Goal: Information Seeking & Learning: Learn about a topic

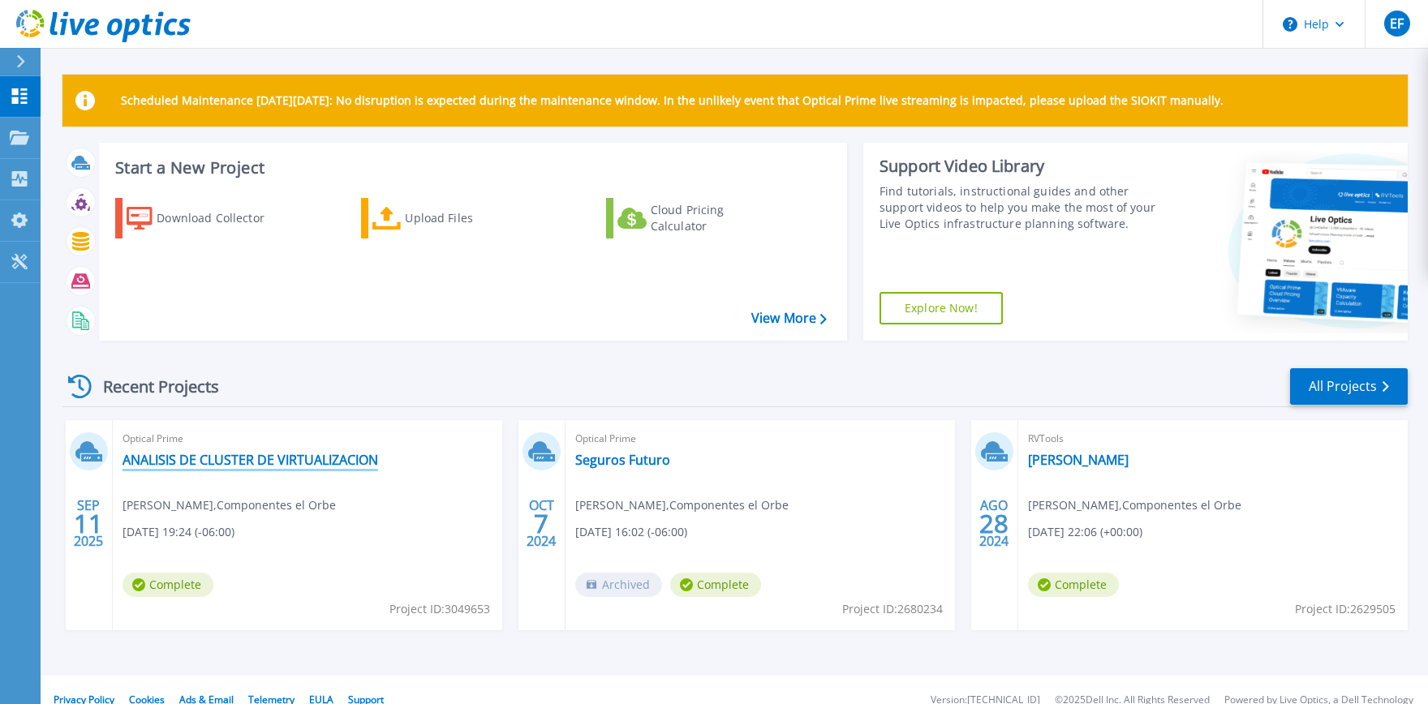
click at [261, 463] on link "ANALISIS DE CLUSTER DE VIRTUALIZACION" at bounding box center [251, 460] width 256 height 16
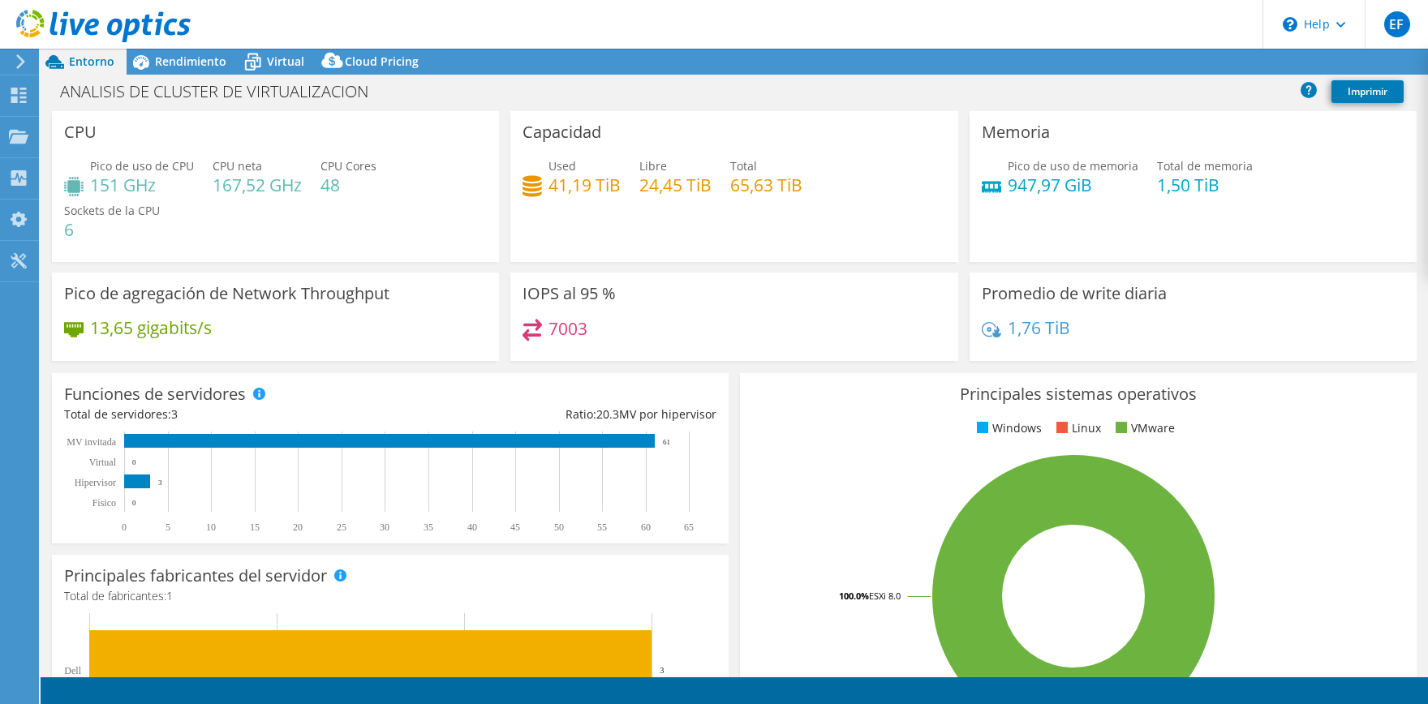
select select "USD"
click at [206, 64] on span "Rendimiento" at bounding box center [190, 61] width 71 height 15
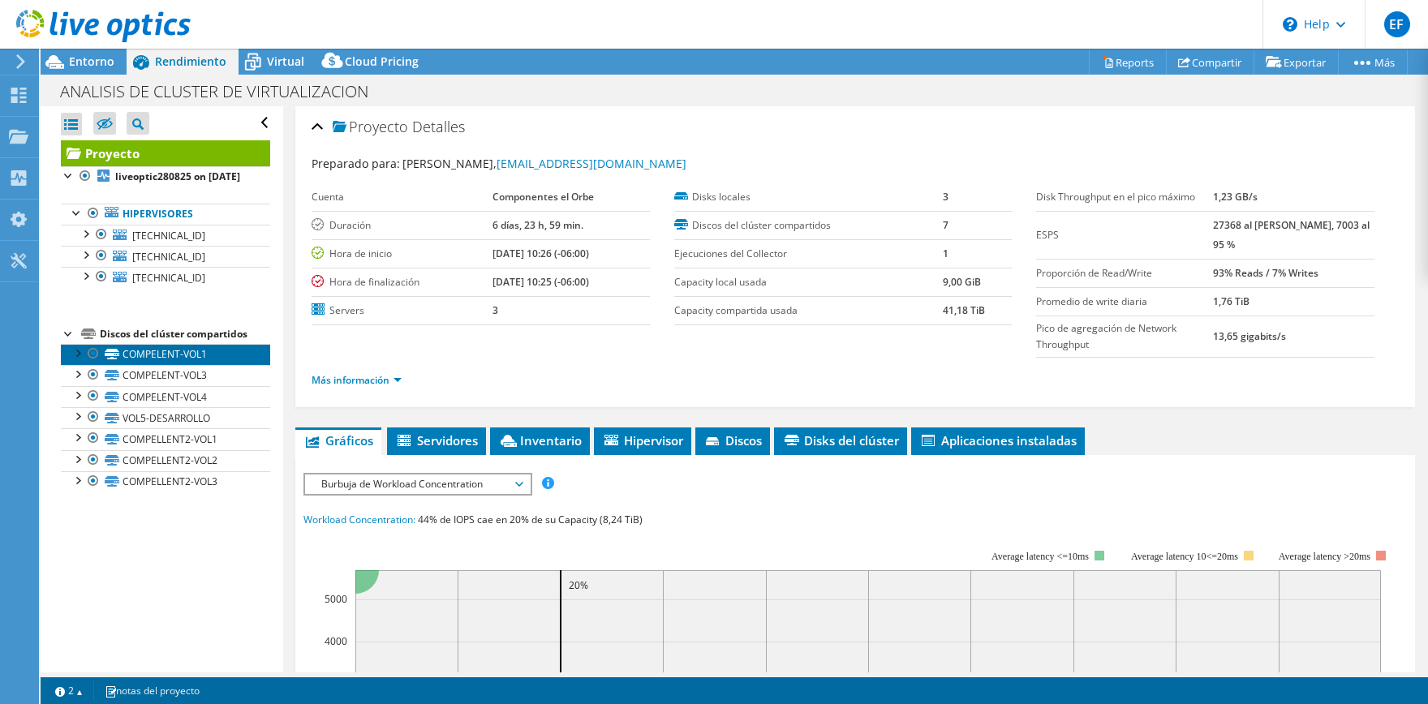
click at [211, 365] on link "COMPELENT-VOL1" at bounding box center [165, 354] width 209 height 21
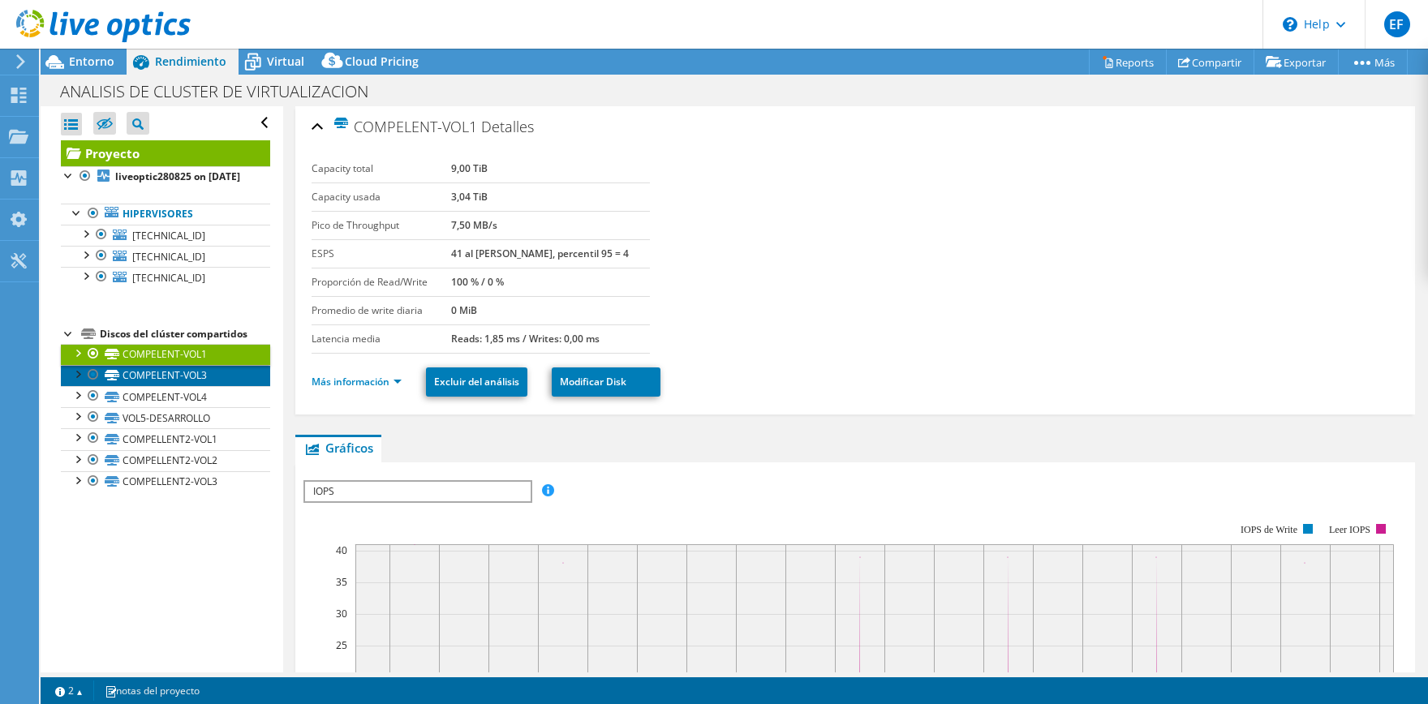
click at [200, 386] on link "COMPELENT-VOL3" at bounding box center [165, 375] width 209 height 21
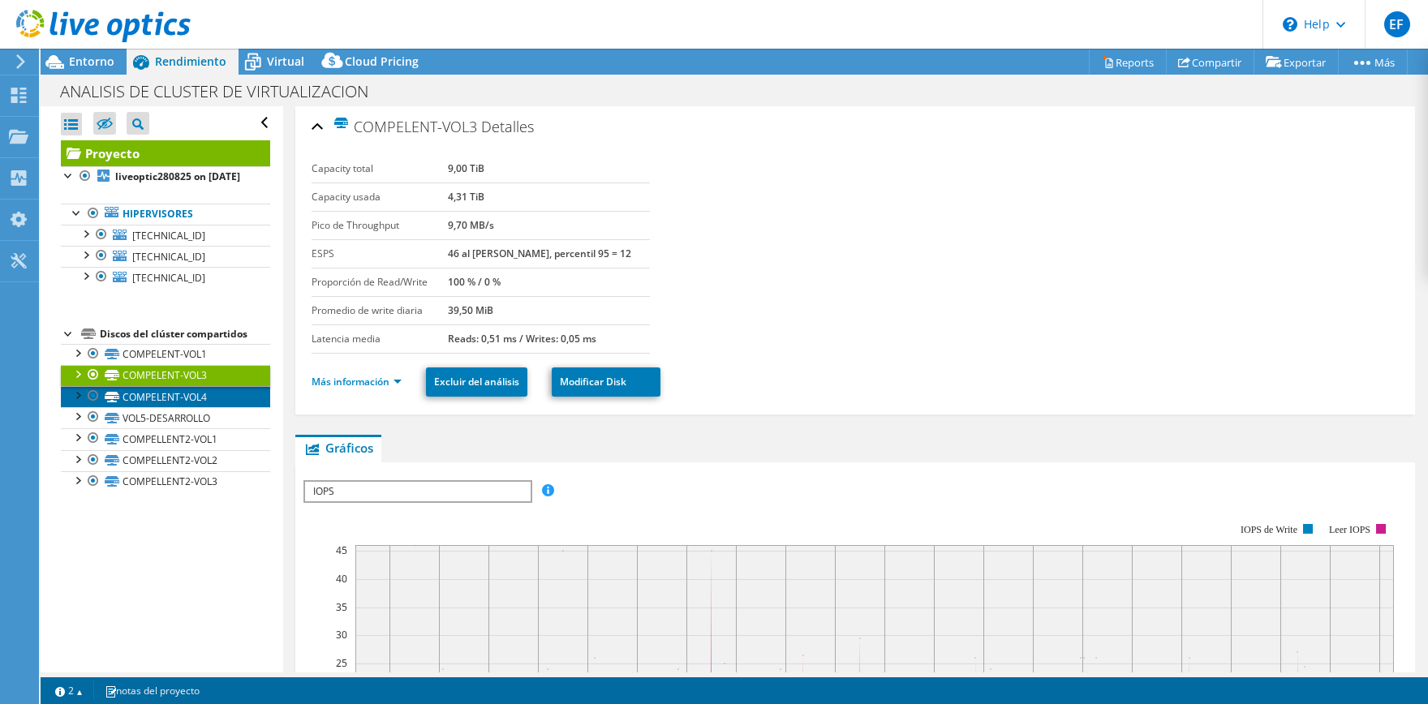
click at [205, 407] on link "COMPELENT-VOL4" at bounding box center [165, 396] width 209 height 21
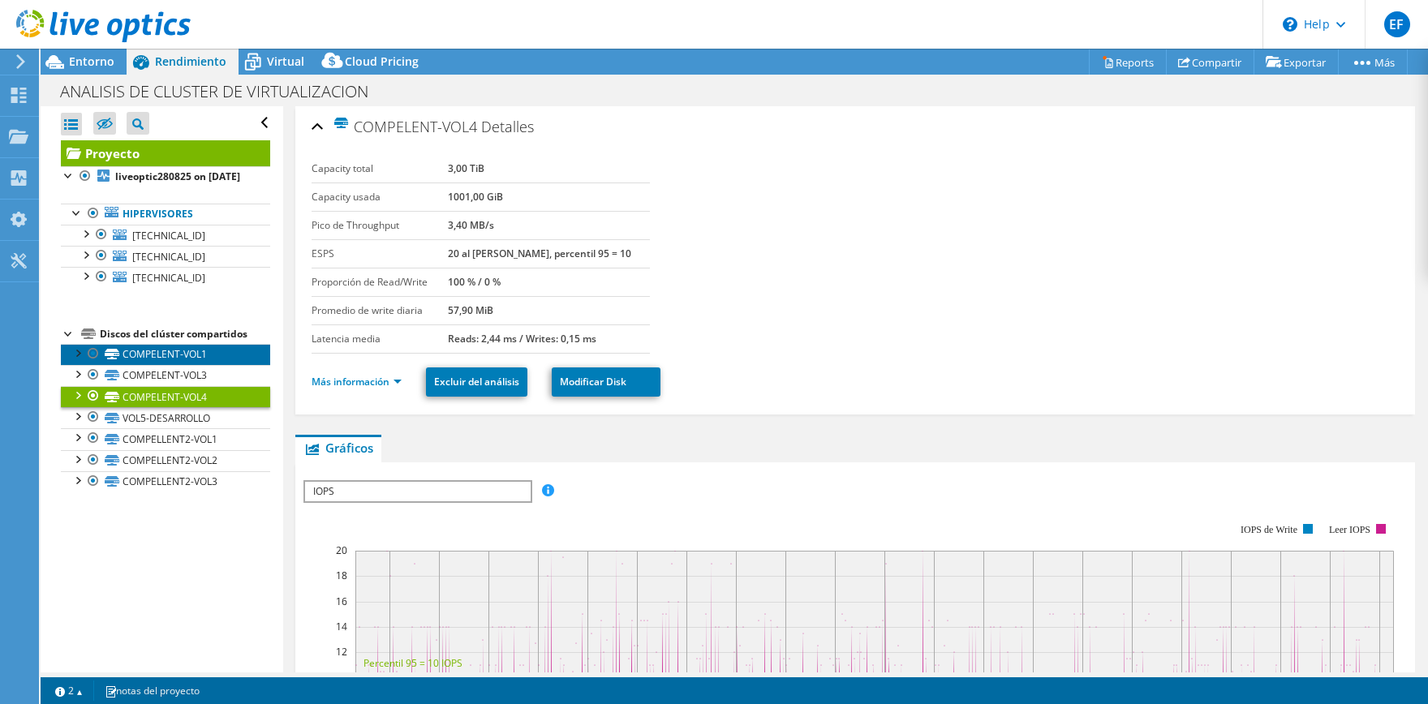
click at [206, 365] on link "COMPELENT-VOL1" at bounding box center [165, 354] width 209 height 21
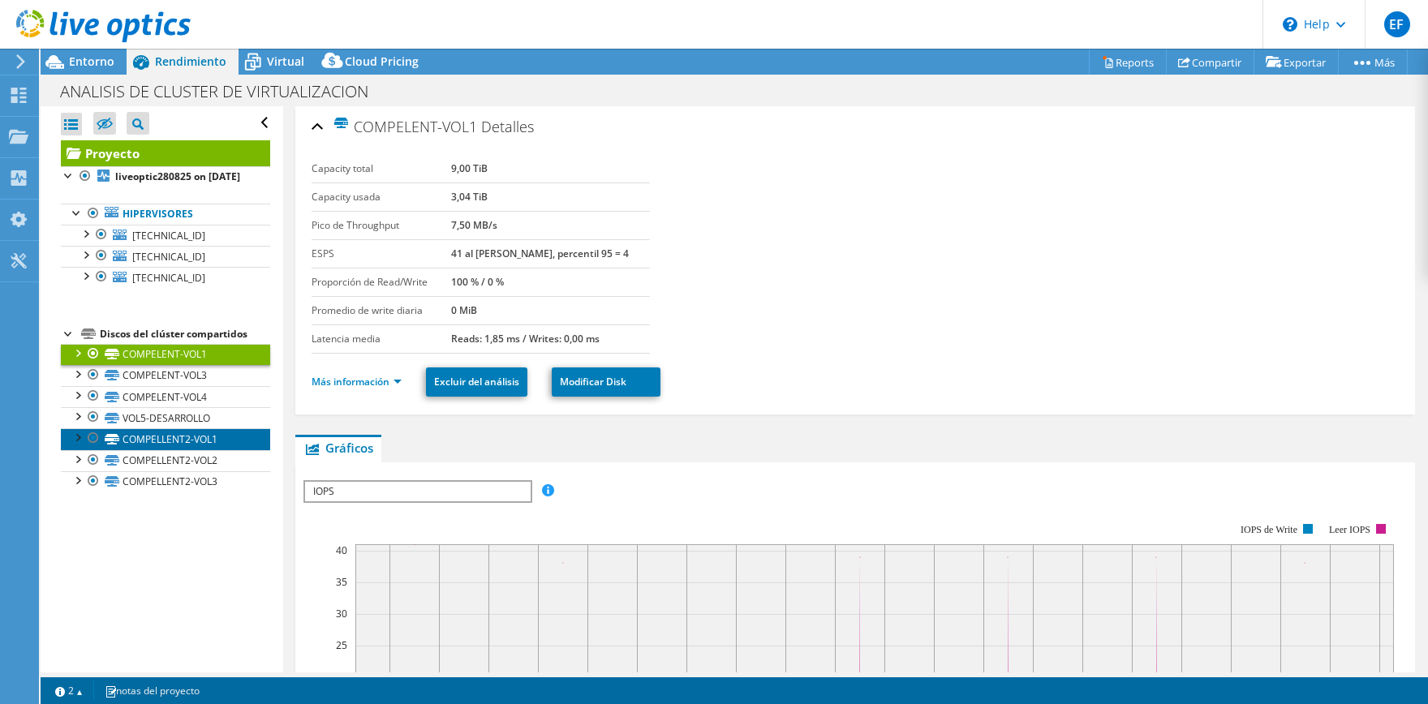
click at [212, 450] on link "COMPELLENT2-VOL1" at bounding box center [165, 439] width 209 height 21
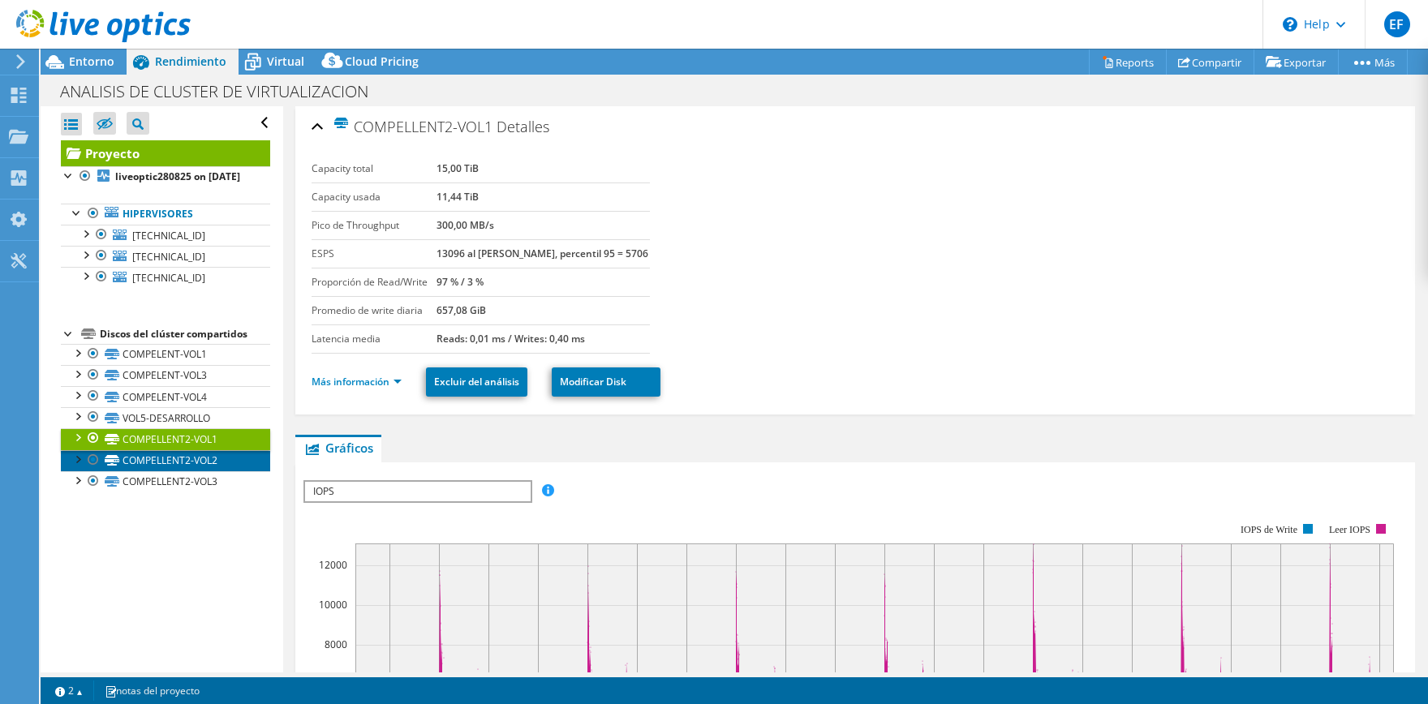
click at [212, 469] on link "COMPELLENT2-VOL2" at bounding box center [165, 460] width 209 height 21
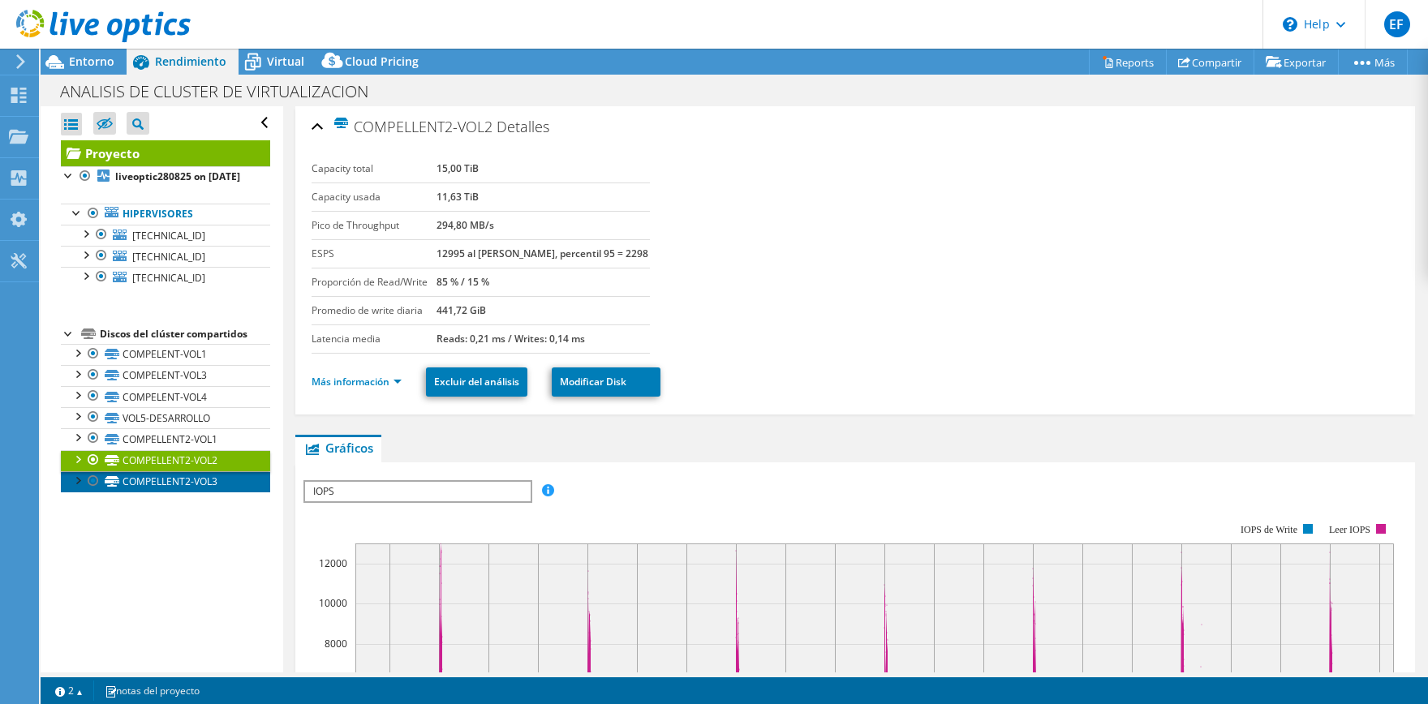
click at [215, 486] on link "COMPELLENT2-VOL3" at bounding box center [165, 482] width 209 height 21
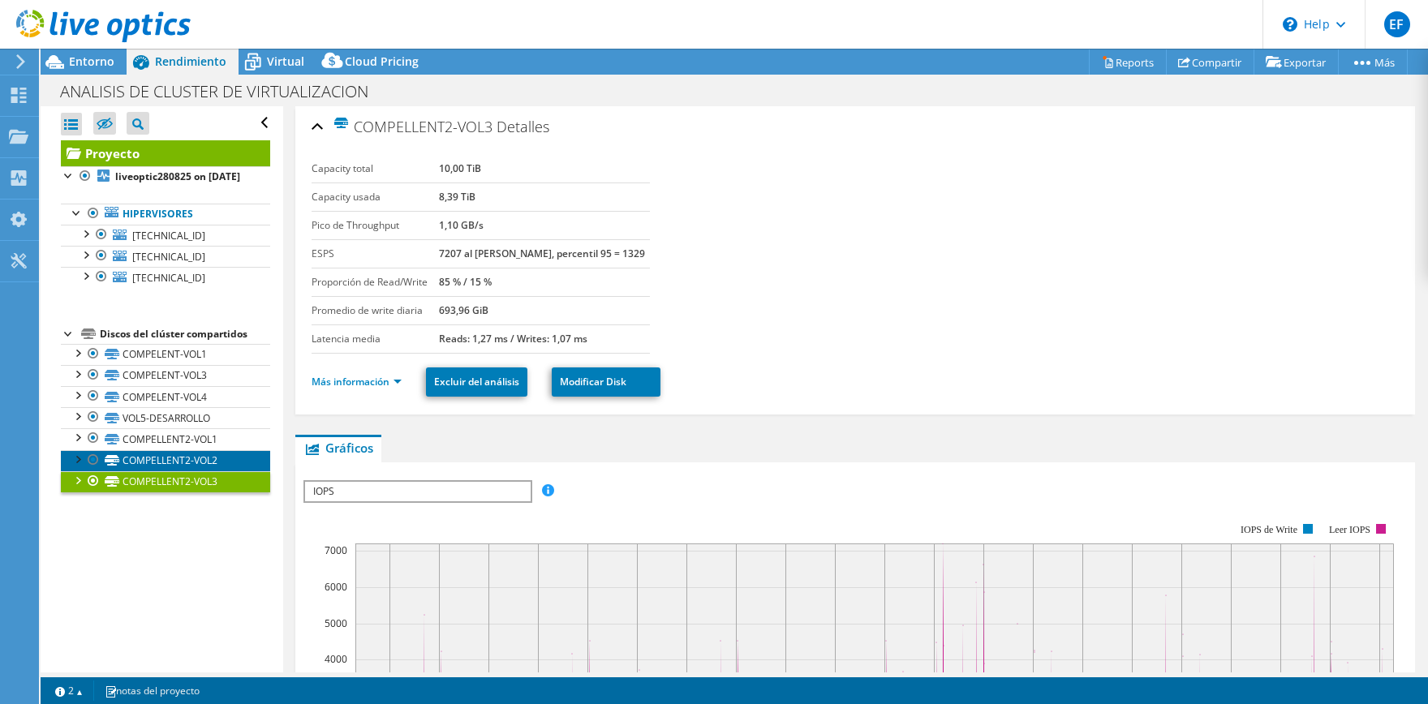
click at [221, 472] on link "COMPELLENT2-VOL2" at bounding box center [165, 460] width 209 height 21
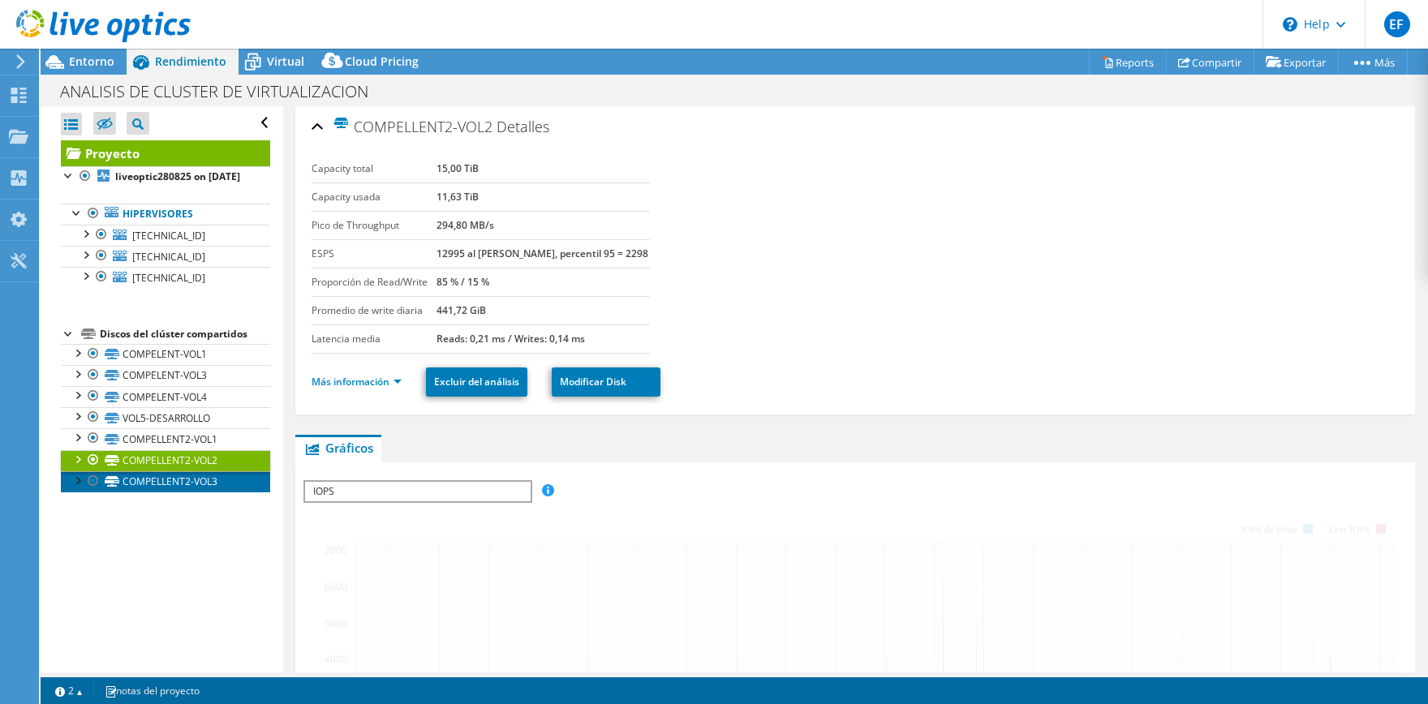
click at [219, 493] on link "COMPELLENT2-VOL3" at bounding box center [165, 482] width 209 height 21
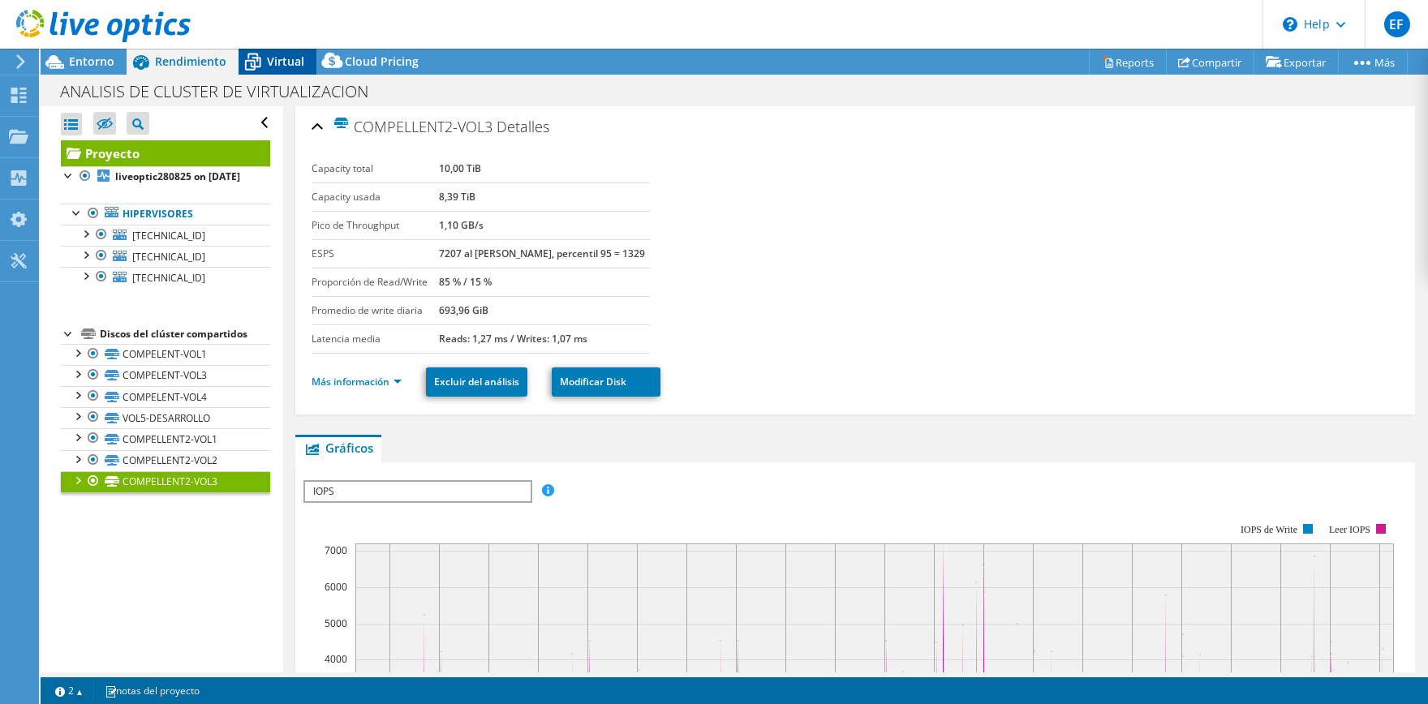
click at [279, 68] on span "Virtual" at bounding box center [285, 61] width 37 height 15
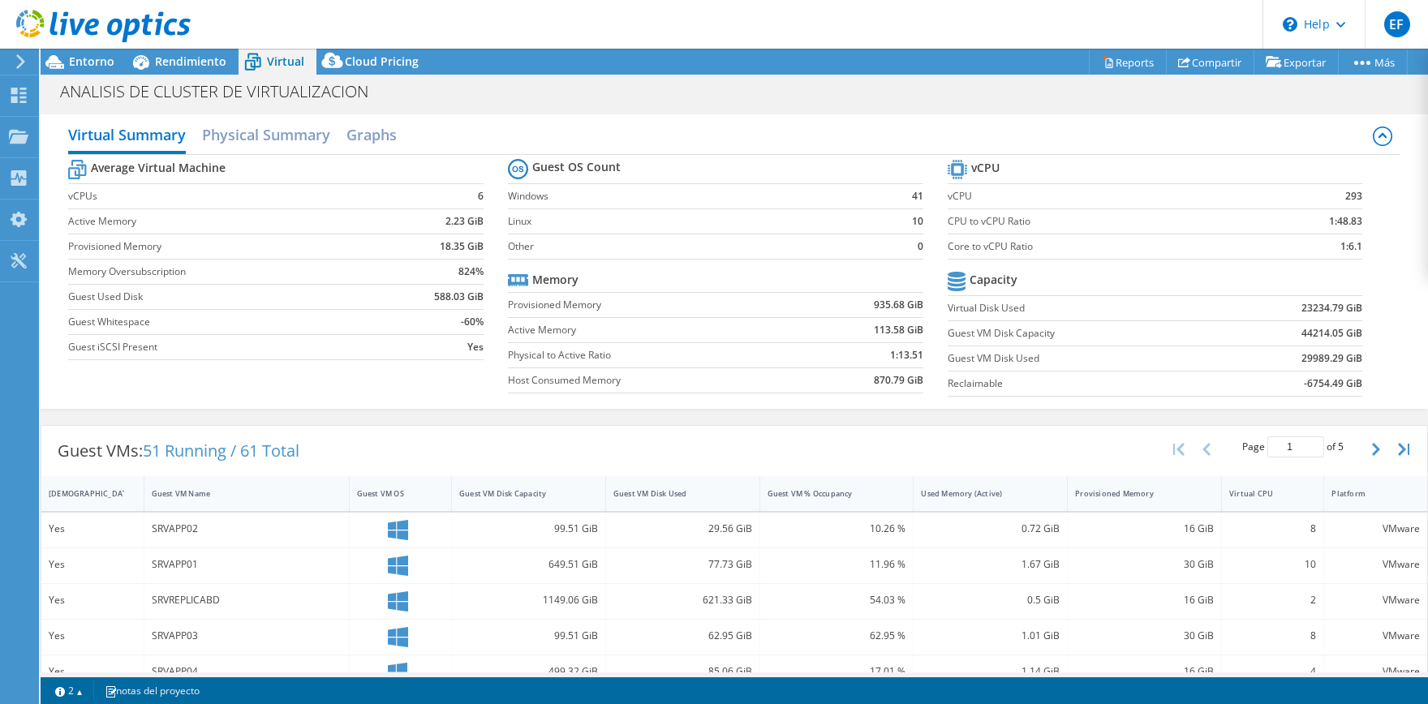
click at [182, 48] on div at bounding box center [95, 27] width 191 height 54
click at [181, 58] on span "Rendimiento" at bounding box center [190, 61] width 71 height 15
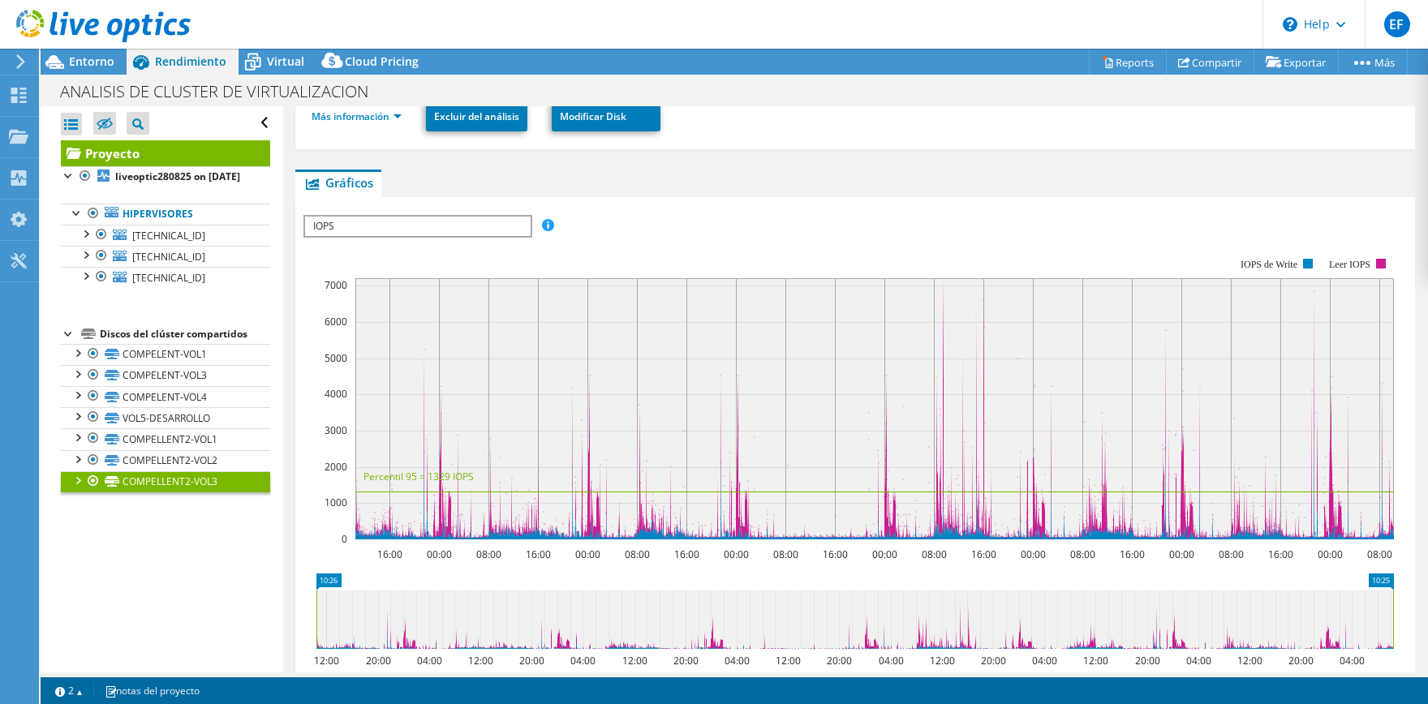
scroll to position [241, 0]
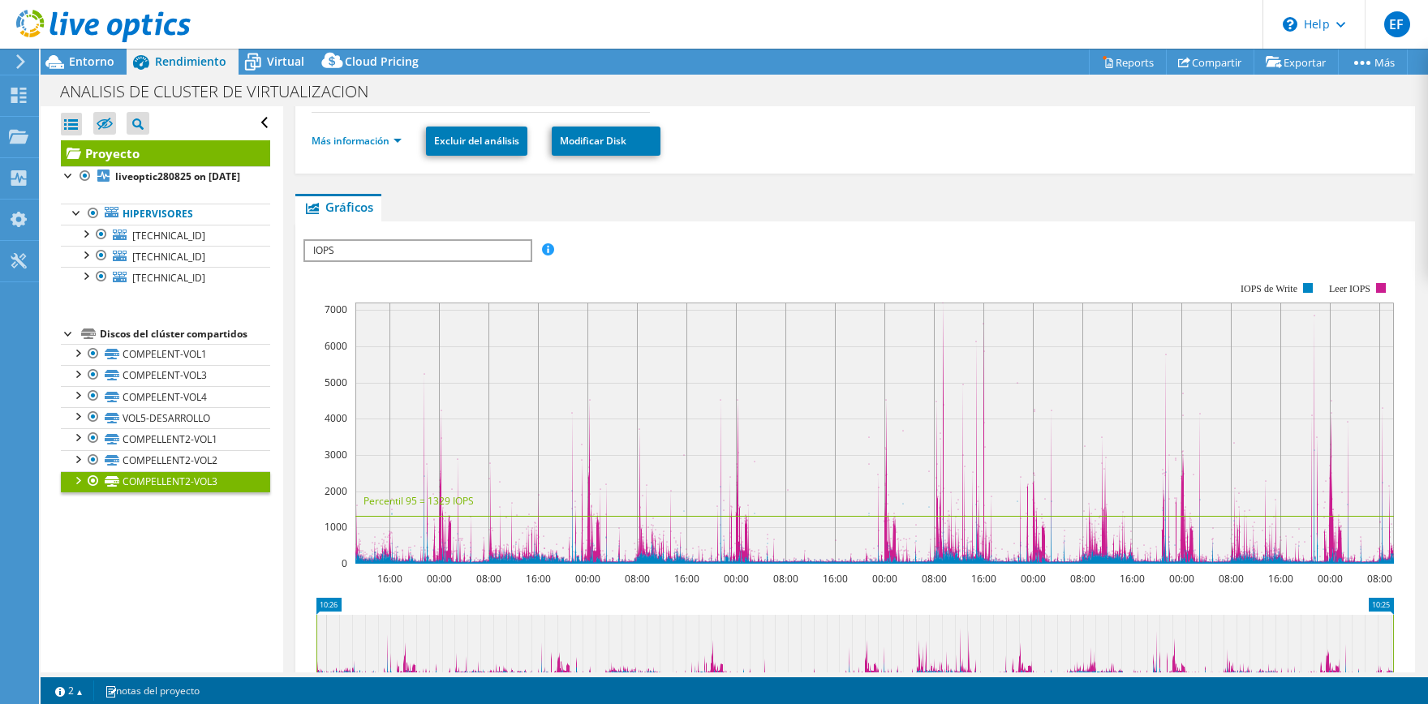
click at [481, 245] on span "IOPS" at bounding box center [417, 250] width 225 height 19
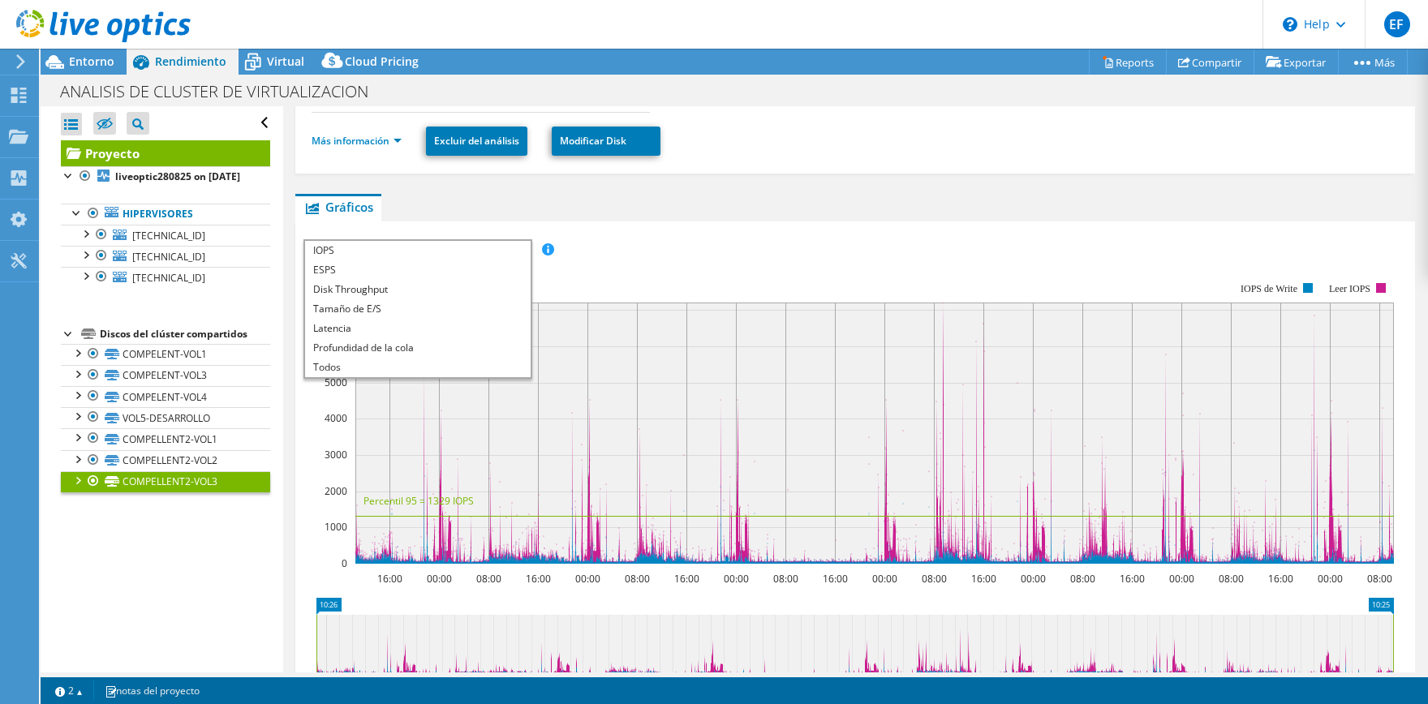
click at [728, 246] on div "ESPS Disk Throughput Tamaño de E/S Latencia Profundidad de la cola Porcentaje d…" at bounding box center [856, 250] width 1104 height 22
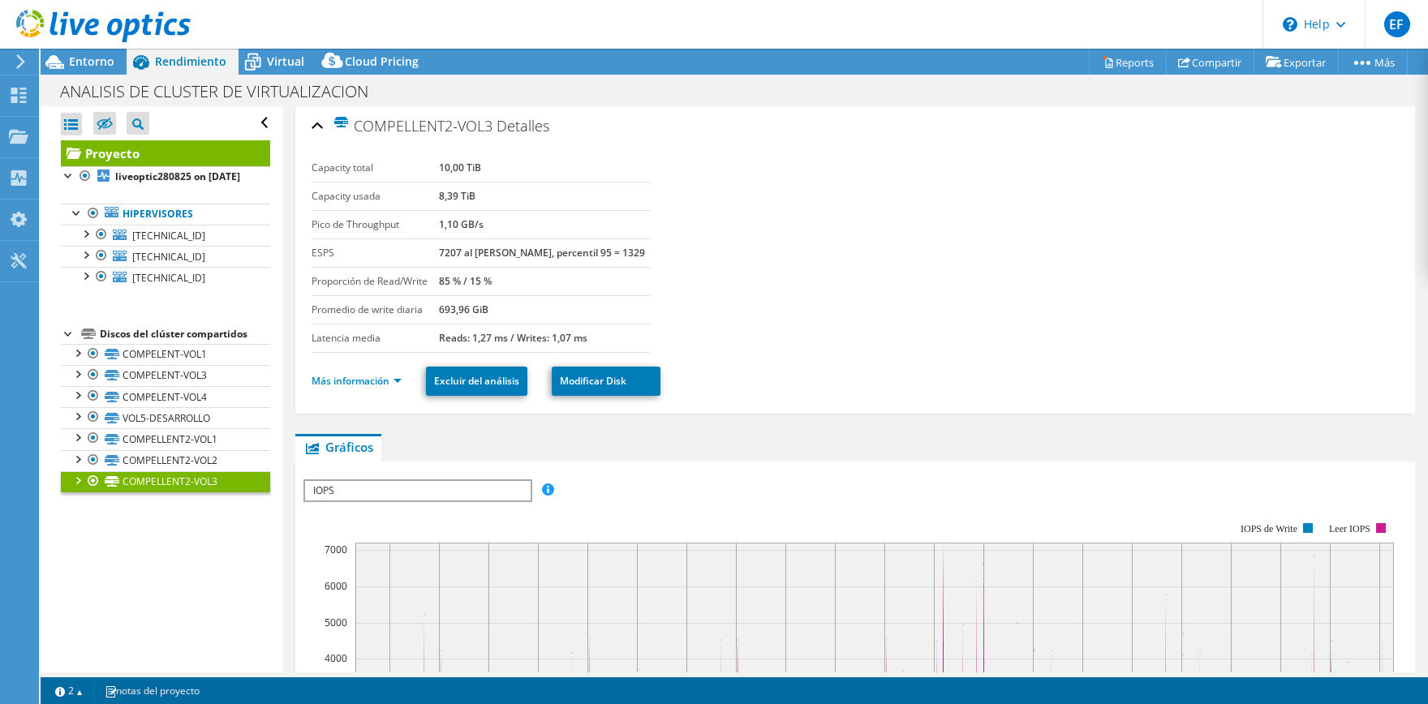
scroll to position [0, 0]
click at [367, 384] on link "Más información" at bounding box center [357, 382] width 90 height 14
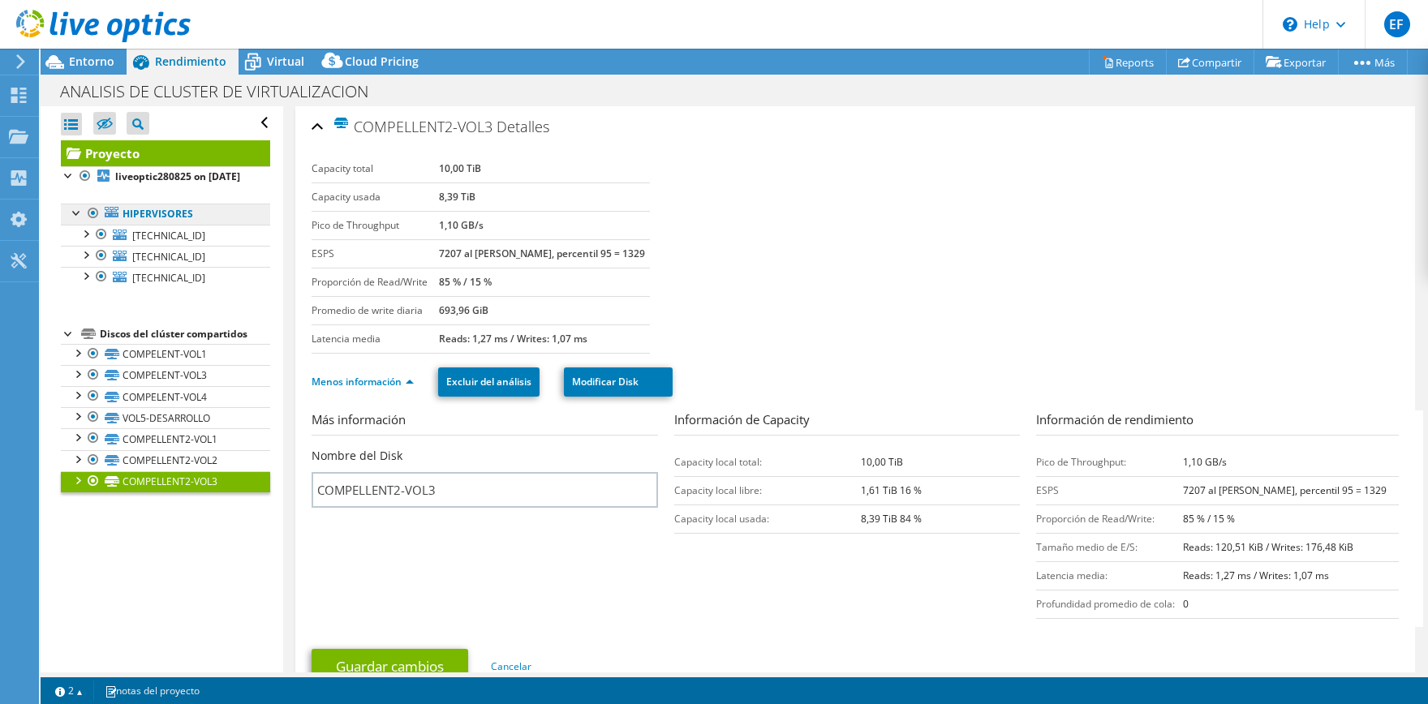
click at [201, 225] on link "Hipervisores" at bounding box center [165, 214] width 209 height 21
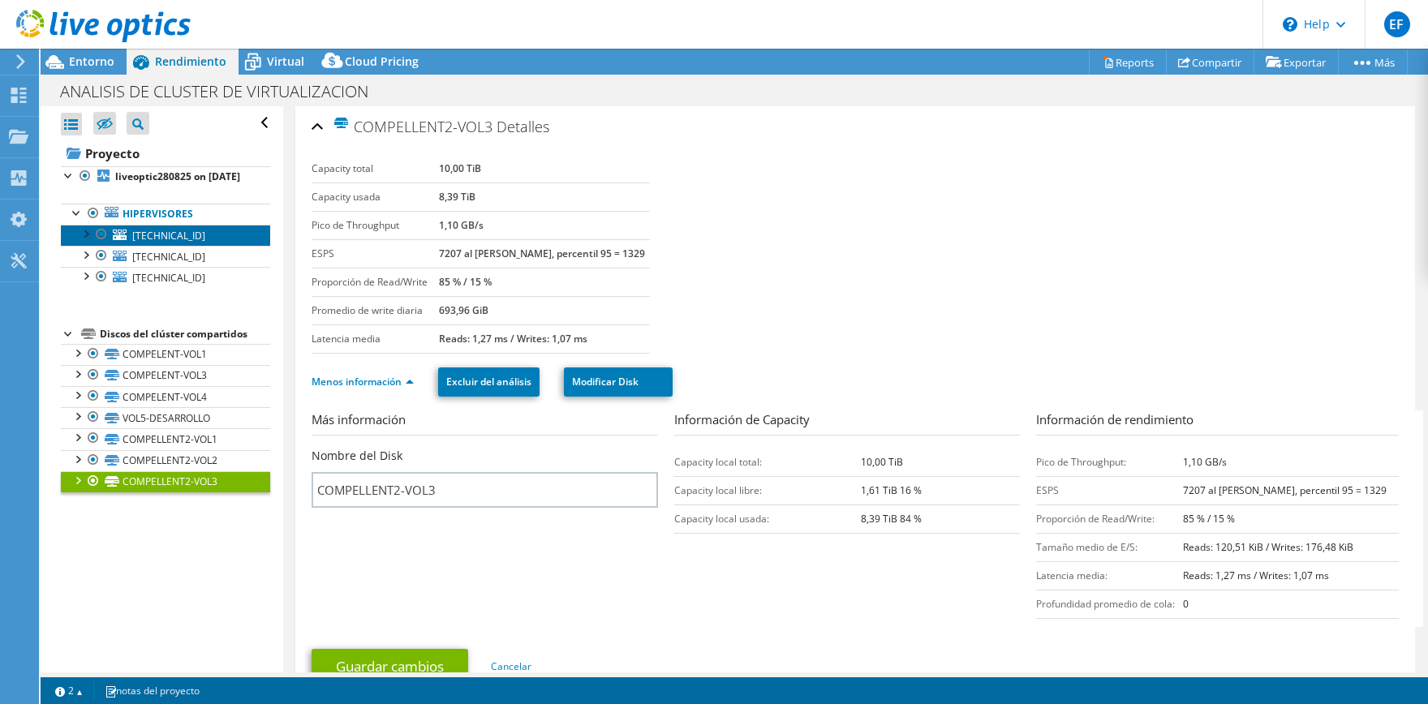
click at [162, 243] on span "[TECHNICAL_ID]" at bounding box center [168, 236] width 73 height 14
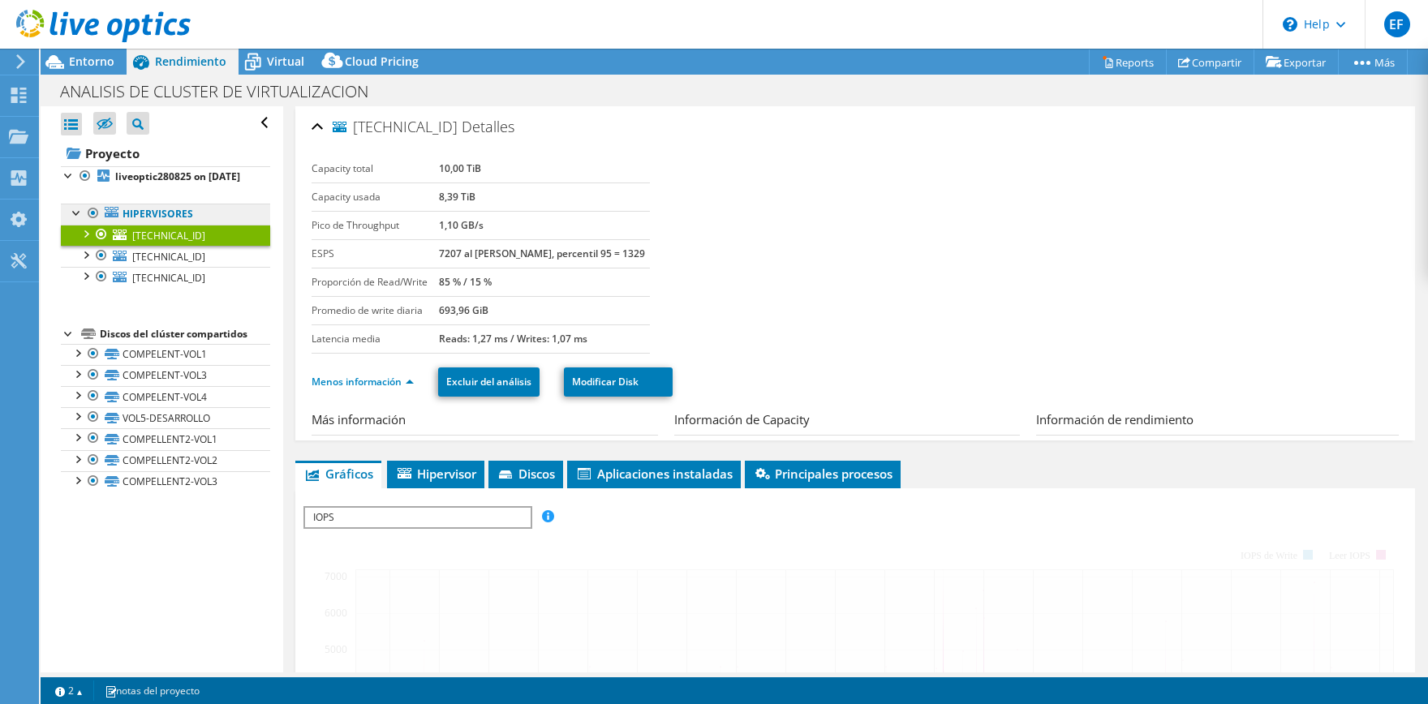
click at [162, 225] on link "Hipervisores" at bounding box center [165, 214] width 209 height 21
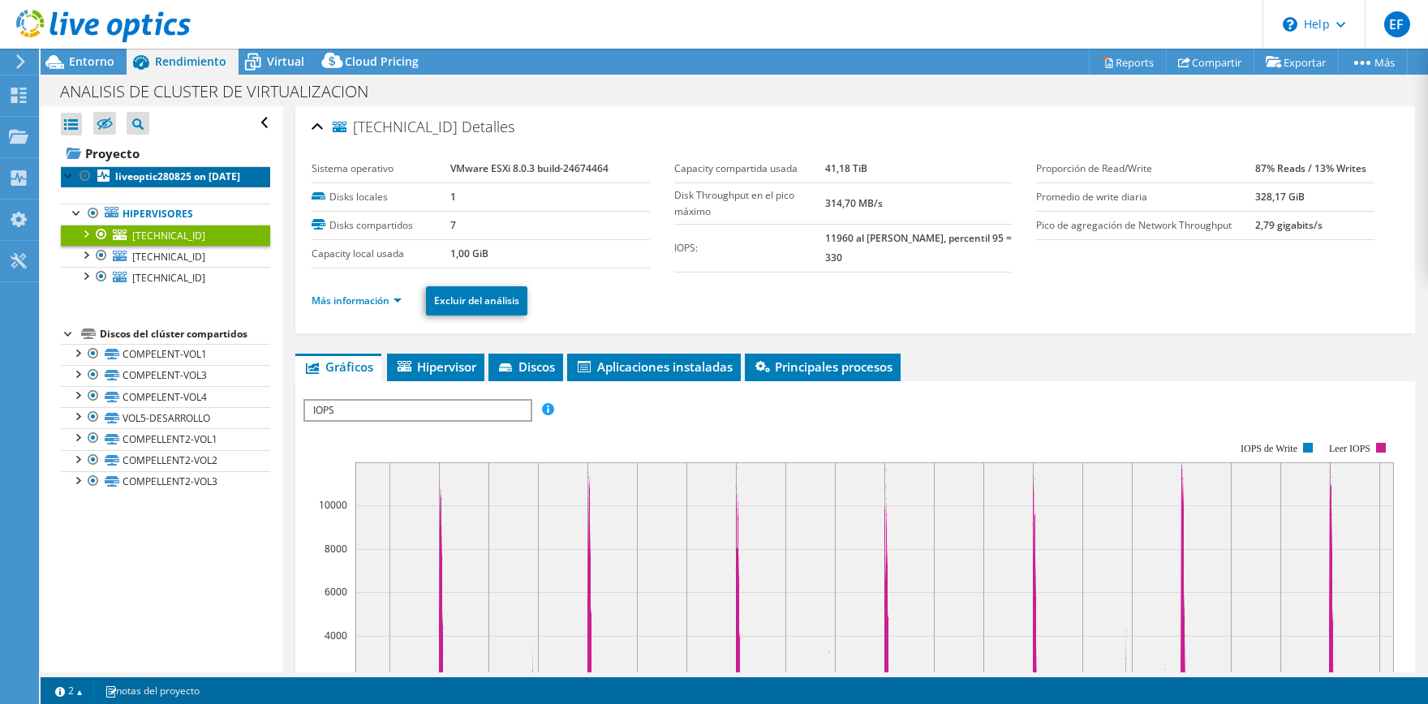
click at [152, 183] on b "liveoptic280825 on [DATE]" at bounding box center [177, 177] width 125 height 14
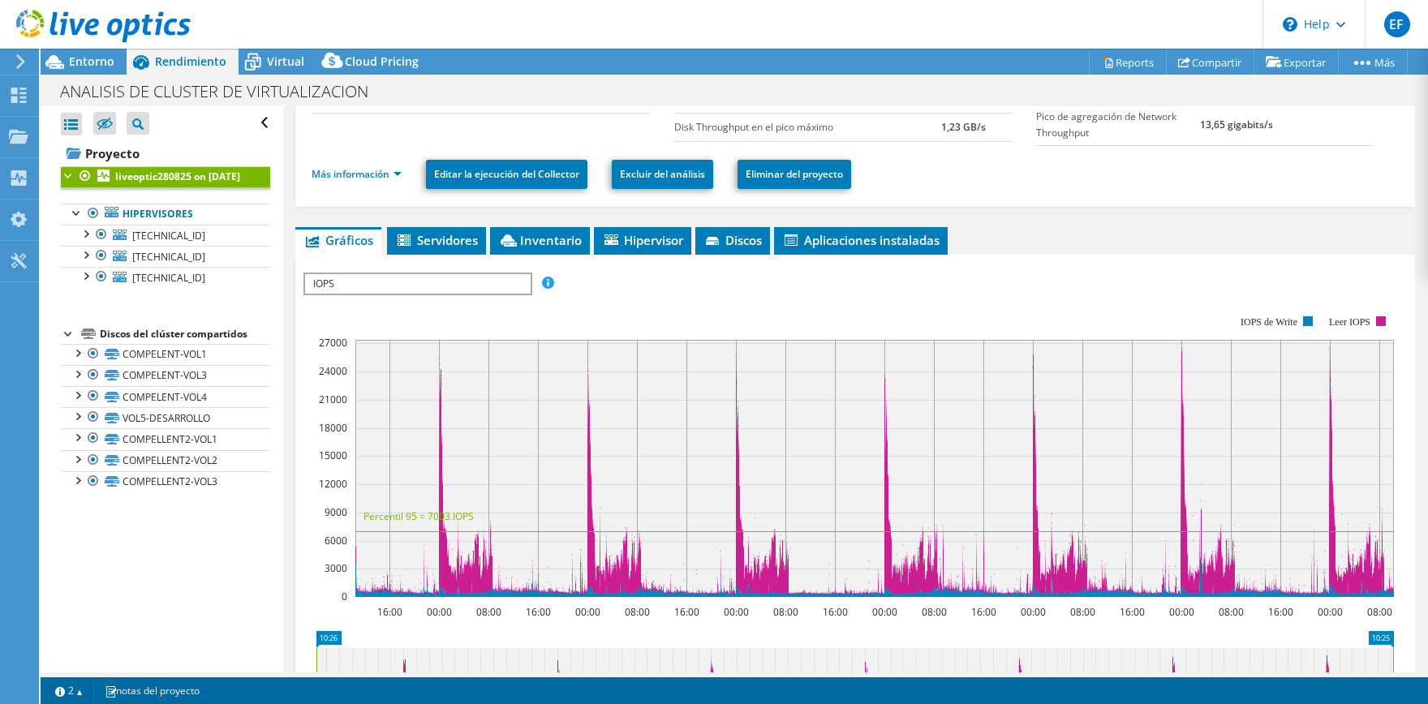
scroll to position [161, 0]
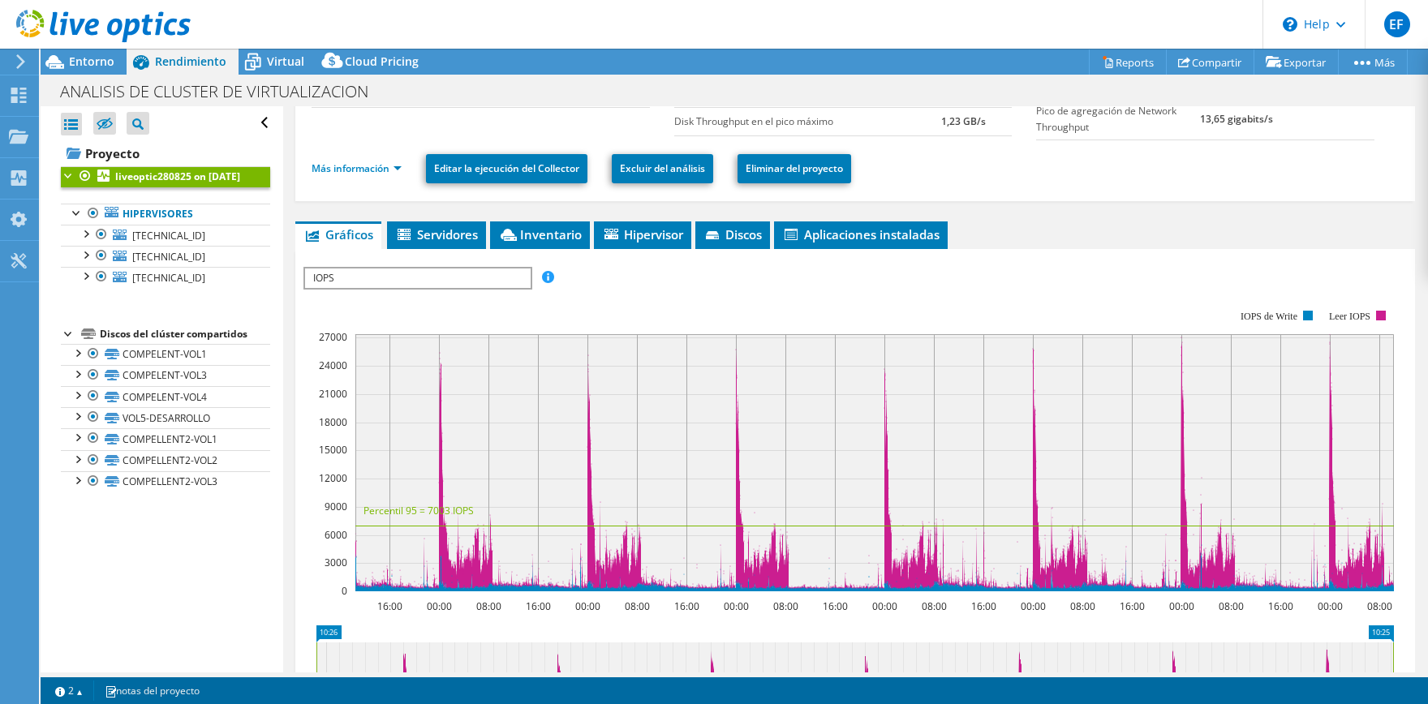
click at [487, 261] on div "ESPS Disk Throughput Tamaño de E/S Latencia Profundidad de la cola Porcentaje d…" at bounding box center [856, 546] width 1104 height 575
click at [479, 282] on span "IOPS" at bounding box center [417, 278] width 225 height 19
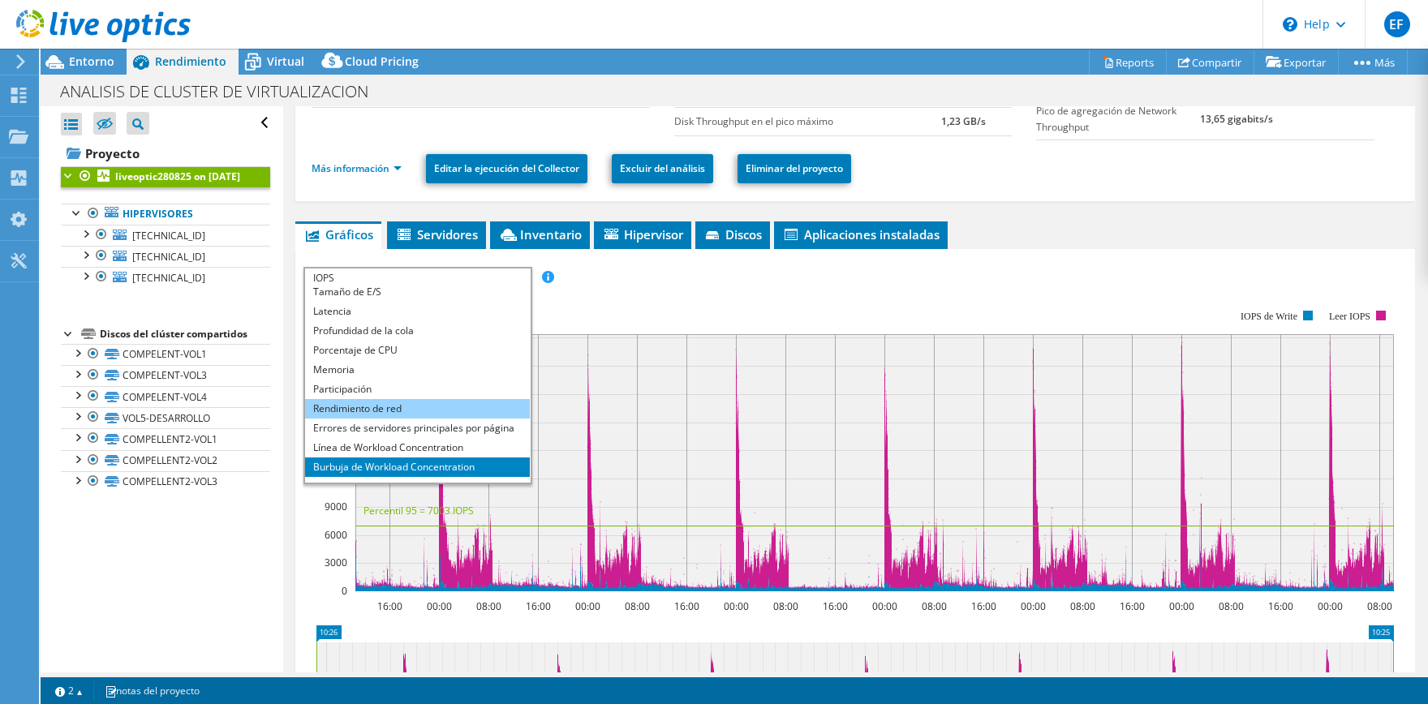
scroll to position [58, 0]
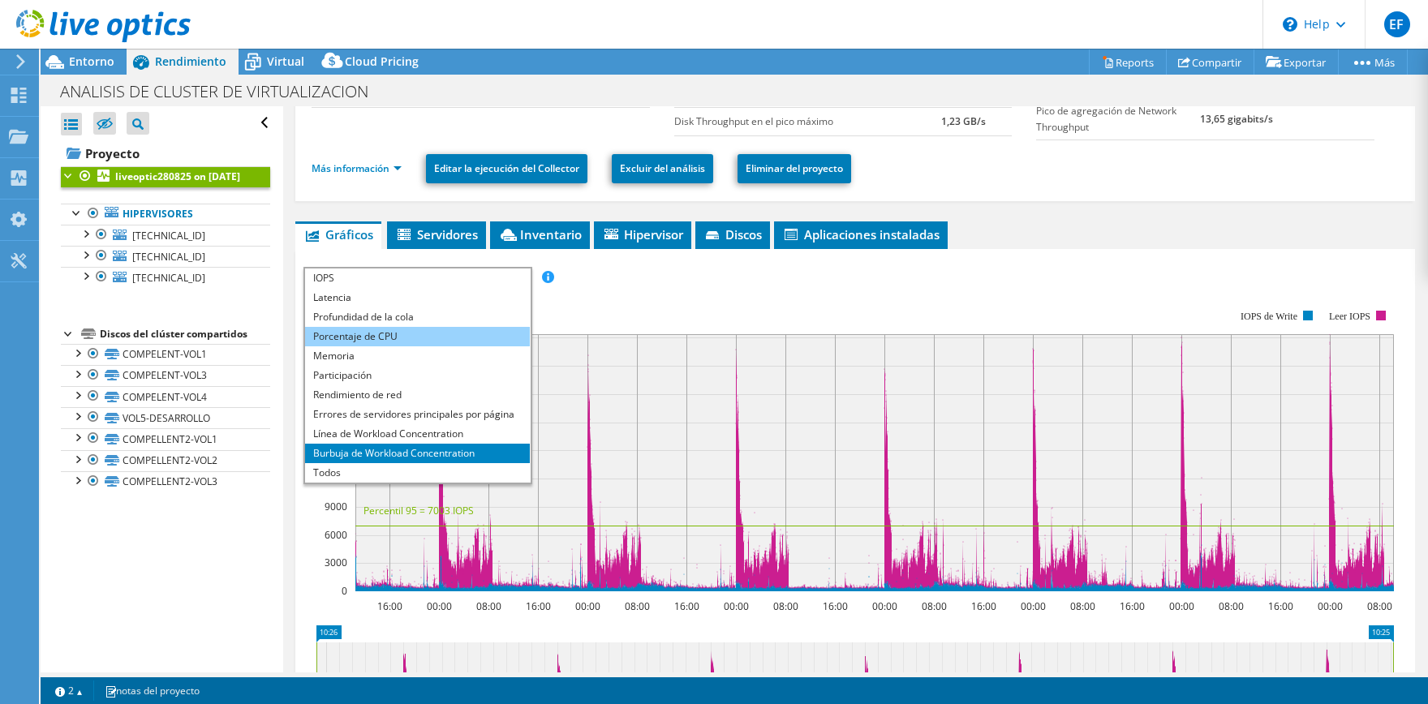
click at [416, 332] on li "Porcentaje de CPU" at bounding box center [417, 336] width 225 height 19
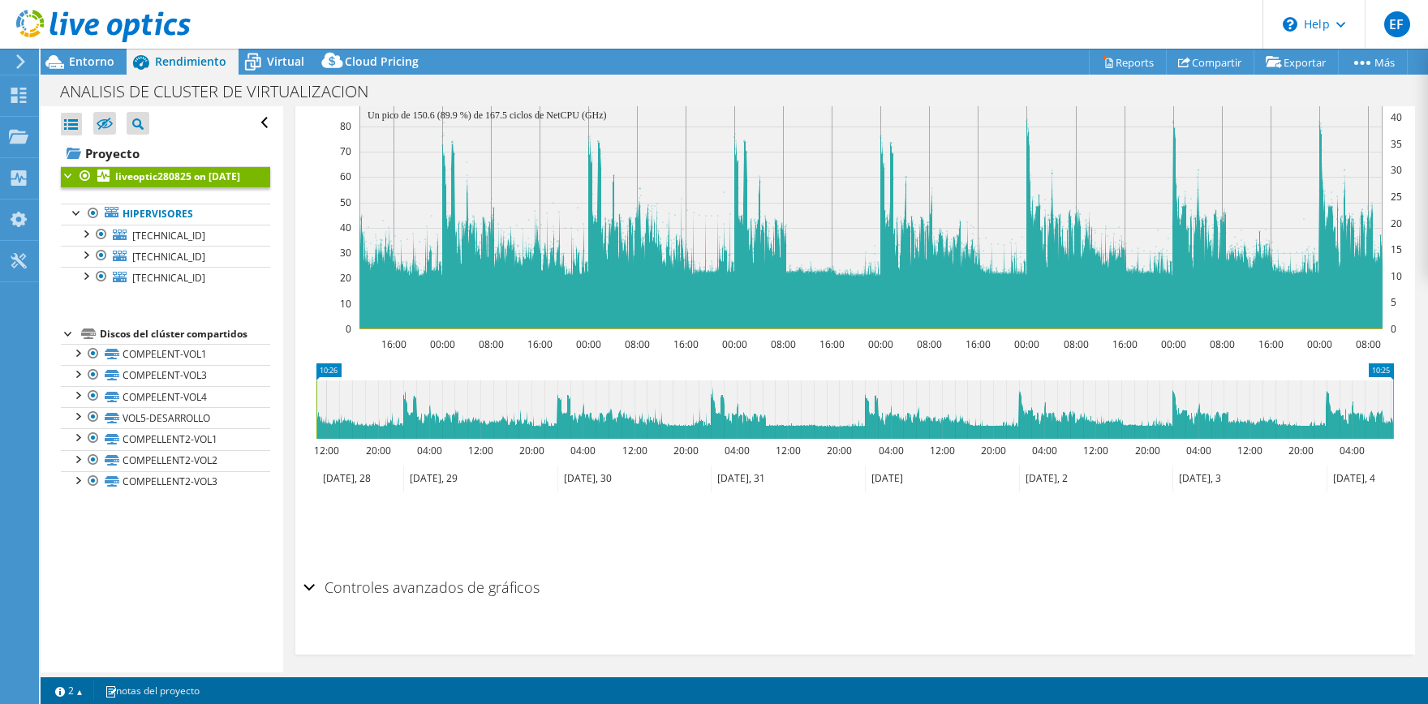
scroll to position [430, 0]
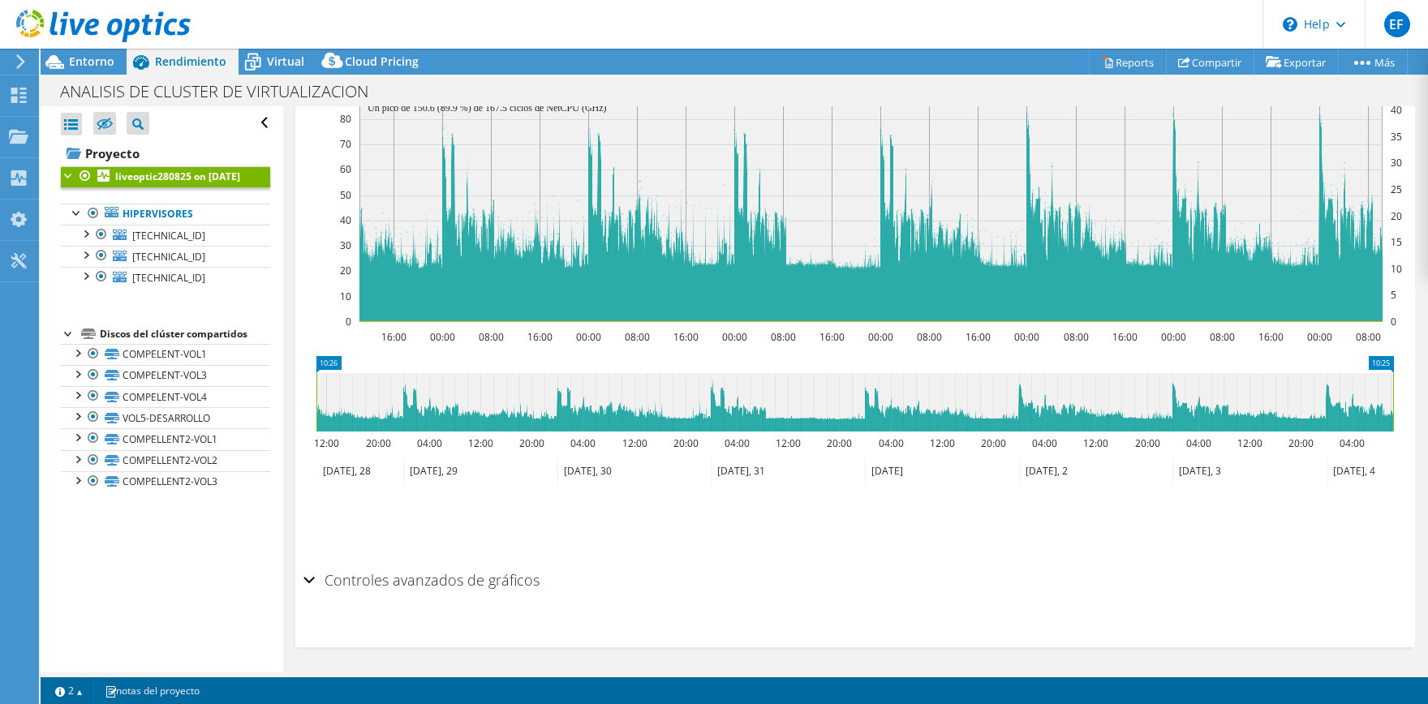
click at [338, 585] on h2 "Controles avanzados de gráficos" at bounding box center [422, 580] width 236 height 32
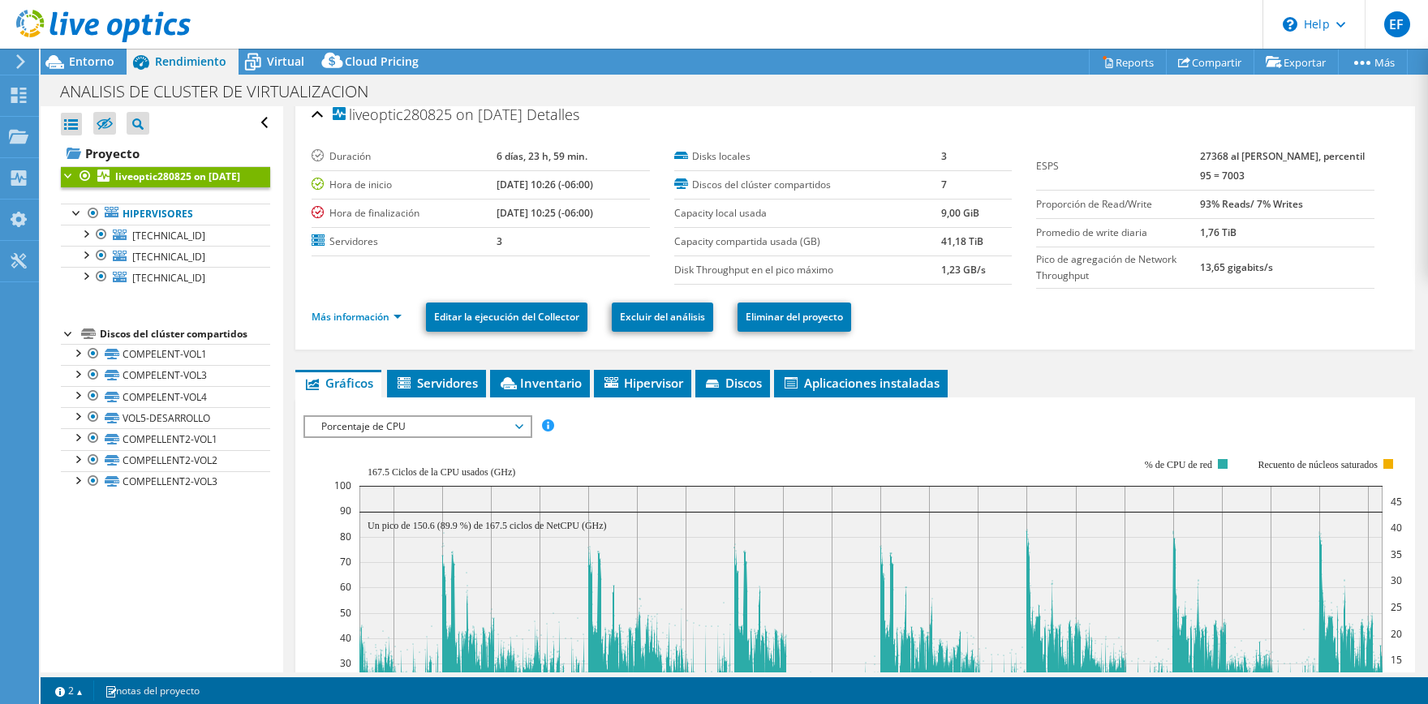
scroll to position [93, 0]
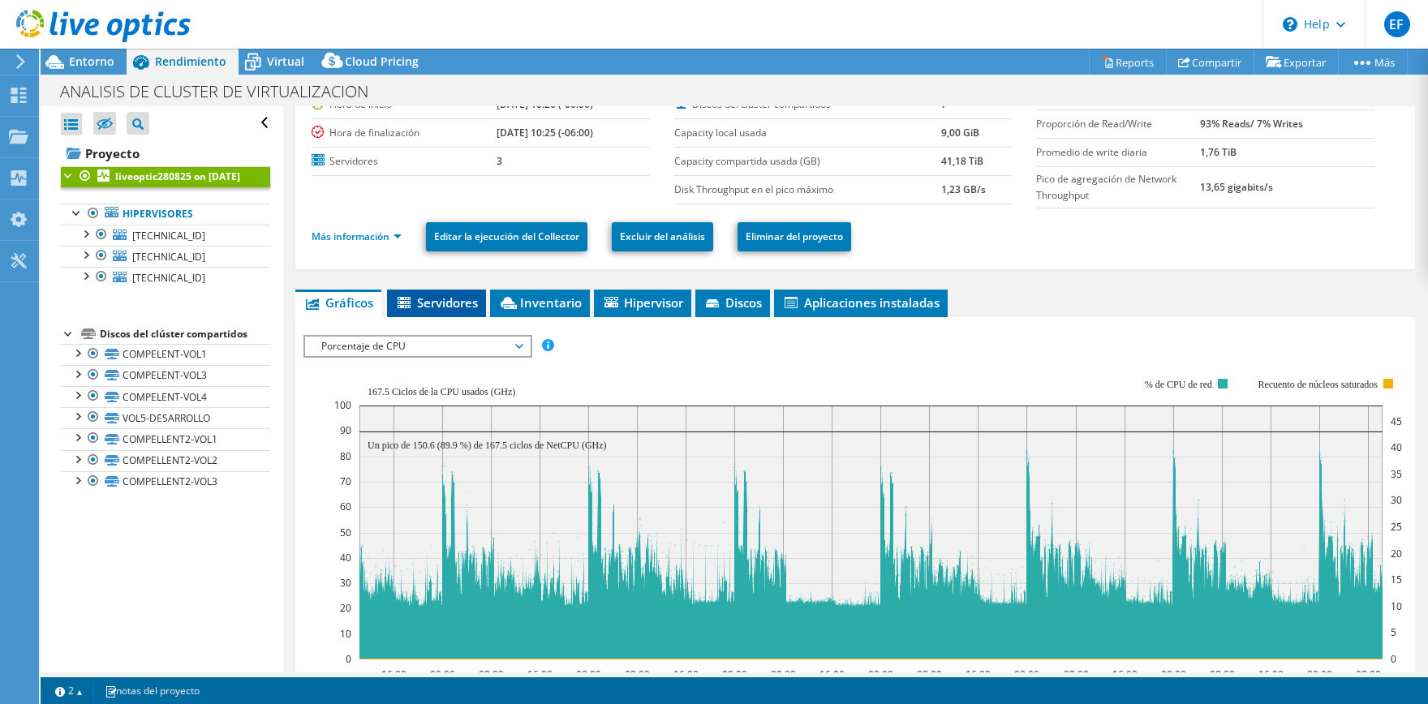
click at [450, 304] on span "Servidores" at bounding box center [436, 303] width 83 height 16
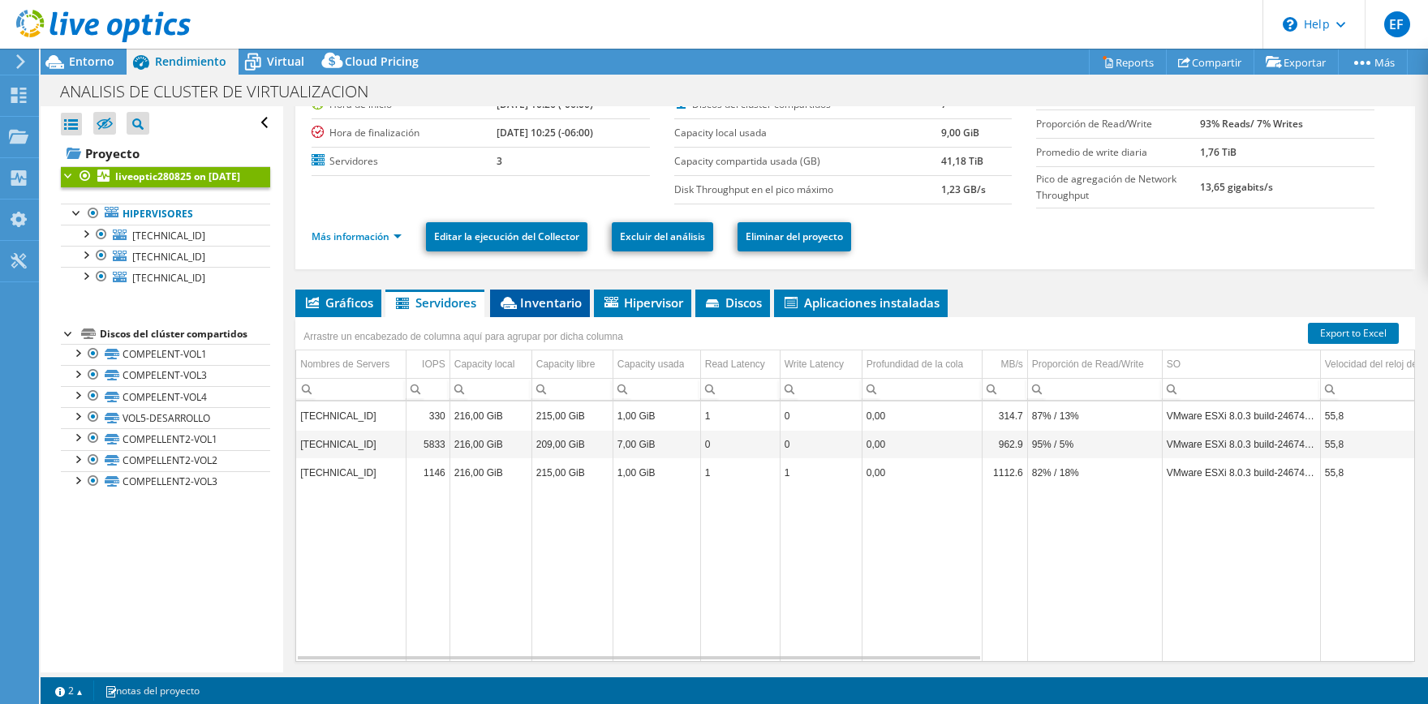
click at [511, 312] on li "Inventario" at bounding box center [540, 304] width 100 height 28
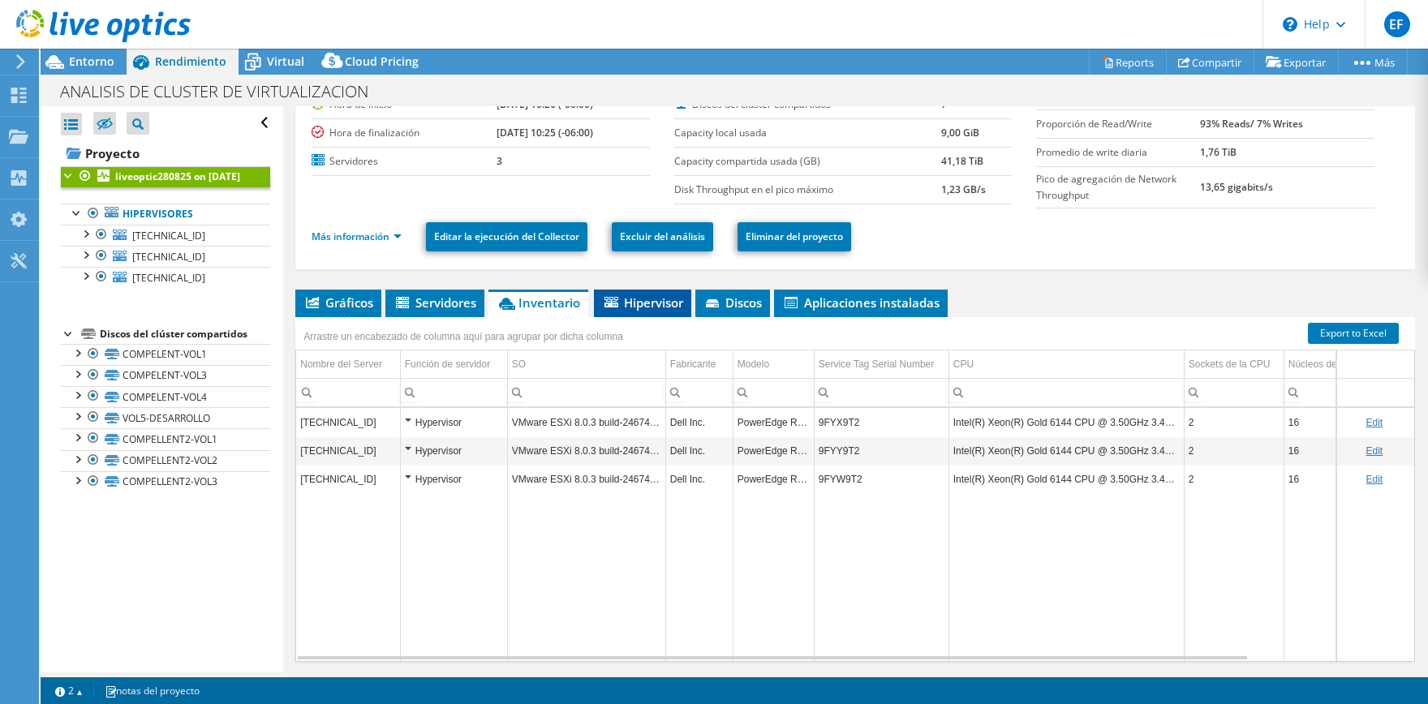
click at [636, 308] on span "Hipervisor" at bounding box center [642, 303] width 81 height 16
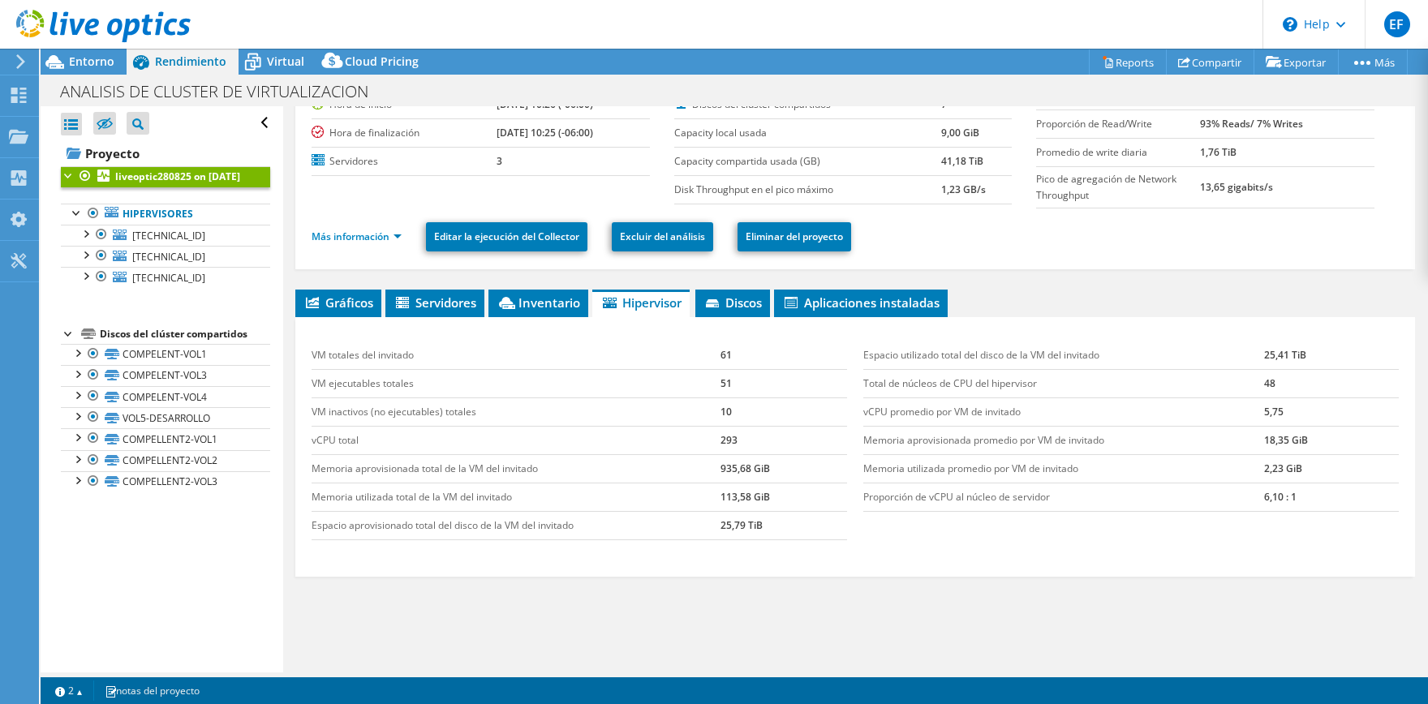
click at [730, 321] on div "VM totales del invitado 61 VM ejecutables totales 51 VM inactivos (no ejecutabl…" at bounding box center [855, 447] width 1120 height 260
click at [743, 308] on span "Discos" at bounding box center [733, 303] width 58 height 16
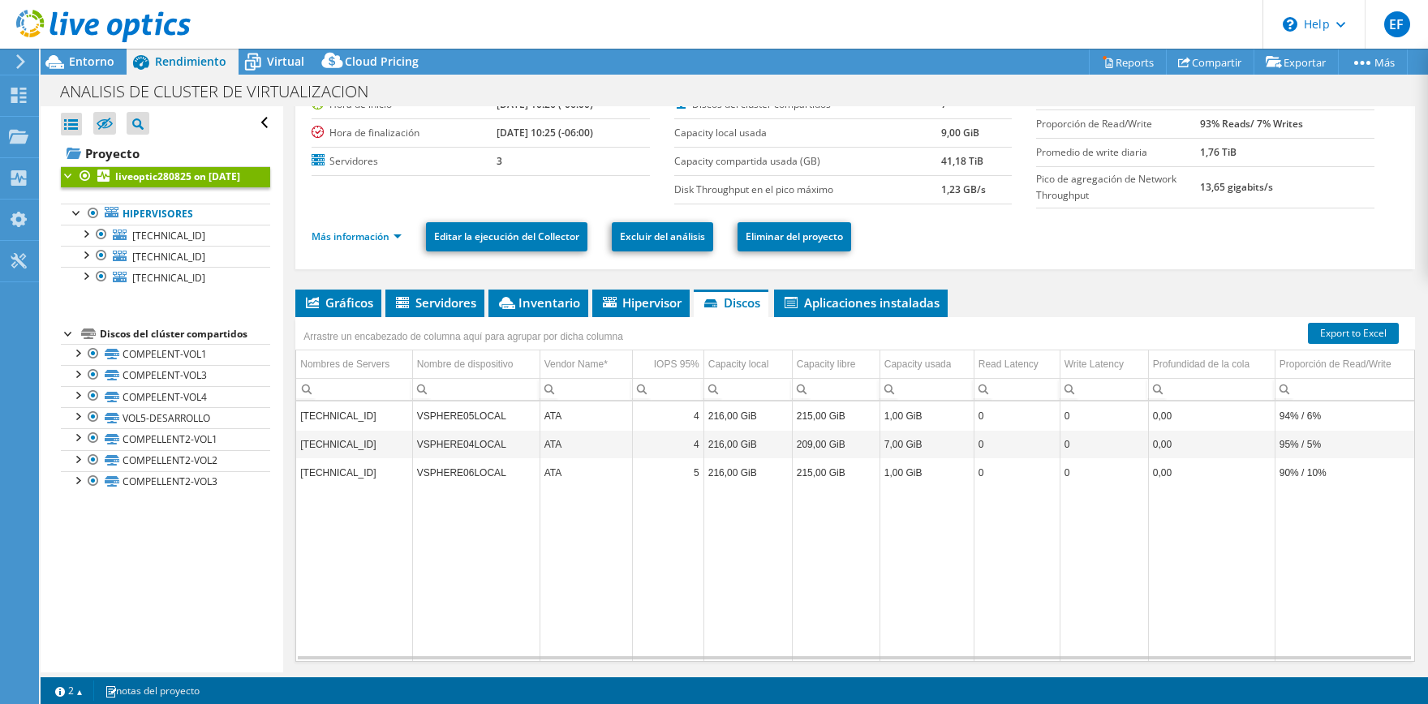
click at [862, 317] on div "Arrastre un encabezado de columna aquí para agrupar por dicha columna" at bounding box center [855, 327] width 1120 height 21
click at [865, 309] on li "Aplicaciones instaladas" at bounding box center [861, 304] width 174 height 28
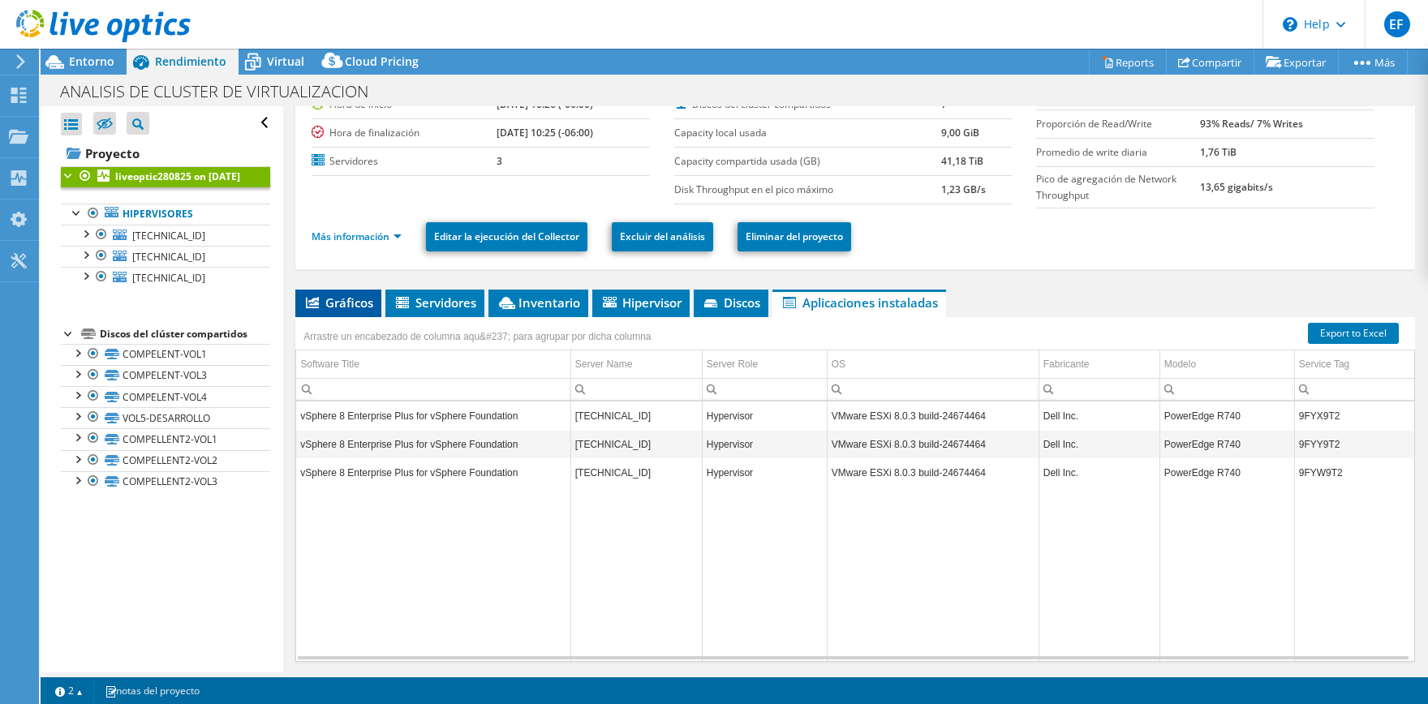
click at [344, 307] on span "Gráficos" at bounding box center [339, 303] width 70 height 16
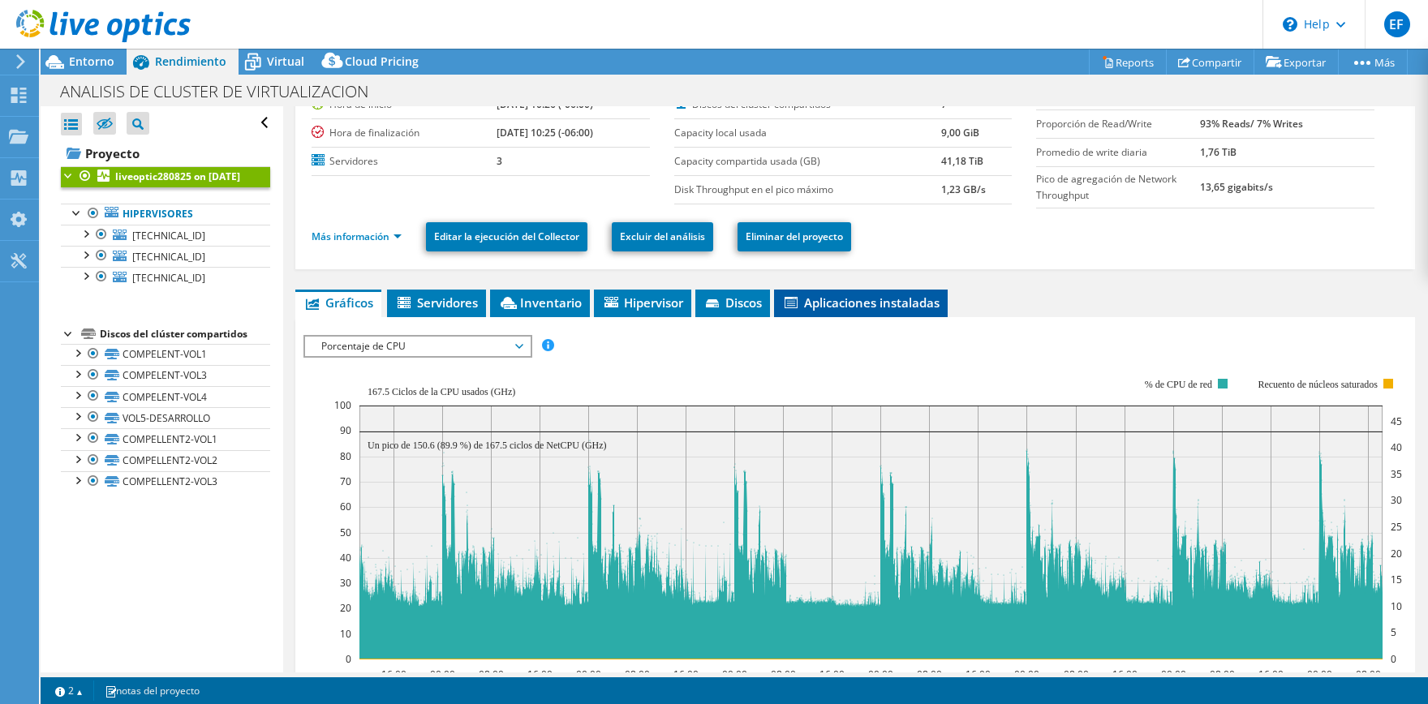
click at [823, 309] on li "Aplicaciones instaladas" at bounding box center [861, 304] width 174 height 28
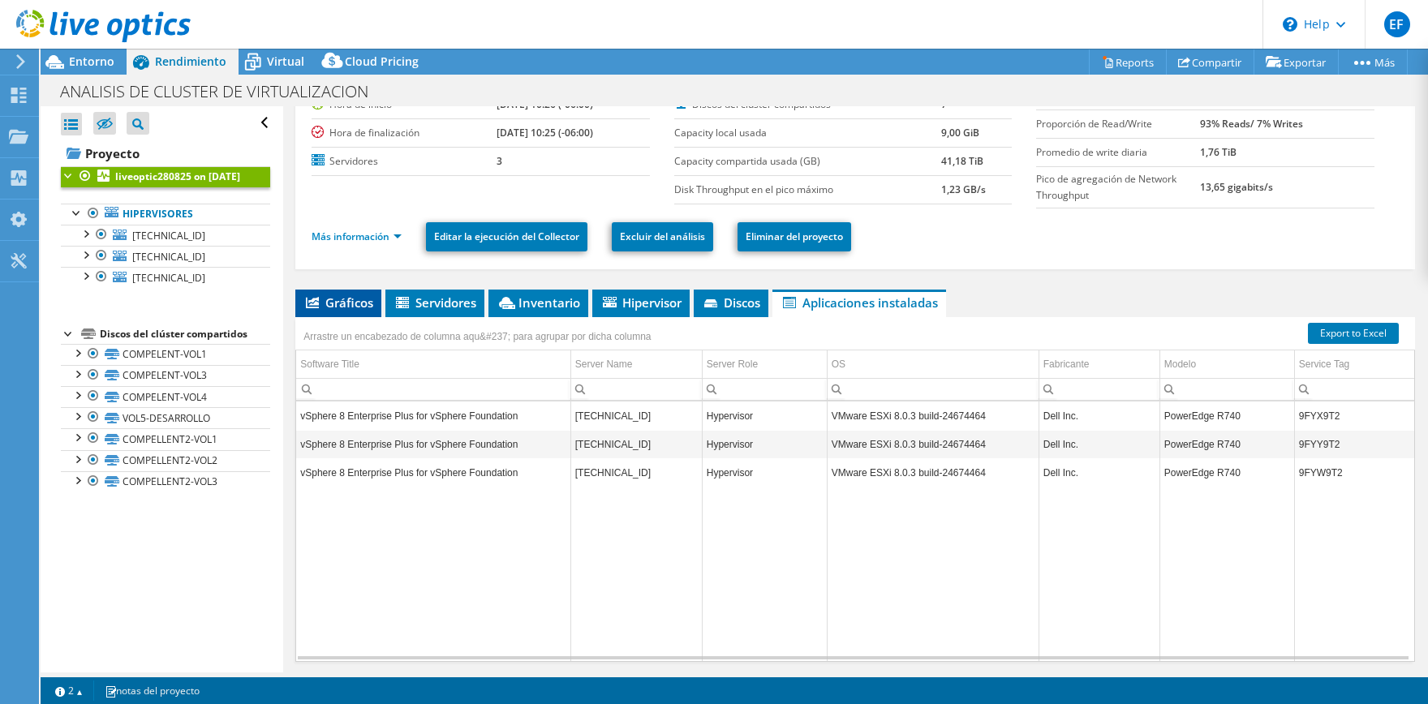
click at [343, 299] on span "Gráficos" at bounding box center [339, 303] width 70 height 16
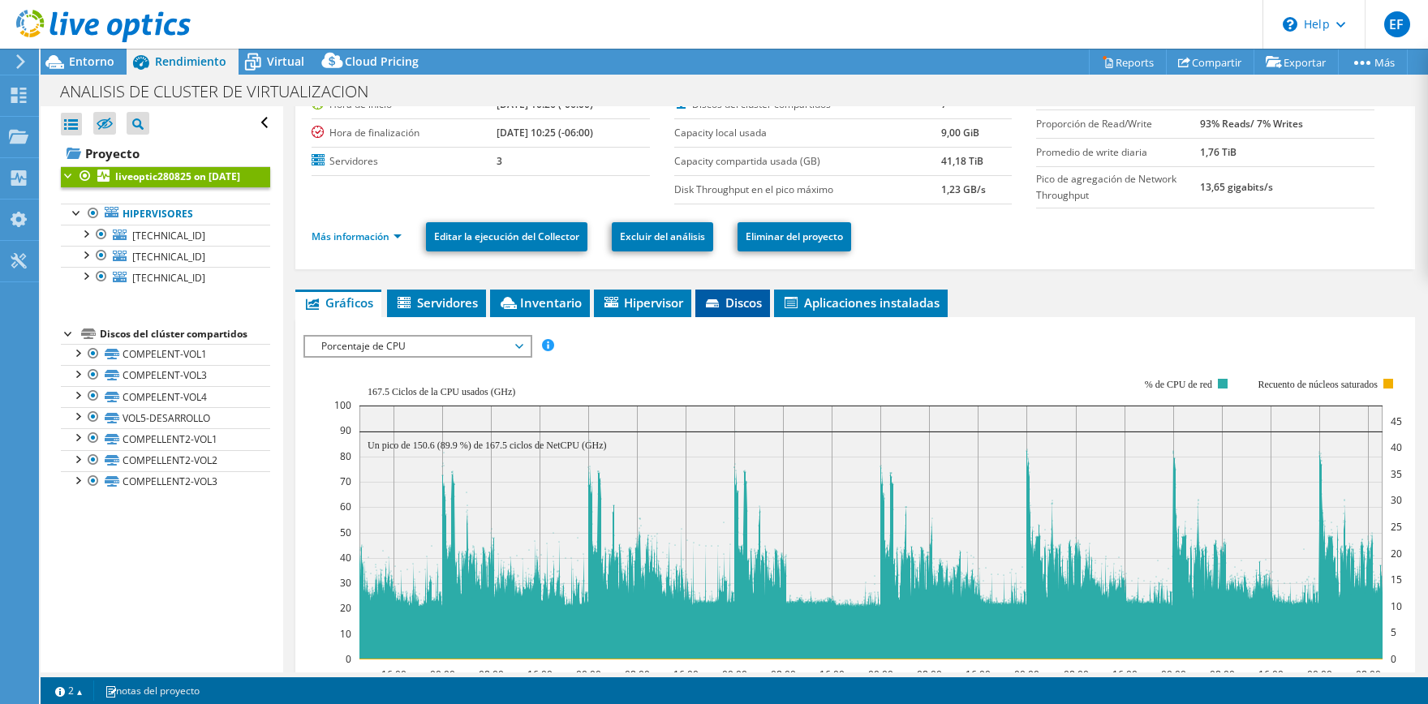
click at [722, 304] on icon at bounding box center [714, 304] width 16 height 11
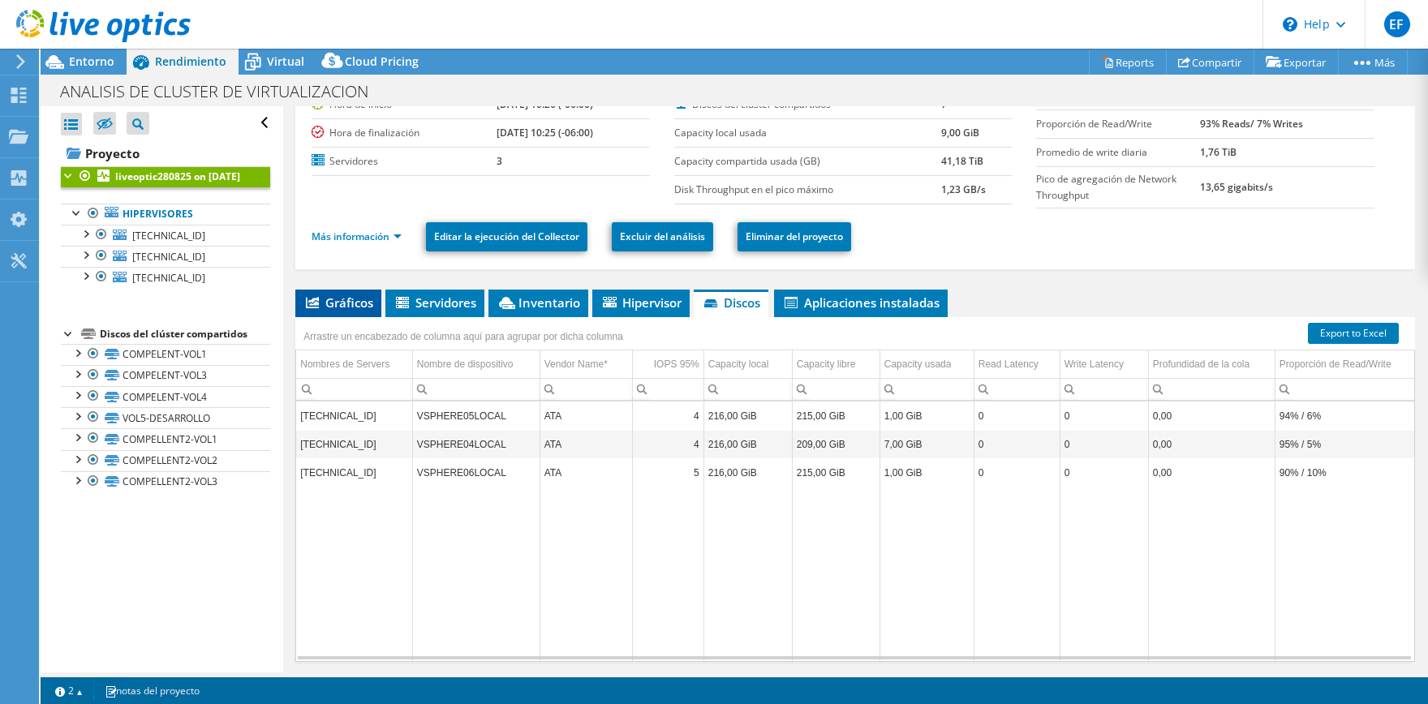
click at [360, 291] on li "Gráficos" at bounding box center [338, 304] width 86 height 28
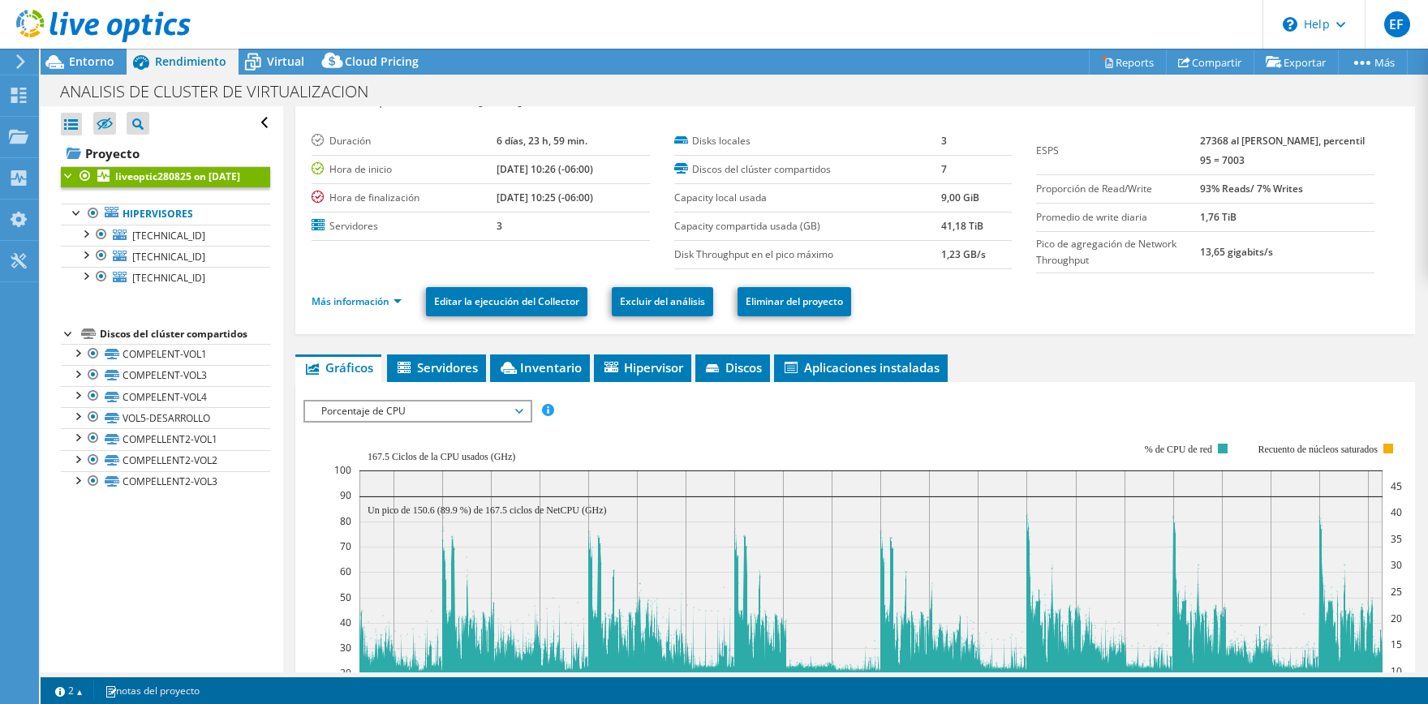
scroll to position [0, 0]
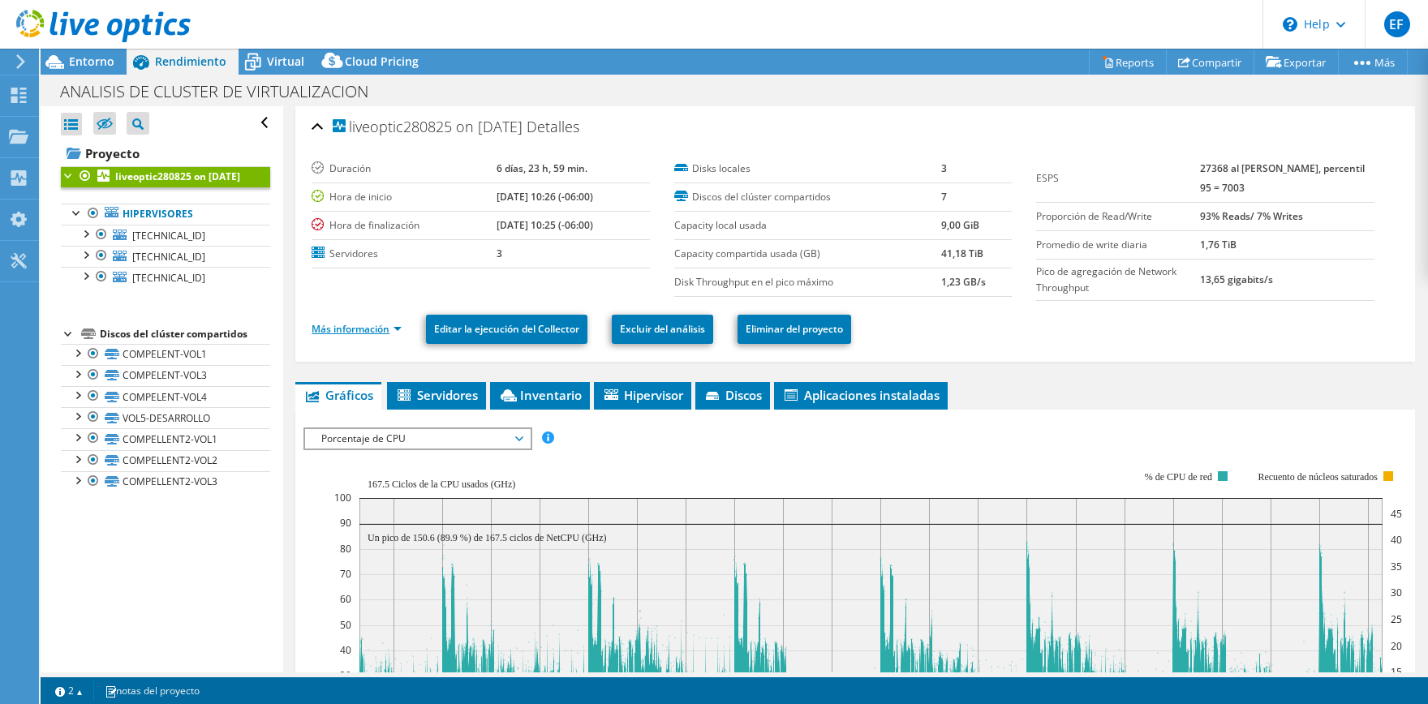
click at [360, 331] on link "Más información" at bounding box center [357, 329] width 90 height 14
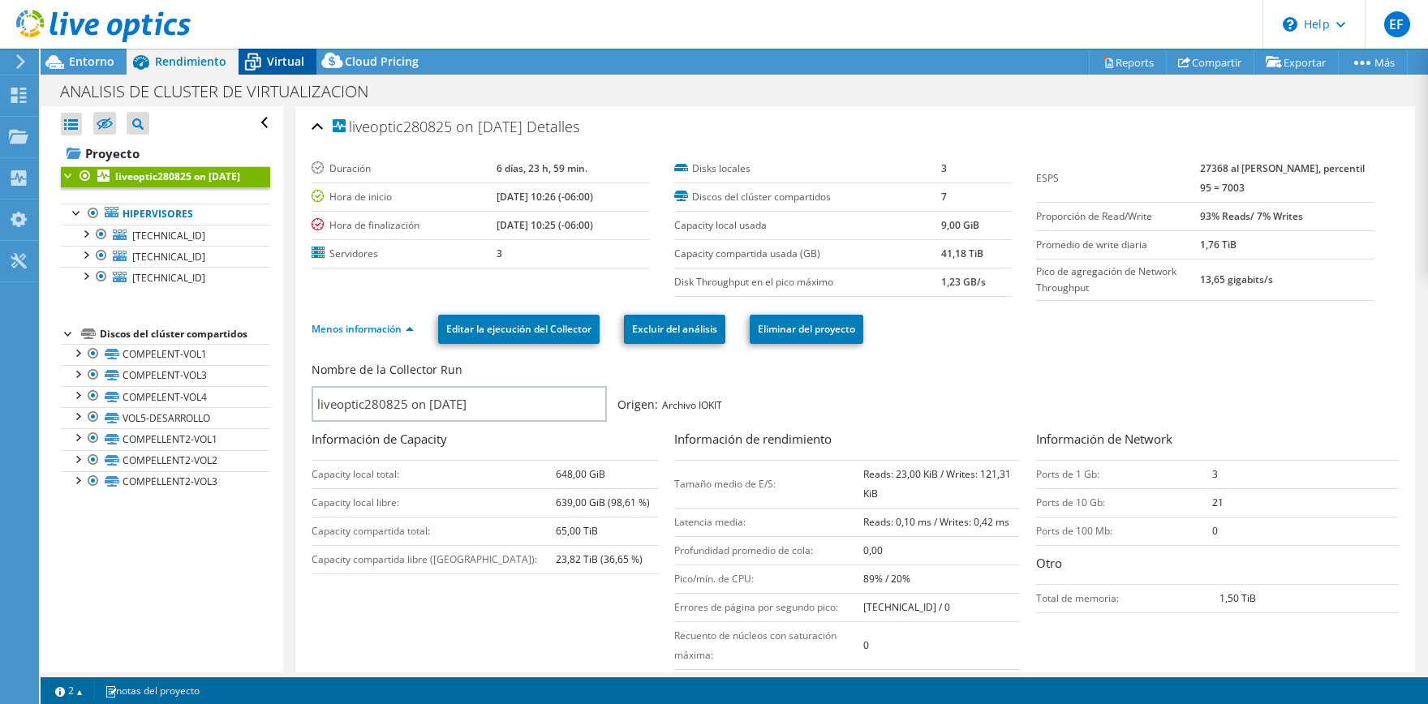
click at [279, 62] on span "Virtual" at bounding box center [285, 61] width 37 height 15
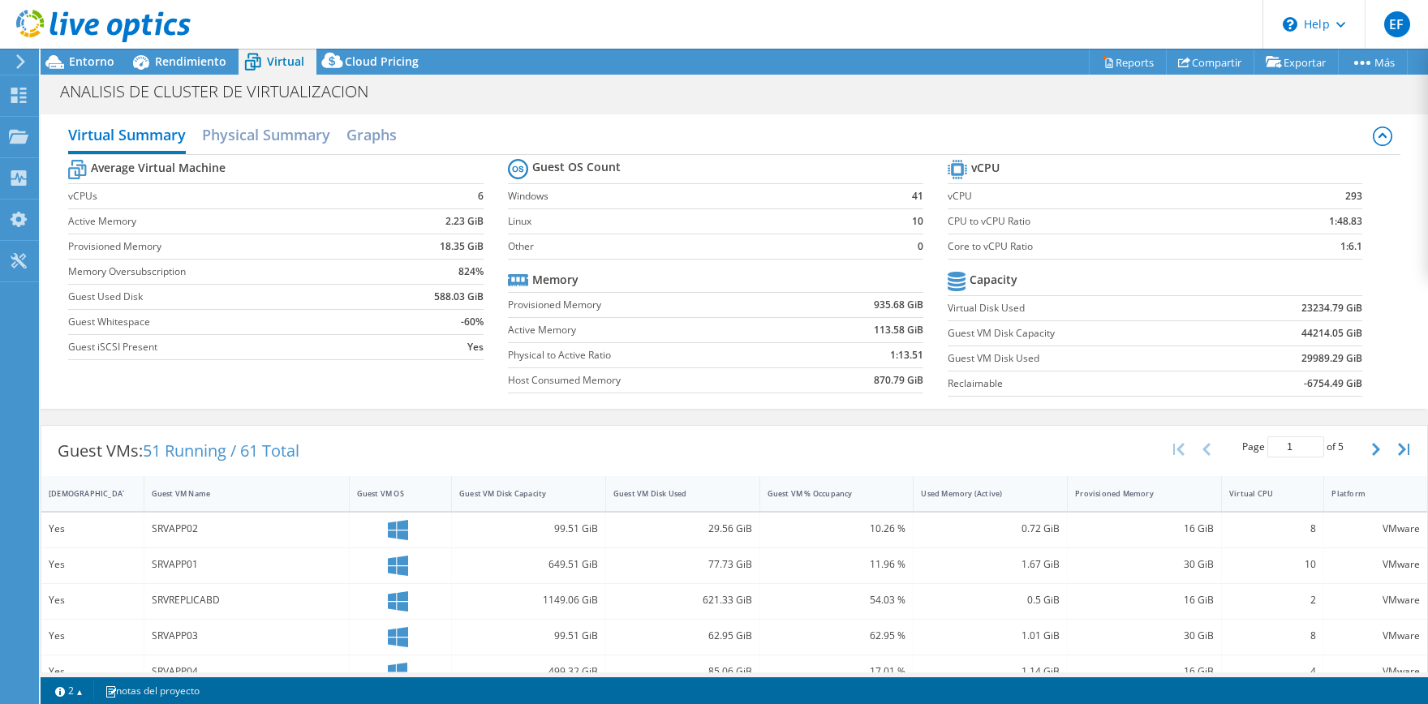
scroll to position [58, 0]
click at [291, 141] on h2 "Physical Summary" at bounding box center [266, 136] width 128 height 36
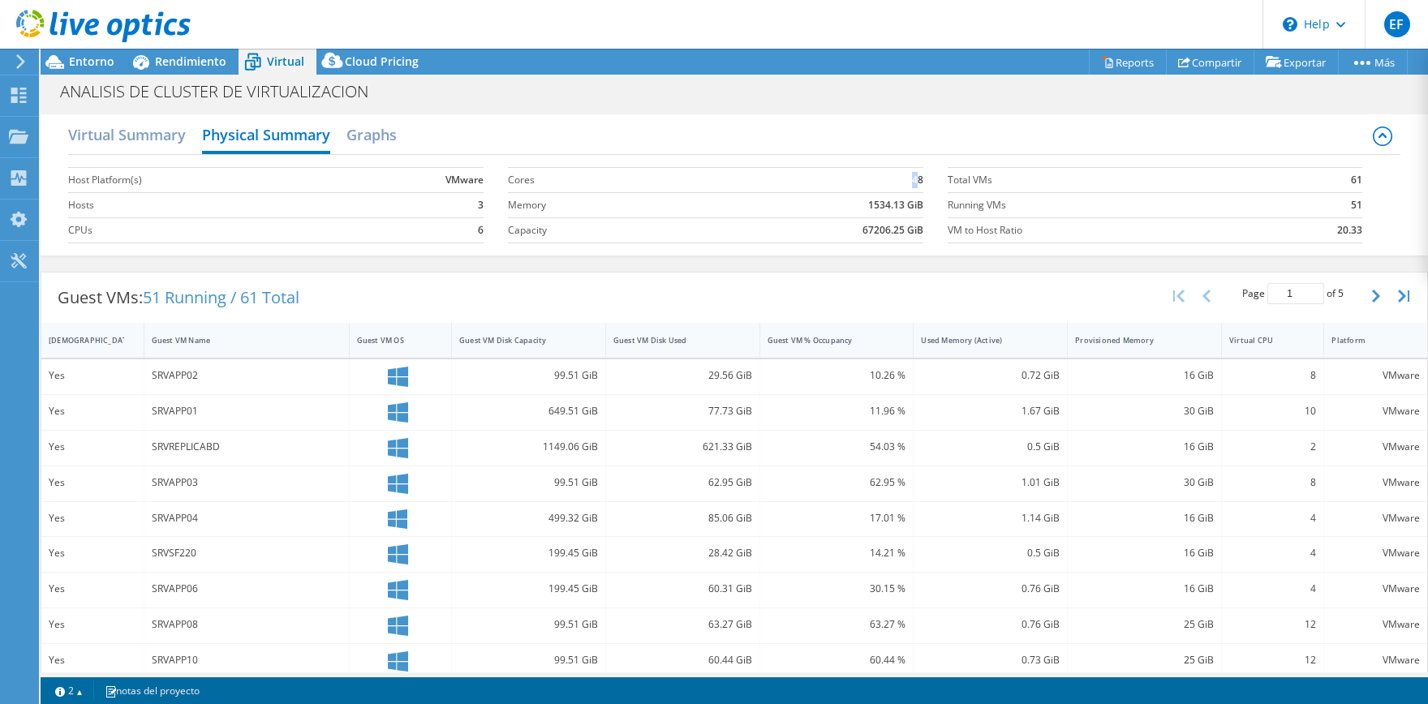
drag, startPoint x: 911, startPoint y: 180, endPoint x: 924, endPoint y: 180, distance: 13.0
click at [924, 180] on section "Cores 48 Memory 1534.13 GiB Capacity 67206.25 GiB" at bounding box center [728, 205] width 440 height 93
click at [896, 205] on b "1534.13 GiB" at bounding box center [895, 205] width 55 height 16
drag, startPoint x: 872, startPoint y: 207, endPoint x: 917, endPoint y: 207, distance: 45.5
click at [916, 205] on b "1534.13 GiB" at bounding box center [895, 205] width 55 height 16
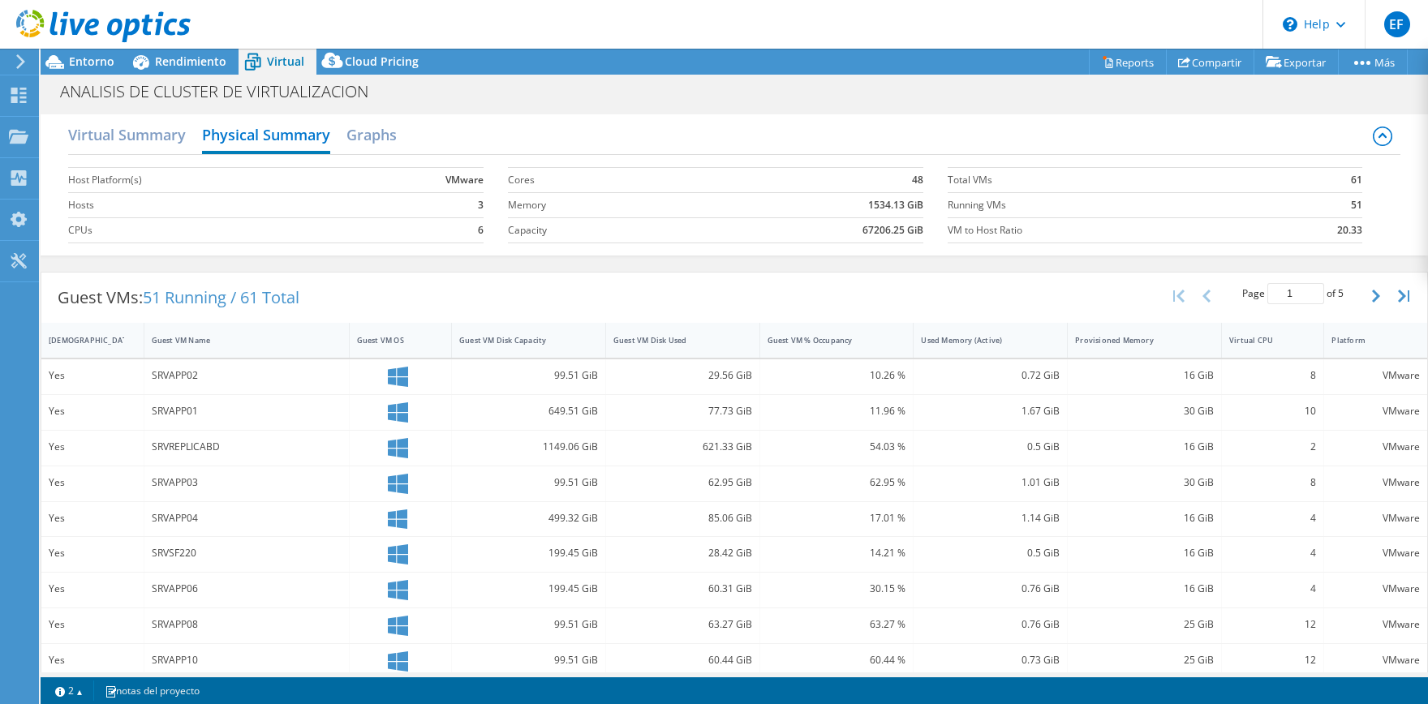
click at [999, 251] on section "Total VMs 61 Running VMs 51 VM to Host Ratio 20.33" at bounding box center [1168, 205] width 440 height 93
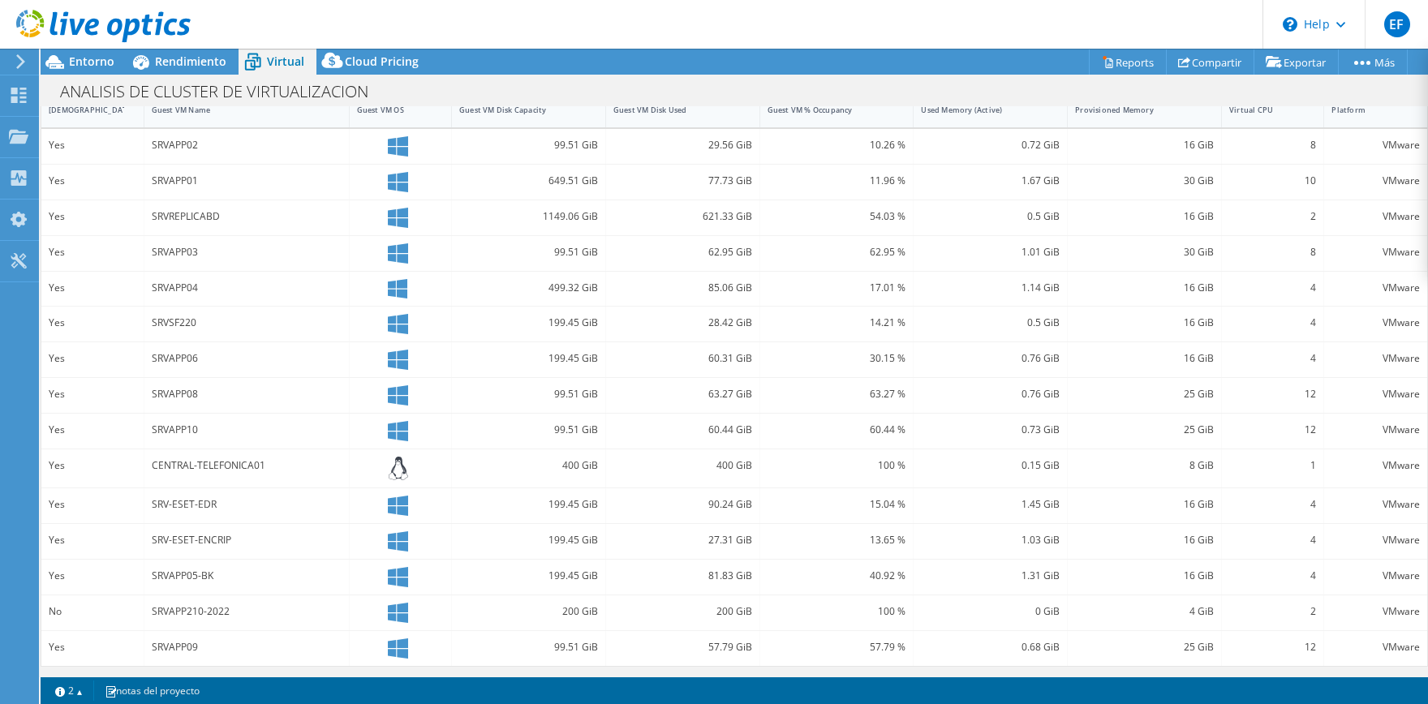
scroll to position [0, 0]
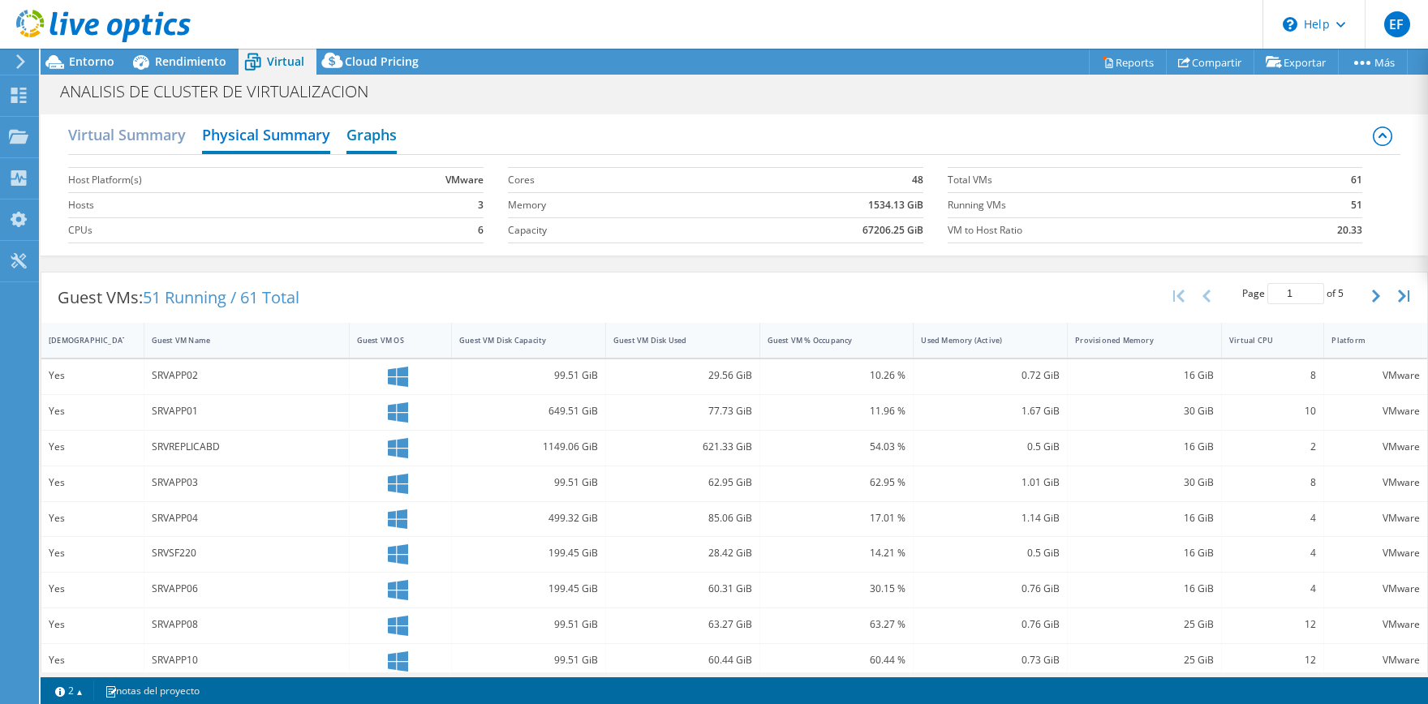
click at [382, 147] on h2 "Graphs" at bounding box center [372, 136] width 50 height 36
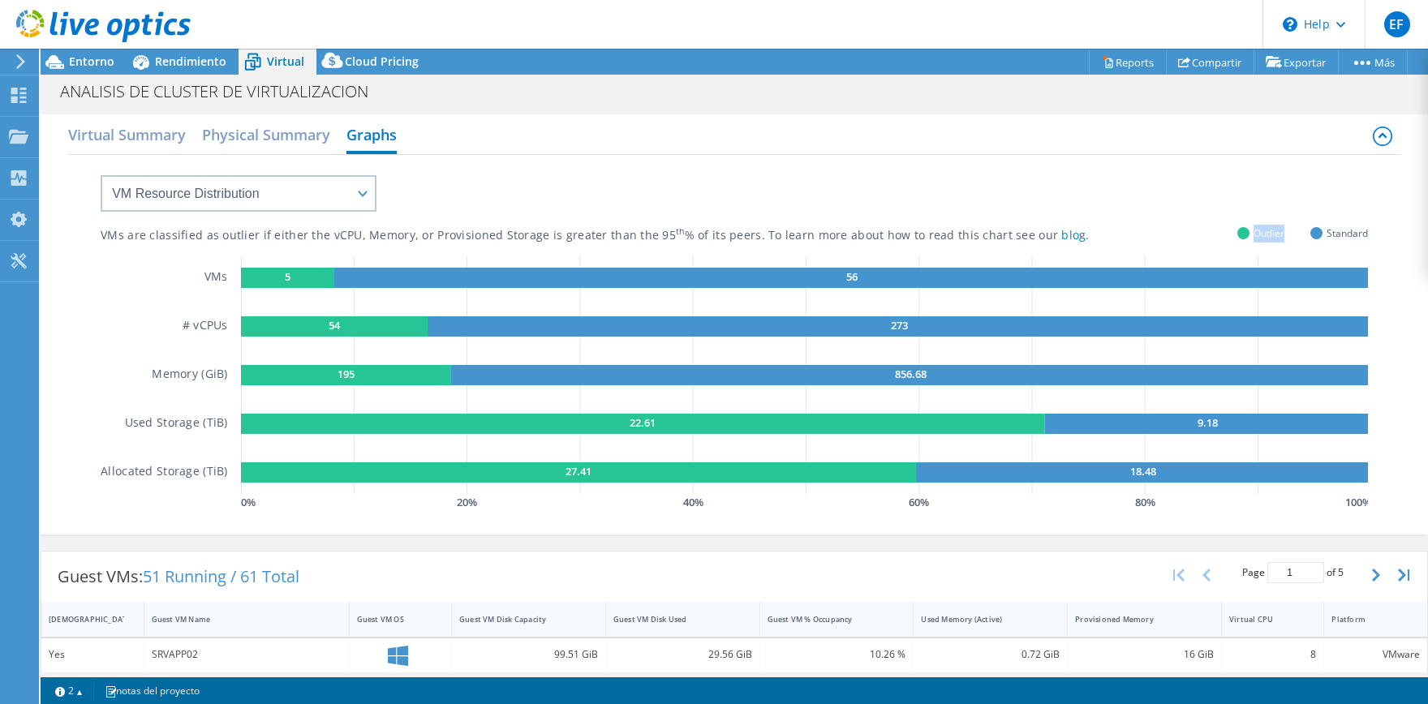
drag, startPoint x: 1286, startPoint y: 237, endPoint x: 1256, endPoint y: 237, distance: 30.8
click at [1256, 237] on div "Outlier Standard" at bounding box center [1303, 233] width 131 height 11
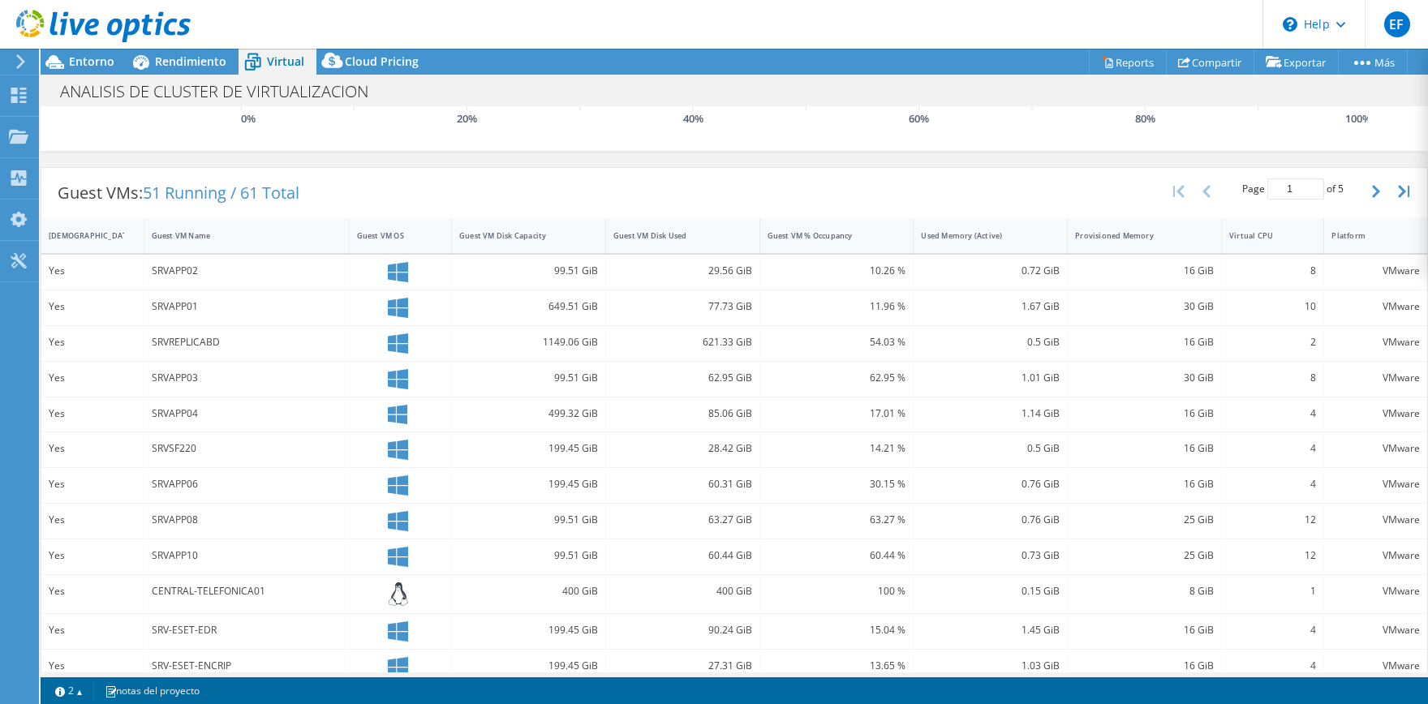
scroll to position [348, 0]
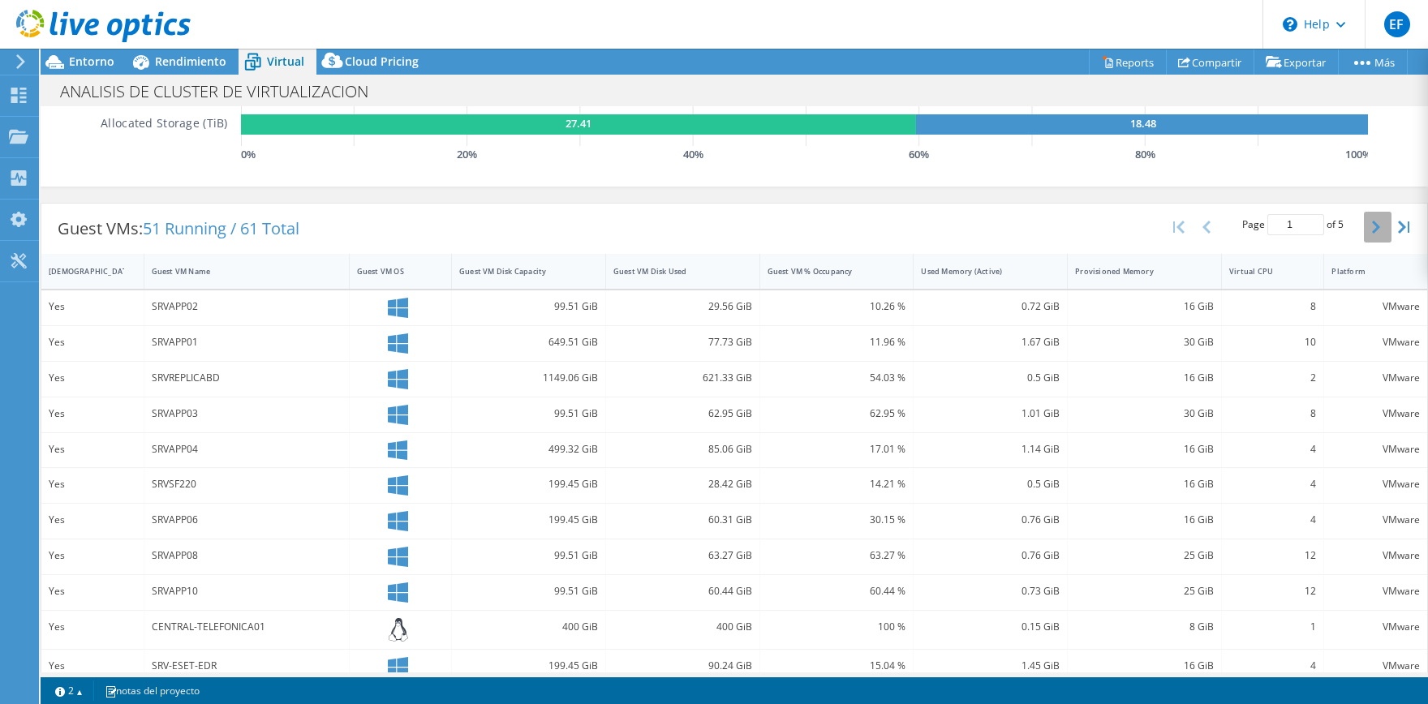
click at [1377, 230] on icon "button" at bounding box center [1376, 227] width 8 height 13
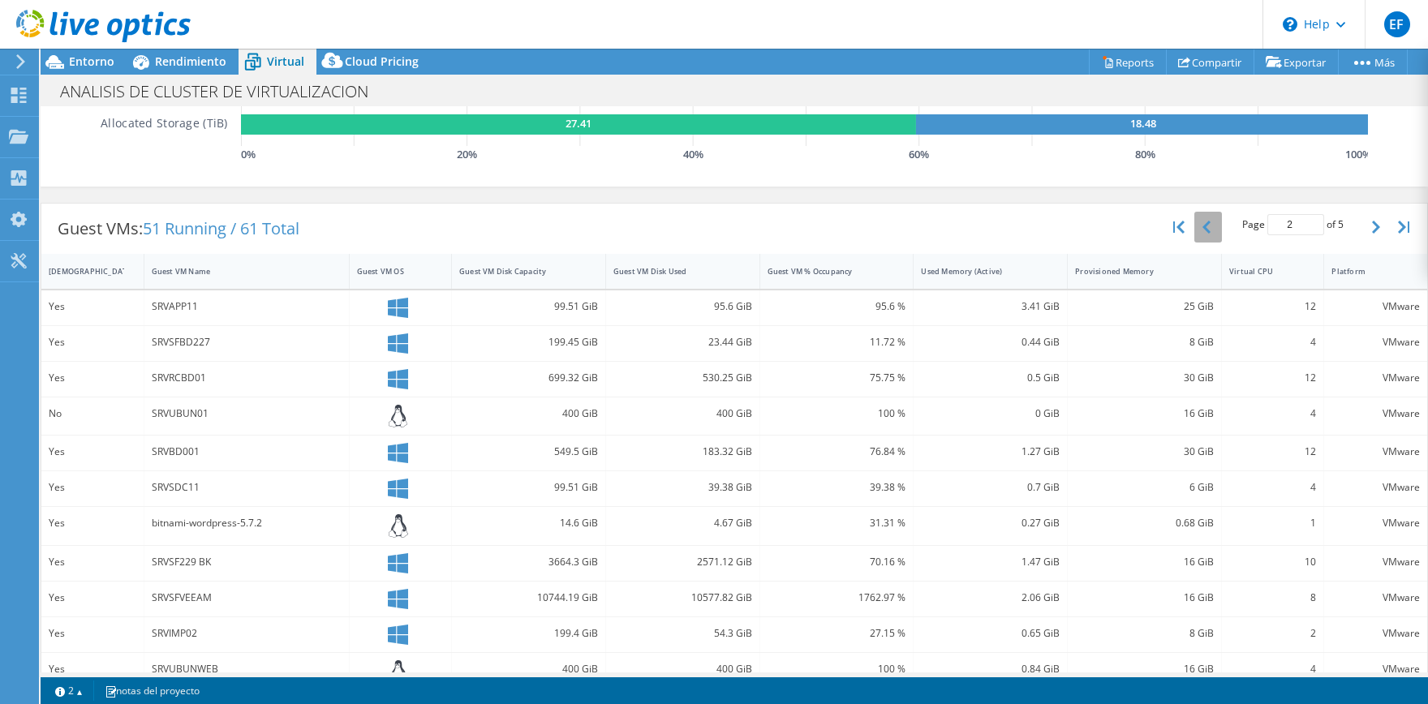
click at [1210, 230] on icon "button" at bounding box center [1207, 227] width 8 height 13
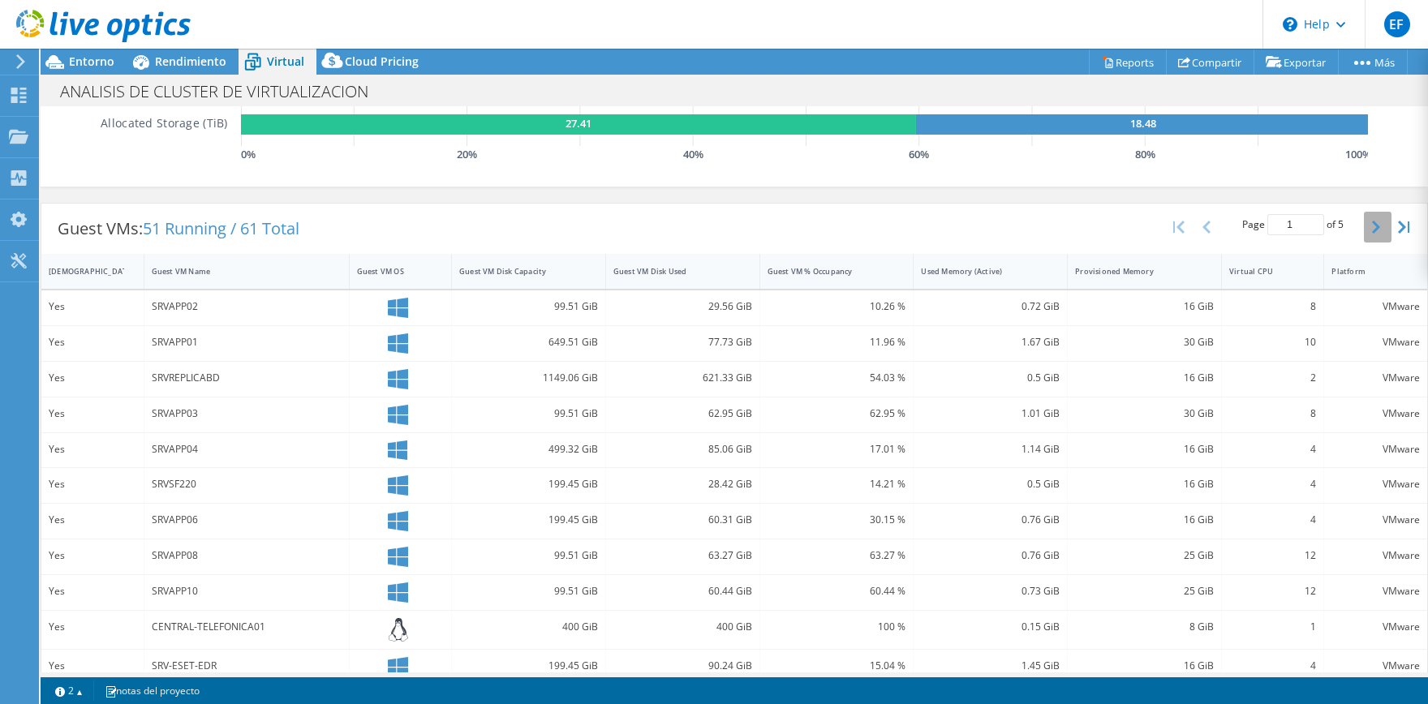
click at [1383, 233] on button "button" at bounding box center [1378, 227] width 28 height 31
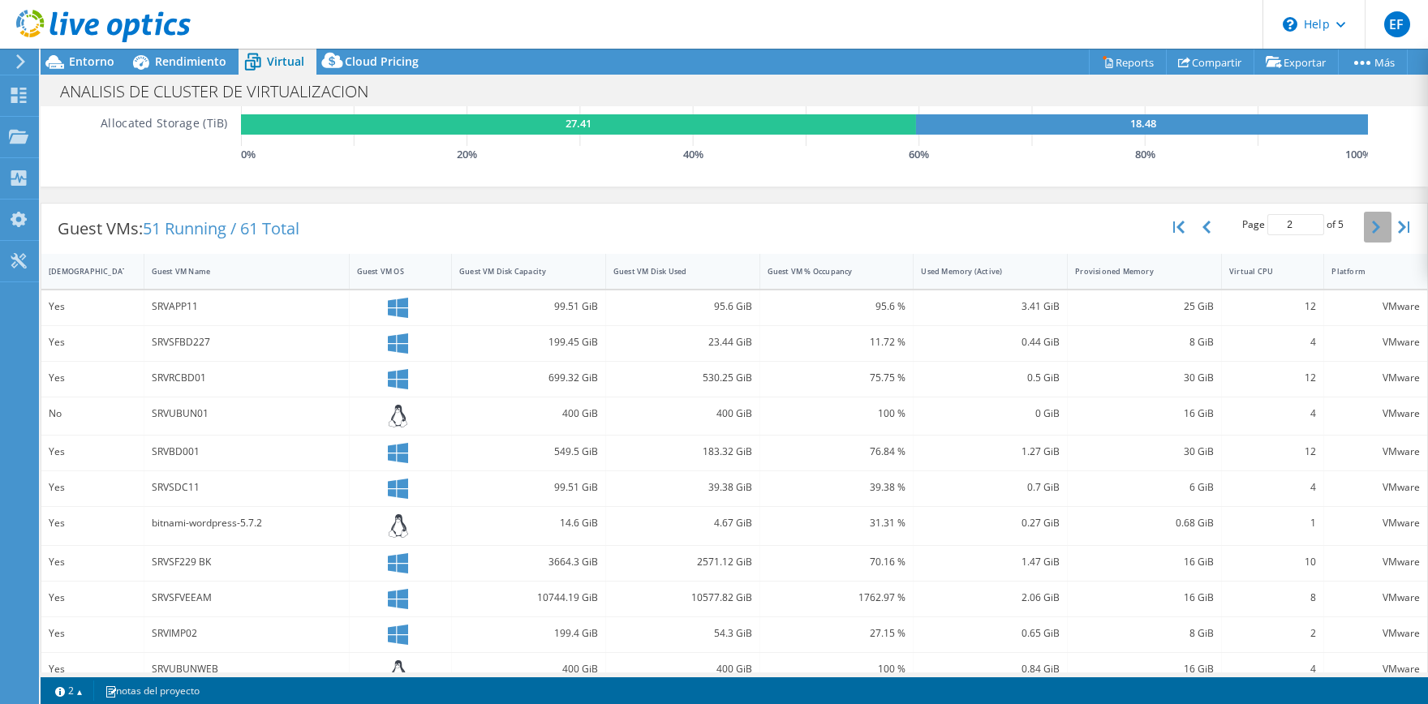
click at [1383, 233] on button "button" at bounding box center [1378, 227] width 28 height 31
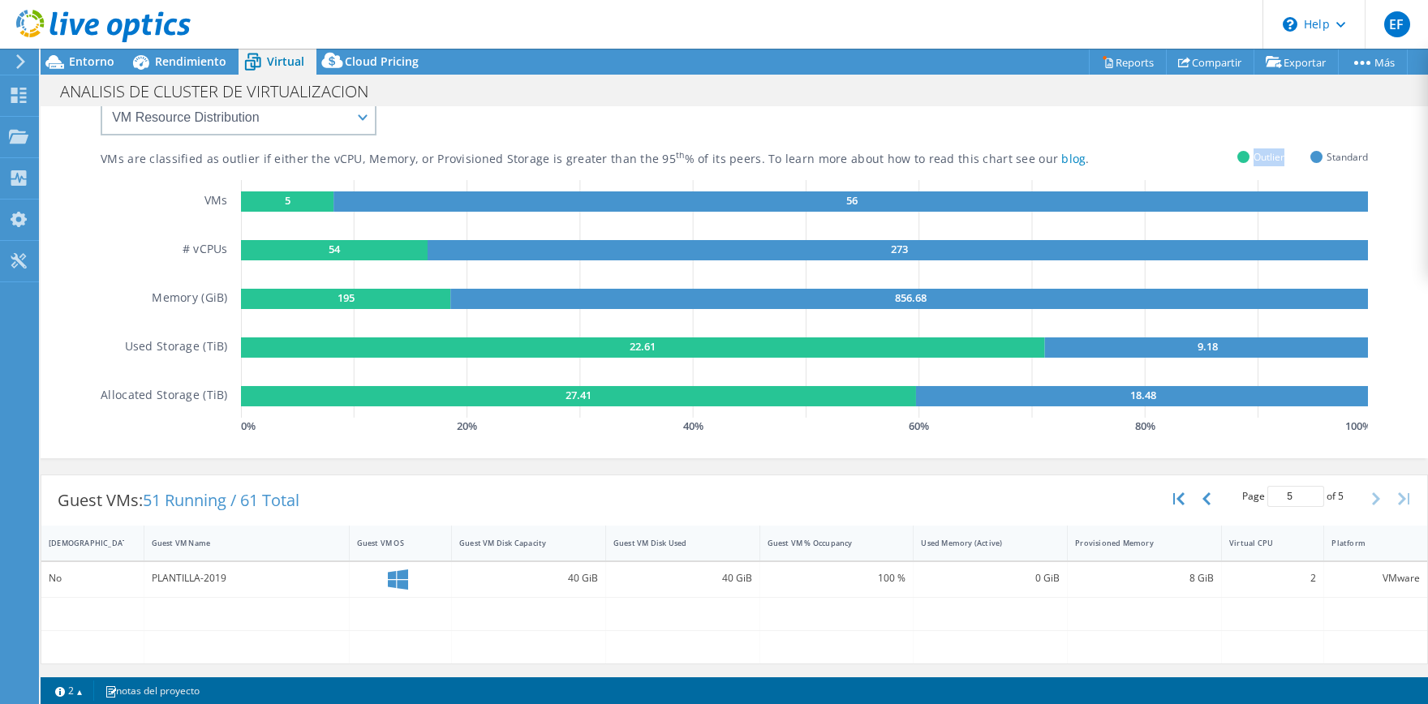
scroll to position [74, 0]
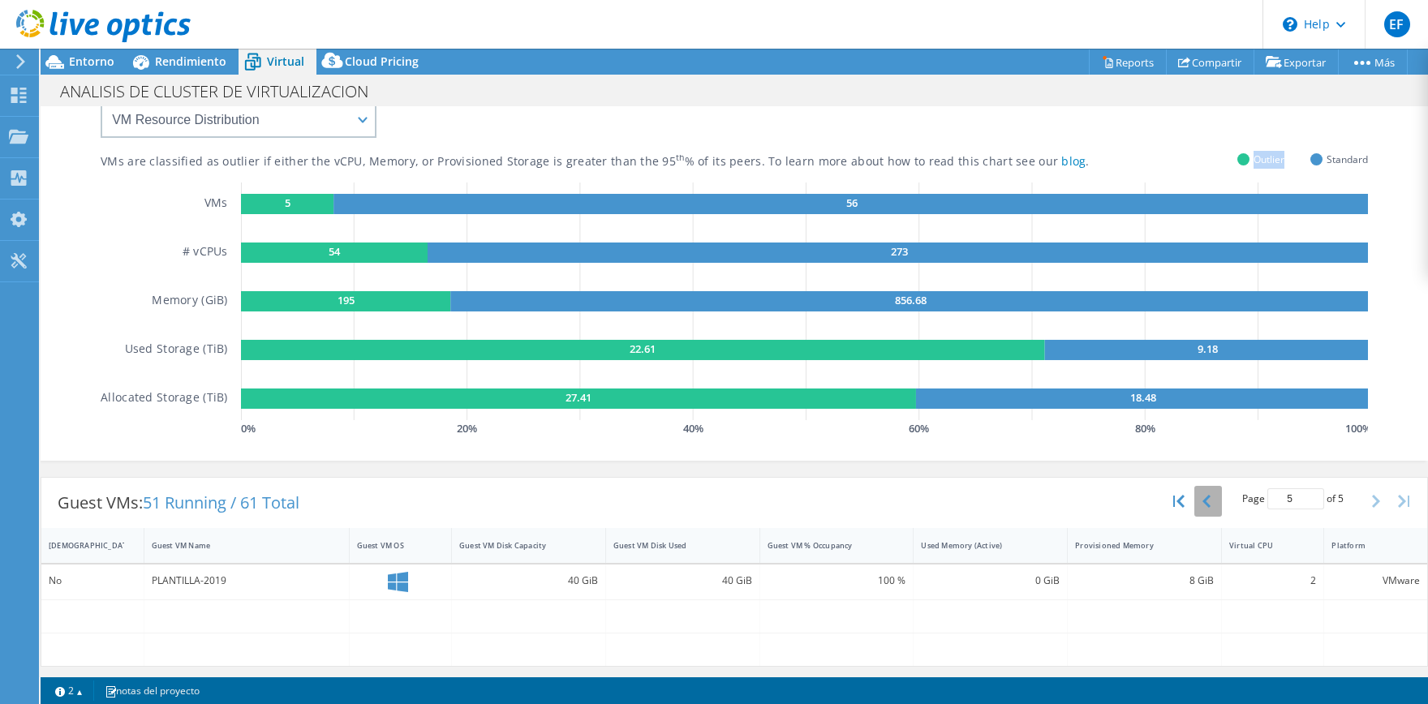
click at [1204, 512] on button "button" at bounding box center [1209, 501] width 28 height 31
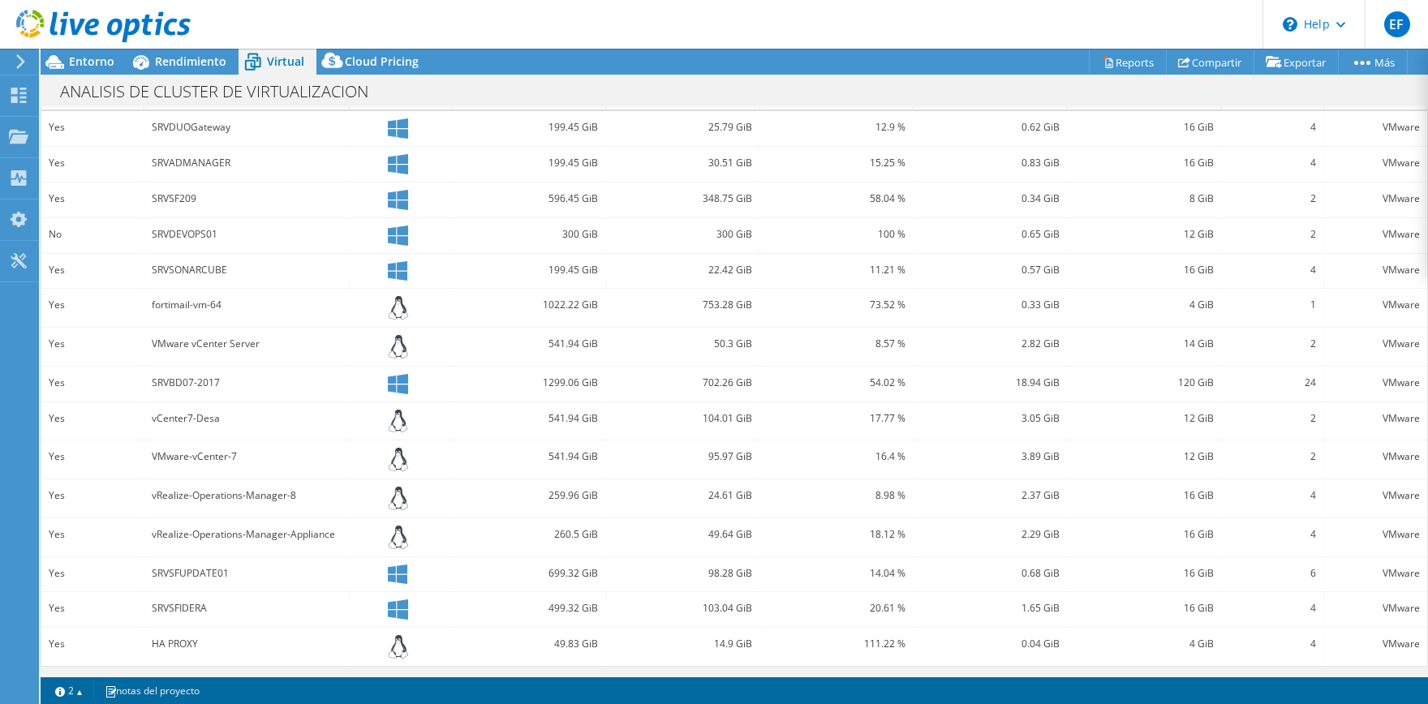
scroll to position [367, 0]
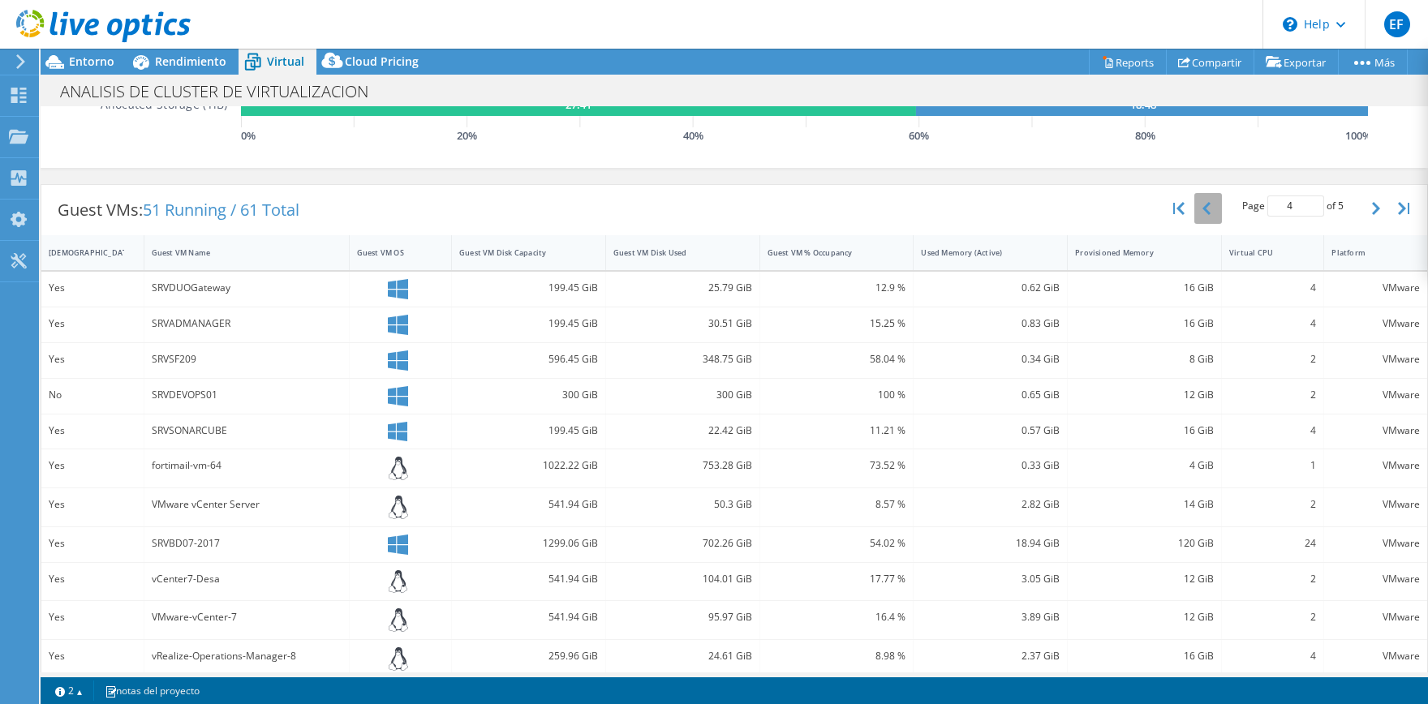
click at [1210, 213] on icon "button" at bounding box center [1207, 208] width 8 height 13
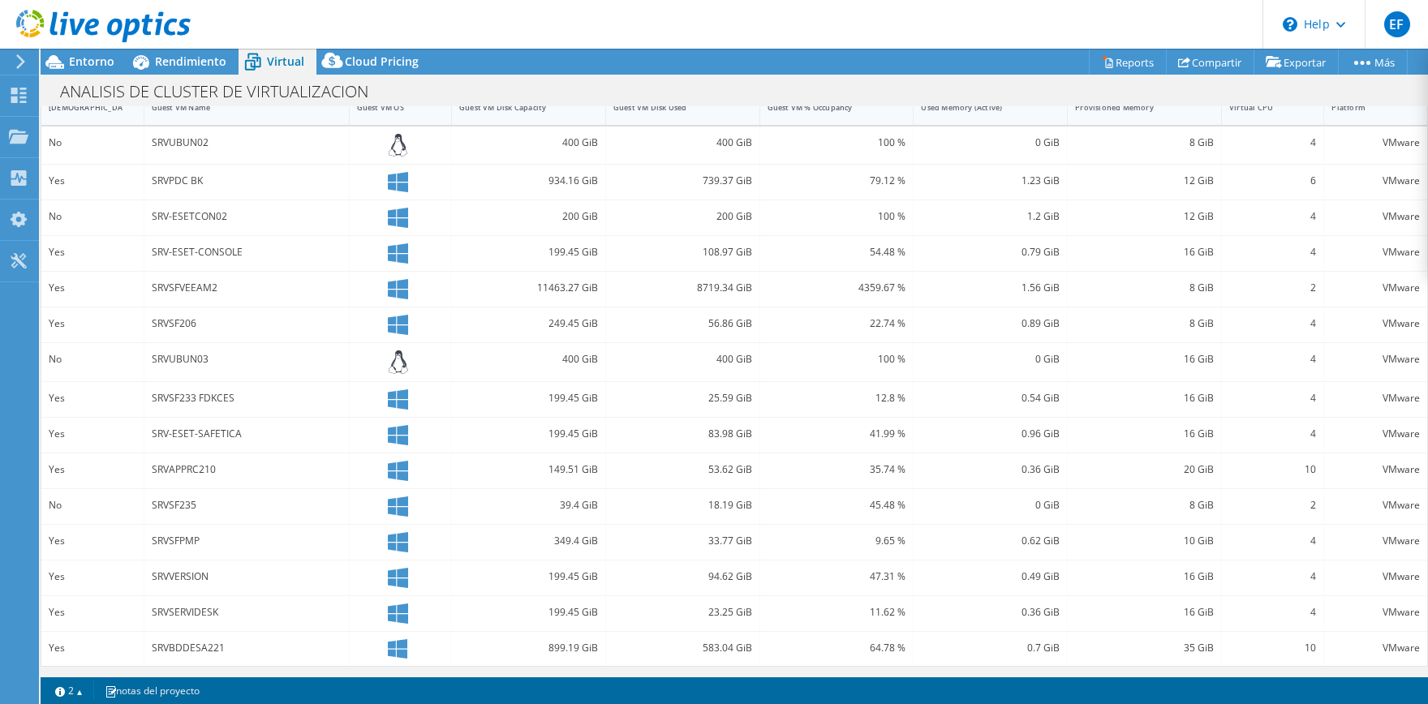
scroll to position [432, 0]
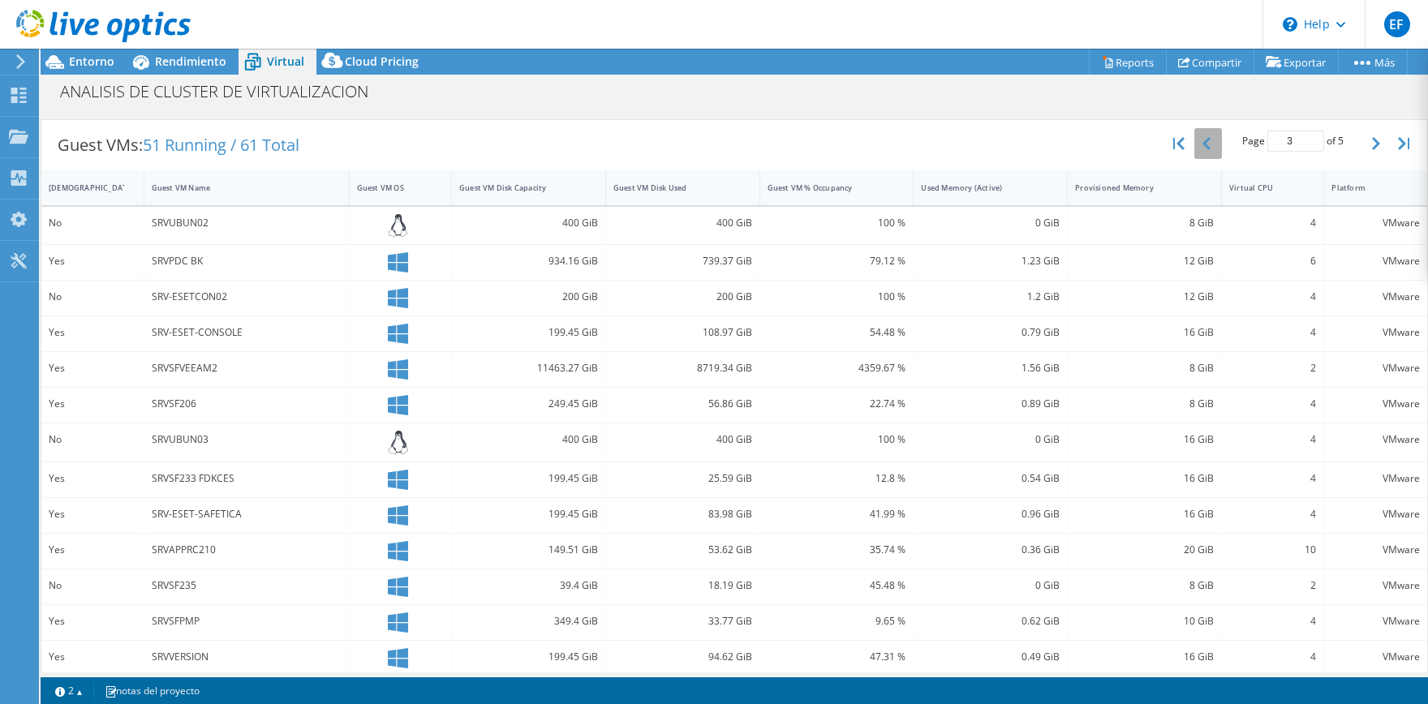
click at [1205, 144] on icon "button" at bounding box center [1207, 143] width 8 height 13
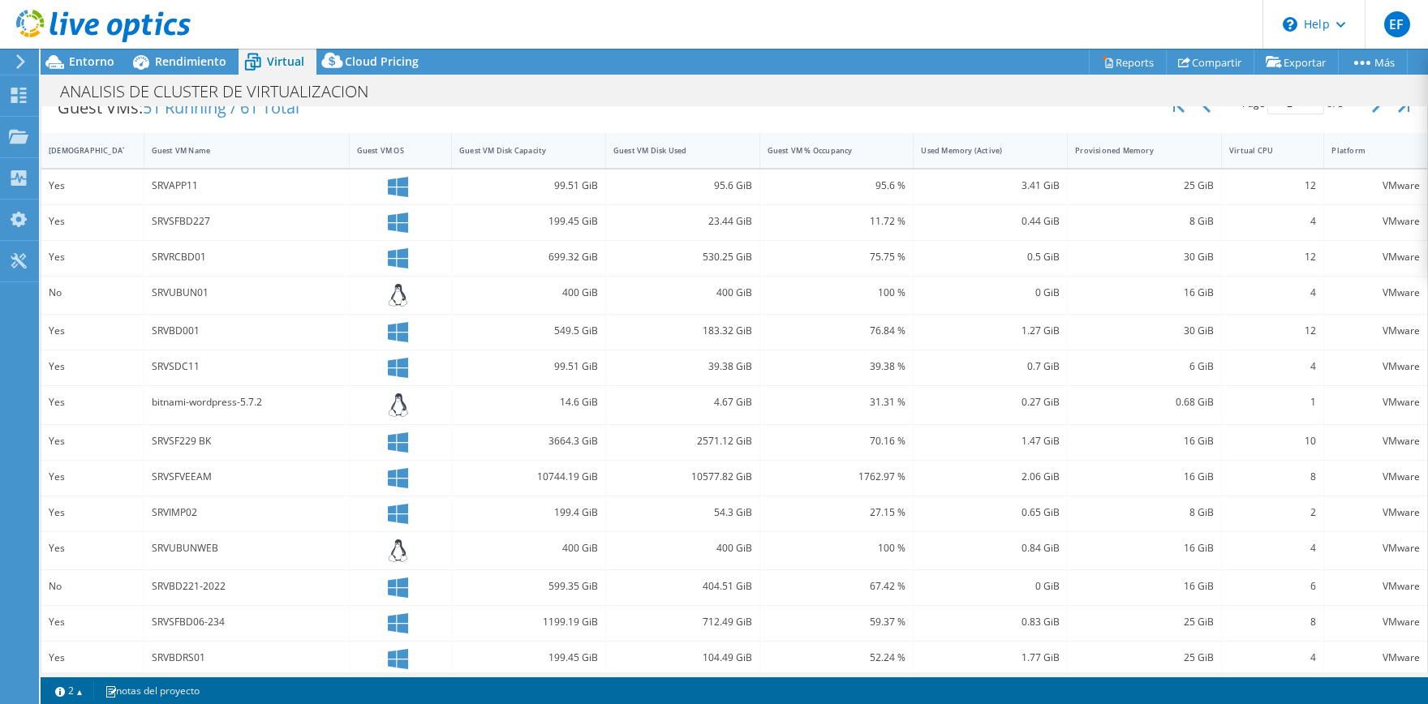
scroll to position [435, 0]
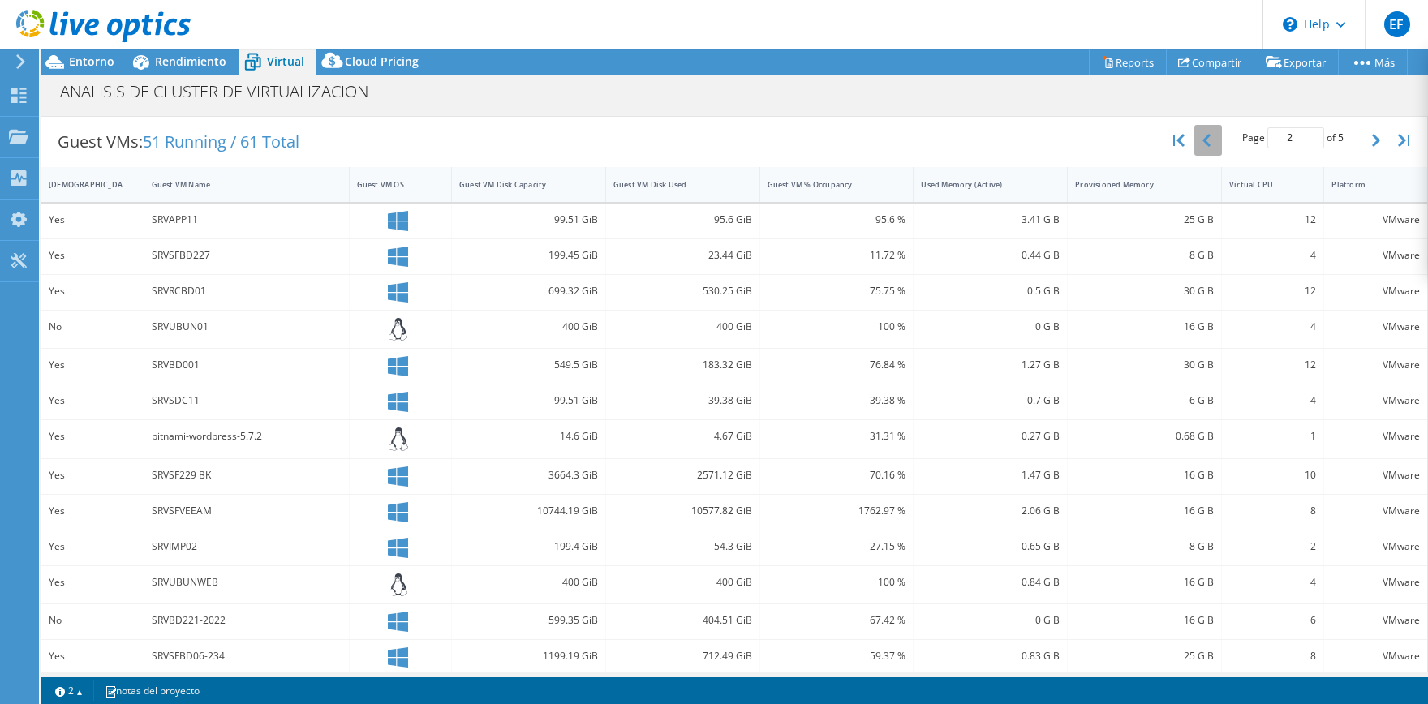
click at [1211, 139] on button "button" at bounding box center [1209, 140] width 28 height 31
type input "1"
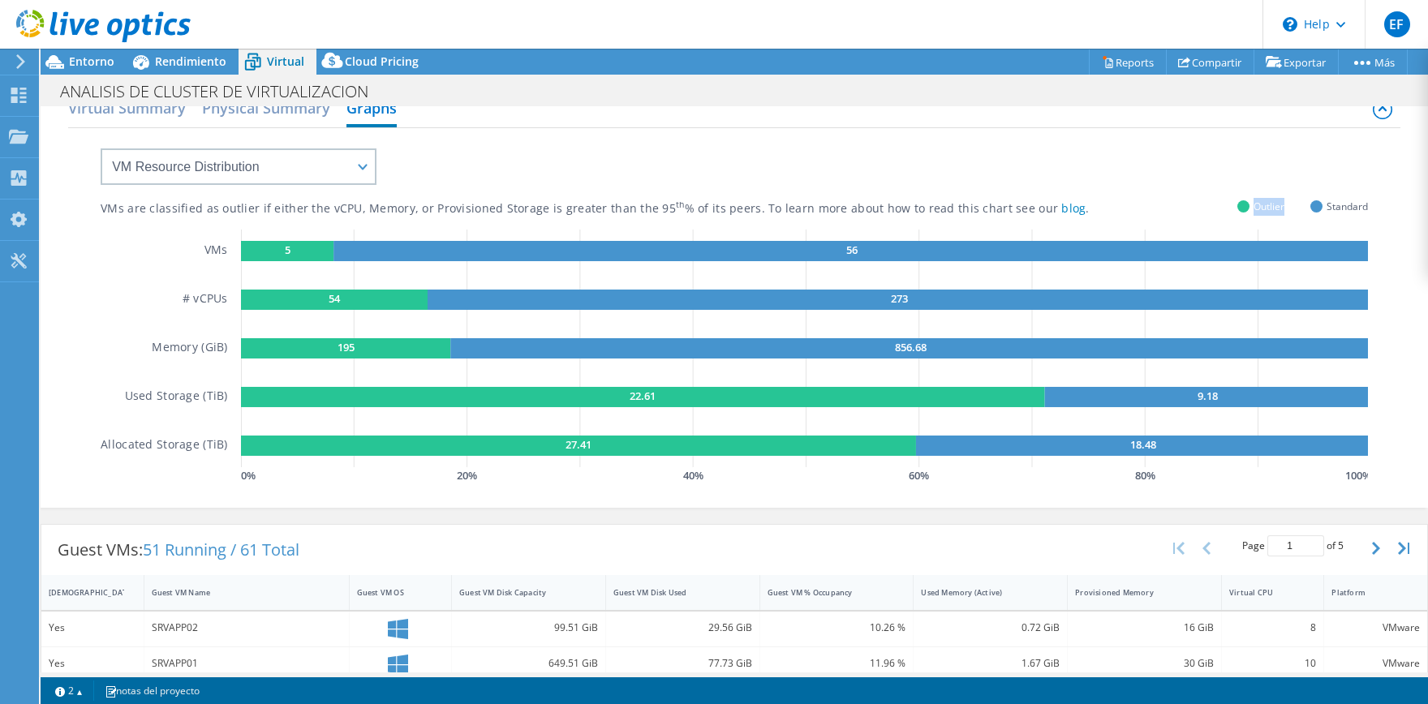
scroll to position [0, 0]
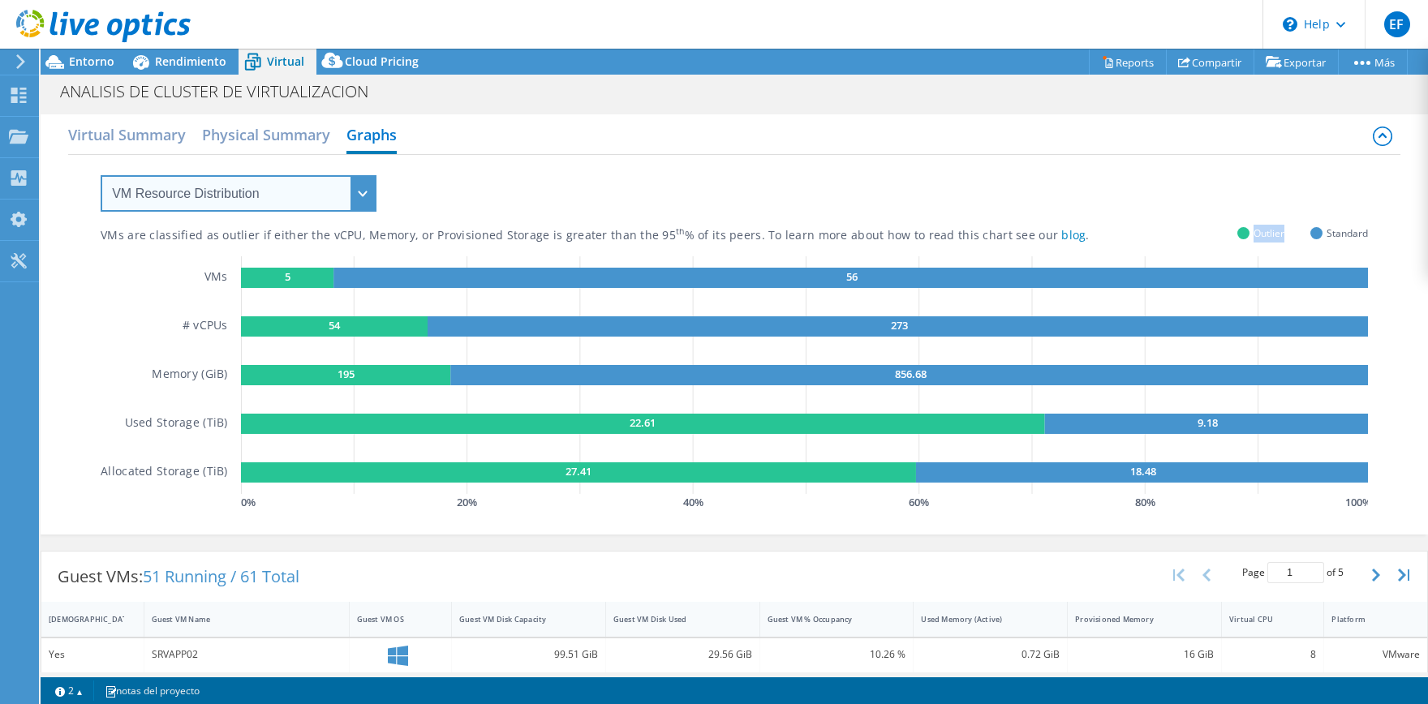
click at [101, 175] on select "VM Resource Distribution Provisioning Contrast Over Provisioning" at bounding box center [239, 193] width 276 height 37
select select "Over Provisioning"
click option "Over Provisioning" at bounding box center [0, 0] width 0 height 0
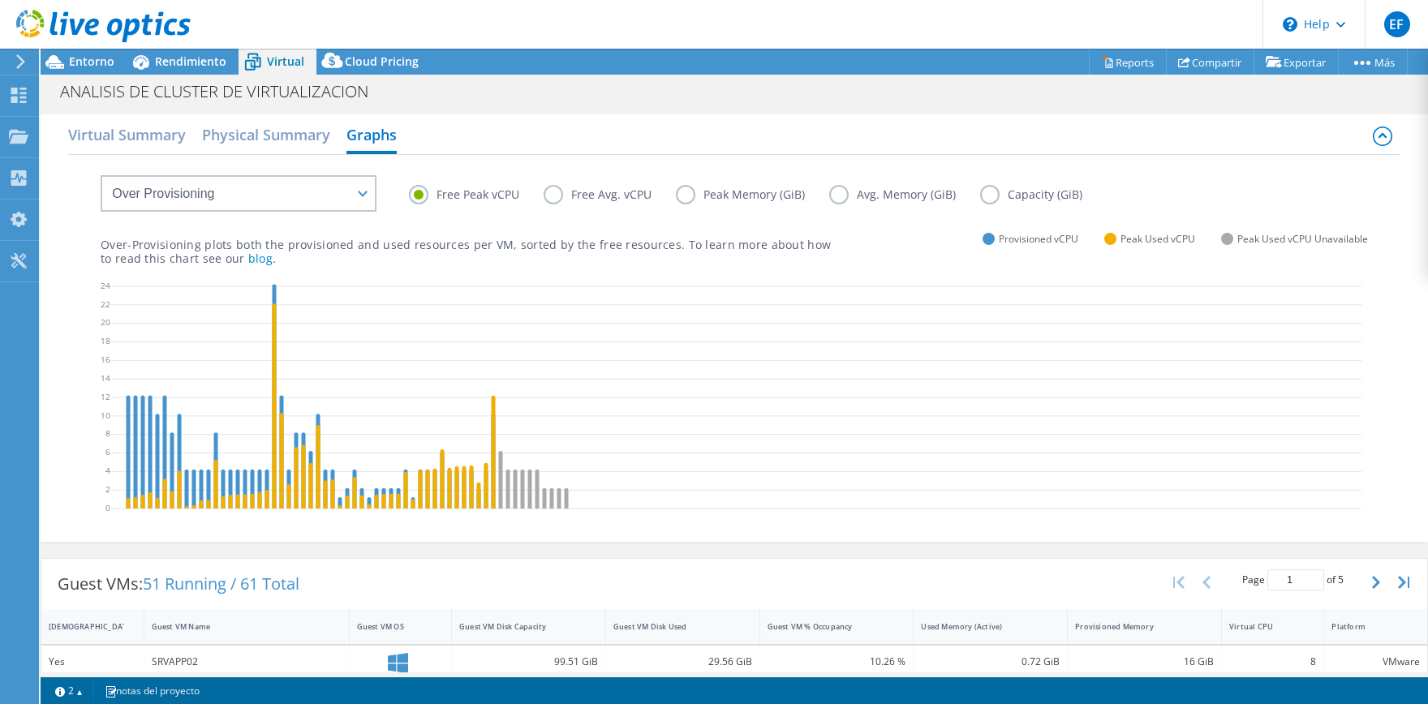
click at [835, 201] on label "Avg. Memory (GiB)" at bounding box center [904, 194] width 151 height 19
click at [0, 0] on input "Avg. Memory (GiB)" at bounding box center [0, 0] width 0 height 0
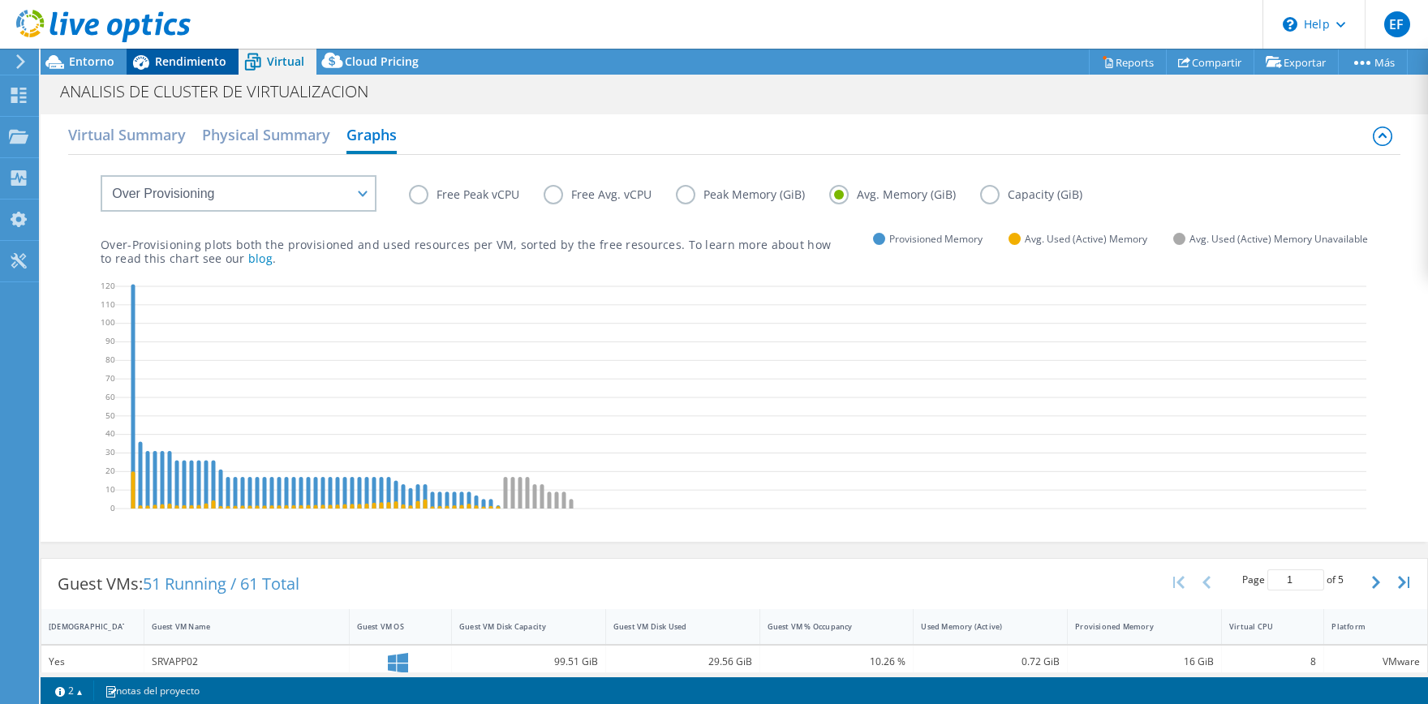
click at [202, 67] on span "Rendimiento" at bounding box center [190, 61] width 71 height 15
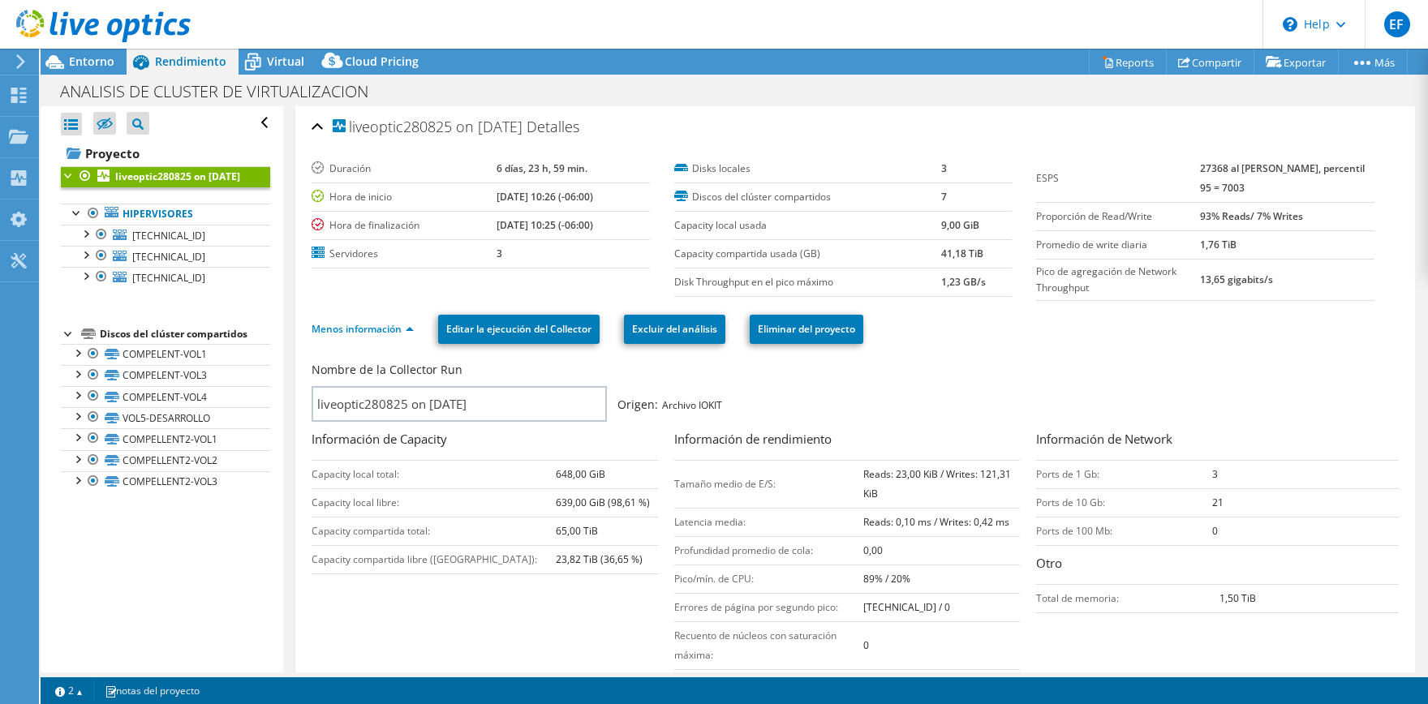
scroll to position [58, 0]
click at [159, 225] on link "Hipervisores" at bounding box center [165, 214] width 209 height 21
click at [230, 225] on link "Hipervisores" at bounding box center [165, 214] width 209 height 21
click at [174, 225] on link "Hipervisores" at bounding box center [165, 214] width 209 height 21
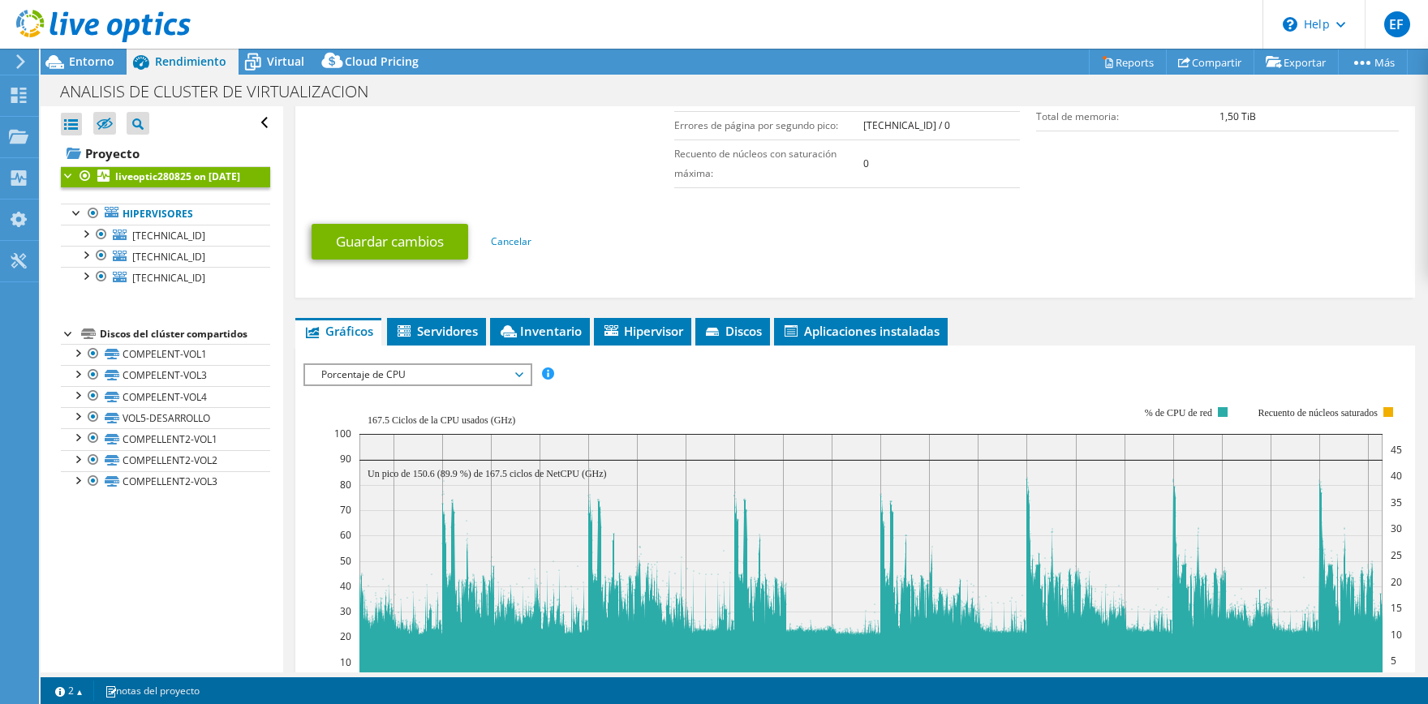
scroll to position [643, 0]
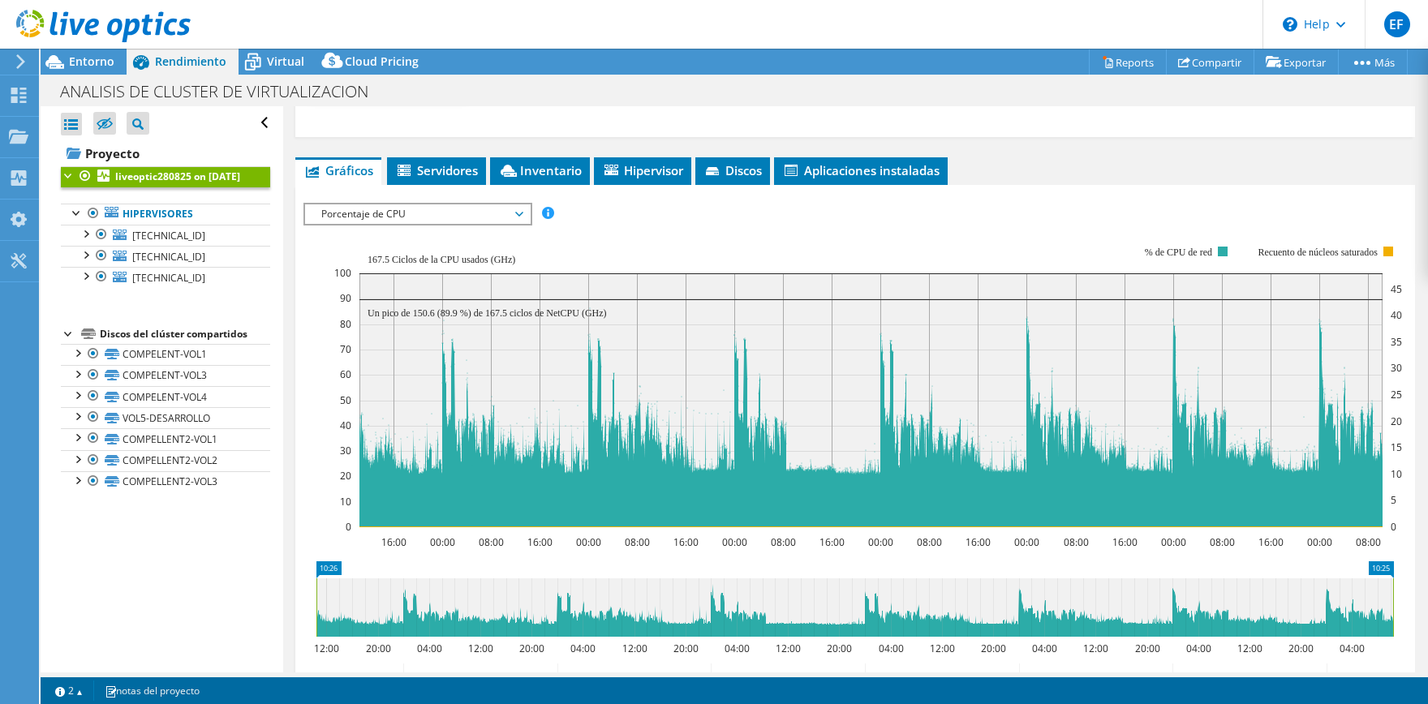
click at [496, 209] on span "Porcentaje de CPU" at bounding box center [417, 214] width 209 height 19
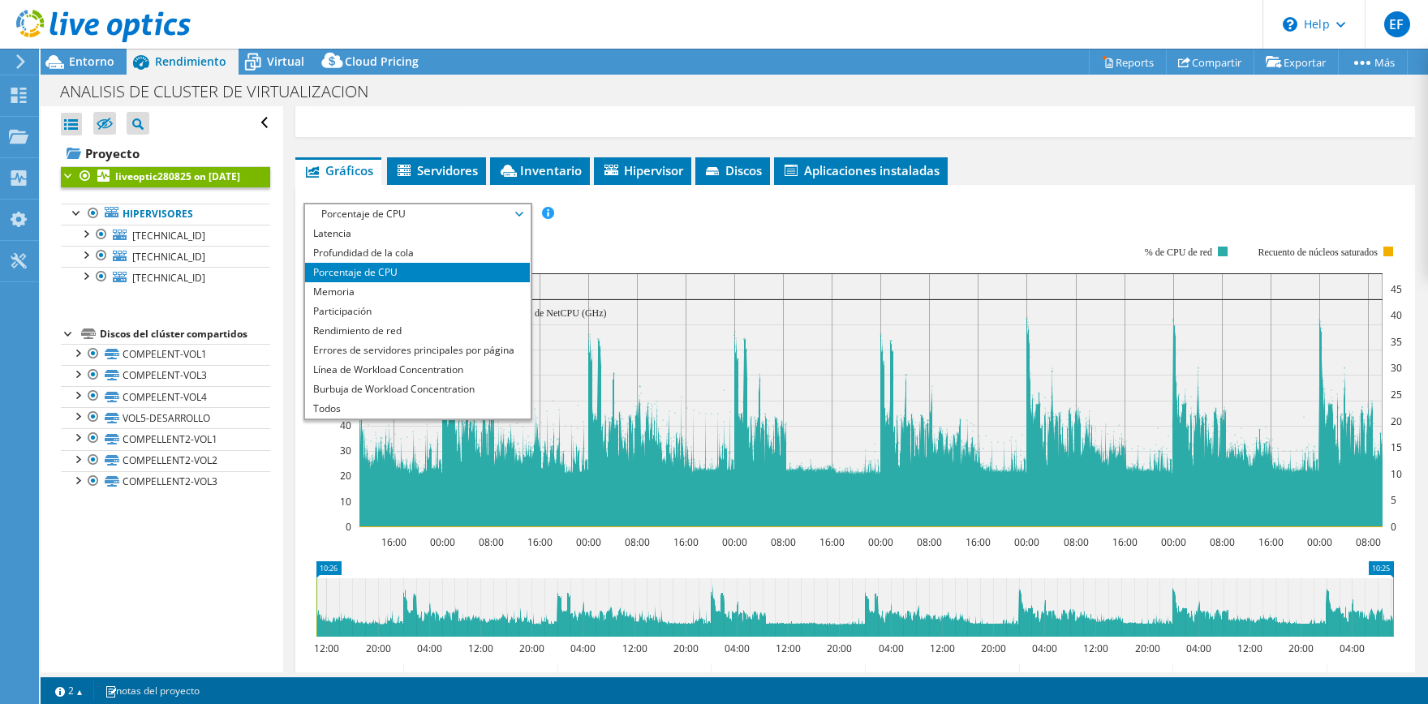
scroll to position [58, 0]
click at [375, 294] on li "Memoria" at bounding box center [417, 292] width 225 height 19
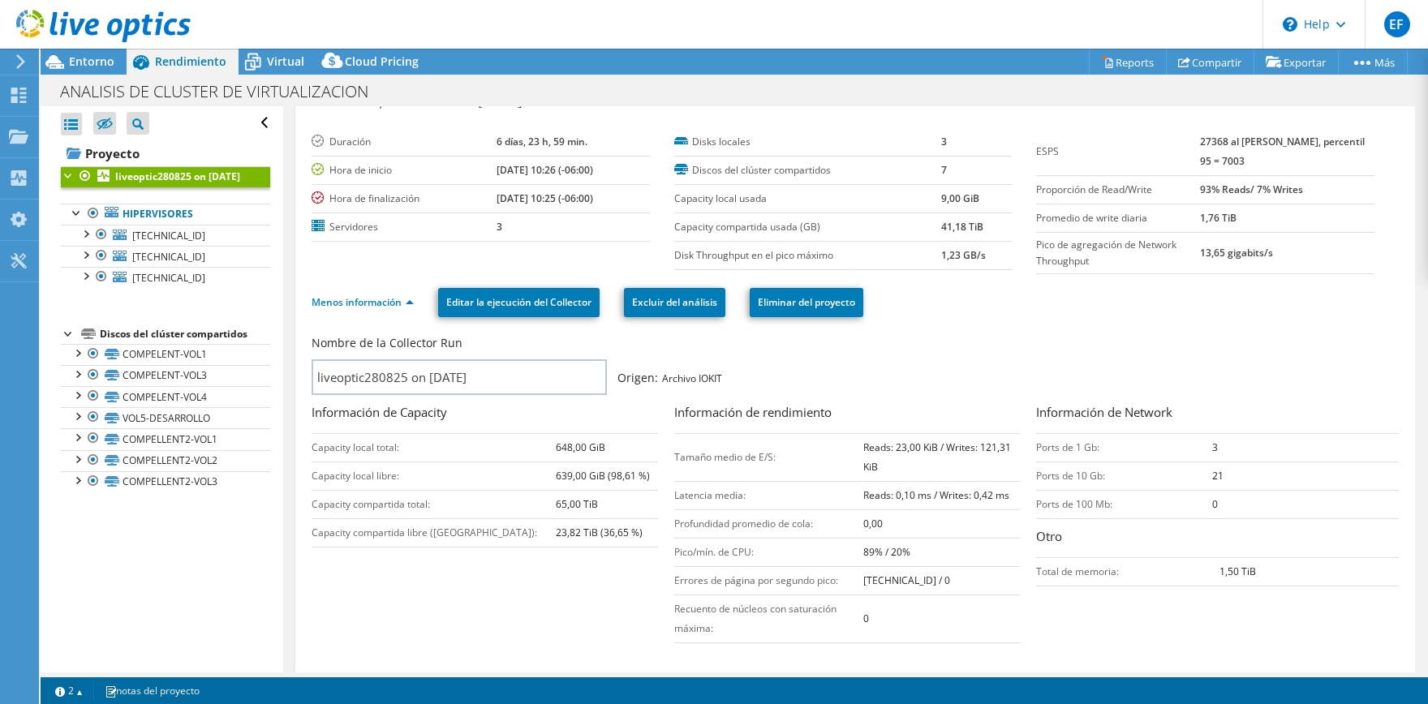
scroll to position [0, 0]
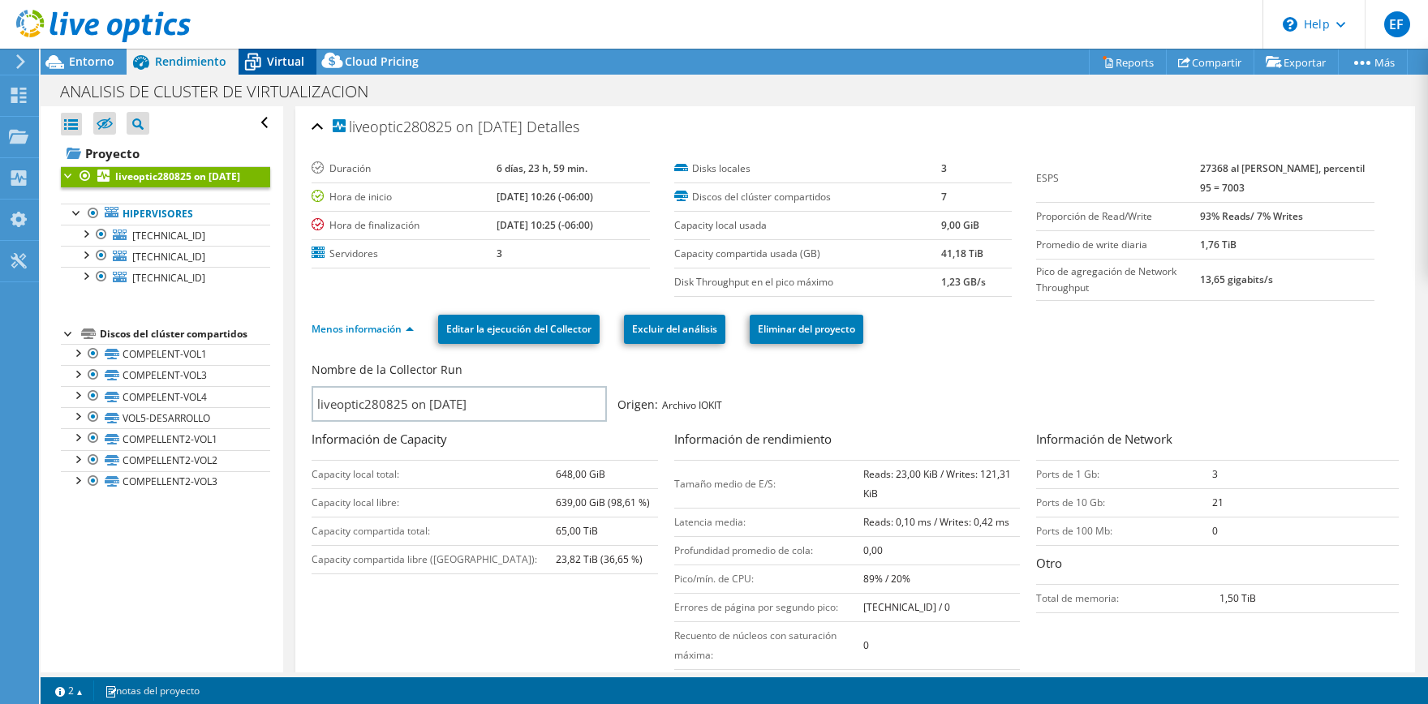
click at [295, 60] on span "Virtual" at bounding box center [285, 61] width 37 height 15
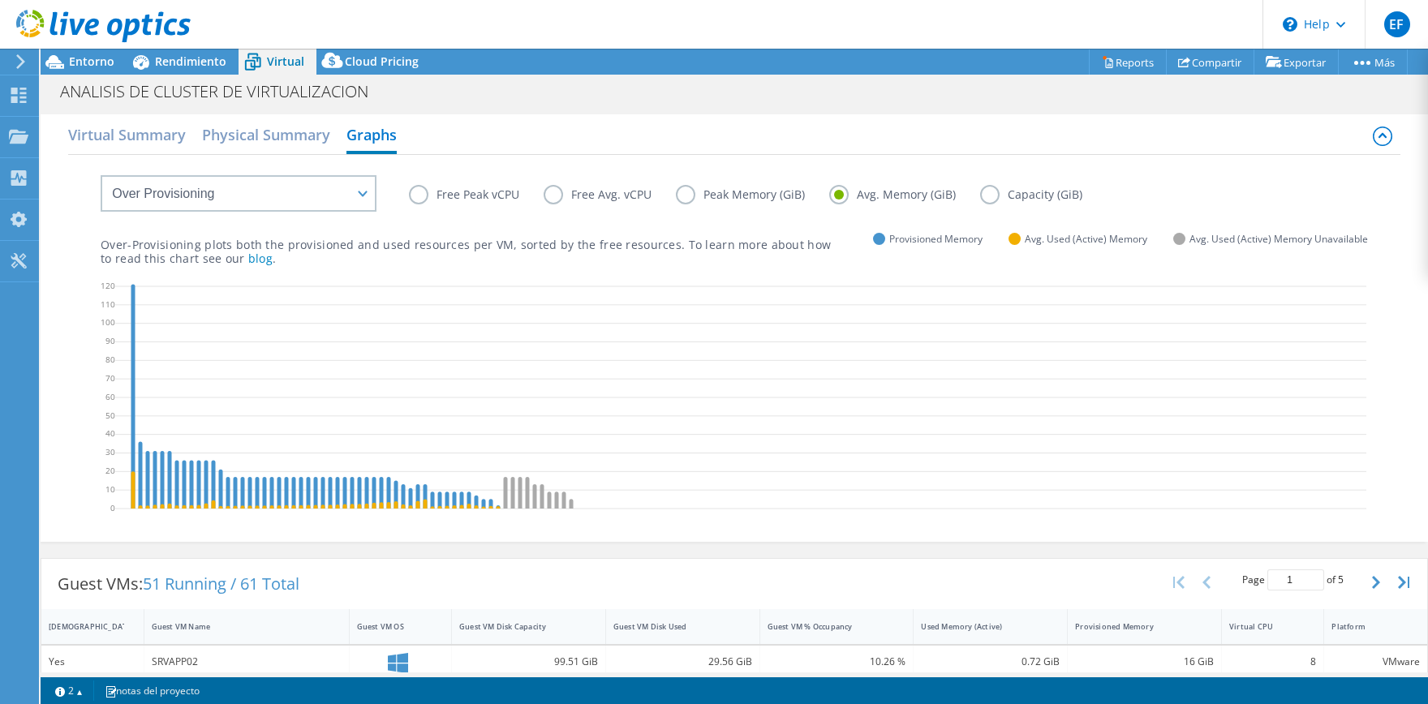
scroll to position [58, 0]
click at [352, 56] on span "Cloud Pricing" at bounding box center [382, 61] width 74 height 15
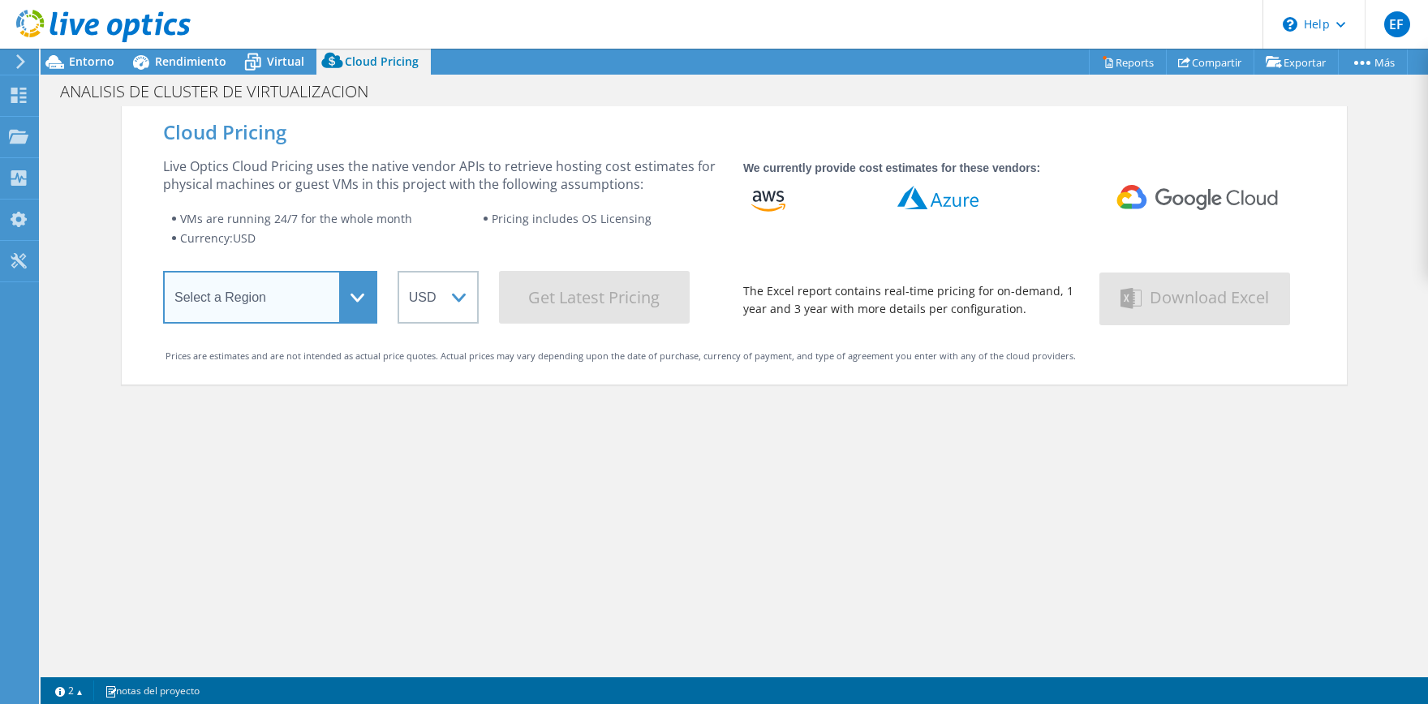
click at [163, 271] on select "Select a Region Asia Pacific (Hong Kong) Asia Pacific (Mumbai) Asia Pacific (Se…" at bounding box center [270, 297] width 214 height 53
click at [352, 291] on select "Select a Region Asia Pacific (Hong Kong) Asia Pacific (Mumbai) Asia Pacific (Se…" at bounding box center [270, 297] width 214 height 53
click at [163, 271] on select "Select a Region Asia Pacific (Hong Kong) Asia Pacific (Mumbai) Asia Pacific (Se…" at bounding box center [270, 297] width 214 height 53
click at [532, 543] on div "Cloud Pricing Live Optics Cloud Pricing uses the native vendor APIs to retrieve…" at bounding box center [735, 458] width 1226 height 704
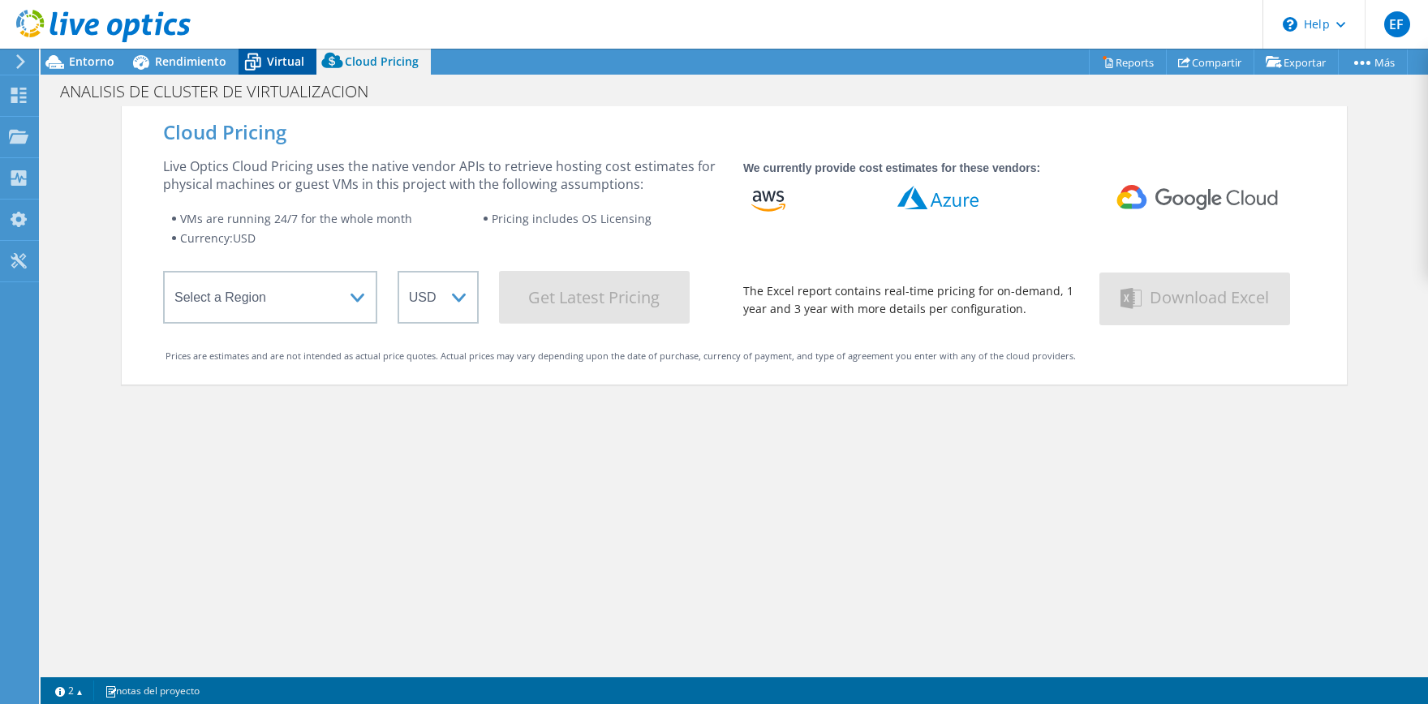
click at [299, 56] on span "Virtual" at bounding box center [285, 61] width 37 height 15
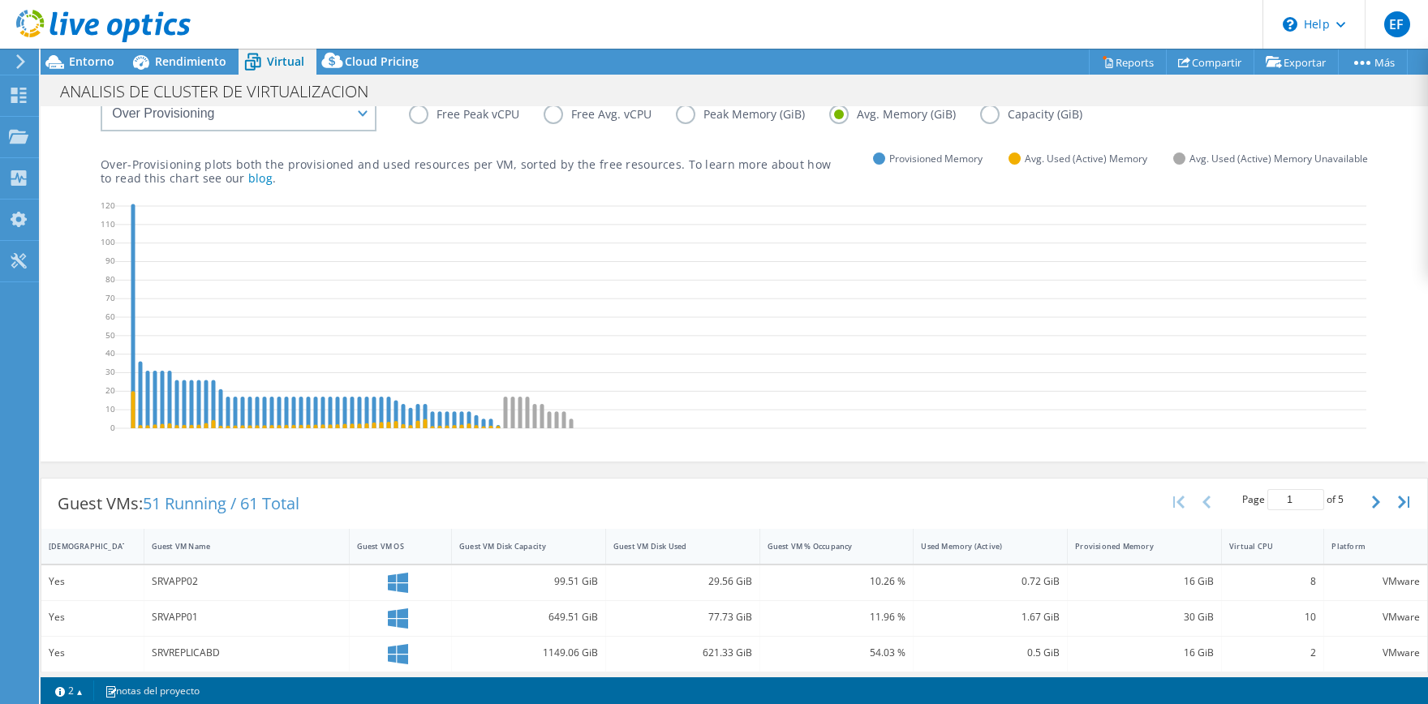
scroll to position [0, 0]
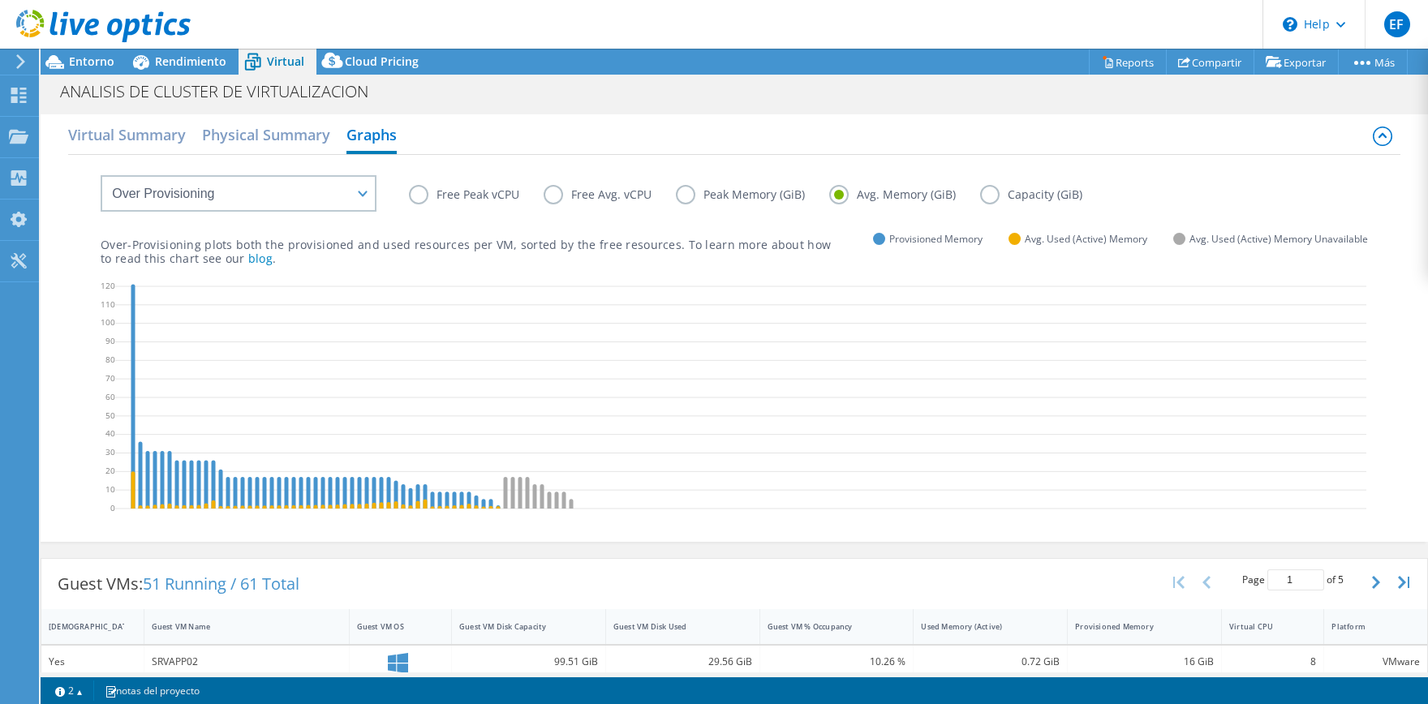
click at [669, 192] on label "Free Avg. vCPU" at bounding box center [610, 194] width 132 height 19
click at [0, 0] on input "Free Avg. vCPU" at bounding box center [0, 0] width 0 height 0
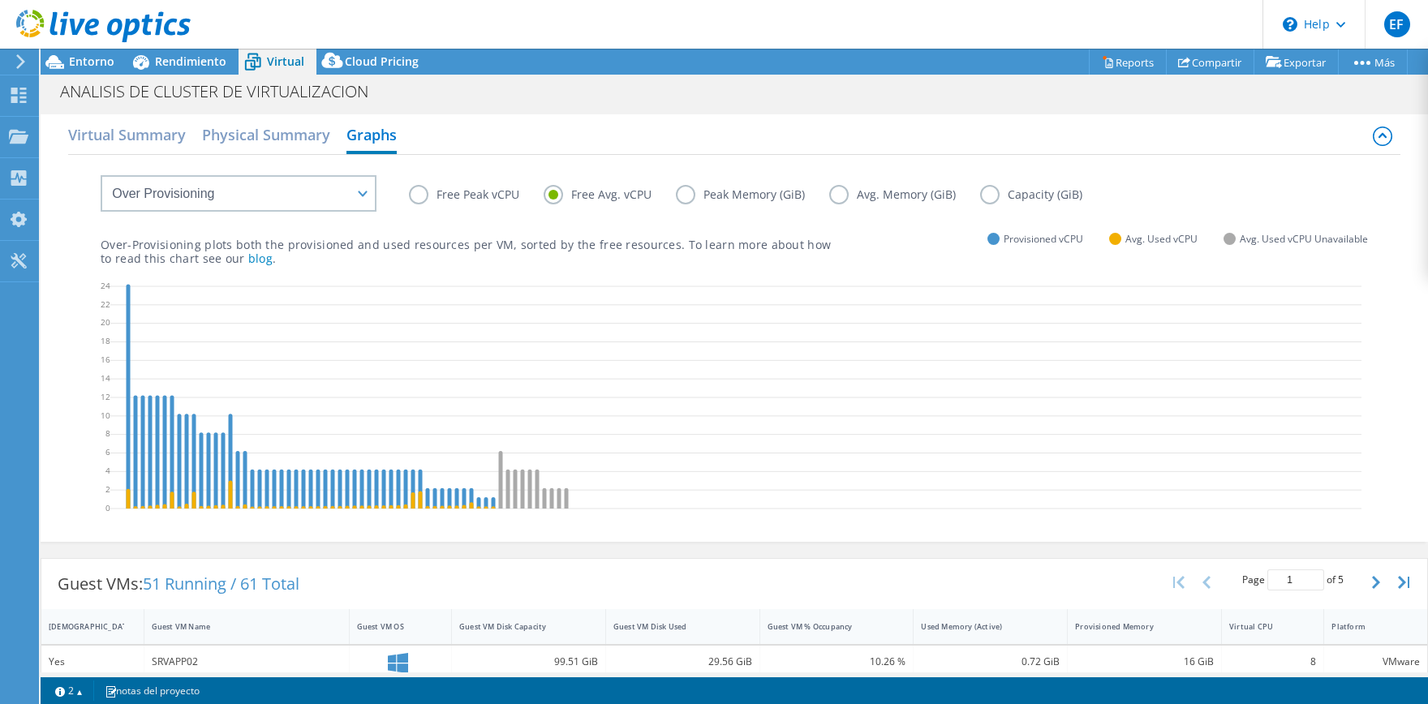
click at [692, 194] on label "Peak Memory (GiB)" at bounding box center [752, 194] width 153 height 19
click at [0, 0] on input "Peak Memory (GiB)" at bounding box center [0, 0] width 0 height 0
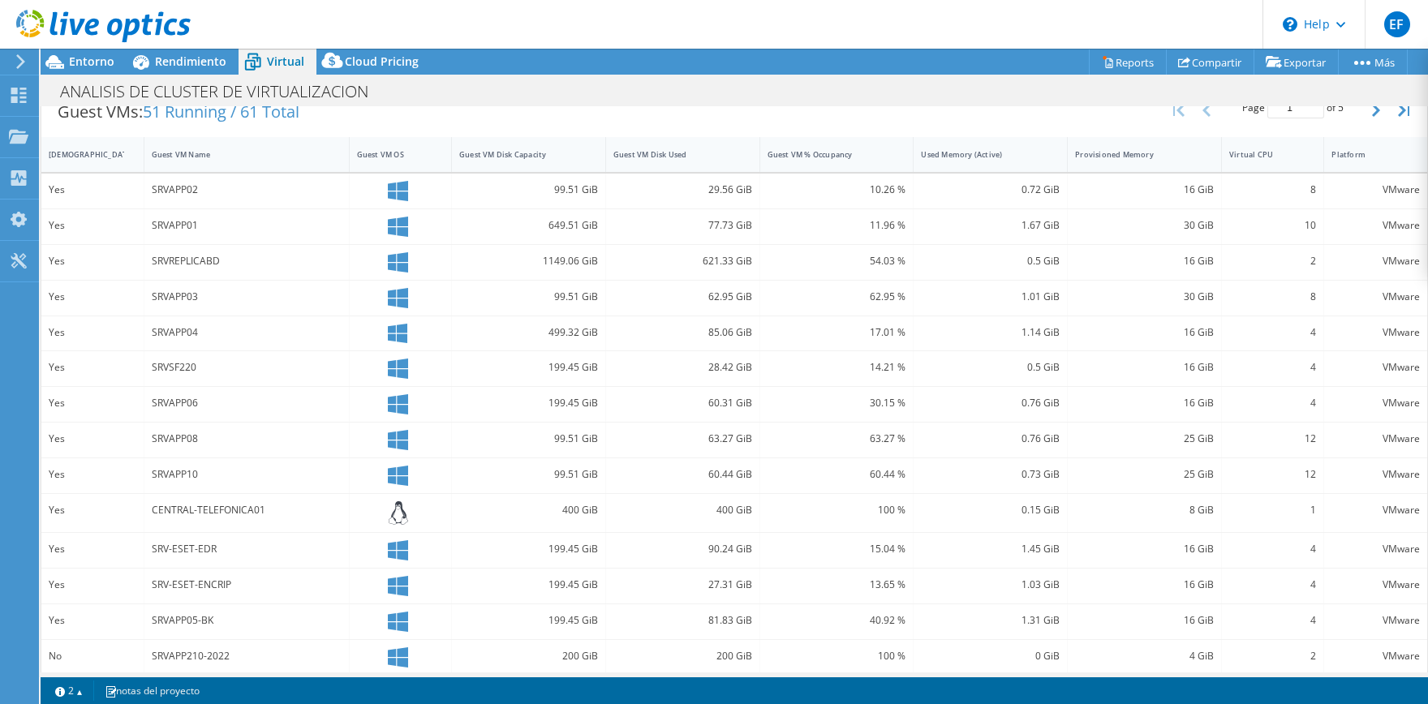
scroll to position [436, 0]
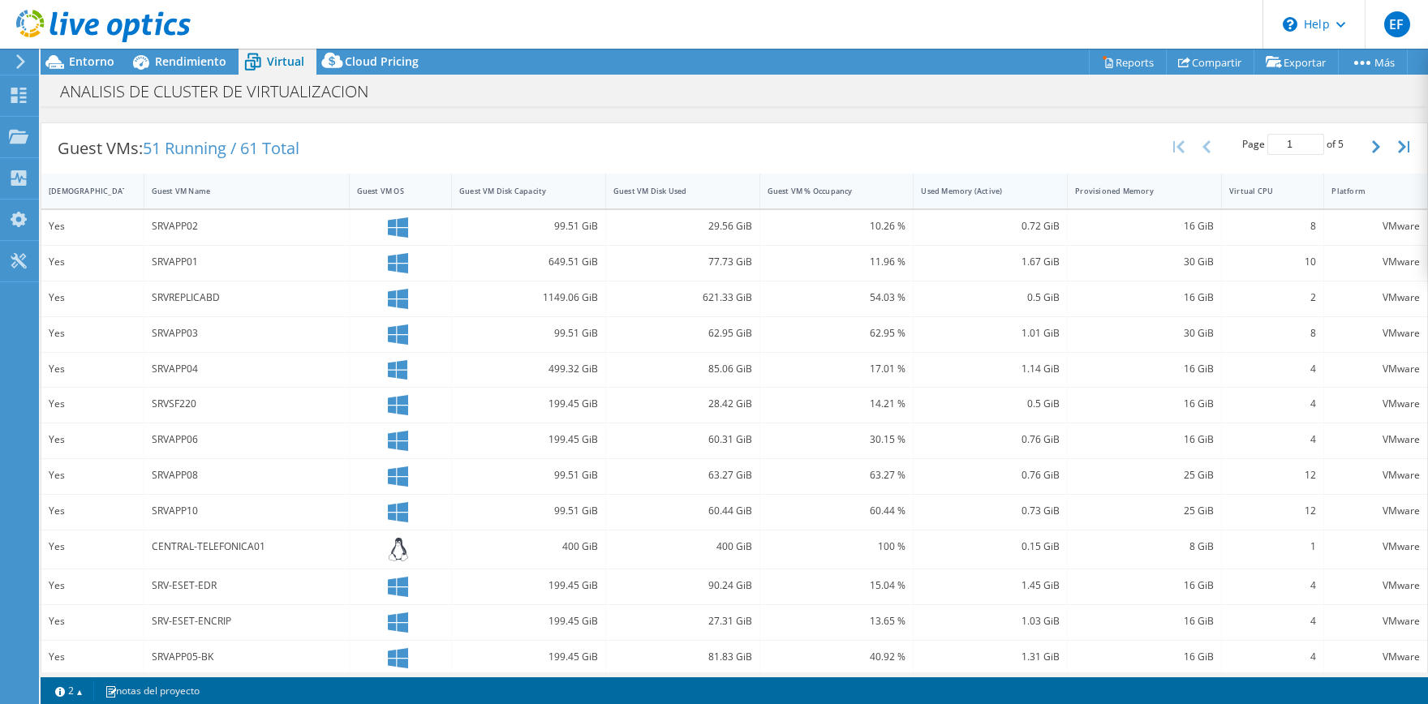
click at [1040, 199] on div "Used Memory (Active)" at bounding box center [981, 191] width 134 height 25
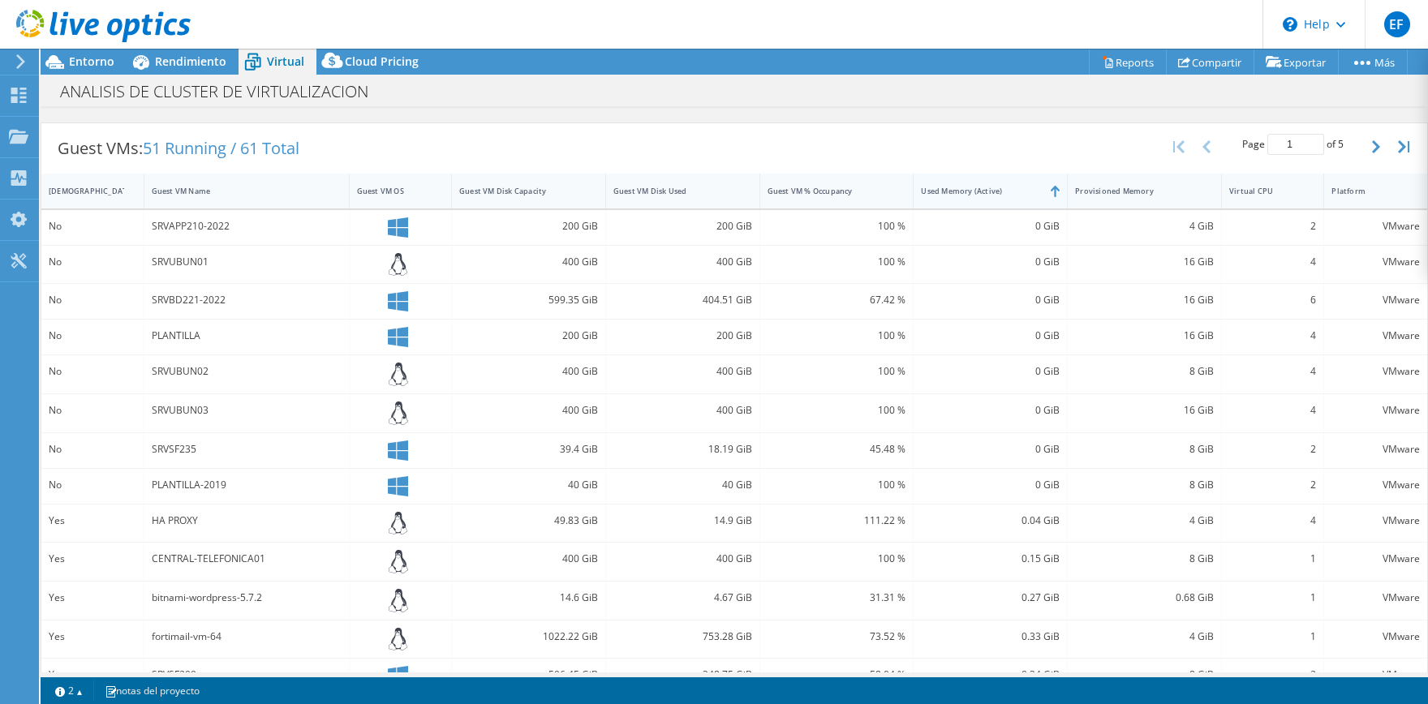
click at [1040, 199] on div "Used Memory (Active)" at bounding box center [981, 191] width 134 height 25
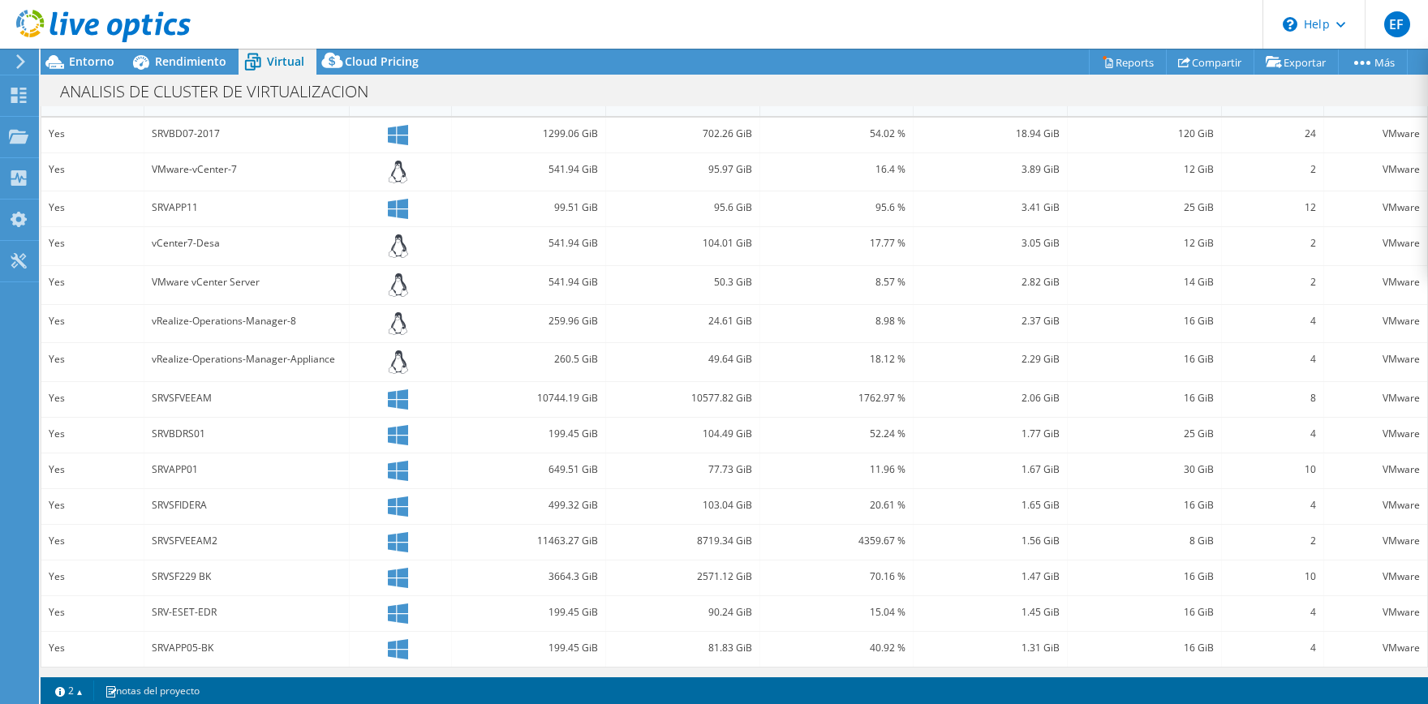
scroll to position [207, 0]
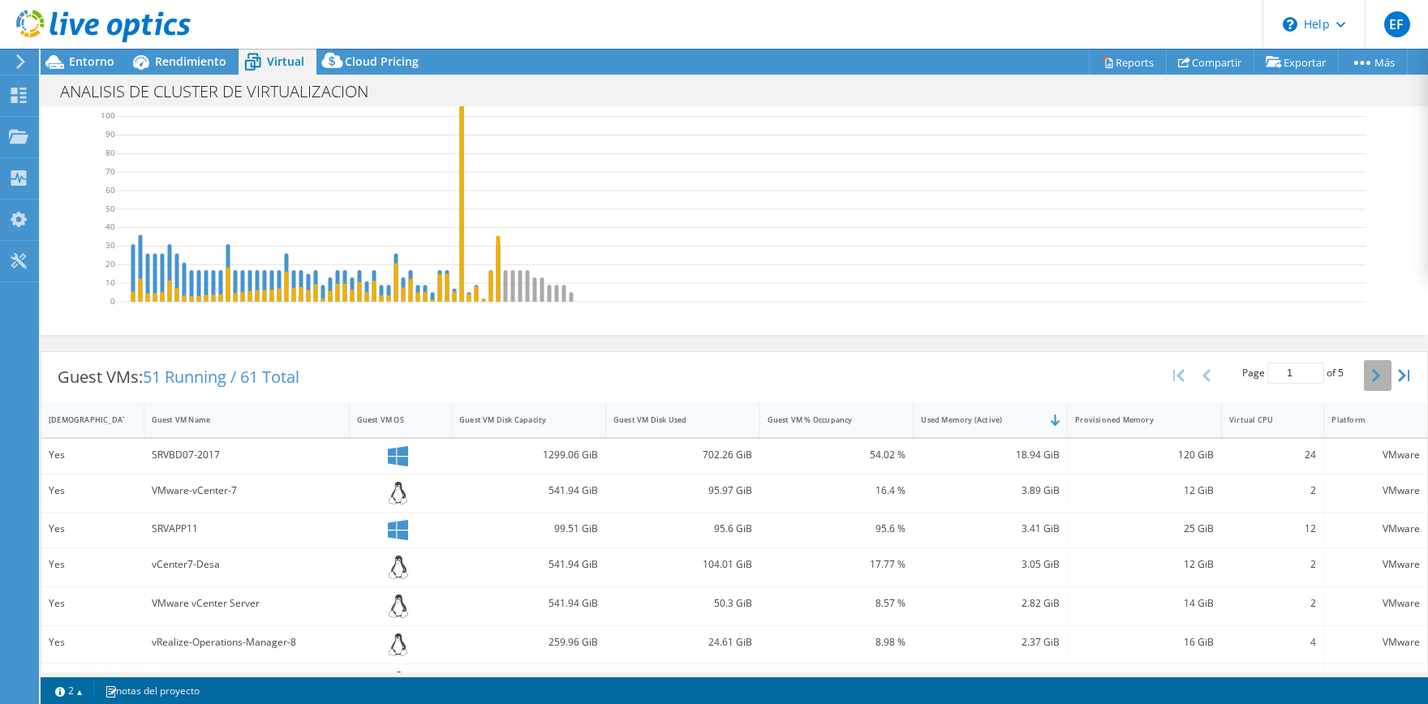
click at [1385, 381] on button "button" at bounding box center [1378, 375] width 28 height 31
type input "2"
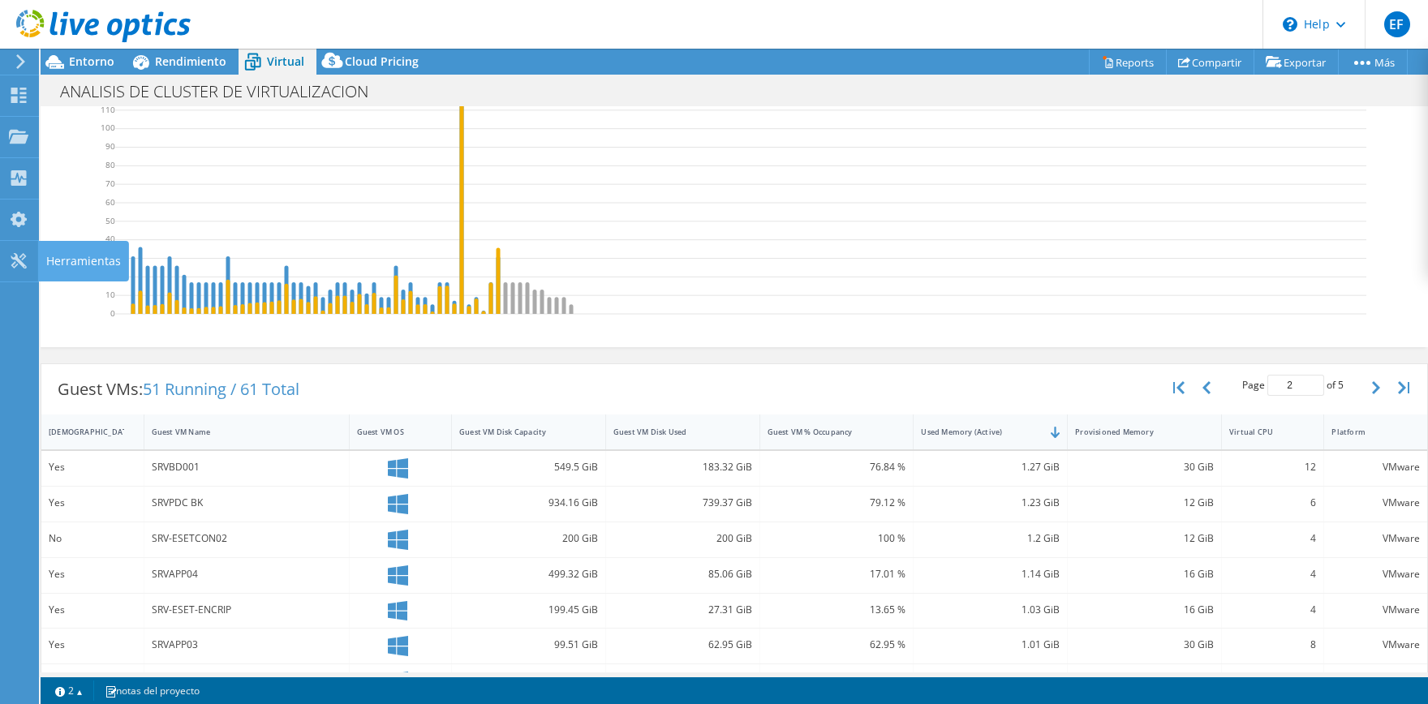
scroll to position [0, 0]
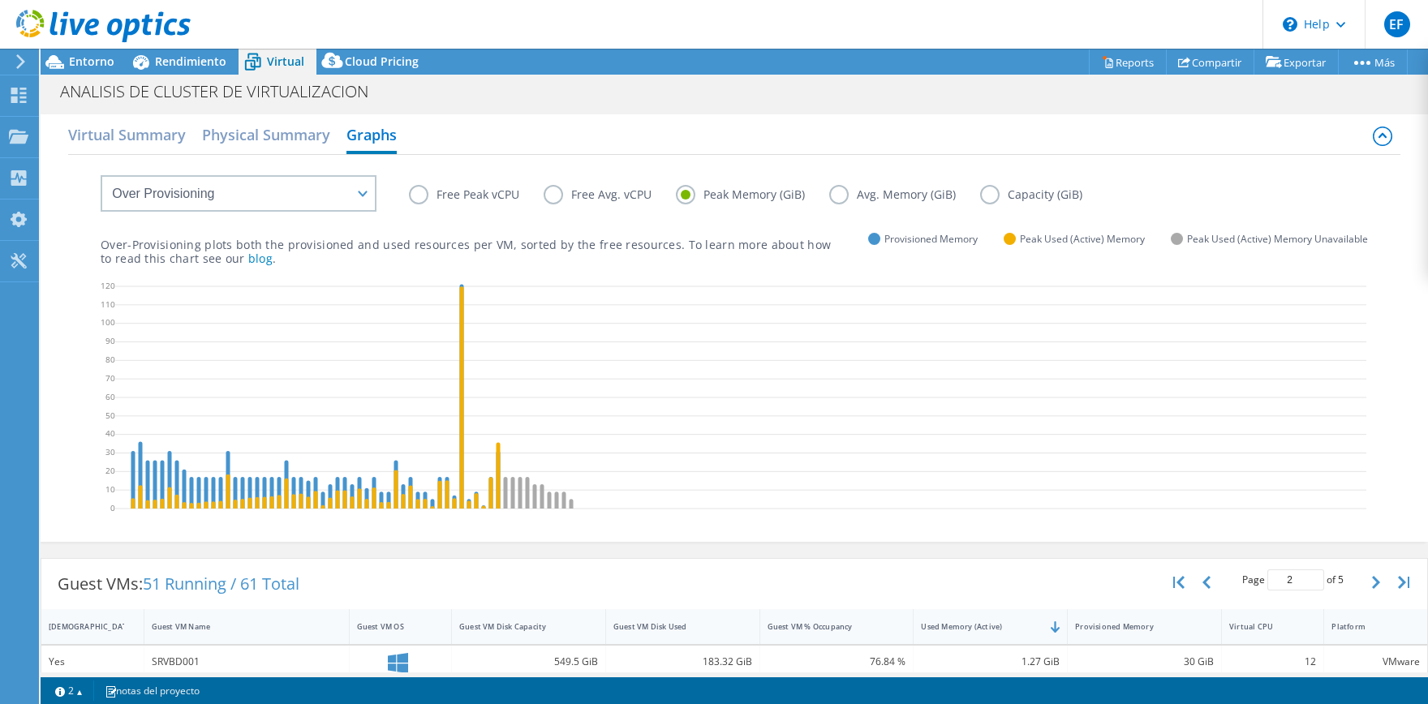
click at [185, 75] on div "ANALISIS DE CLUSTER DE VIRTUALIZACION Imprimir" at bounding box center [735, 91] width 1388 height 32
click at [186, 66] on span "Rendimiento" at bounding box center [190, 61] width 71 height 15
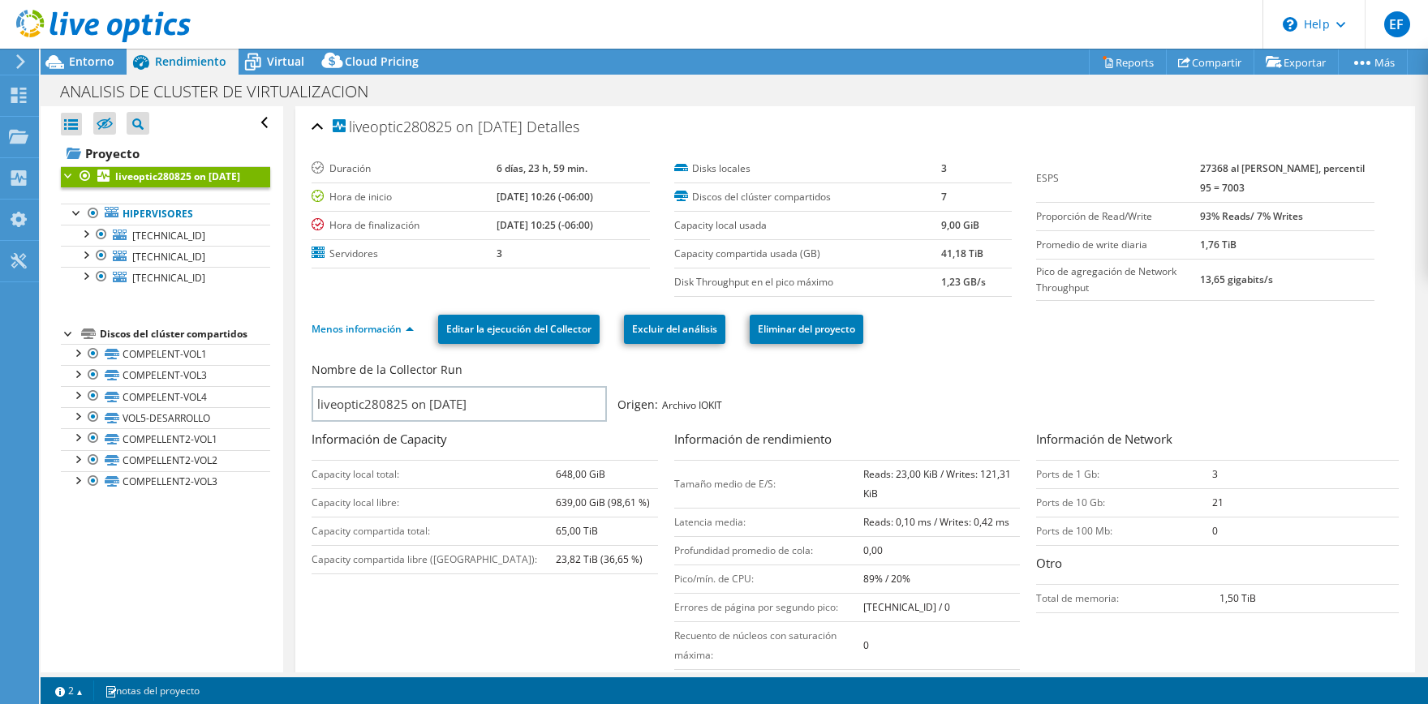
scroll to position [58, 0]
click at [195, 243] on span "[TECHNICAL_ID]" at bounding box center [168, 236] width 73 height 14
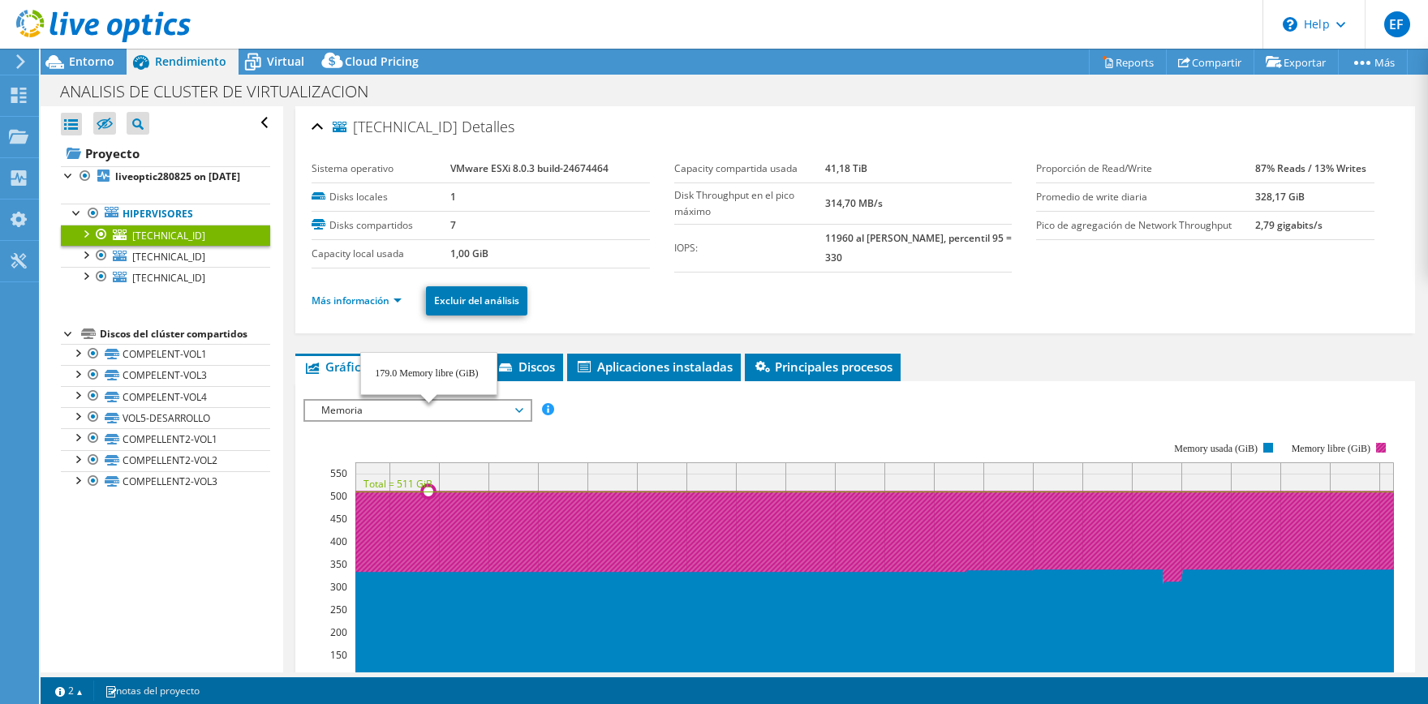
select select "Over Provisioning"
select select "USD"
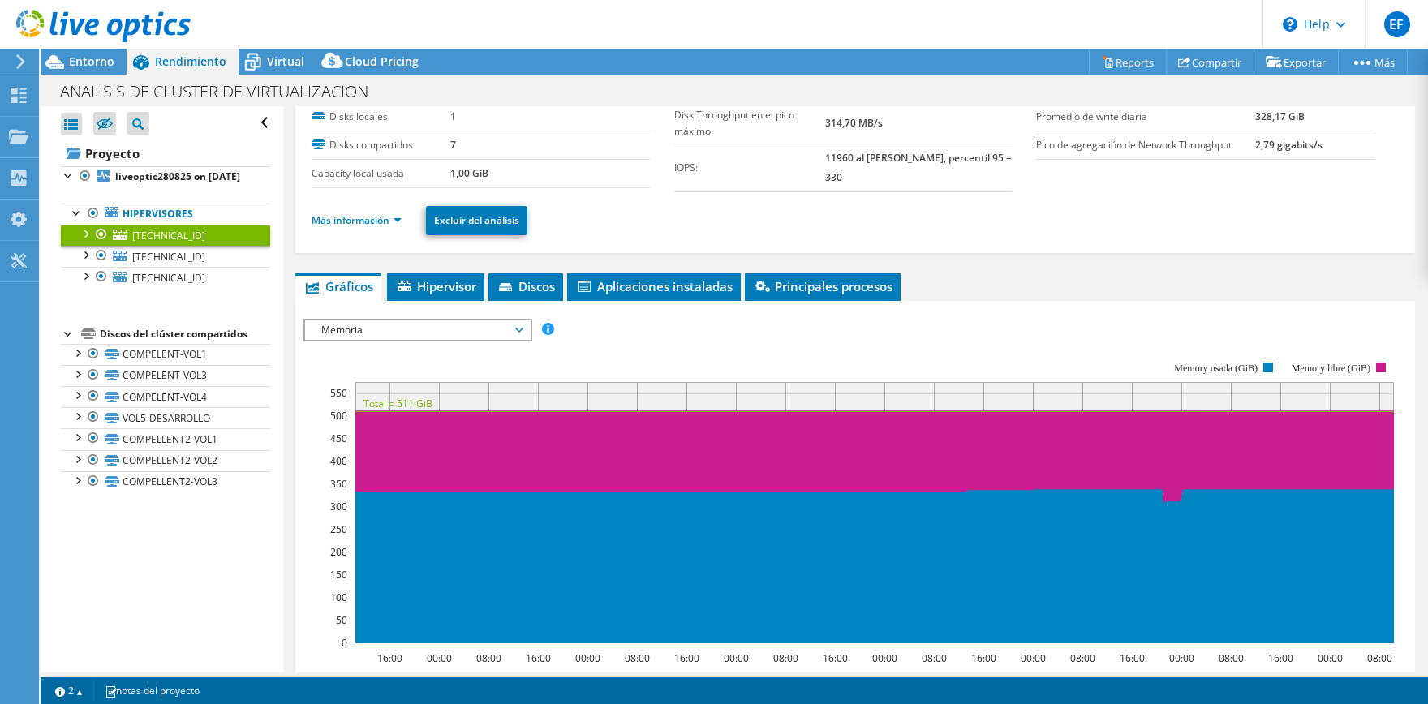
click at [424, 330] on span "Memoria" at bounding box center [417, 330] width 209 height 19
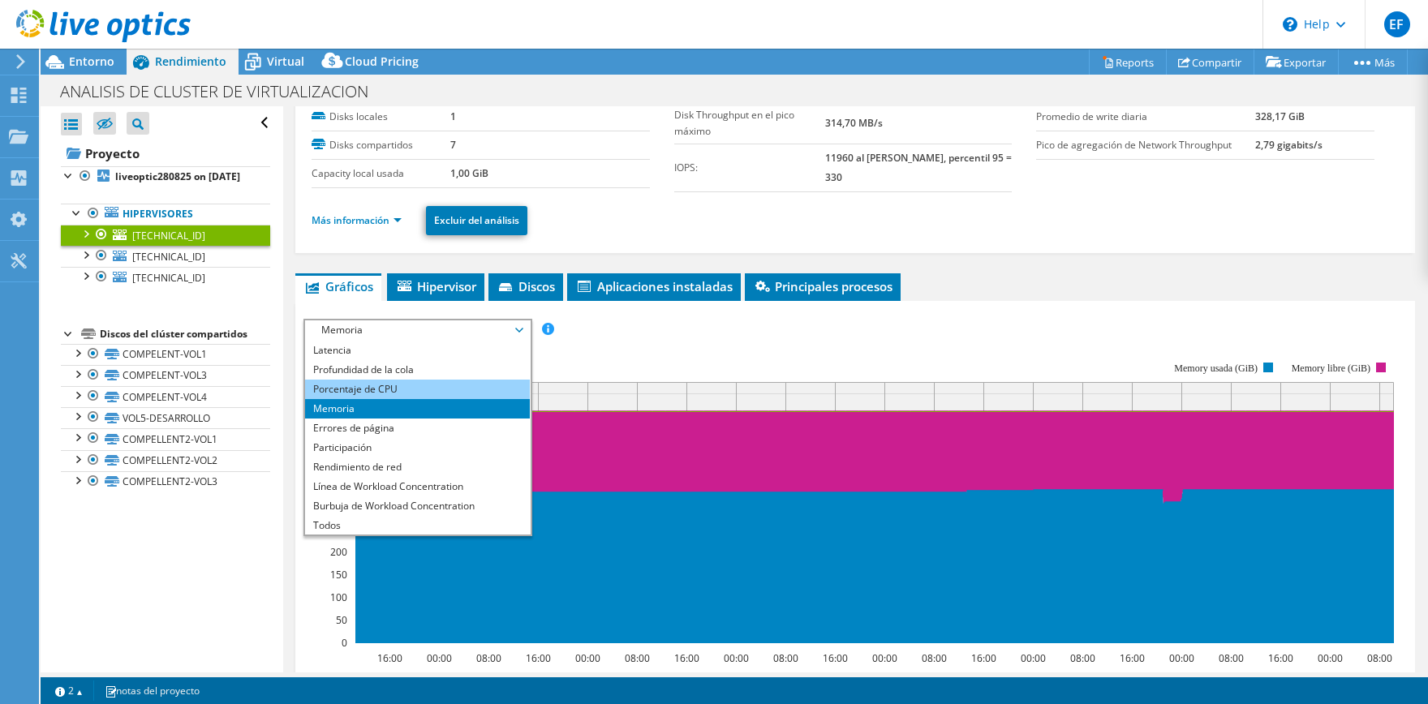
click at [411, 389] on li "Porcentaje de CPU" at bounding box center [417, 389] width 225 height 19
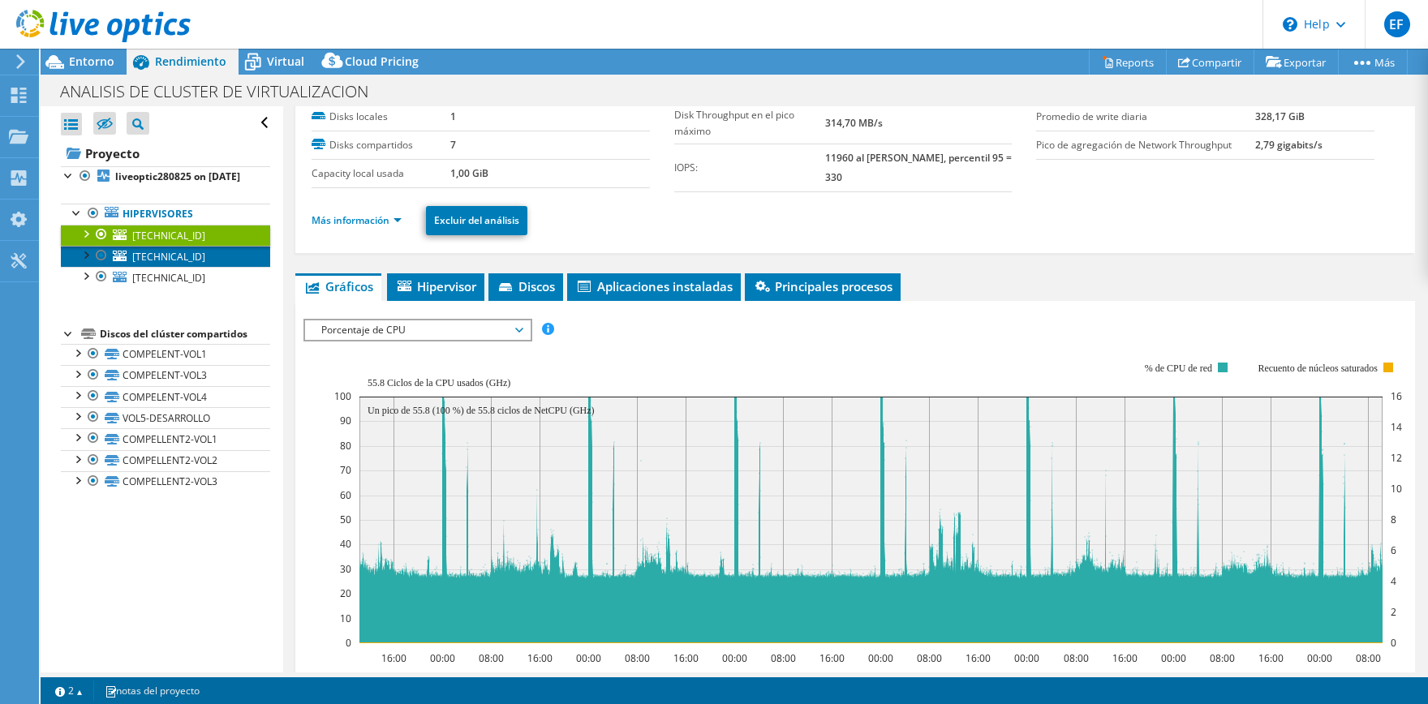
click at [196, 264] on span "[TECHNICAL_ID]" at bounding box center [168, 257] width 73 height 14
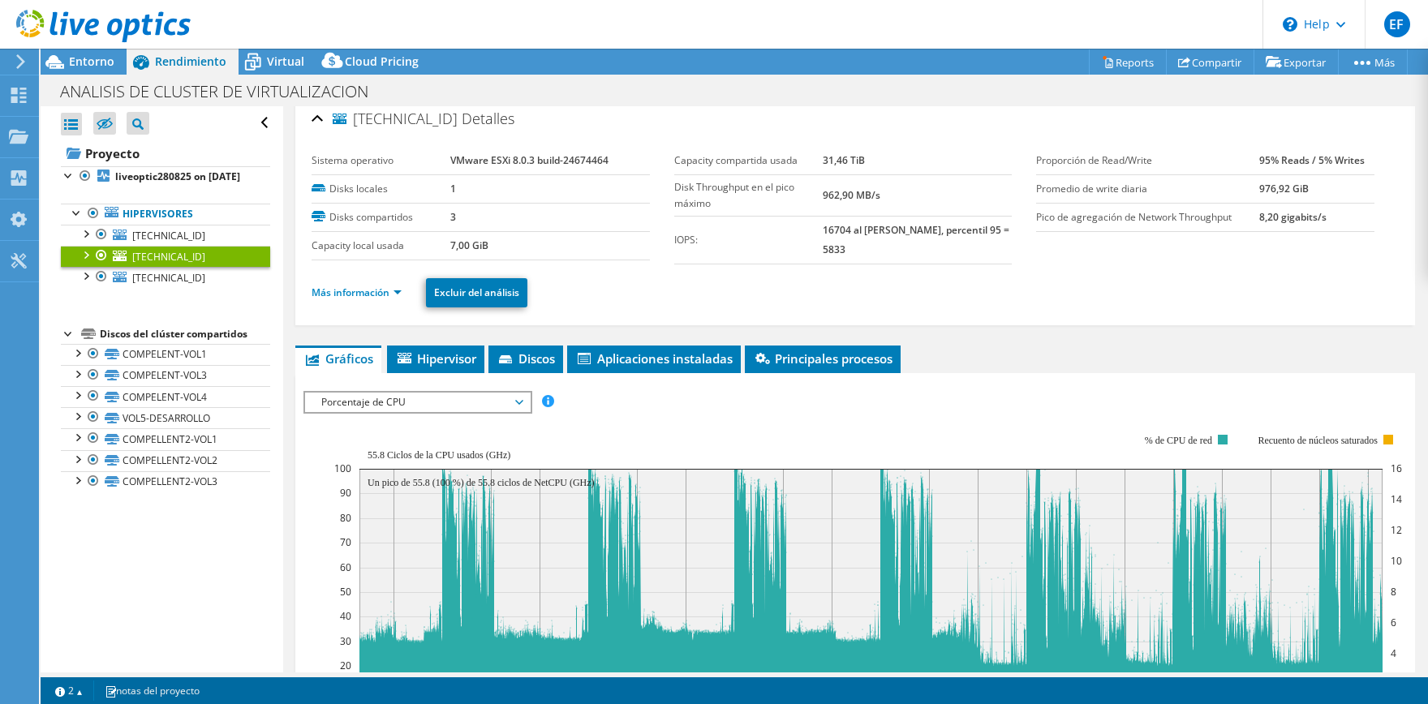
scroll to position [0, 0]
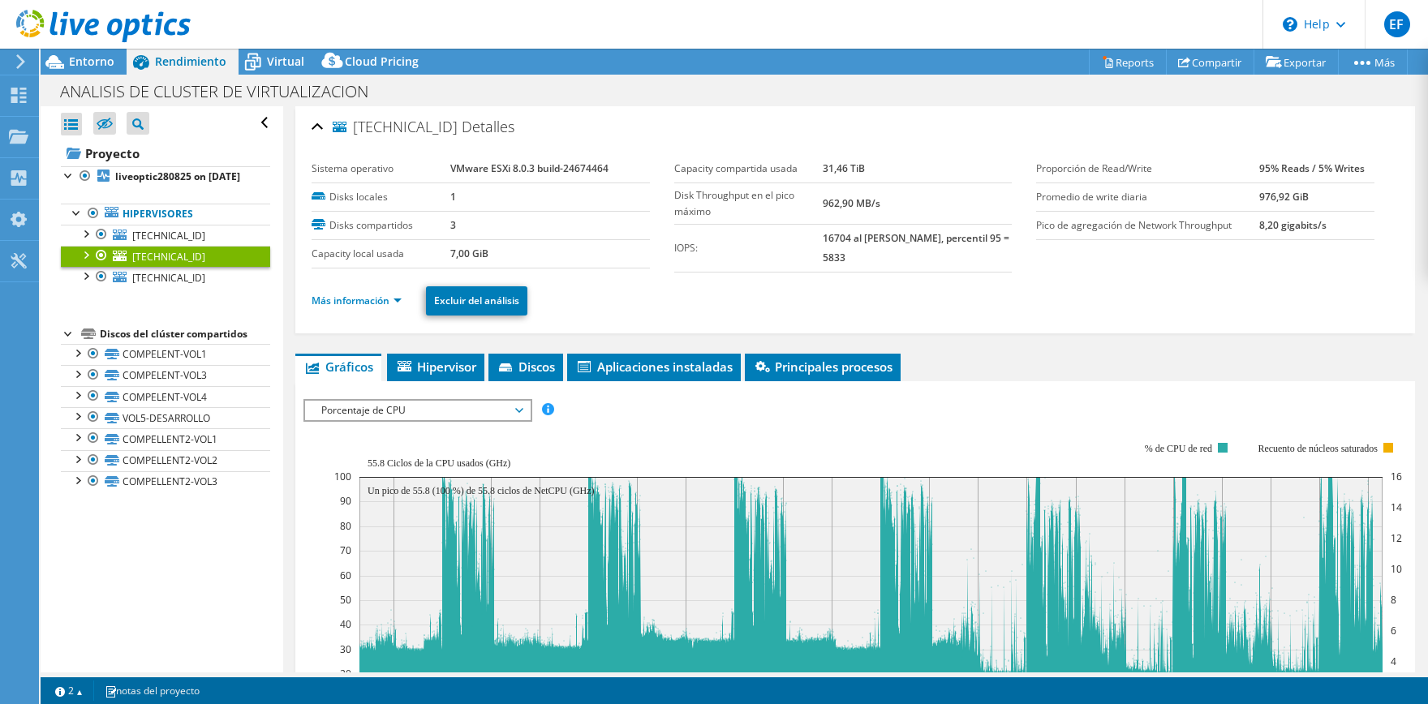
click at [321, 126] on div "192.168.70.68 Detalles" at bounding box center [856, 127] width 1088 height 35
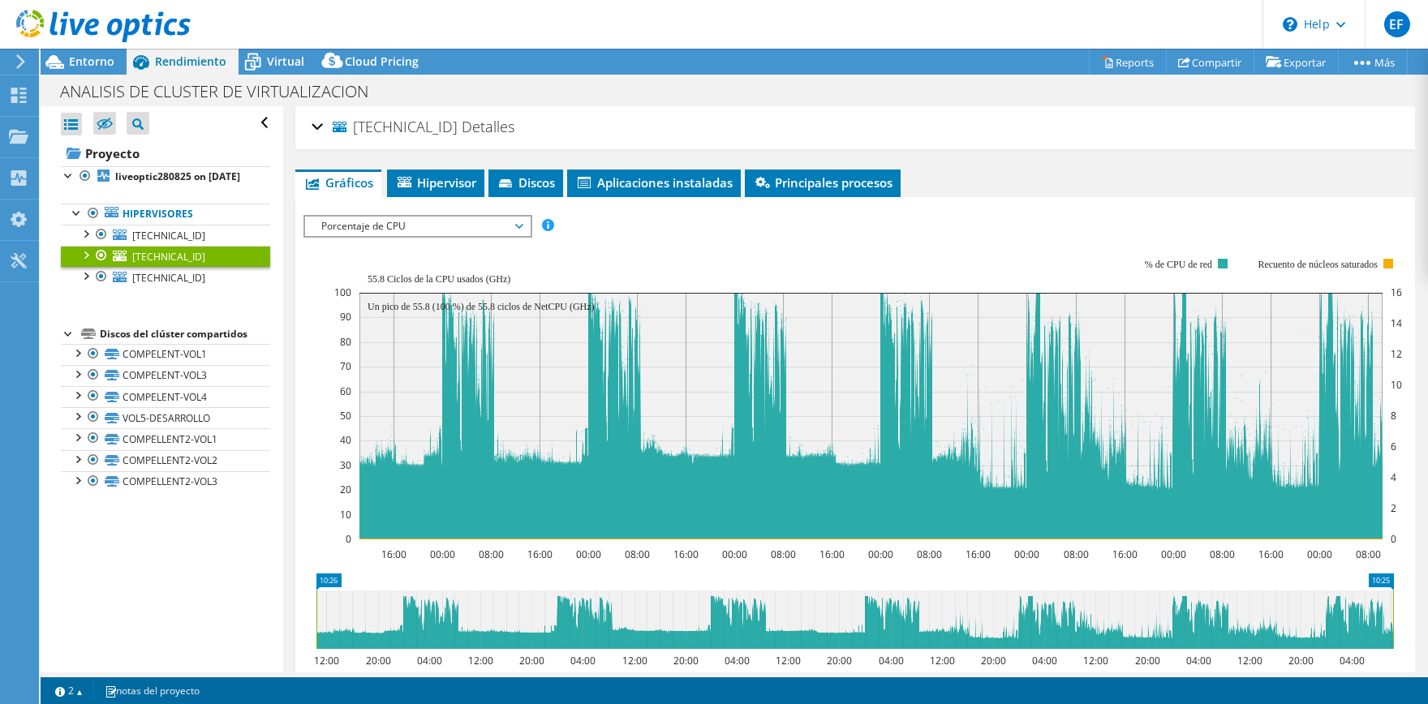
click at [322, 126] on div "192.168.70.68 Detalles" at bounding box center [856, 127] width 1088 height 35
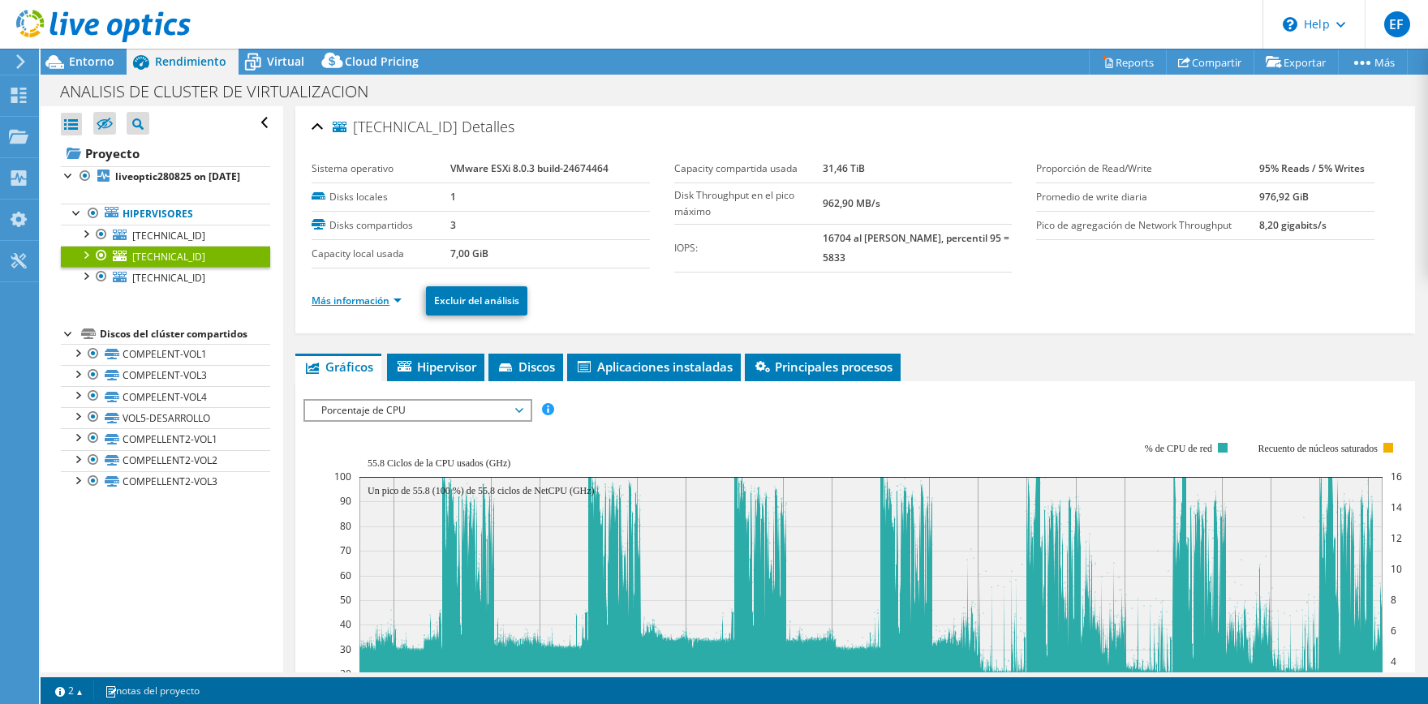
click at [353, 299] on link "Más información" at bounding box center [357, 301] width 90 height 14
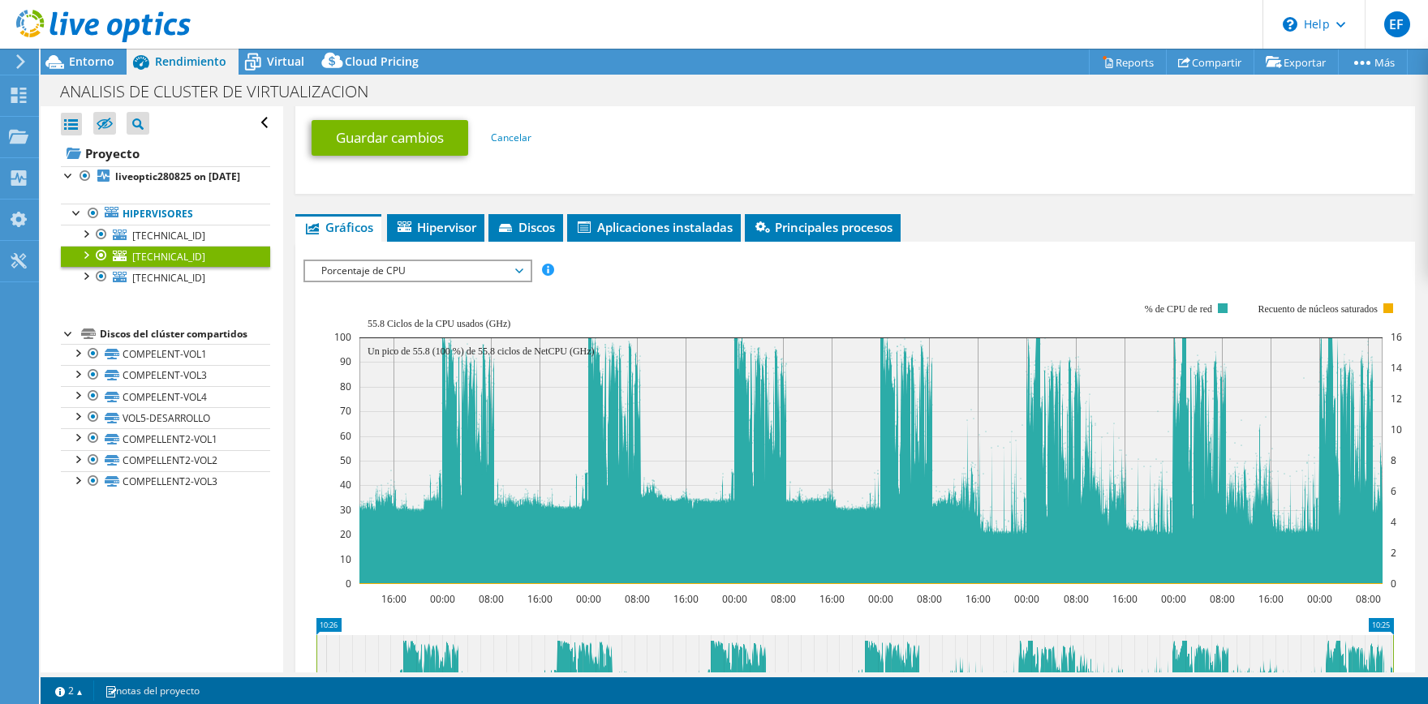
scroll to position [884, 0]
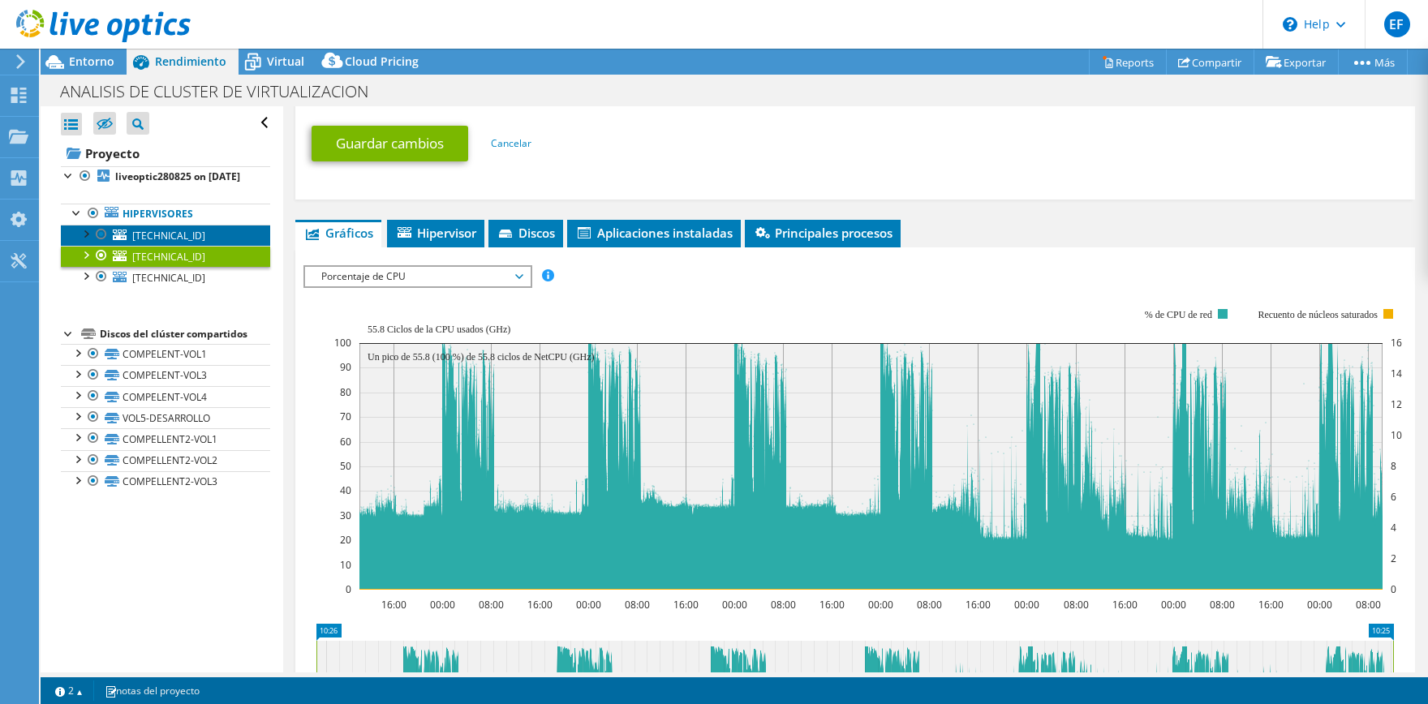
click at [174, 243] on span "[TECHNICAL_ID]" at bounding box center [168, 236] width 73 height 14
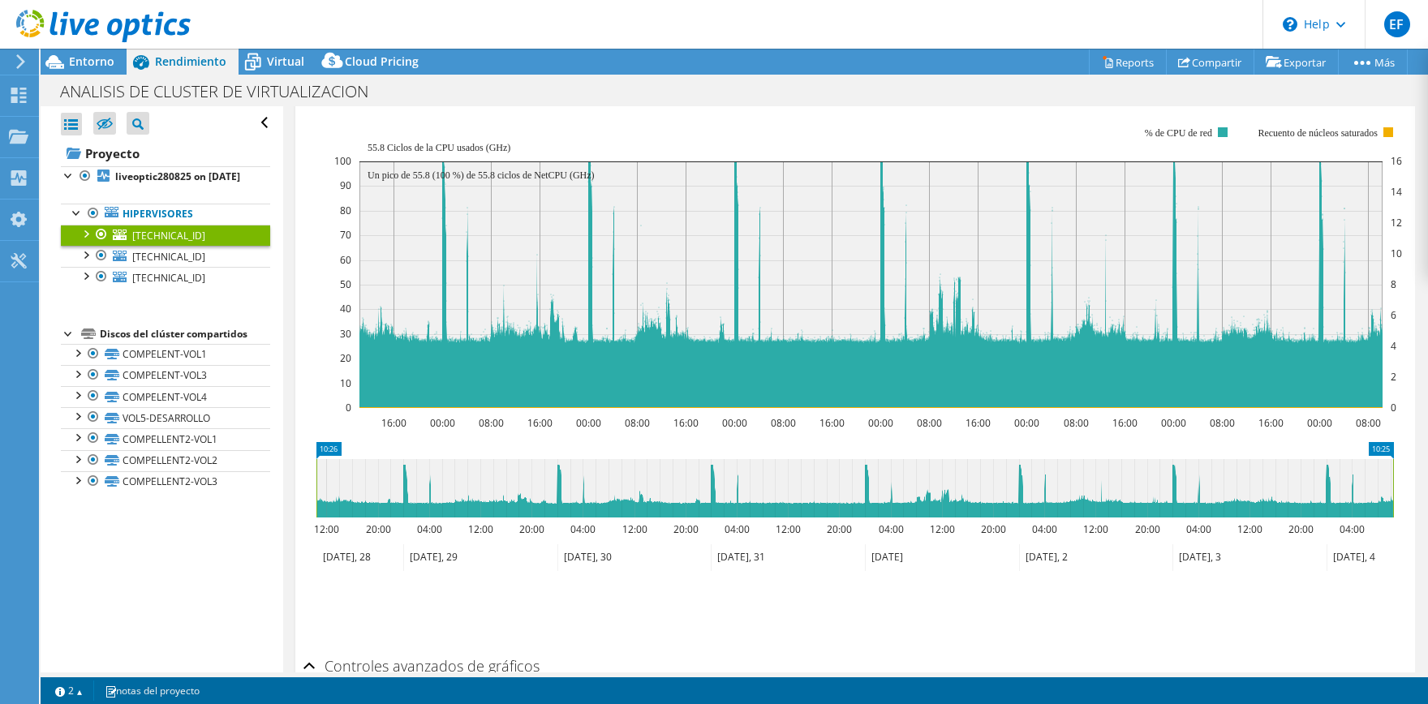
scroll to position [466, 0]
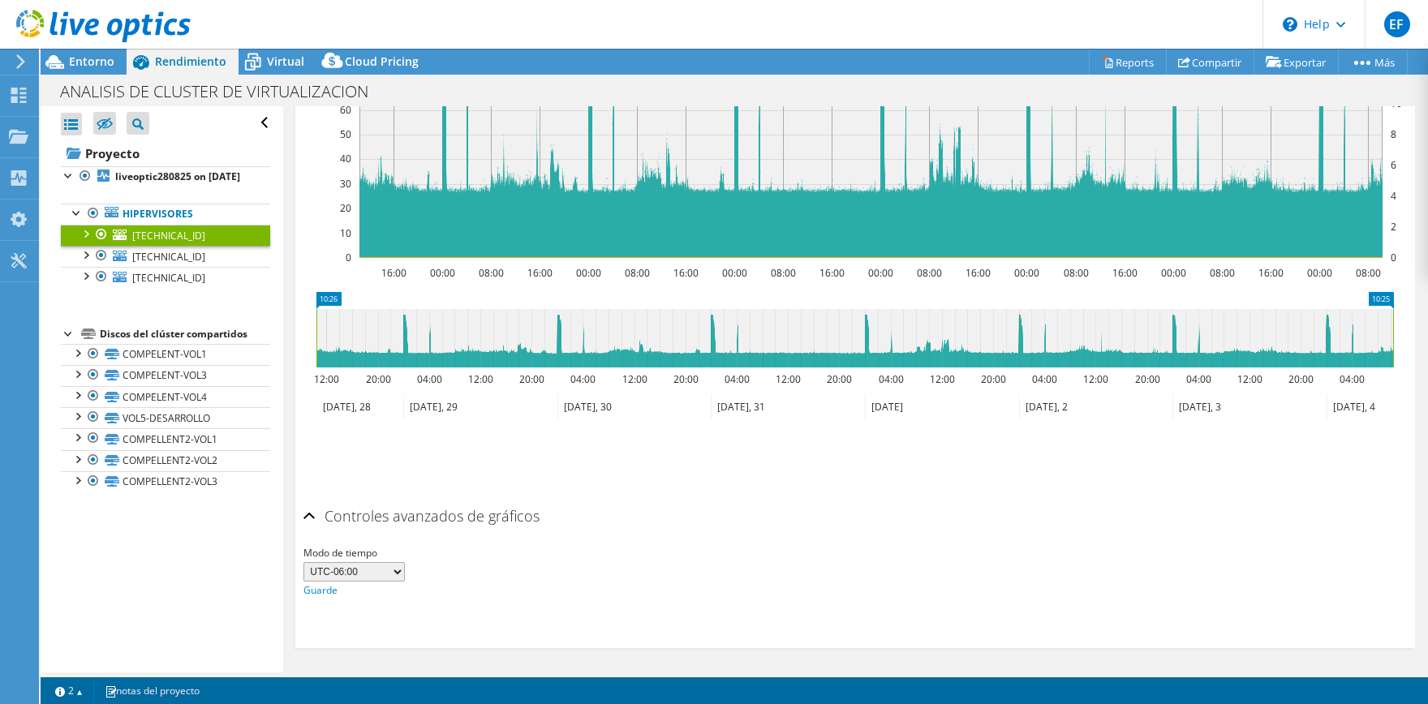
click at [375, 518] on h2 "Controles avanzados de gráficos" at bounding box center [422, 516] width 236 height 32
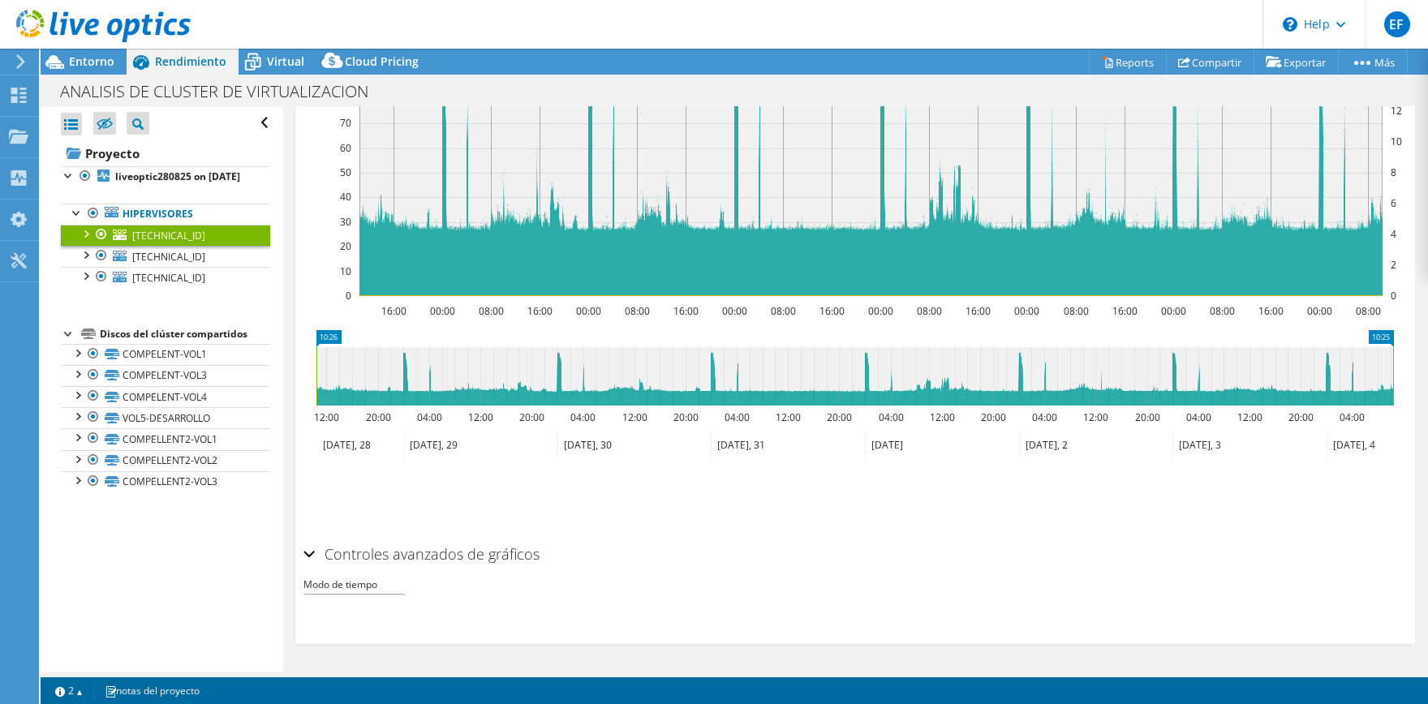
scroll to position [402, 0]
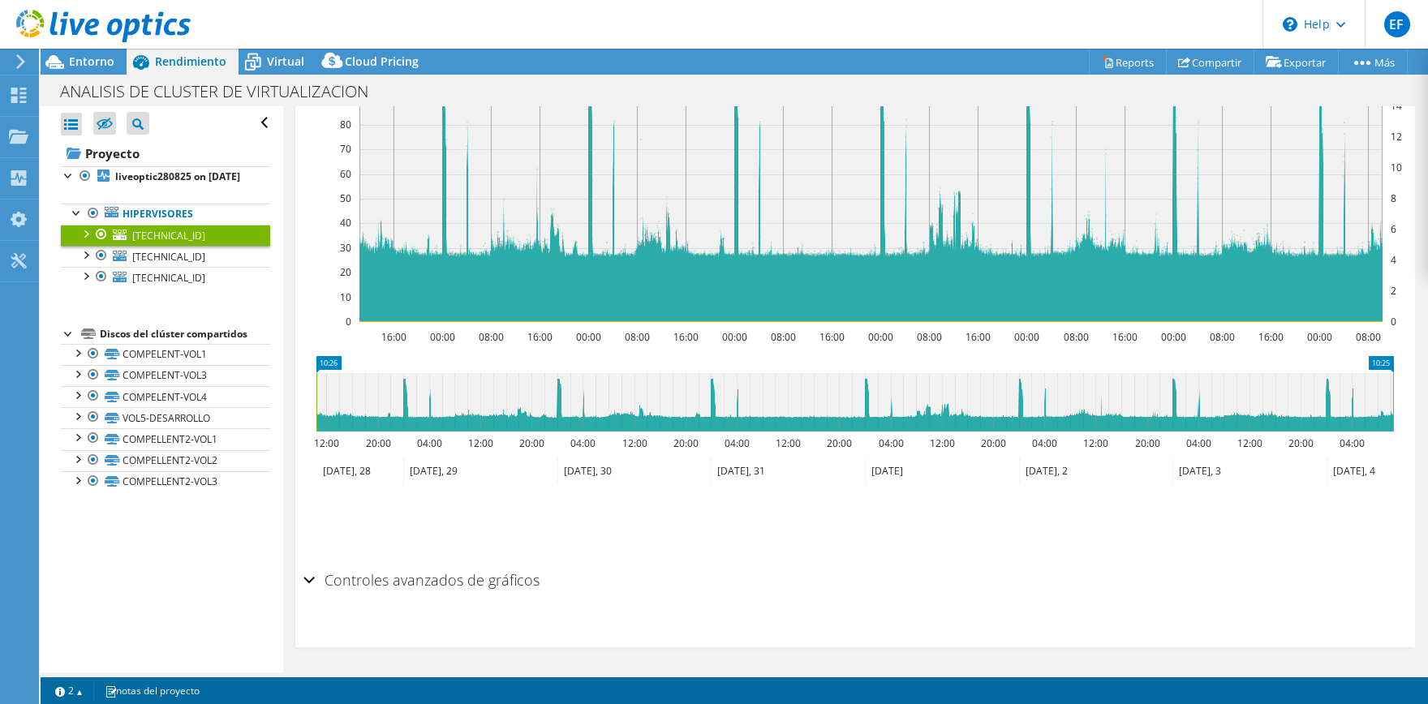
click at [365, 576] on h2 "Controles avanzados de gráficos" at bounding box center [422, 580] width 236 height 32
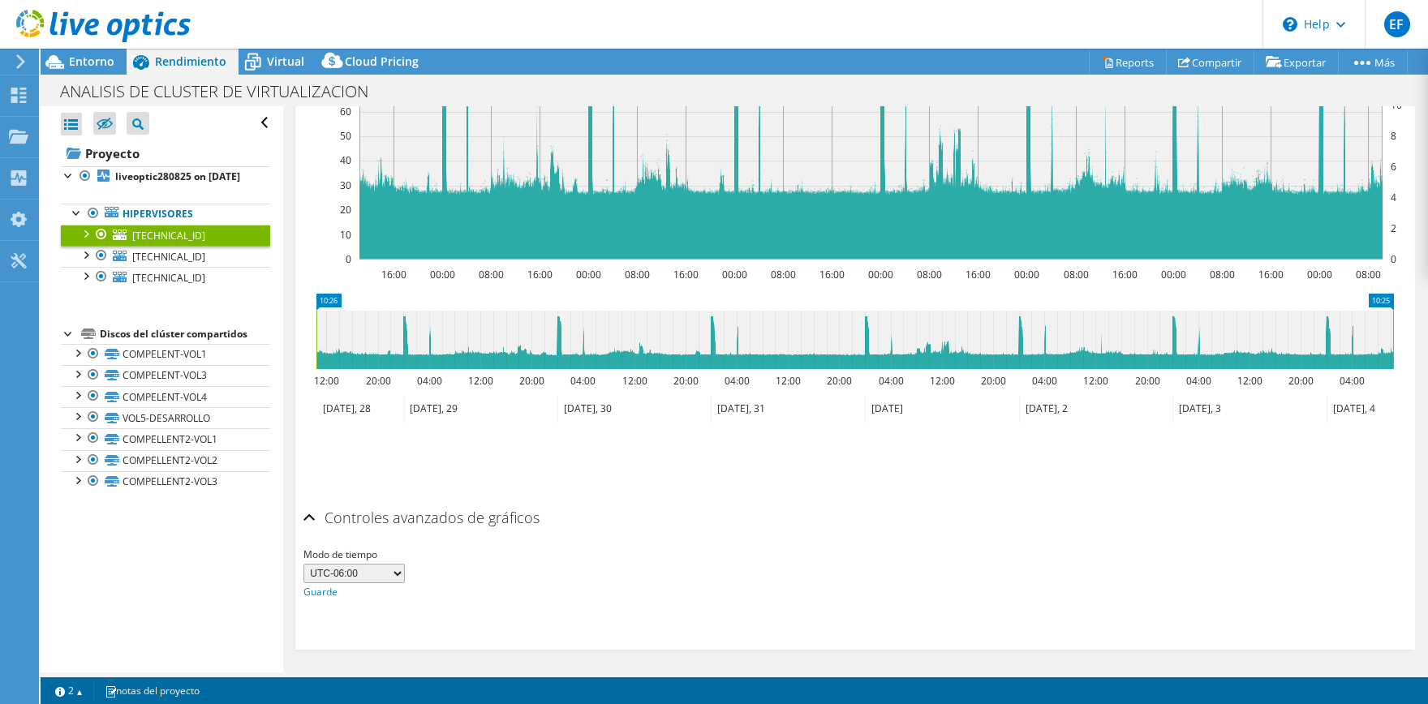
scroll to position [466, 0]
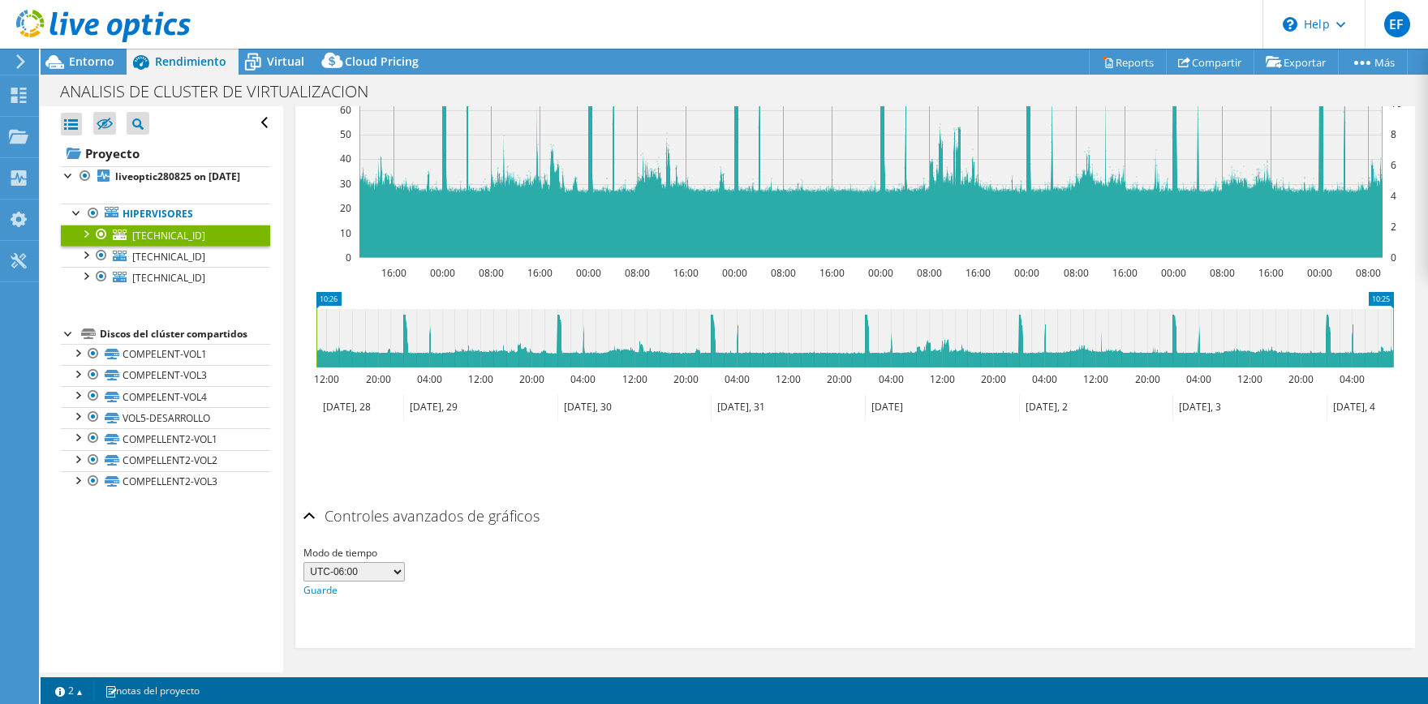
click at [304, 562] on select "UTC-12:00 UTC-11:00 UTC-10:00 UTC-09:30 UTC-09:00 UTC-08:00 UTC-07:00 UTC-06:00…" at bounding box center [354, 571] width 101 height 19
click at [648, 540] on div "Modo de tiempo UTC-12:00 UTC-11:00 UTC-10:00 UTC-09:30 UTC-09:00 UTC-08:00 UTC-…" at bounding box center [856, 567] width 1104 height 65
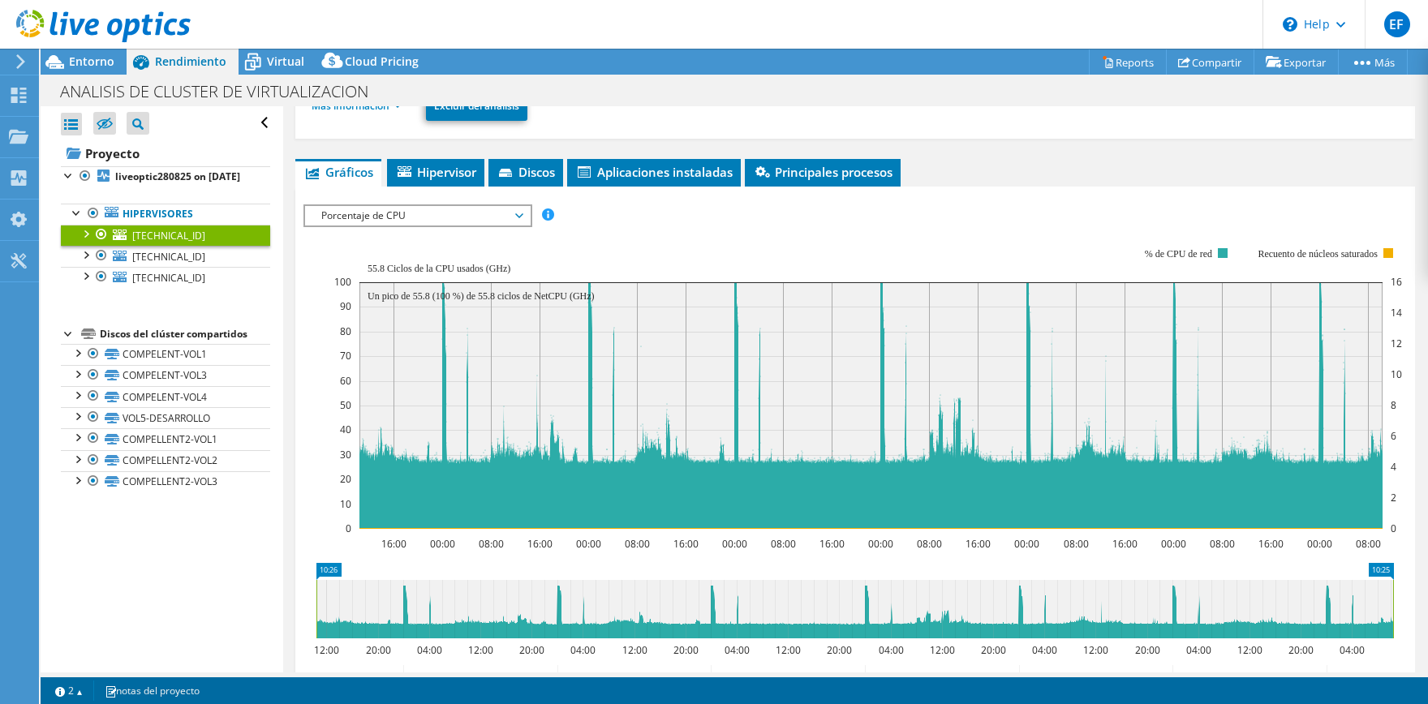
scroll to position [225, 0]
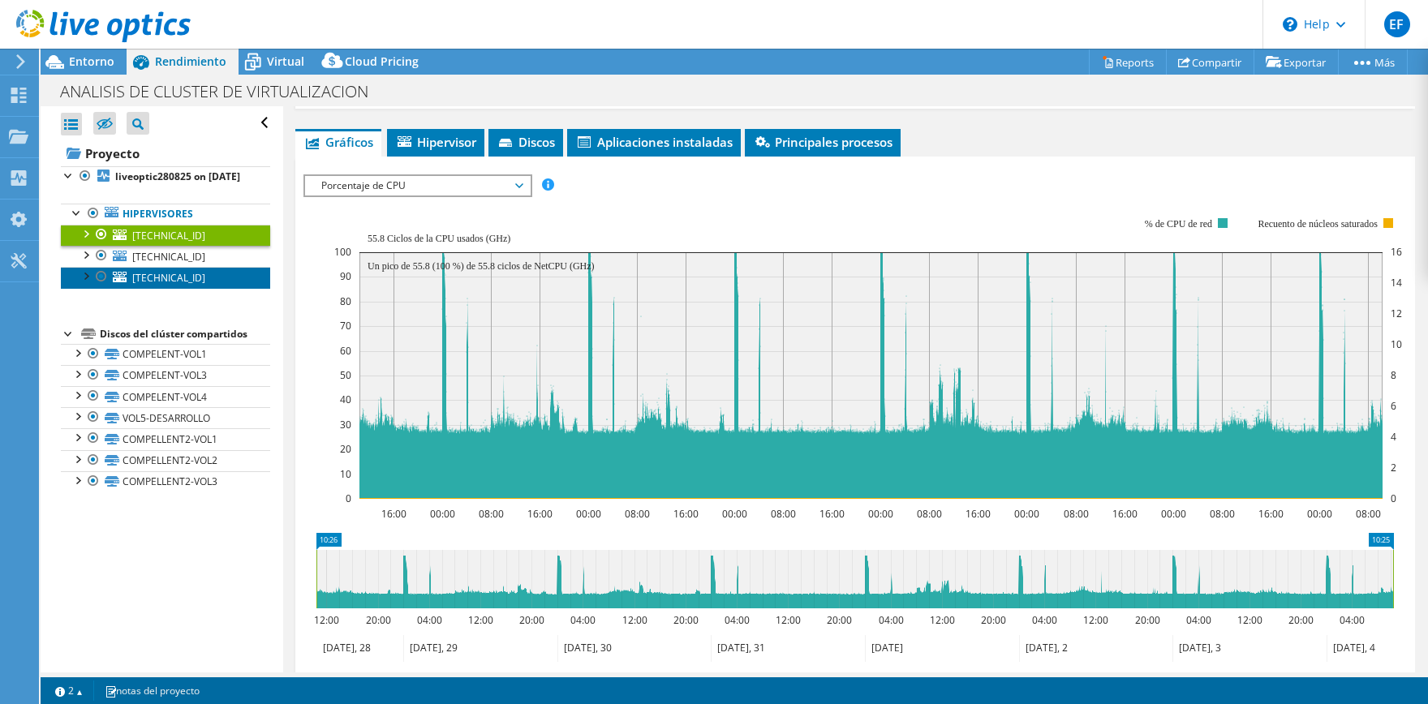
click at [196, 285] on span "[TECHNICAL_ID]" at bounding box center [168, 278] width 73 height 14
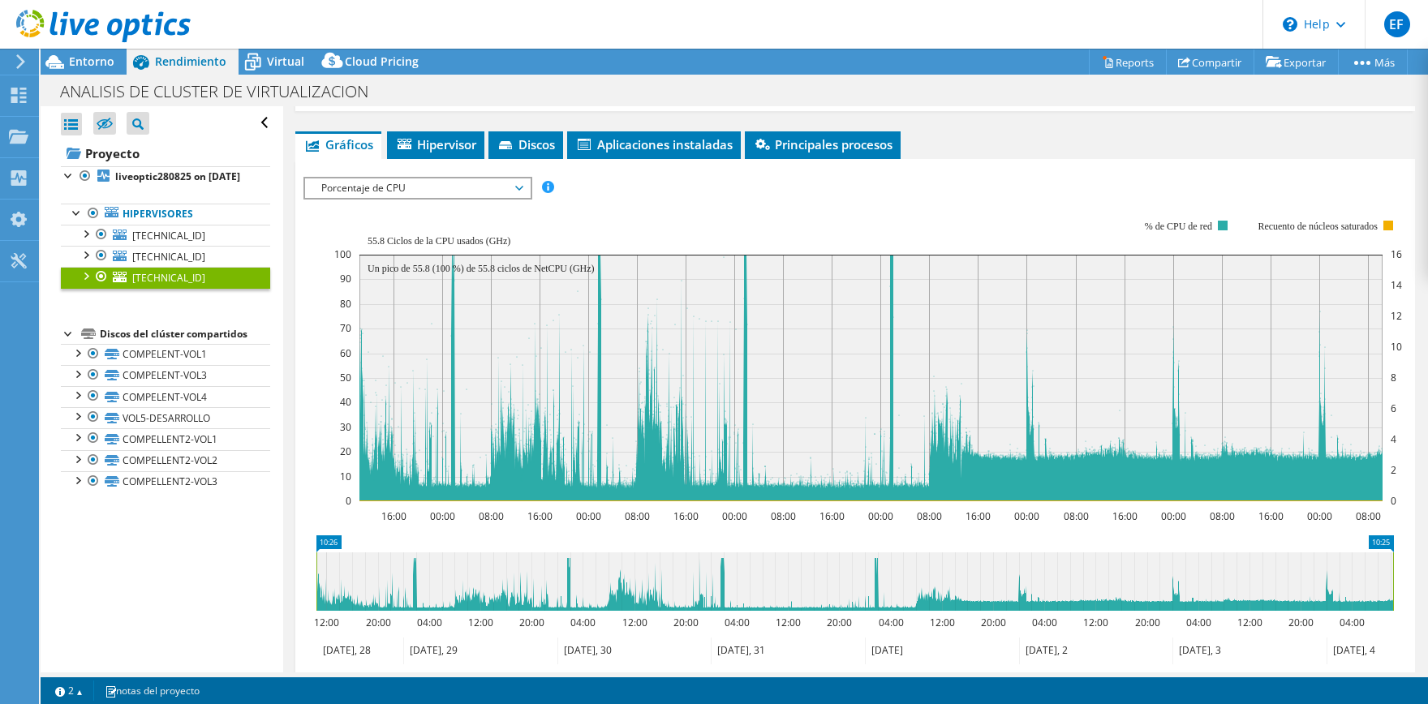
scroll to position [144, 0]
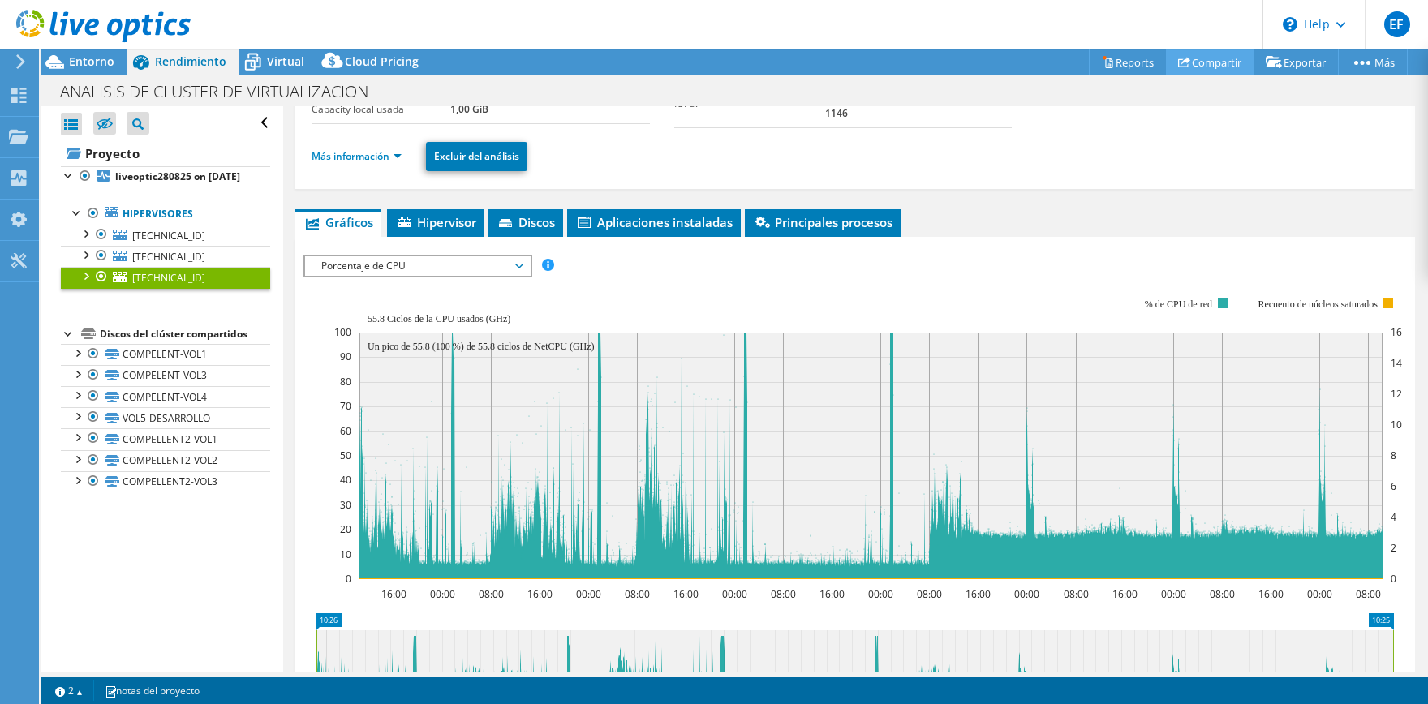
click at [1207, 58] on link "Compartir" at bounding box center [1210, 62] width 88 height 25
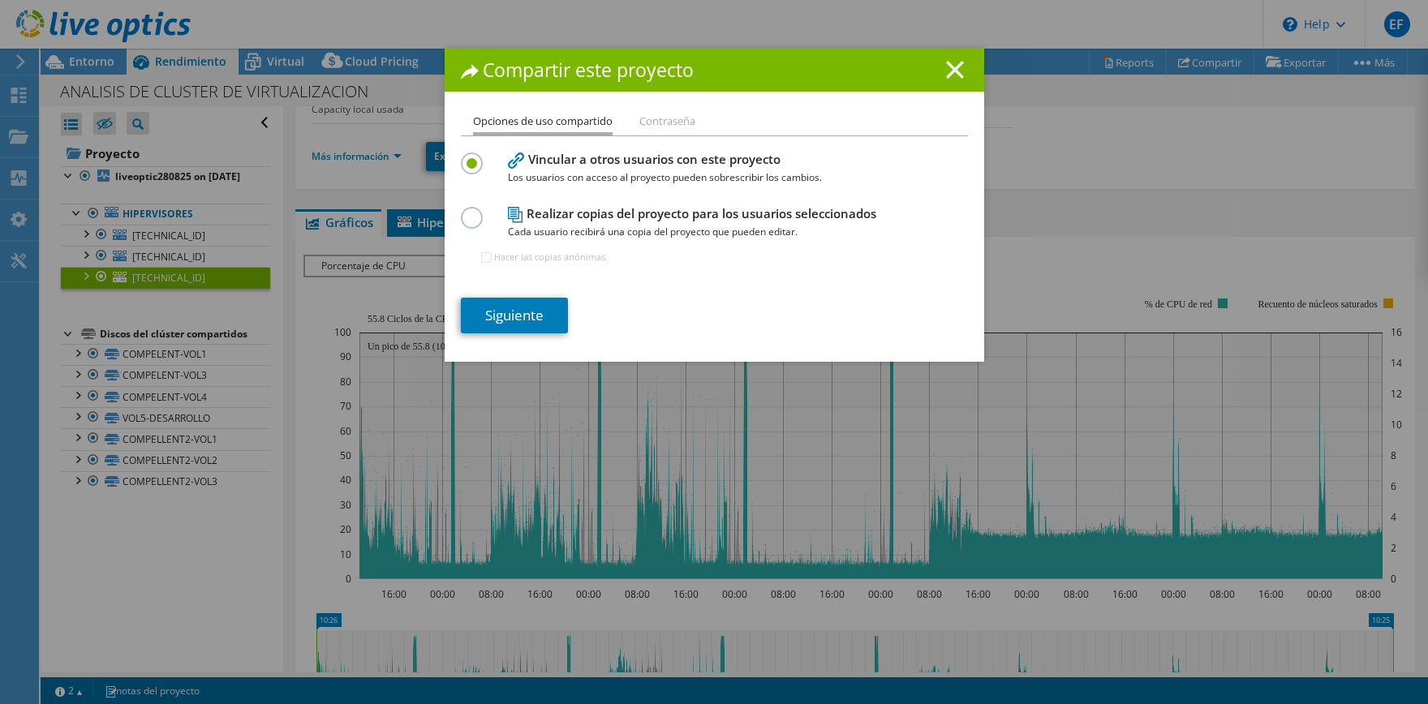
click at [954, 66] on icon at bounding box center [955, 70] width 18 height 18
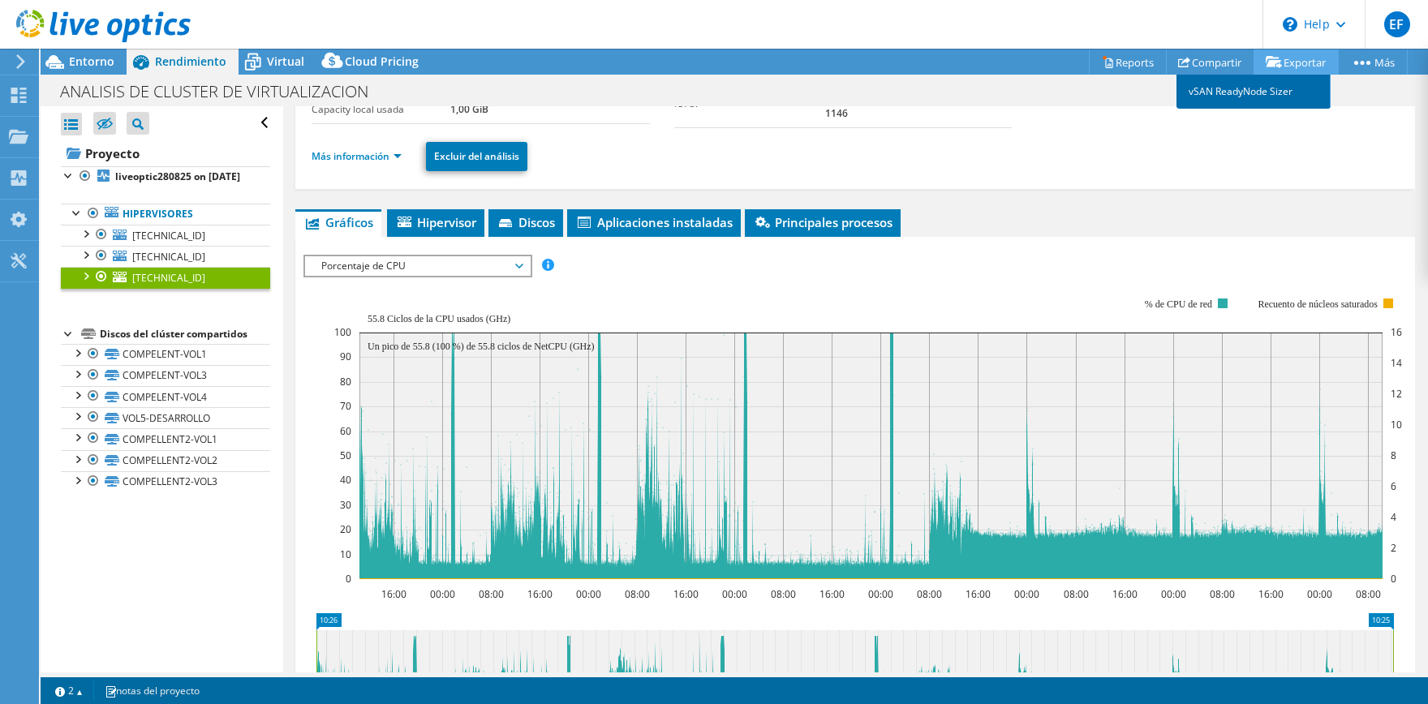
click at [1264, 93] on link "vSAN ReadyNode Sizer" at bounding box center [1254, 92] width 154 height 34
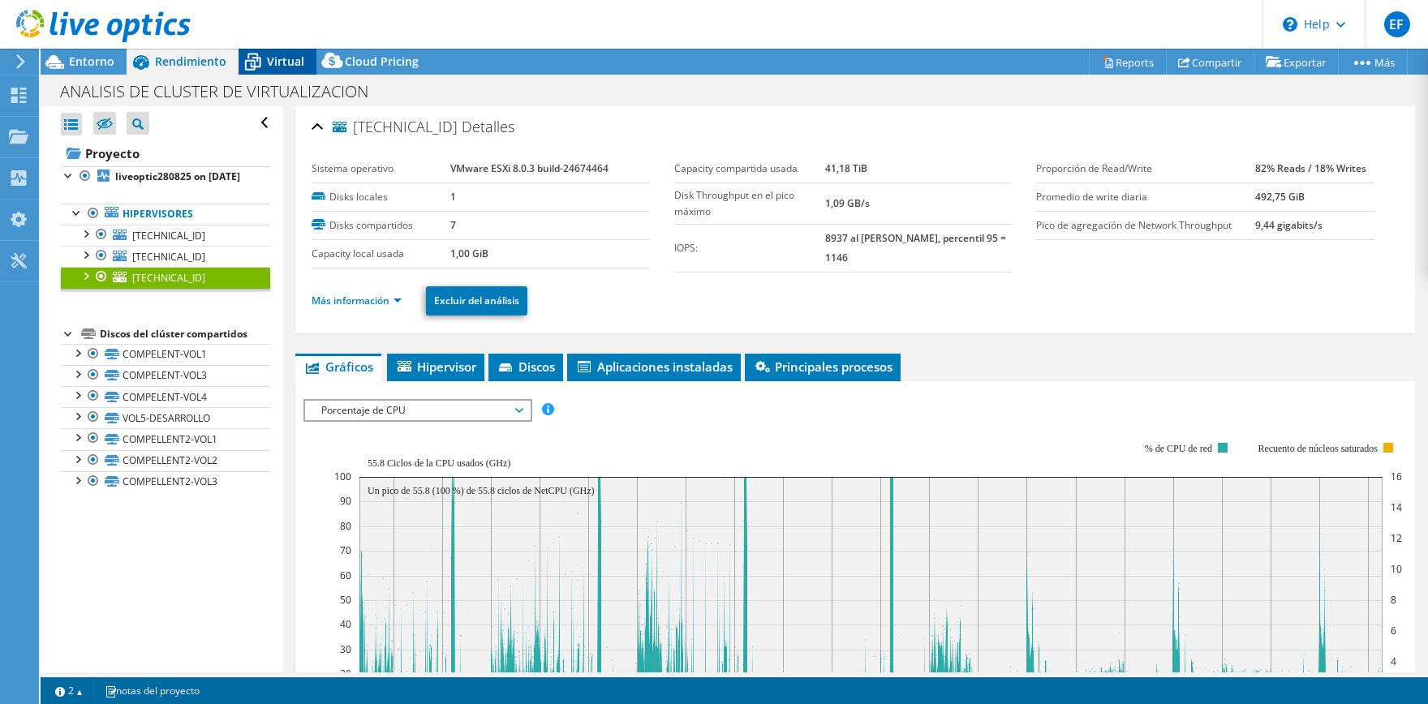
click at [289, 69] on div "Virtual" at bounding box center [278, 62] width 78 height 26
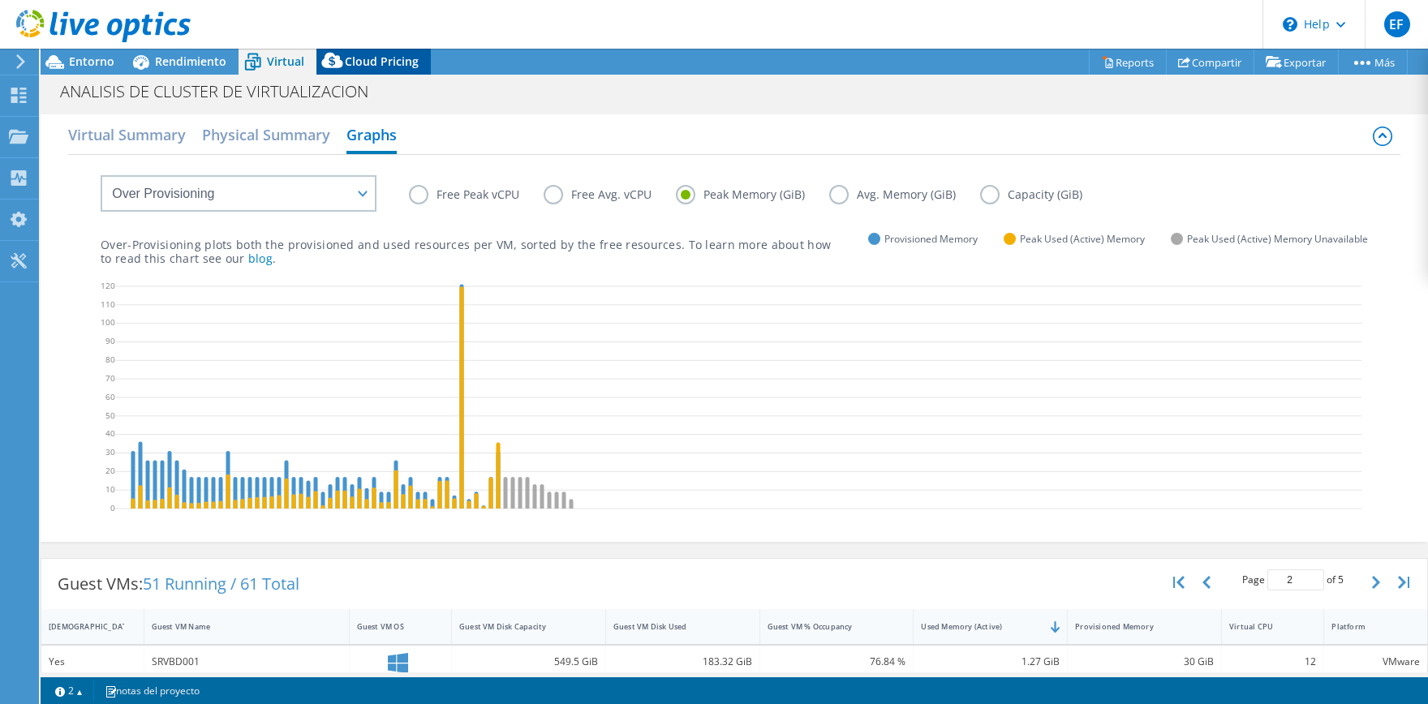
scroll to position [58, 0]
click at [383, 67] on span "Cloud Pricing" at bounding box center [382, 61] width 74 height 15
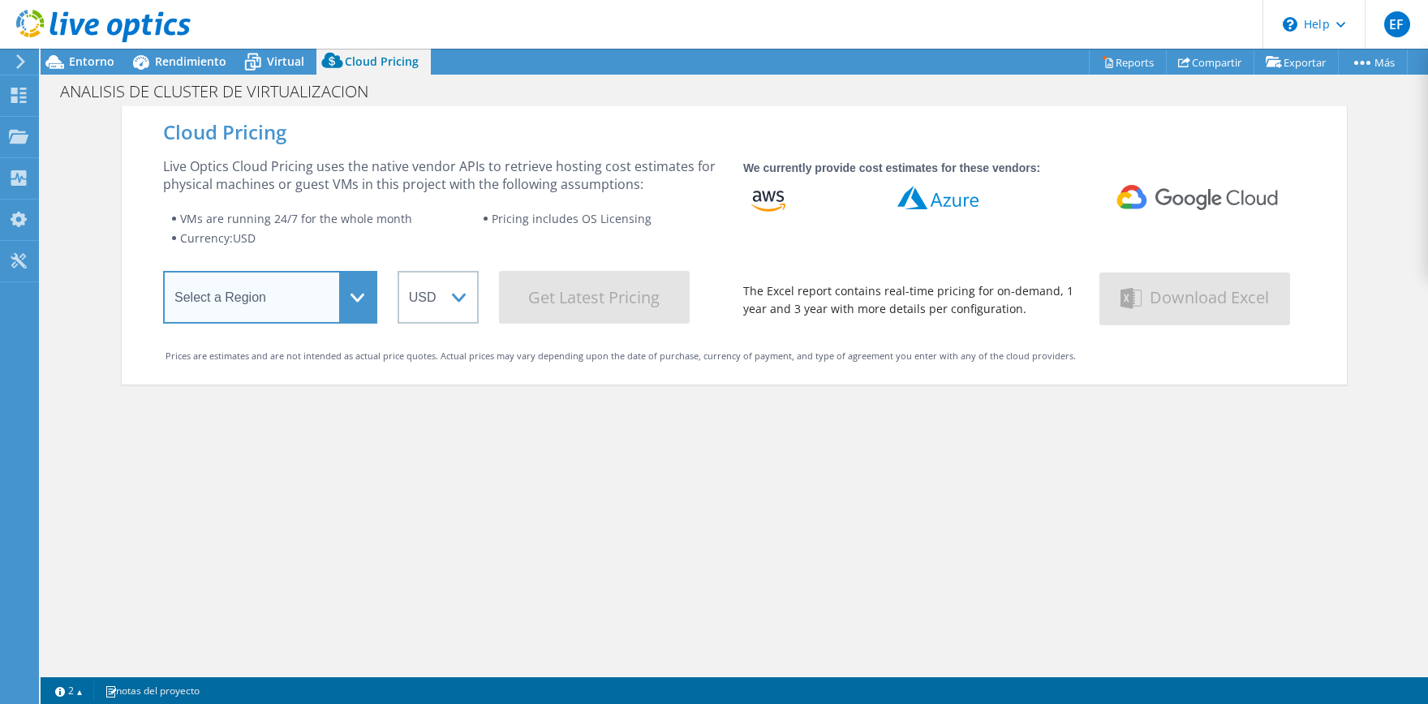
click at [163, 271] on select "Select a Region Asia Pacific (Hong Kong) Asia Pacific (Mumbai) Asia Pacific (Se…" at bounding box center [270, 297] width 214 height 53
select select "[GEOGRAPHIC_DATA]"
click option "[GEOGRAPHIC_DATA]" at bounding box center [0, 0] width 0 height 0
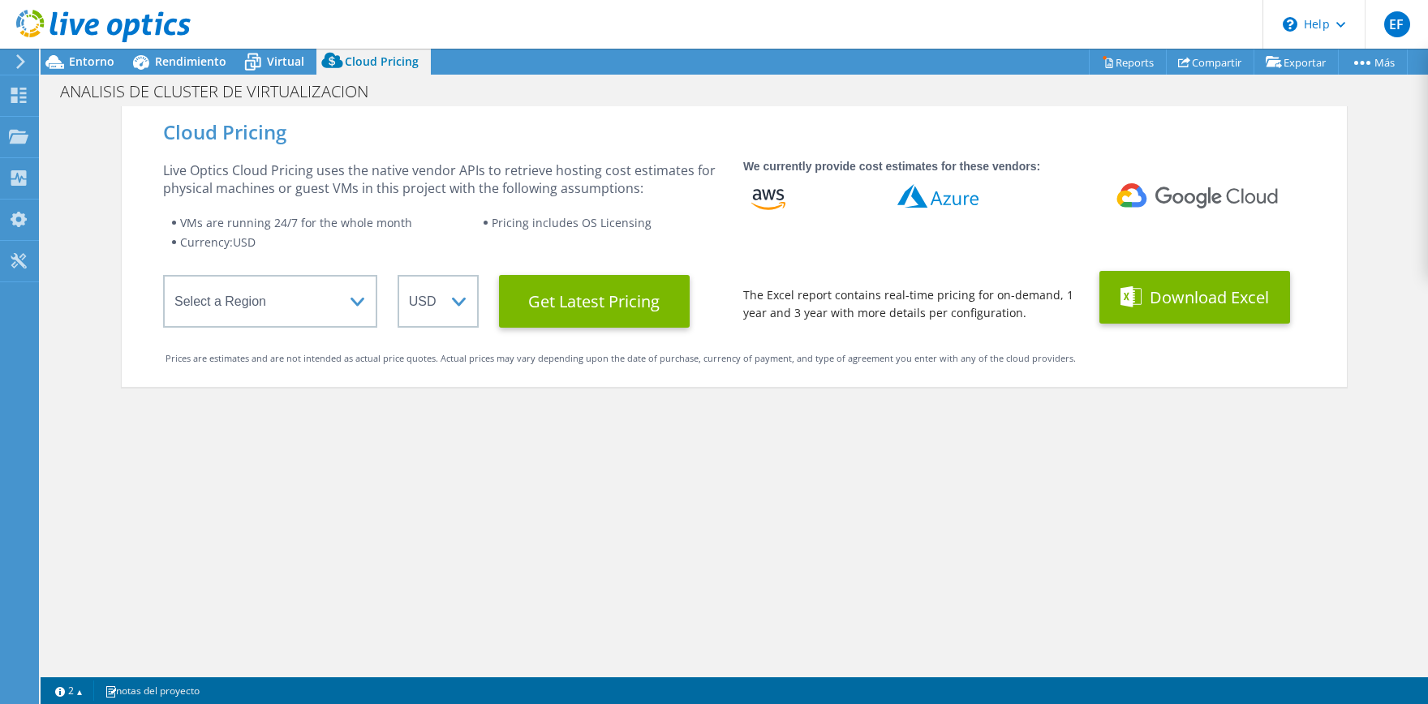
click at [1182, 308] on button "Download Excel" at bounding box center [1195, 297] width 191 height 53
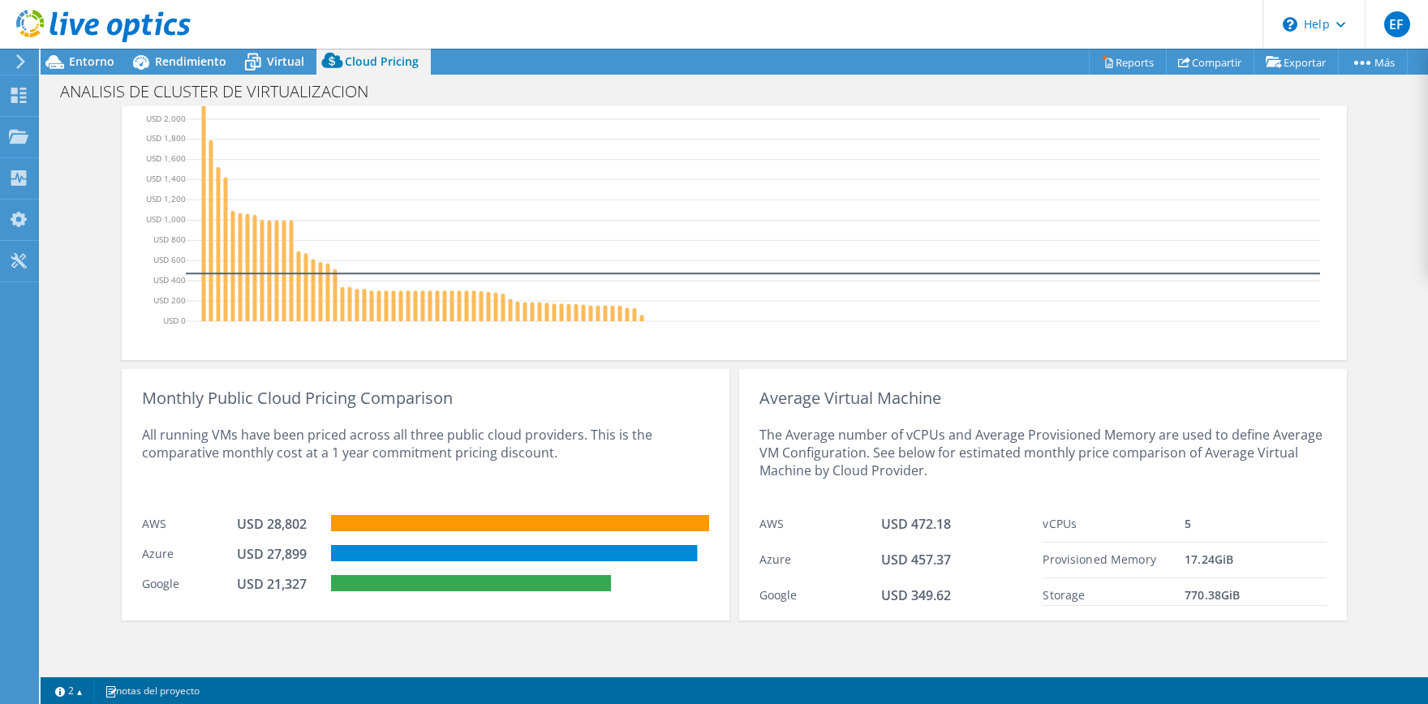
scroll to position [516, 0]
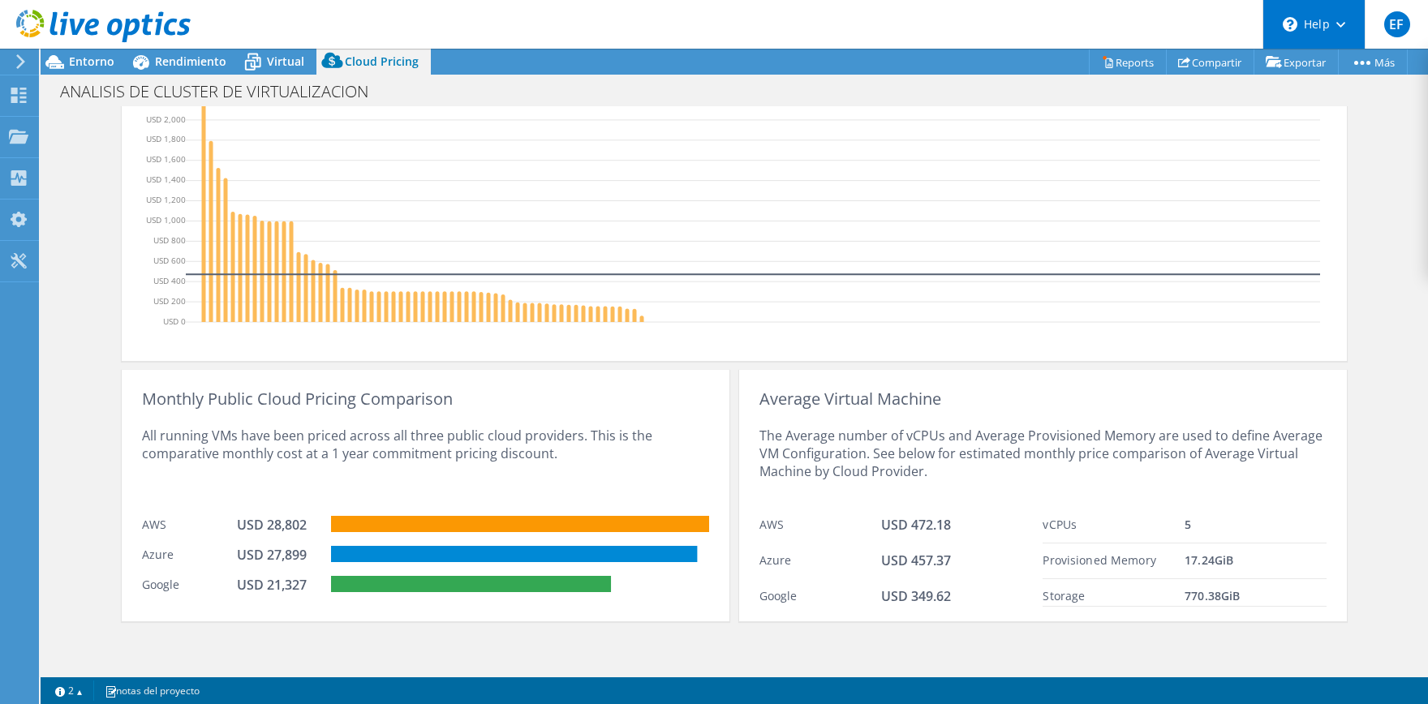
click at [1136, 23] on header "EF Usuario final [PERSON_NAME] [EMAIL_ADDRESS][DOMAIN_NAME] Componentes el Orbe…" at bounding box center [714, 24] width 1428 height 49
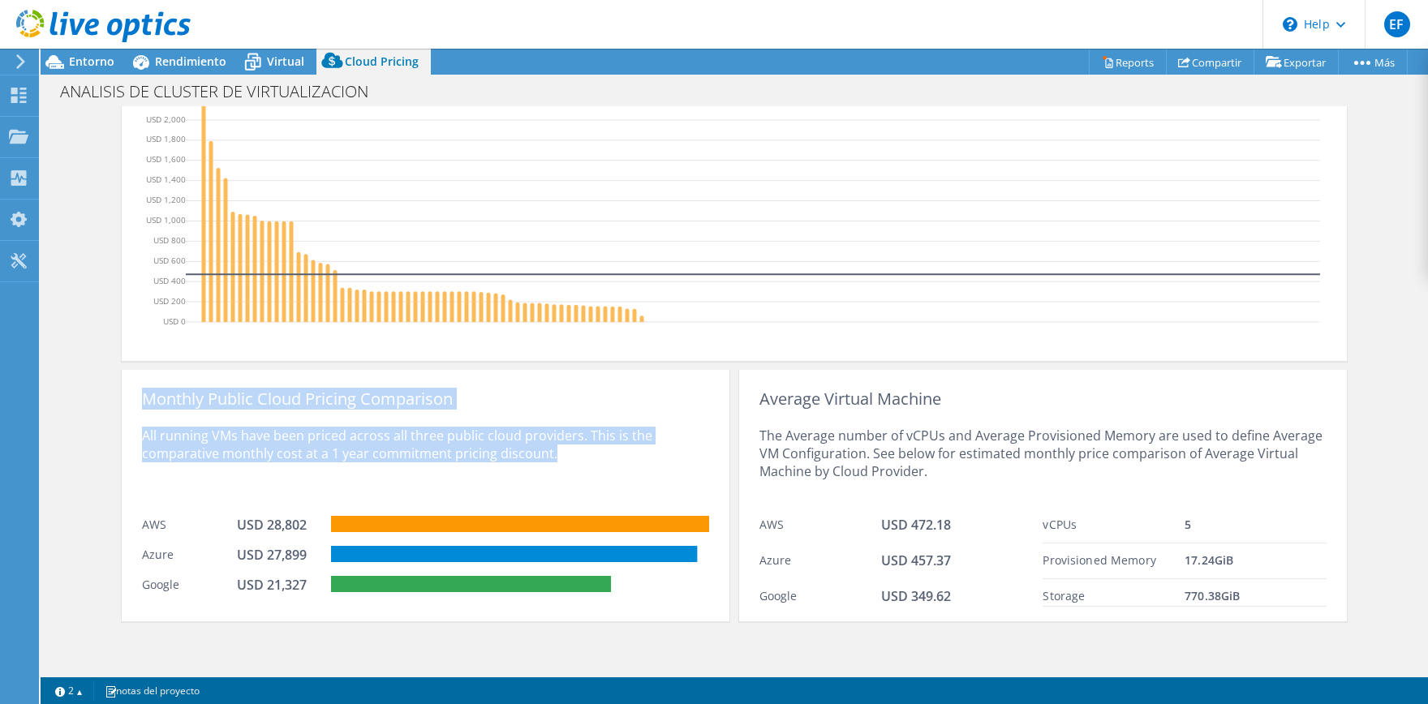
drag, startPoint x: 144, startPoint y: 399, endPoint x: 602, endPoint y: 455, distance: 462.1
click at [602, 455] on div "Monthly Public Cloud Pricing Comparison All running VMs have been priced across…" at bounding box center [426, 496] width 608 height 252
copy div "Monthly Public Cloud Pricing Comparison All running VMs have been priced across…"
click at [662, 452] on div "All running VMs have been priced across all three public cloud providers. This …" at bounding box center [425, 458] width 567 height 100
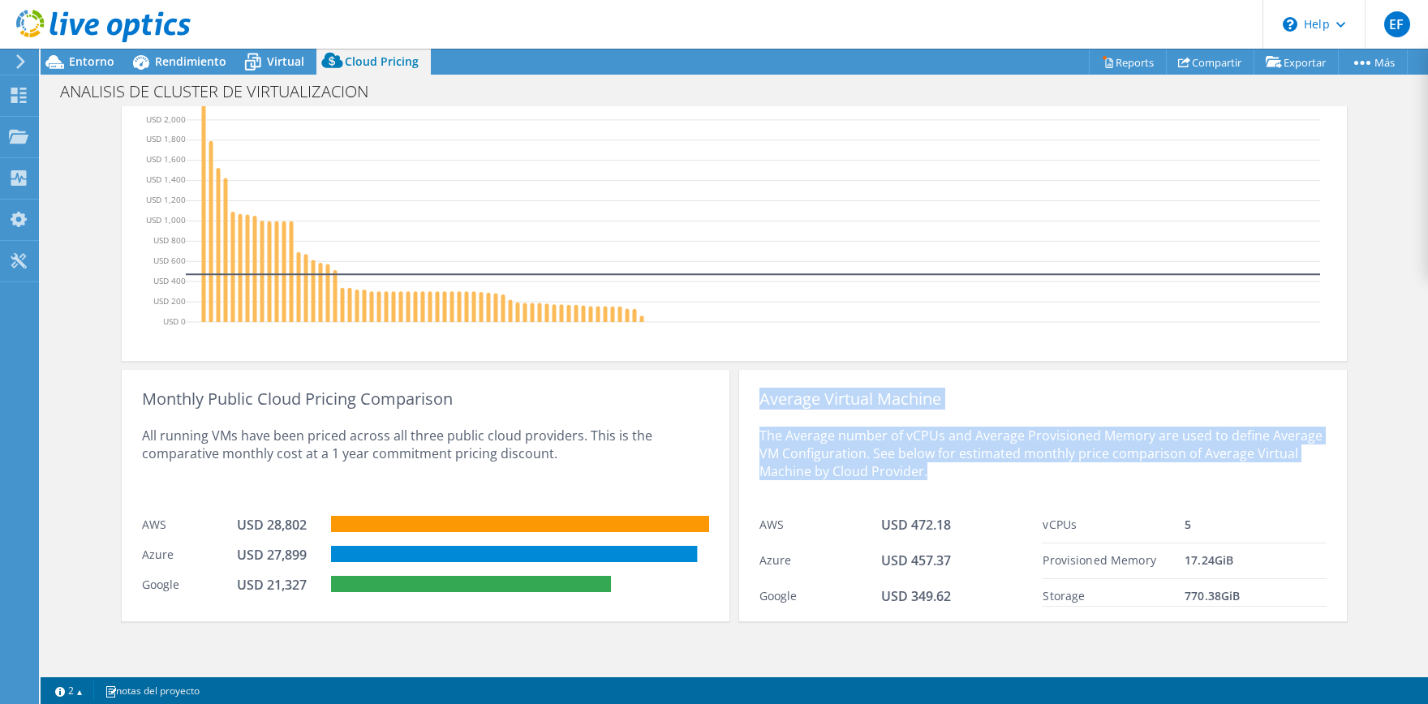
drag, startPoint x: 758, startPoint y: 393, endPoint x: 926, endPoint y: 478, distance: 188.4
click at [926, 478] on div "Average Virtual Machine The Average number of vCPUs and Average Provisioned Mem…" at bounding box center [1043, 496] width 608 height 252
copy div "Average Virtual Machine The Average number of vCPUs and Average Provisioned Mem…"
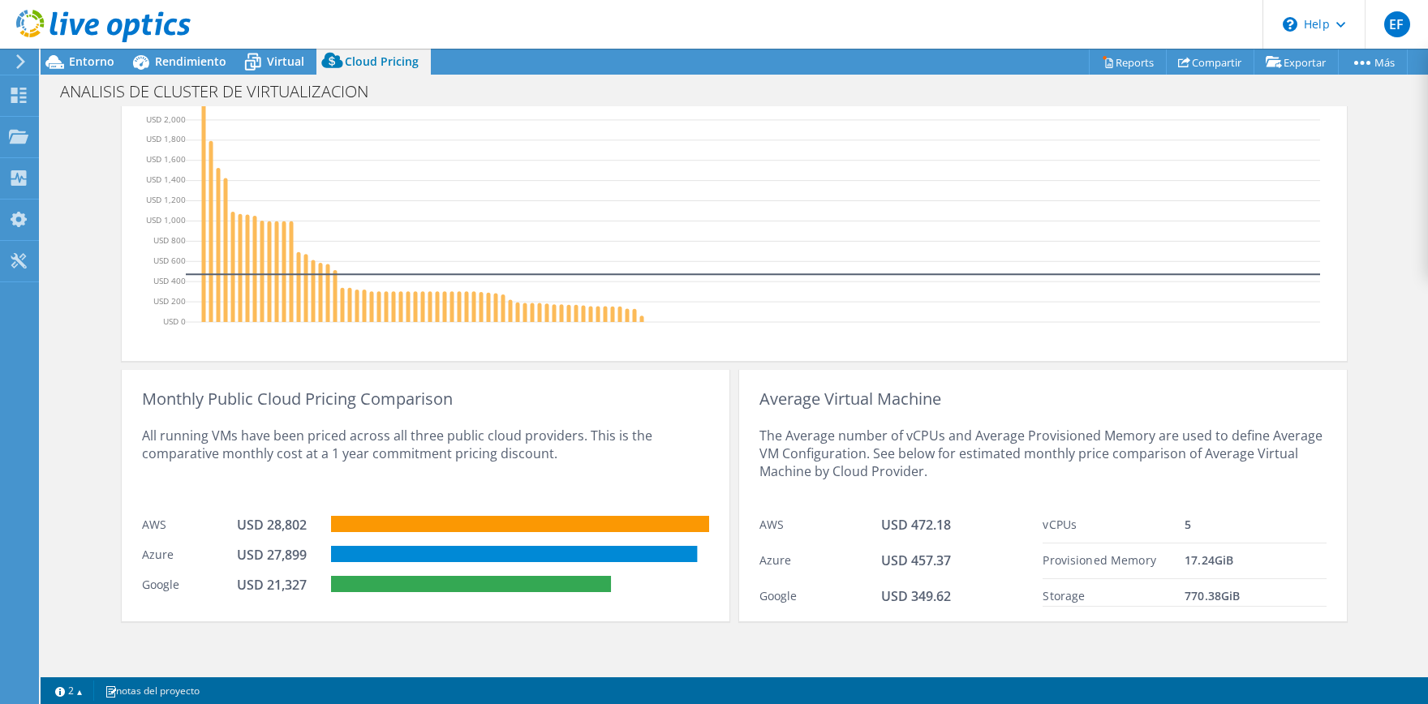
click at [557, 450] on div "All running VMs have been priced across all three public cloud providers. This …" at bounding box center [425, 458] width 567 height 100
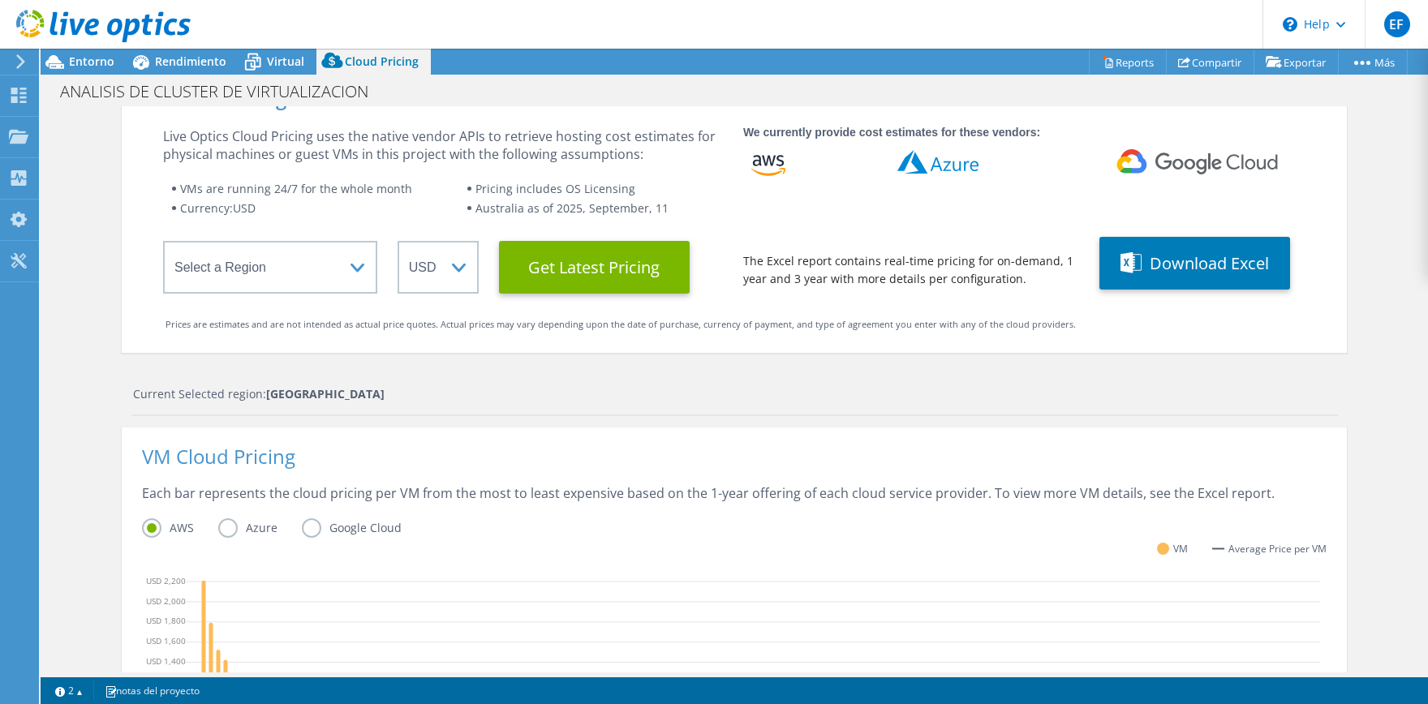
scroll to position [0, 0]
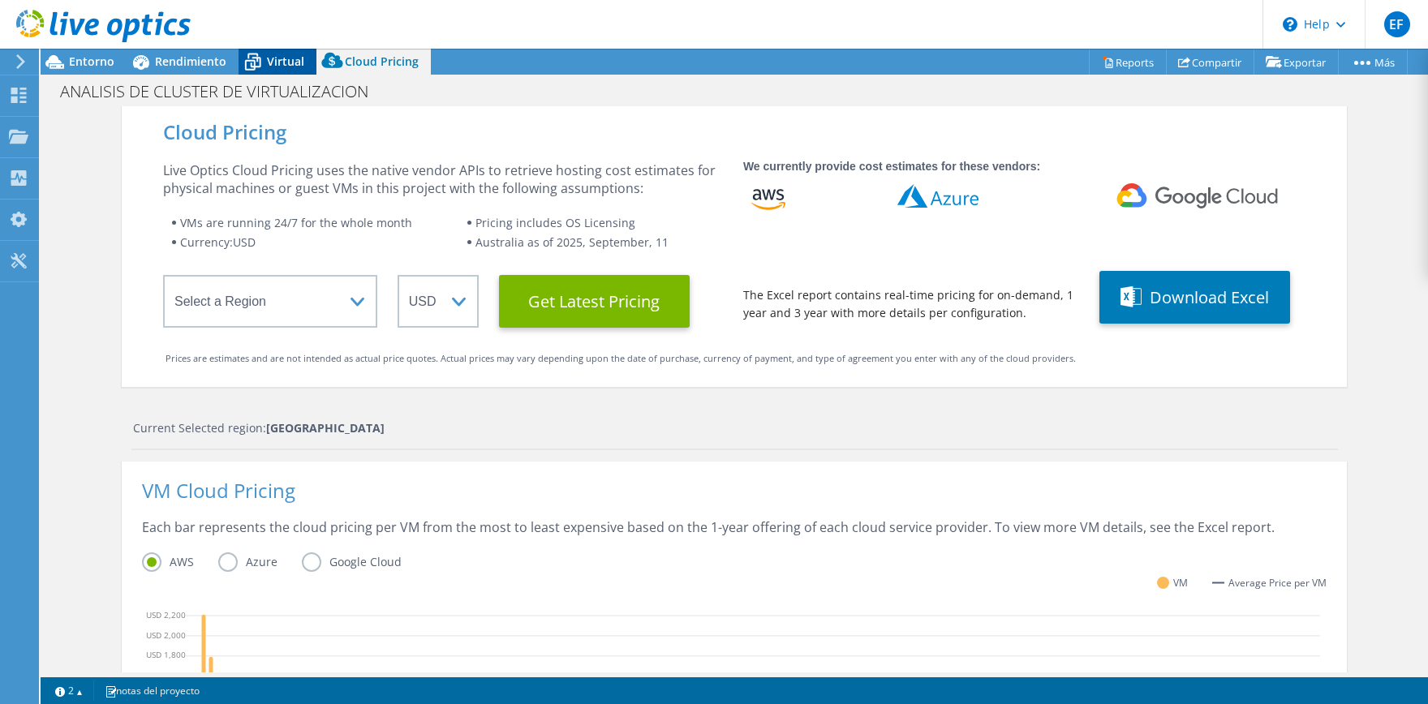
click at [277, 58] on span "Virtual" at bounding box center [285, 61] width 37 height 15
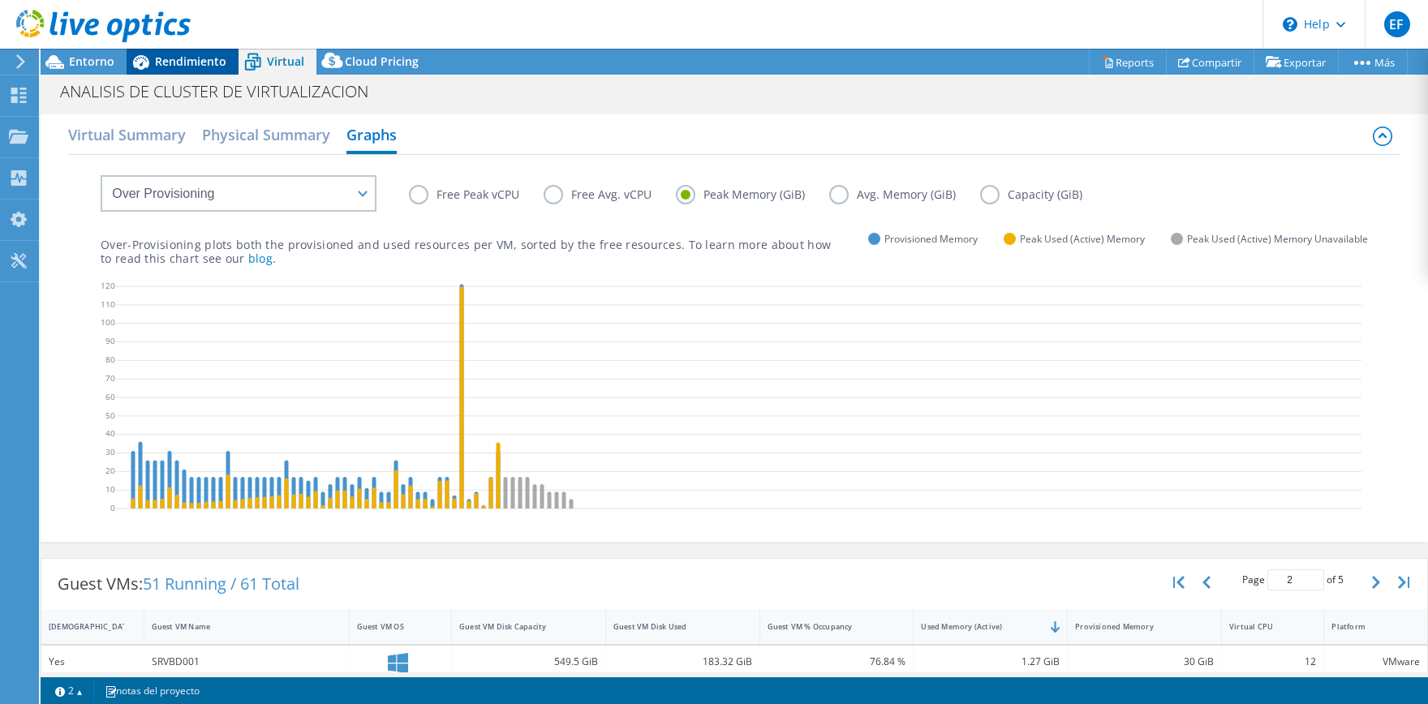
click at [188, 54] on span "Rendimiento" at bounding box center [190, 61] width 71 height 15
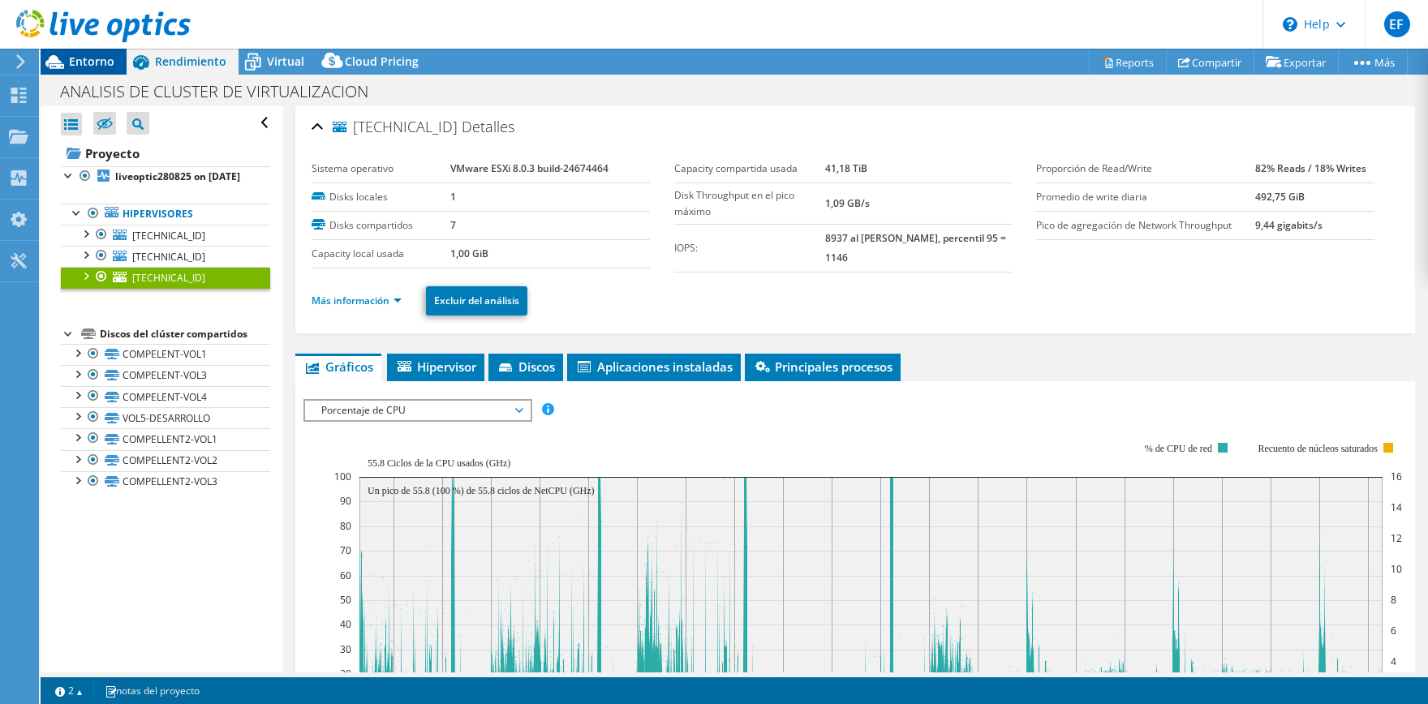
click at [97, 63] on span "Entorno" at bounding box center [91, 61] width 45 height 15
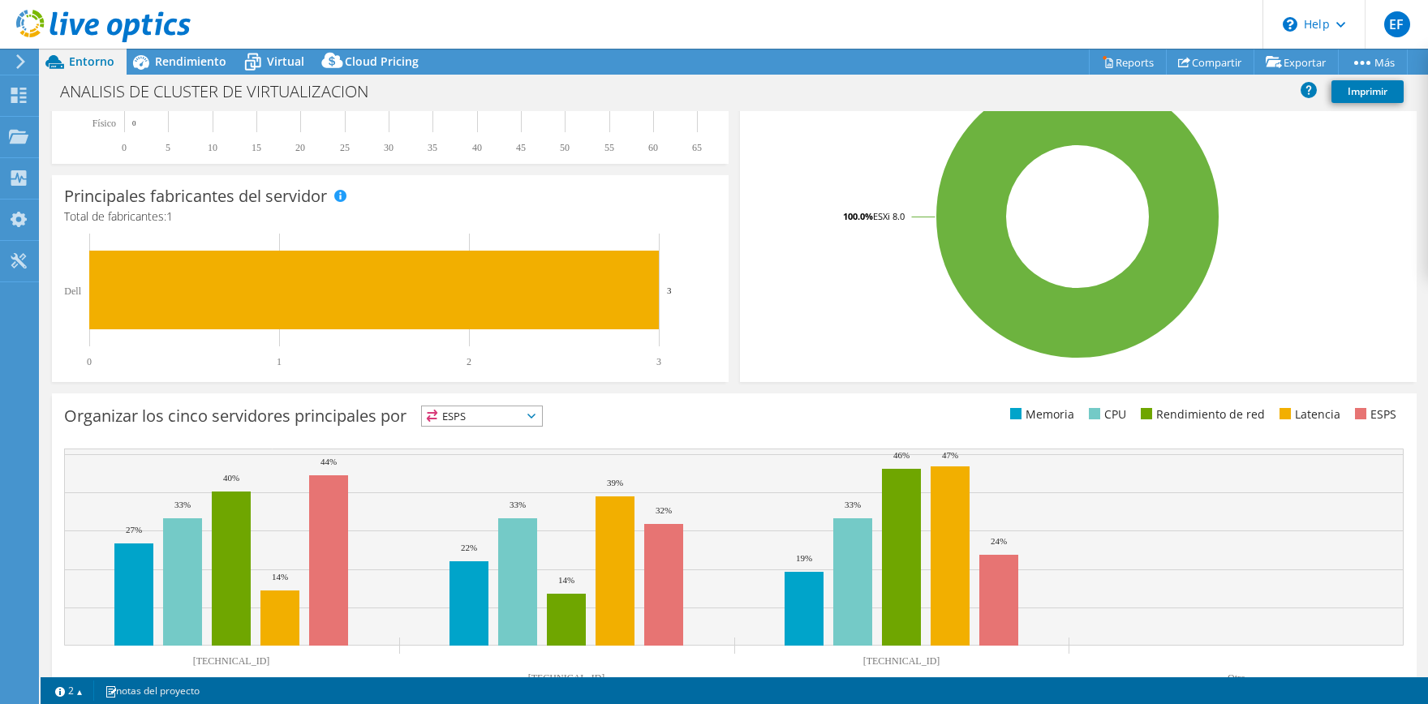
scroll to position [423, 0]
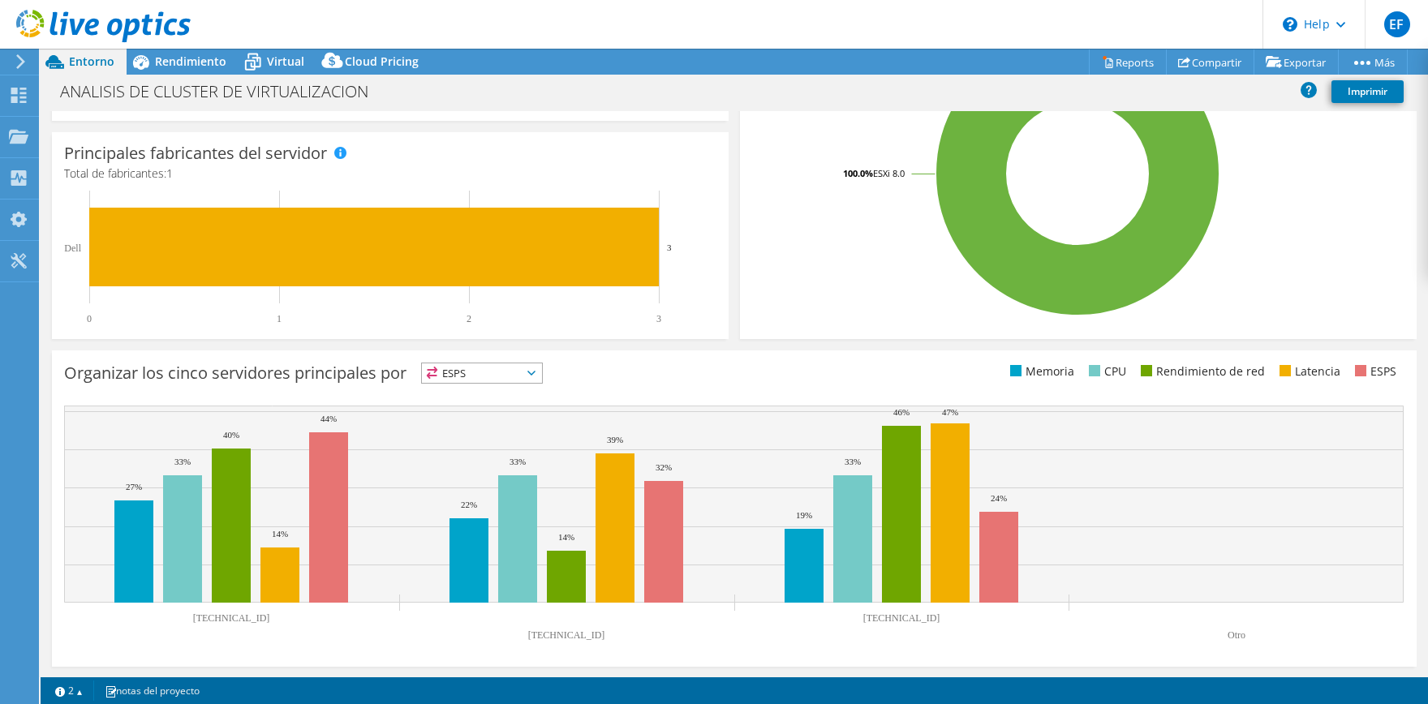
click at [514, 380] on span "ESPS" at bounding box center [482, 373] width 120 height 19
click at [483, 422] on li "Memoria" at bounding box center [482, 417] width 120 height 23
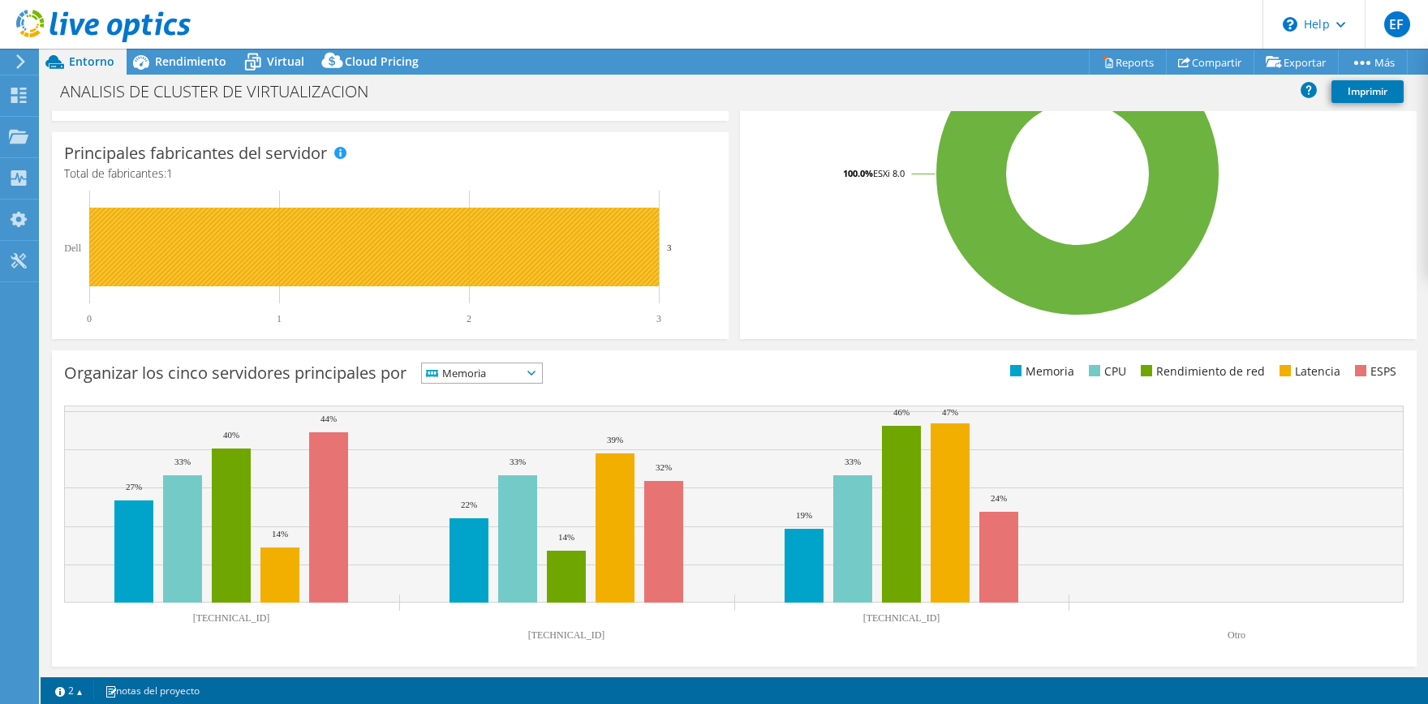
scroll to position [101, 0]
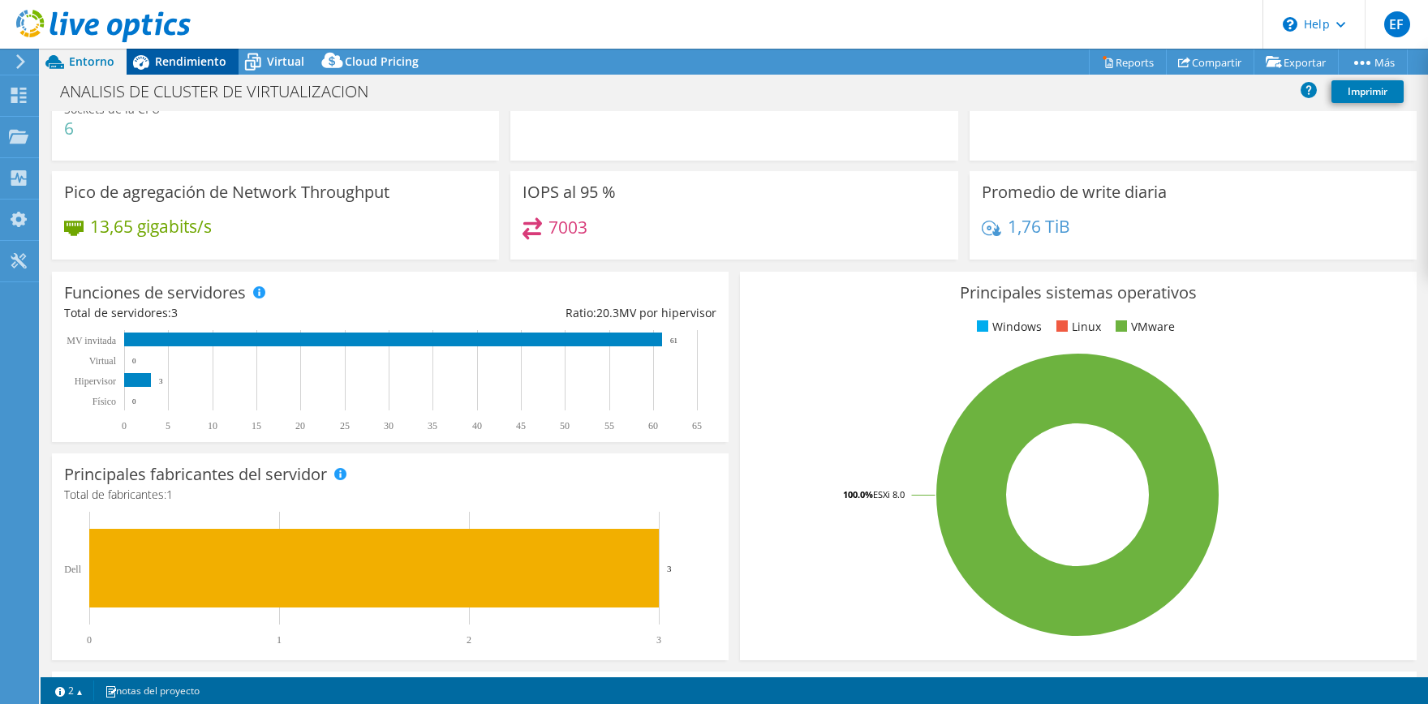
click at [183, 54] on span "Rendimiento" at bounding box center [190, 61] width 71 height 15
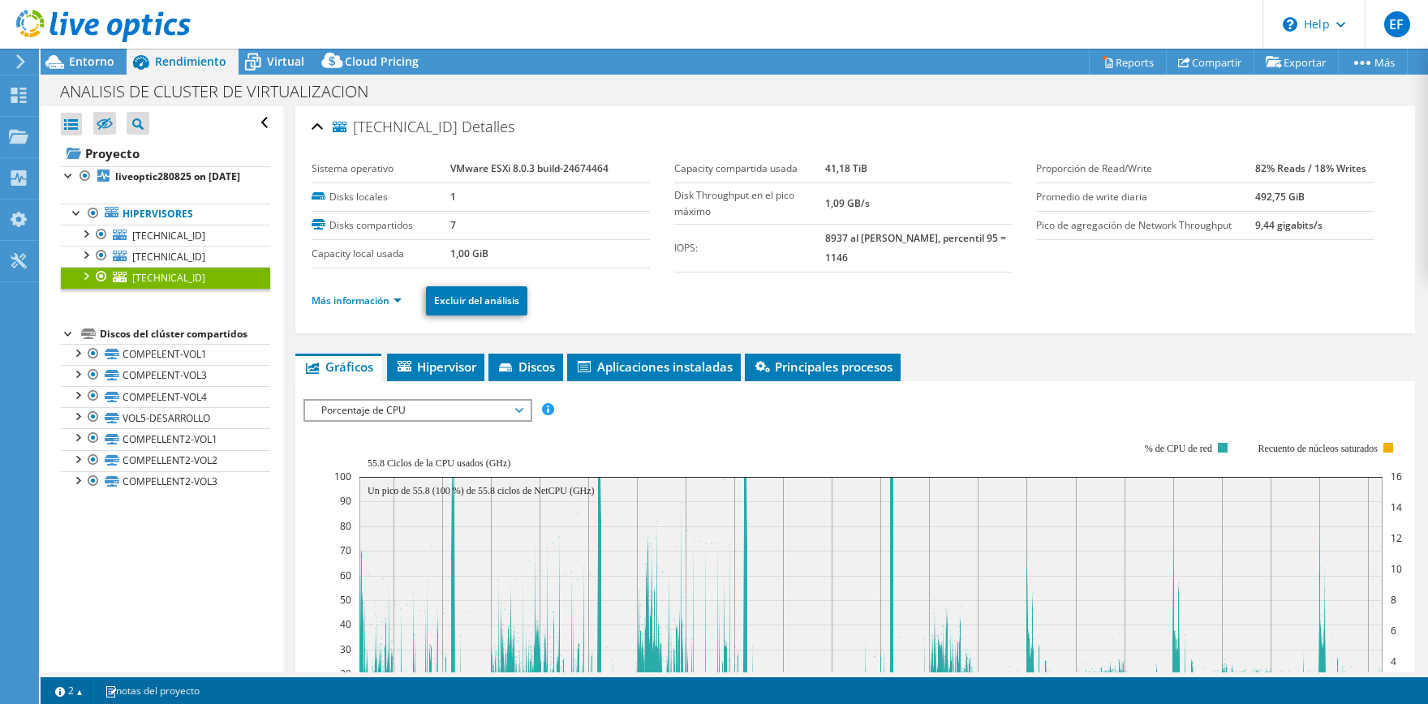
scroll to position [0, 0]
click at [225, 450] on link "COMPELLENT2-VOL1" at bounding box center [165, 439] width 209 height 21
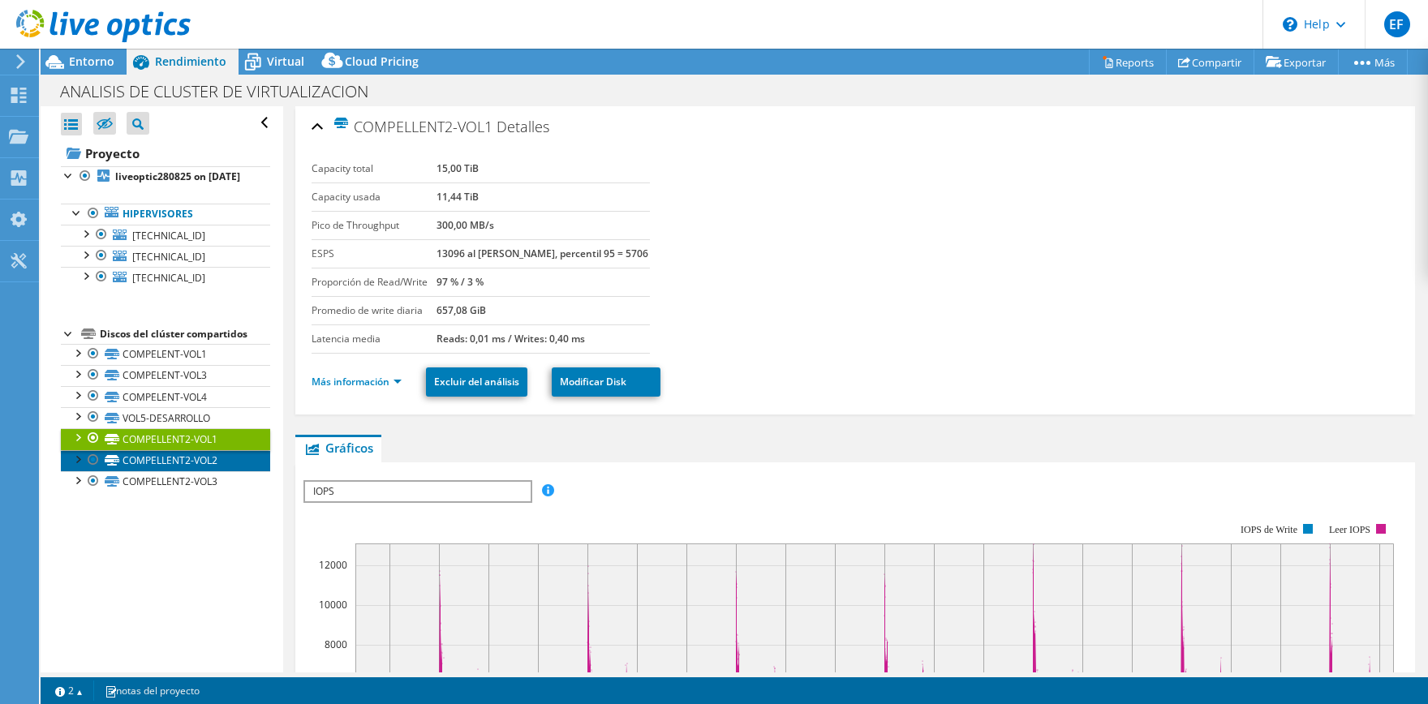
click at [219, 472] on link "COMPELLENT2-VOL2" at bounding box center [165, 460] width 209 height 21
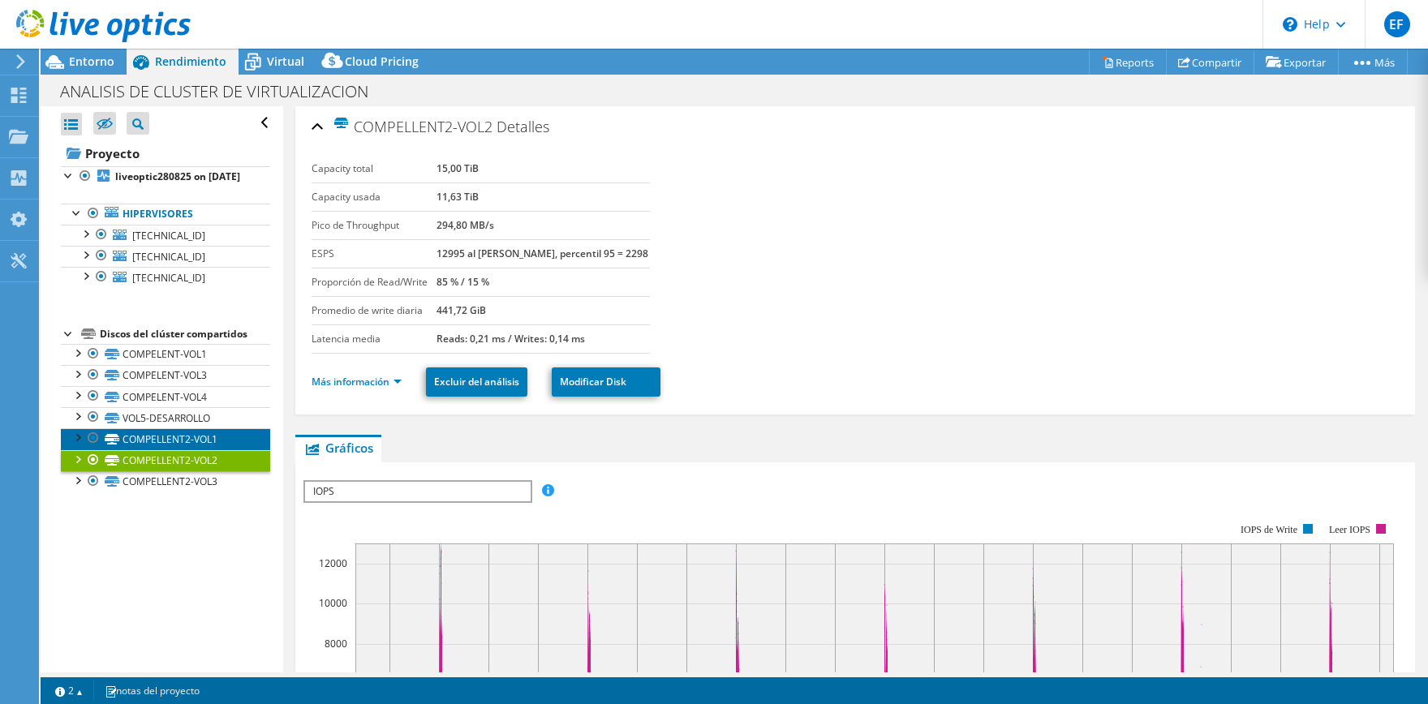
click at [215, 446] on link "COMPELLENT2-VOL1" at bounding box center [165, 439] width 209 height 21
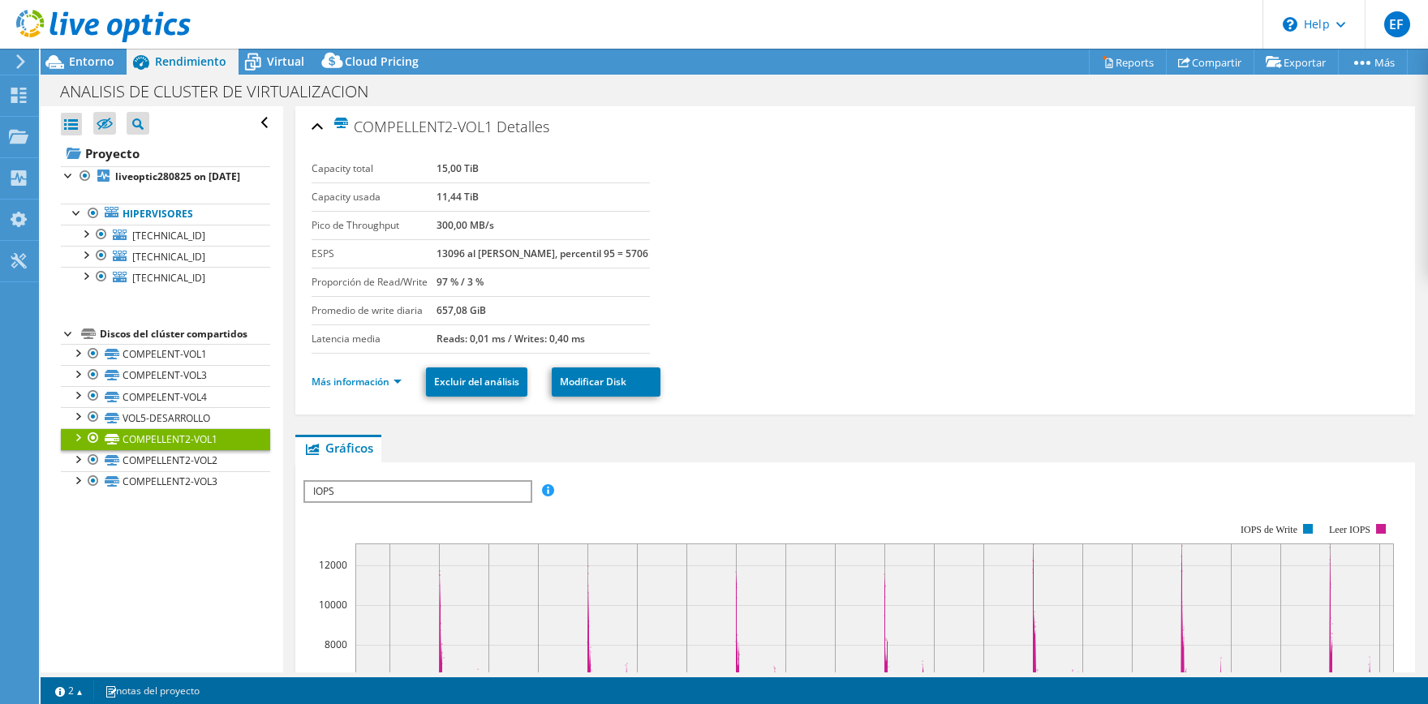
click at [476, 223] on td "300,00 MB/s" at bounding box center [543, 225] width 213 height 28
click at [479, 224] on b "300,00 MB/s" at bounding box center [466, 225] width 58 height 14
drag, startPoint x: 500, startPoint y: 226, endPoint x: 479, endPoint y: 226, distance: 21.1
click at [479, 226] on b "300,00 MB/s" at bounding box center [466, 225] width 58 height 14
copy b "MB/s"
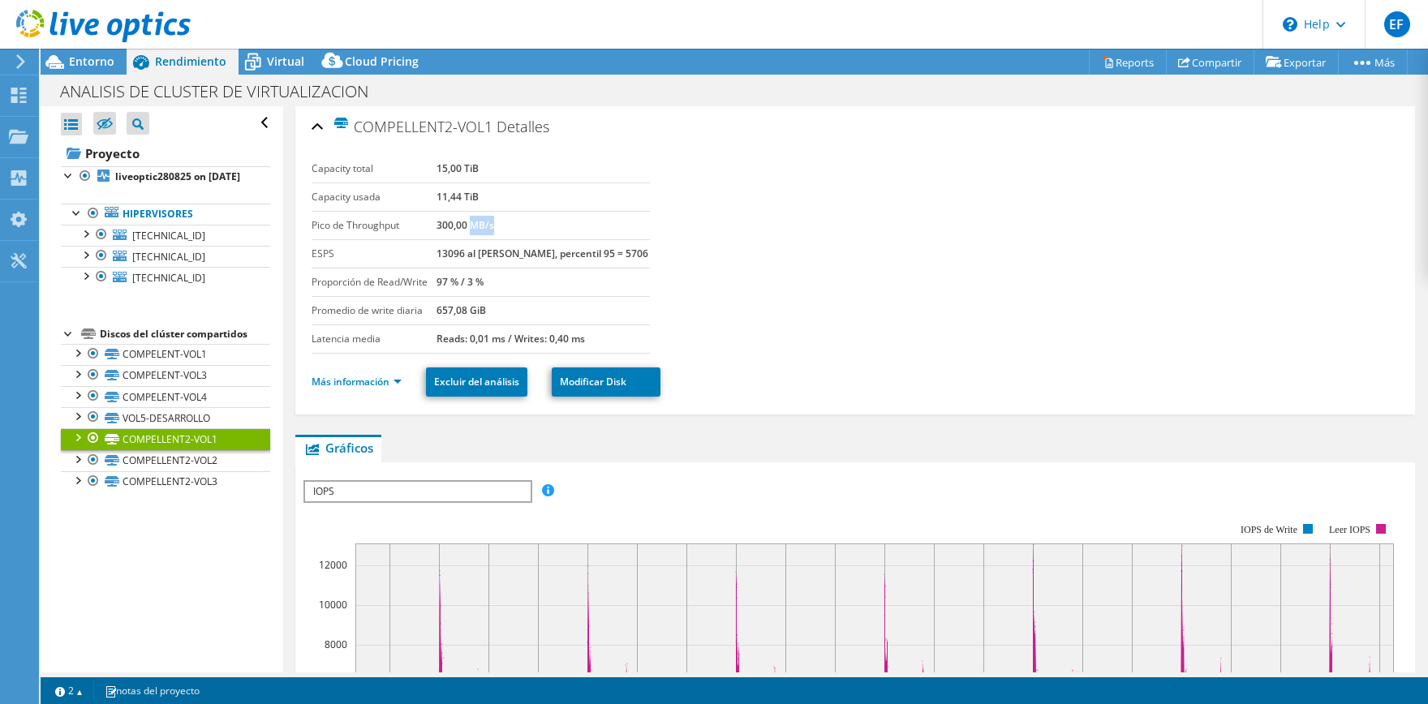
copy b "MB/s"
click at [104, 56] on span "Entorno" at bounding box center [91, 61] width 45 height 15
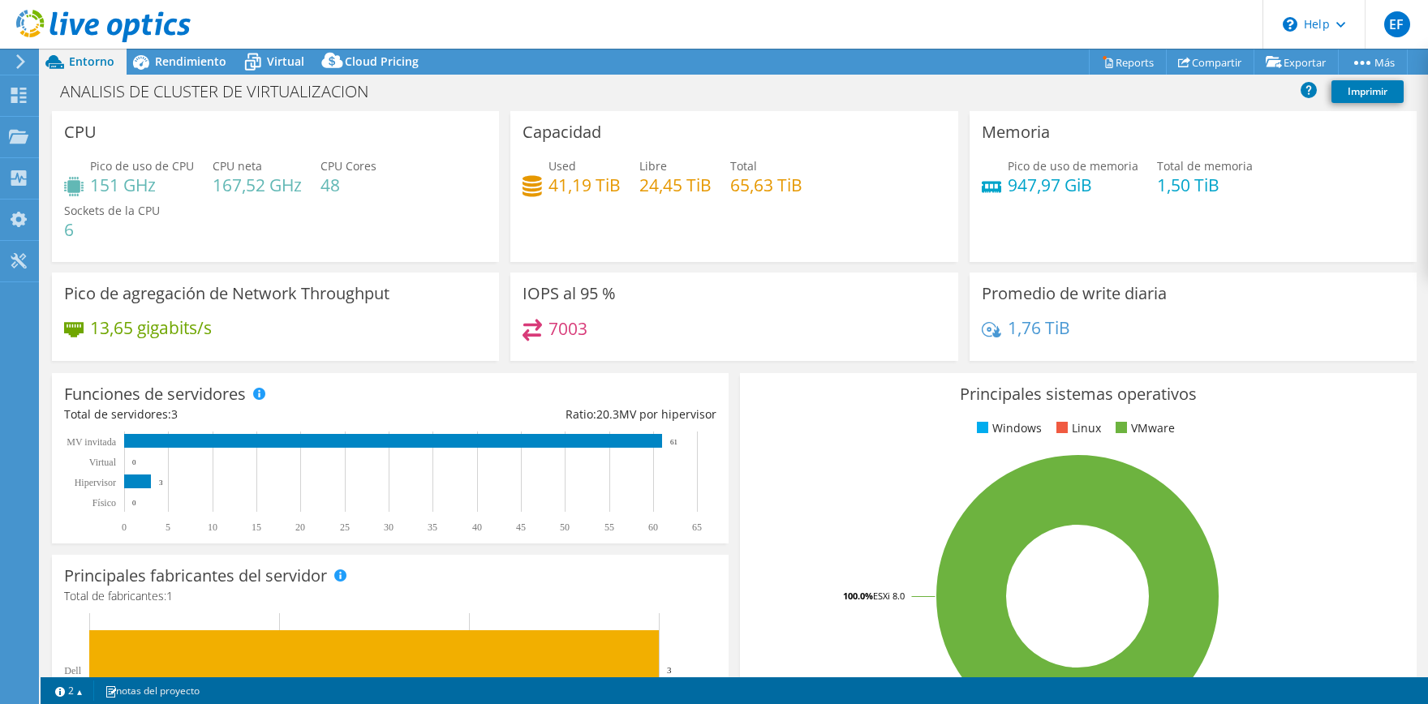
scroll to position [58, 0]
drag, startPoint x: 93, startPoint y: 326, endPoint x: 253, endPoint y: 328, distance: 160.7
click at [253, 328] on div "13,65 gigabits/s" at bounding box center [275, 336] width 423 height 34
click at [272, 325] on div "13,65 gigabits/s" at bounding box center [275, 336] width 423 height 34
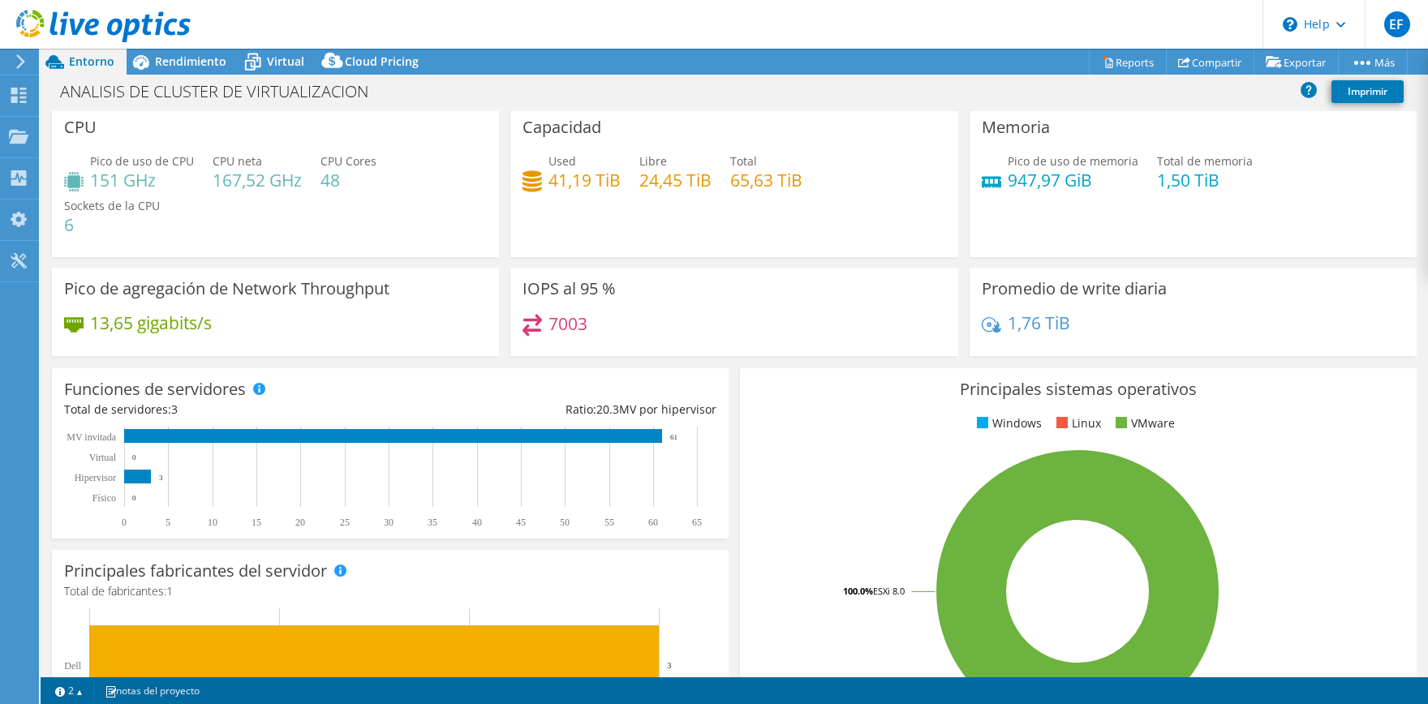
scroll to position [0, 0]
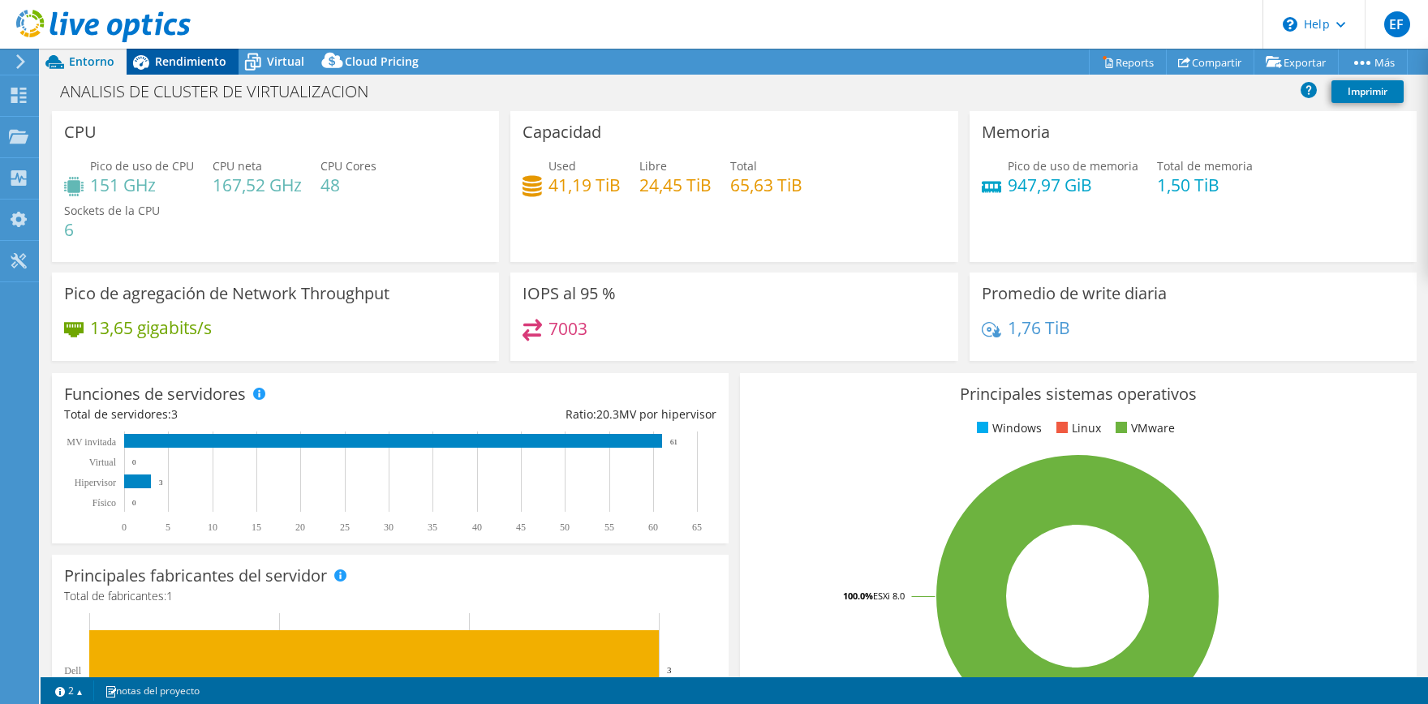
click at [179, 58] on span "Rendimiento" at bounding box center [190, 61] width 71 height 15
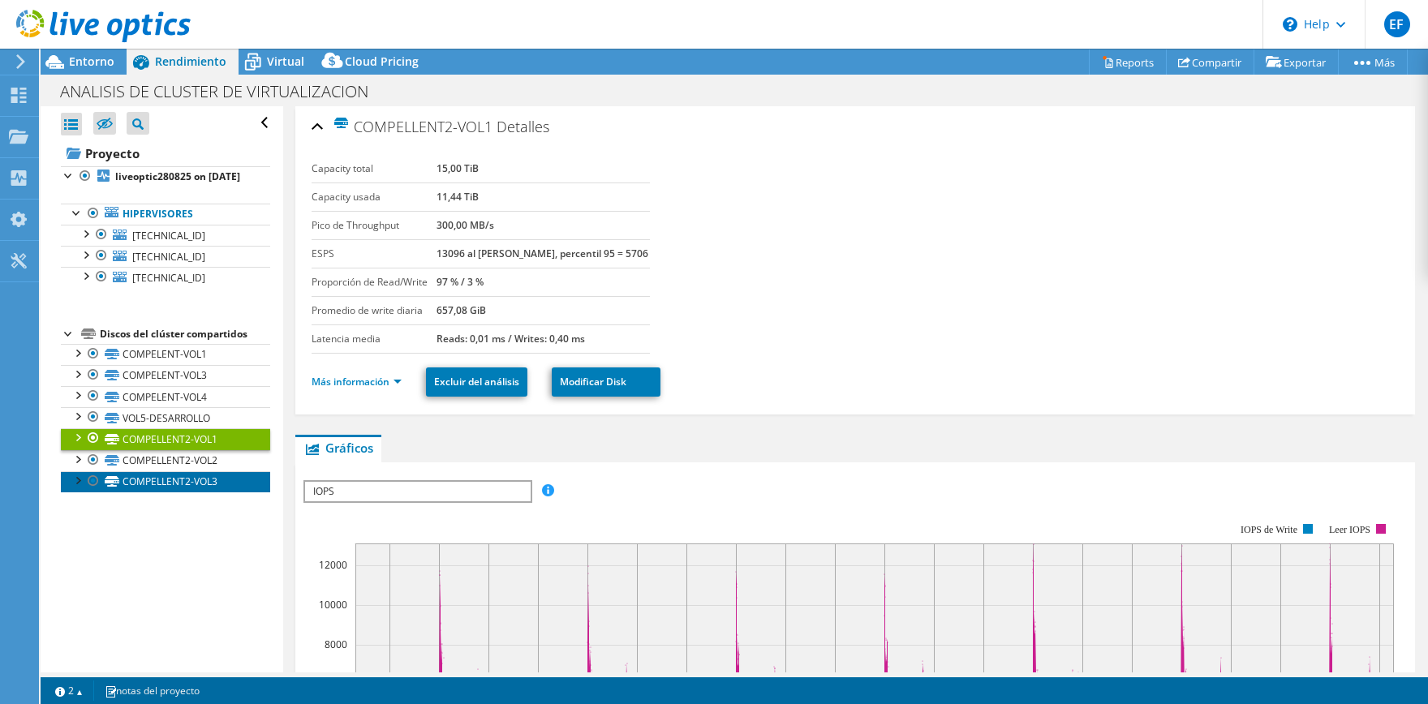
click at [175, 493] on link "COMPELLENT2-VOL3" at bounding box center [165, 482] width 209 height 21
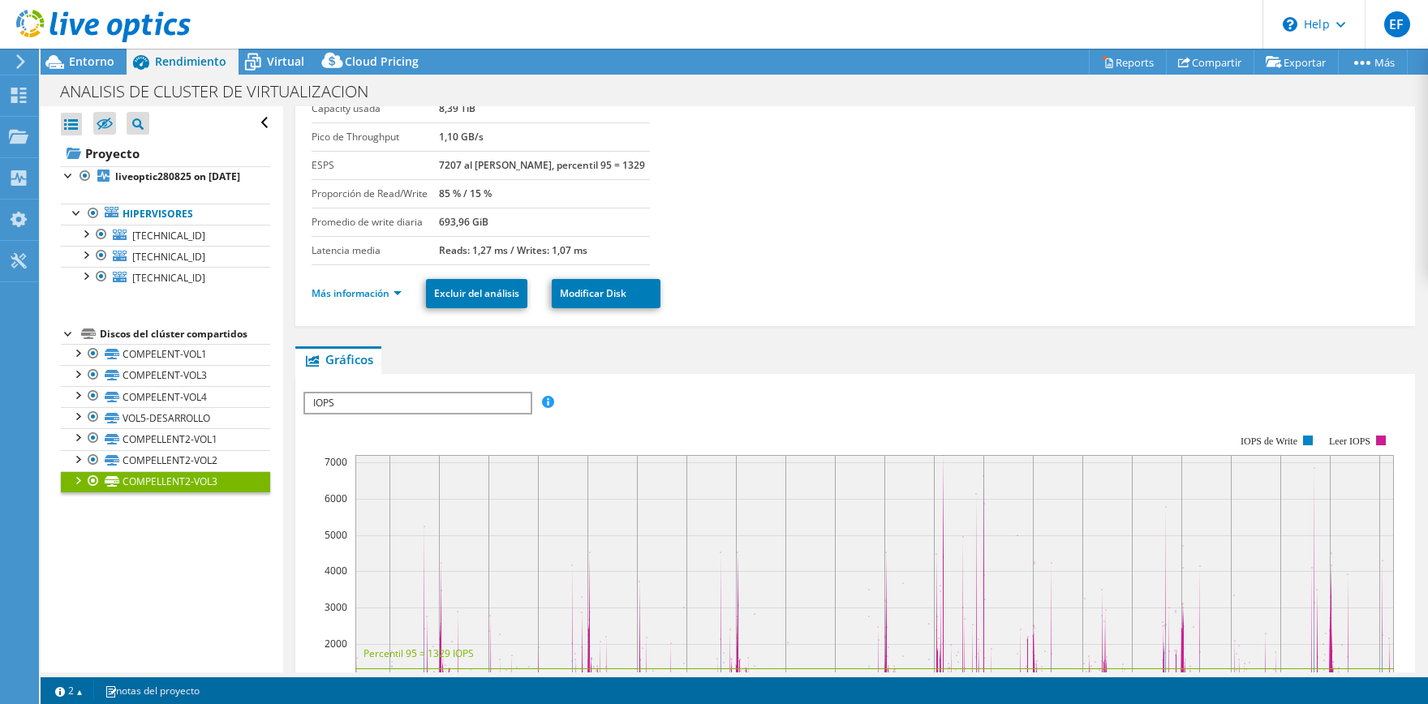
scroll to position [0, 0]
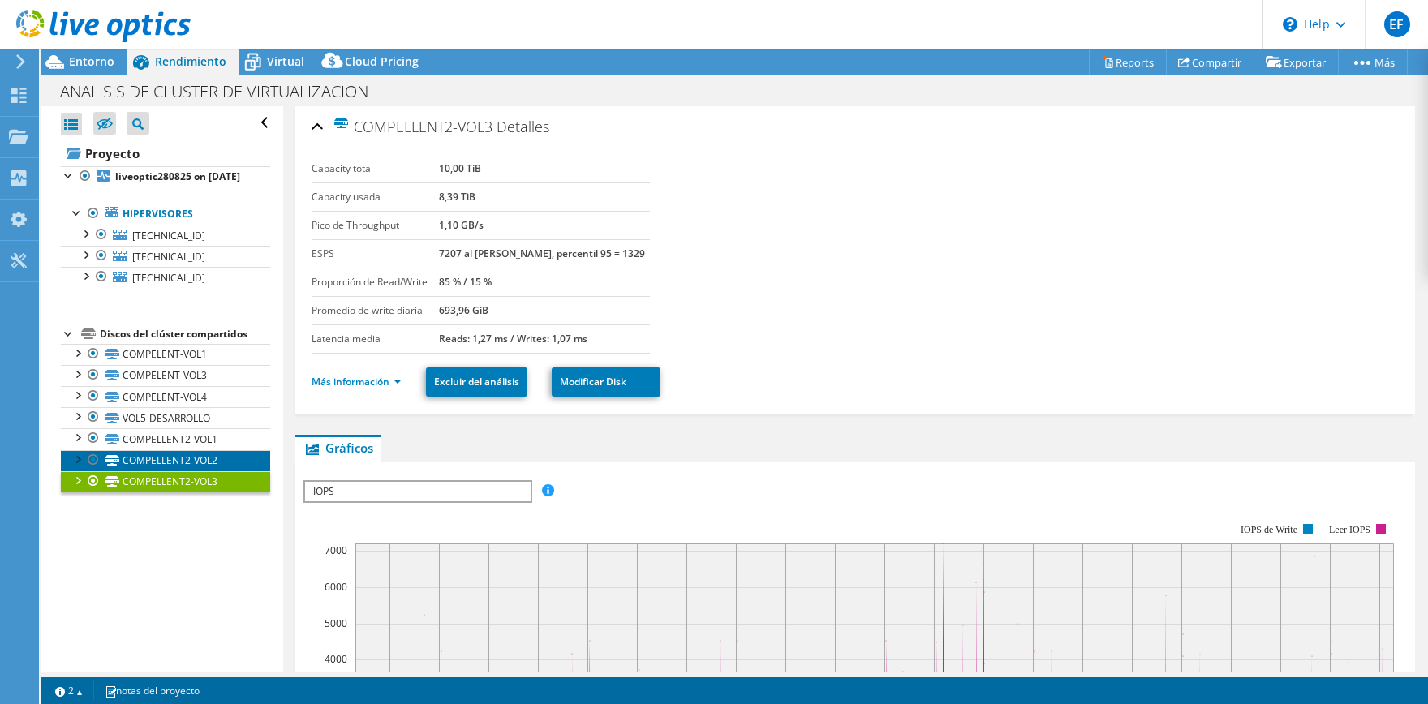
click at [167, 470] on link "COMPELLENT2-VOL2" at bounding box center [165, 460] width 209 height 21
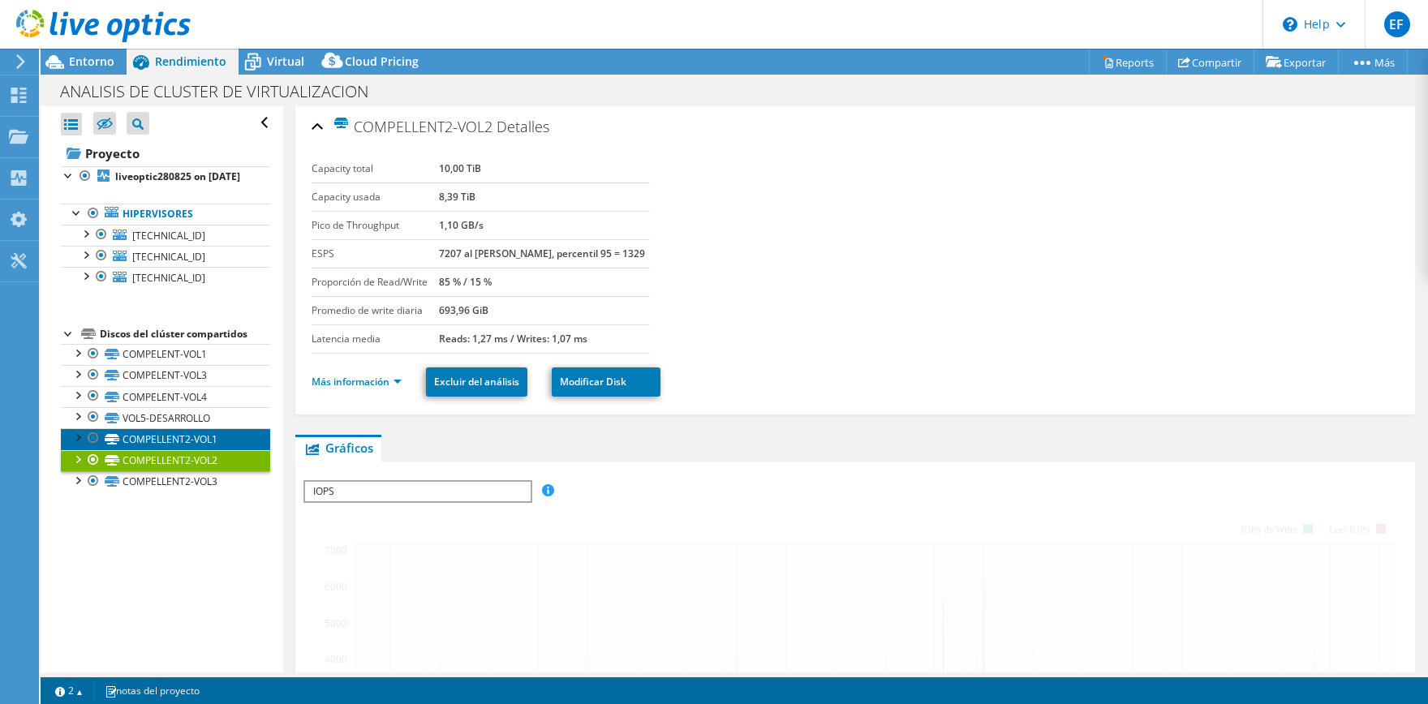
click at [219, 446] on link "COMPELLENT2-VOL1" at bounding box center [165, 439] width 209 height 21
click at [214, 450] on link "COMPELLENT2-VOL1" at bounding box center [165, 439] width 209 height 21
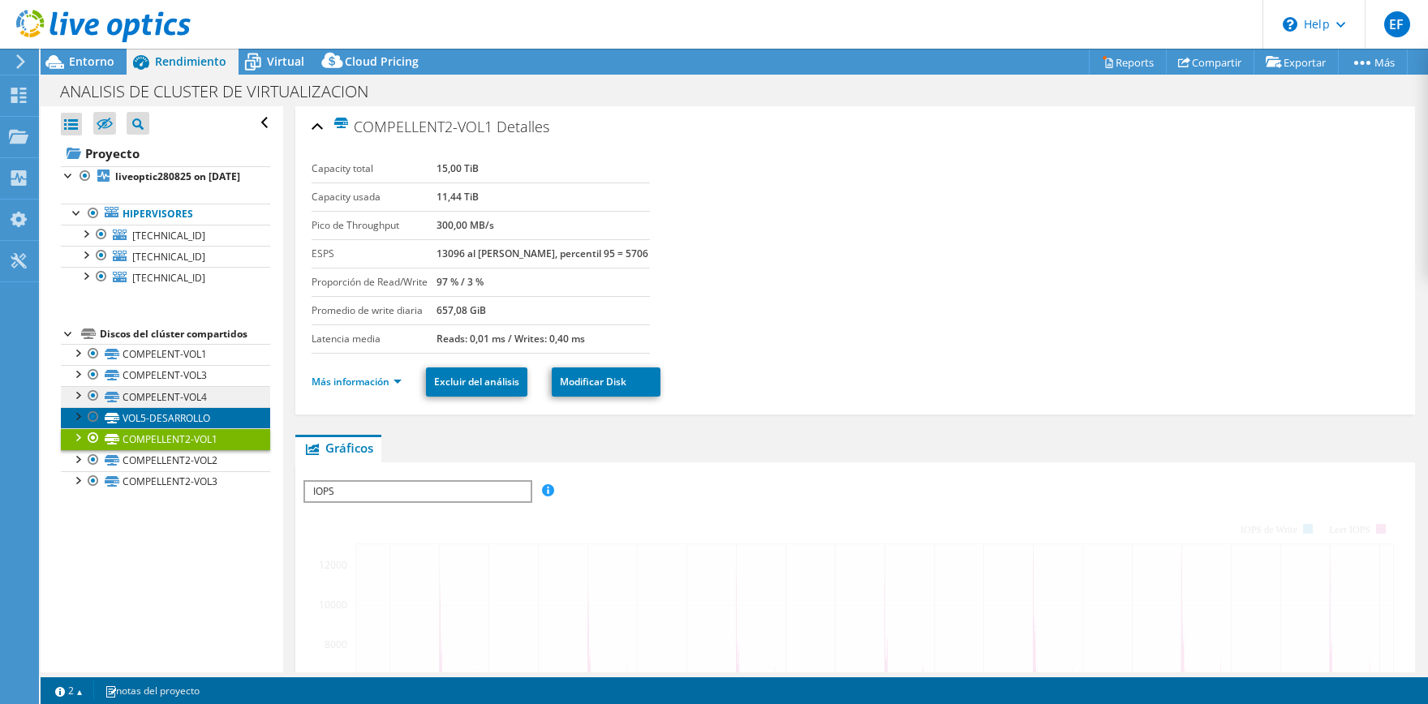
click at [216, 429] on link "VOL5-DESARROLLO" at bounding box center [165, 417] width 209 height 21
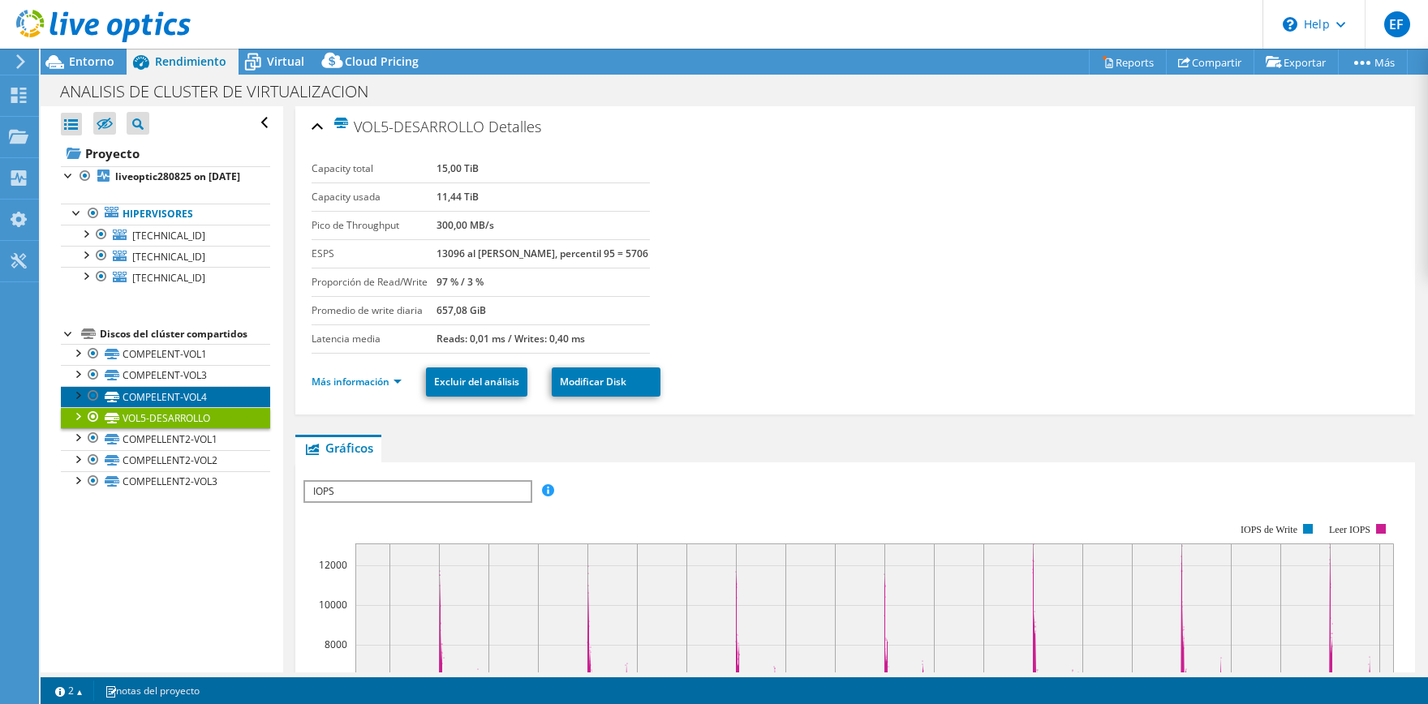
click at [220, 403] on link "COMPELENT-VOL4" at bounding box center [165, 396] width 209 height 21
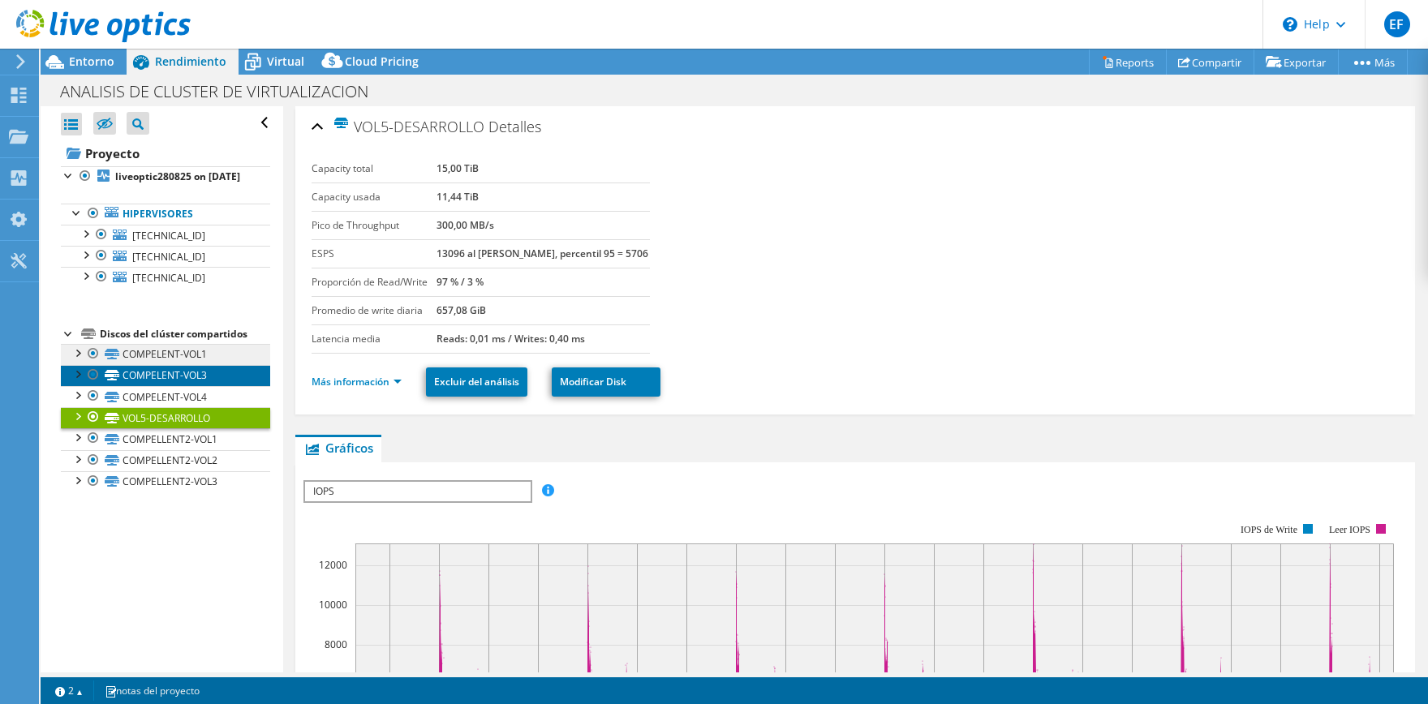
click at [221, 386] on link "COMPELENT-VOL3" at bounding box center [165, 375] width 209 height 21
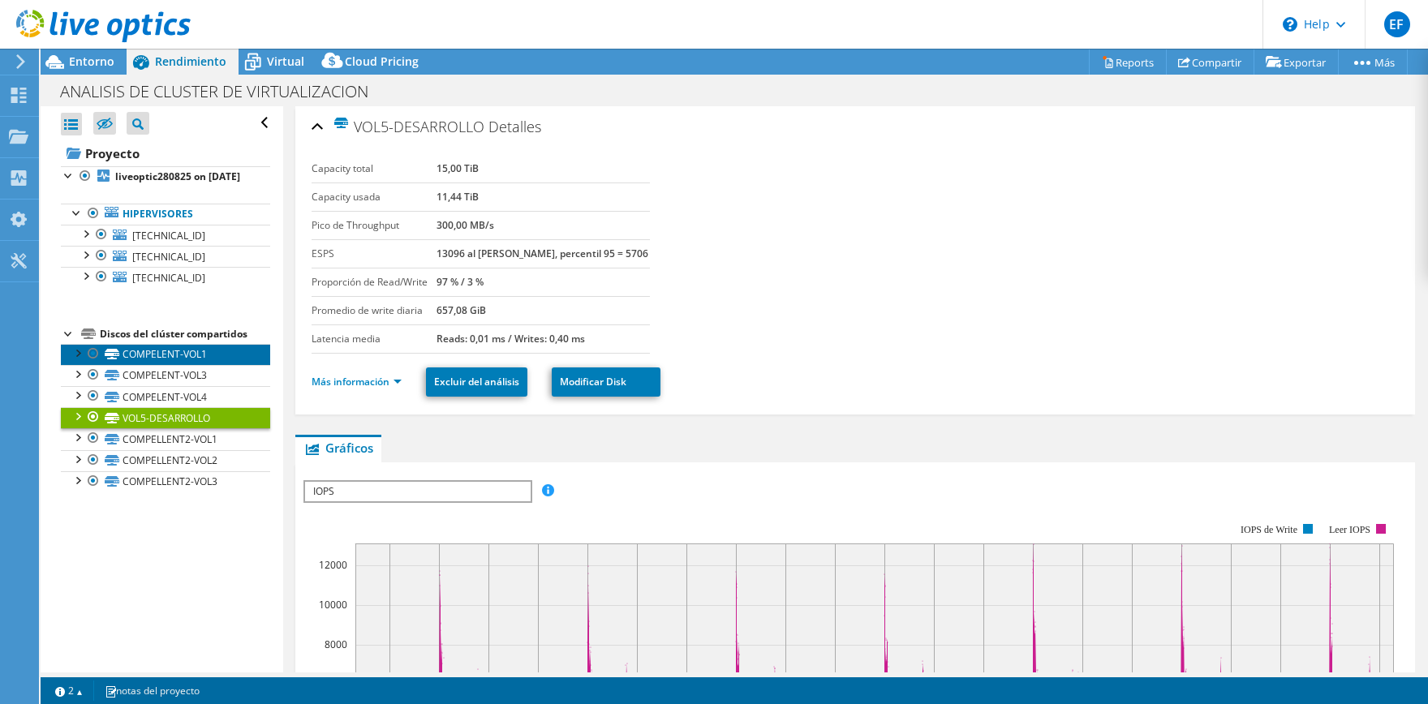
click at [221, 362] on link "COMPELENT-VOL1" at bounding box center [165, 354] width 209 height 21
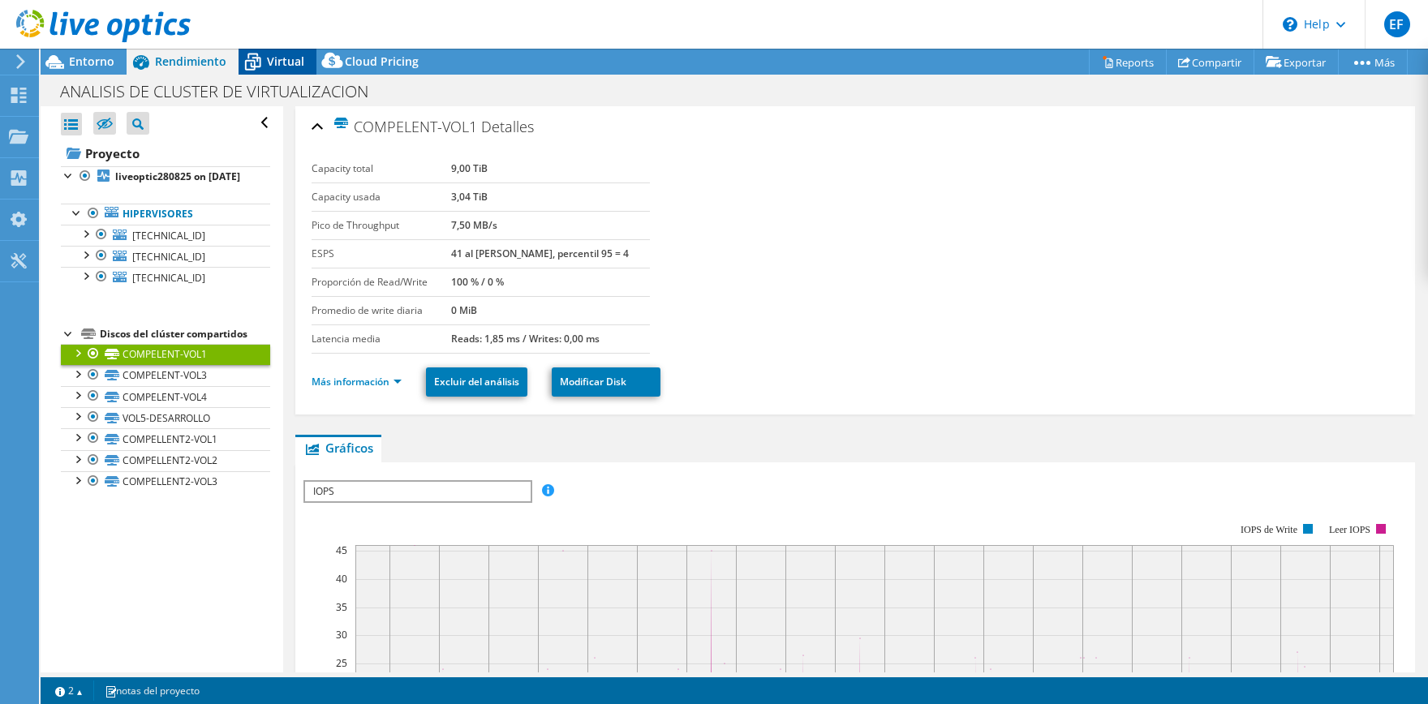
click at [97, 73] on div "Entorno" at bounding box center [84, 62] width 86 height 26
click at [245, 63] on icon at bounding box center [253, 63] width 16 height 13
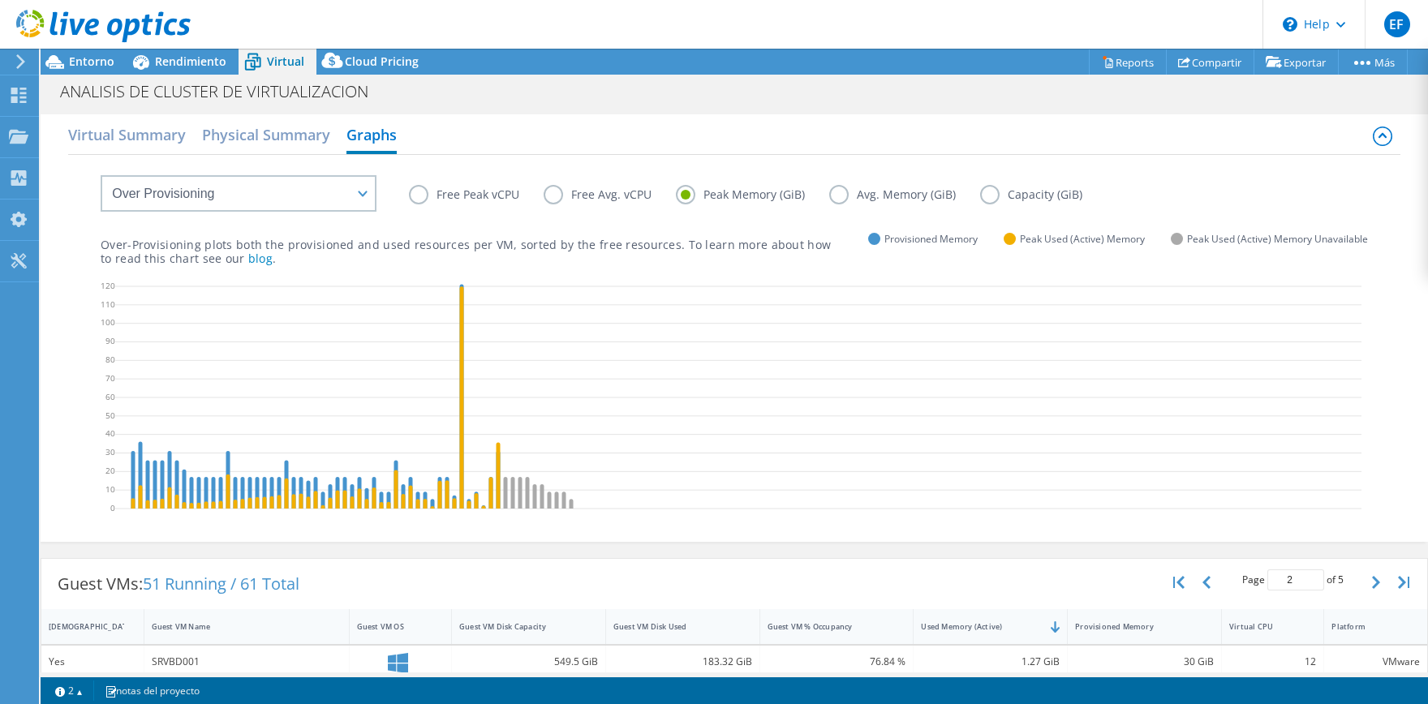
scroll to position [58, 0]
click at [399, 75] on div "Cloud Pricing" at bounding box center [374, 62] width 114 height 26
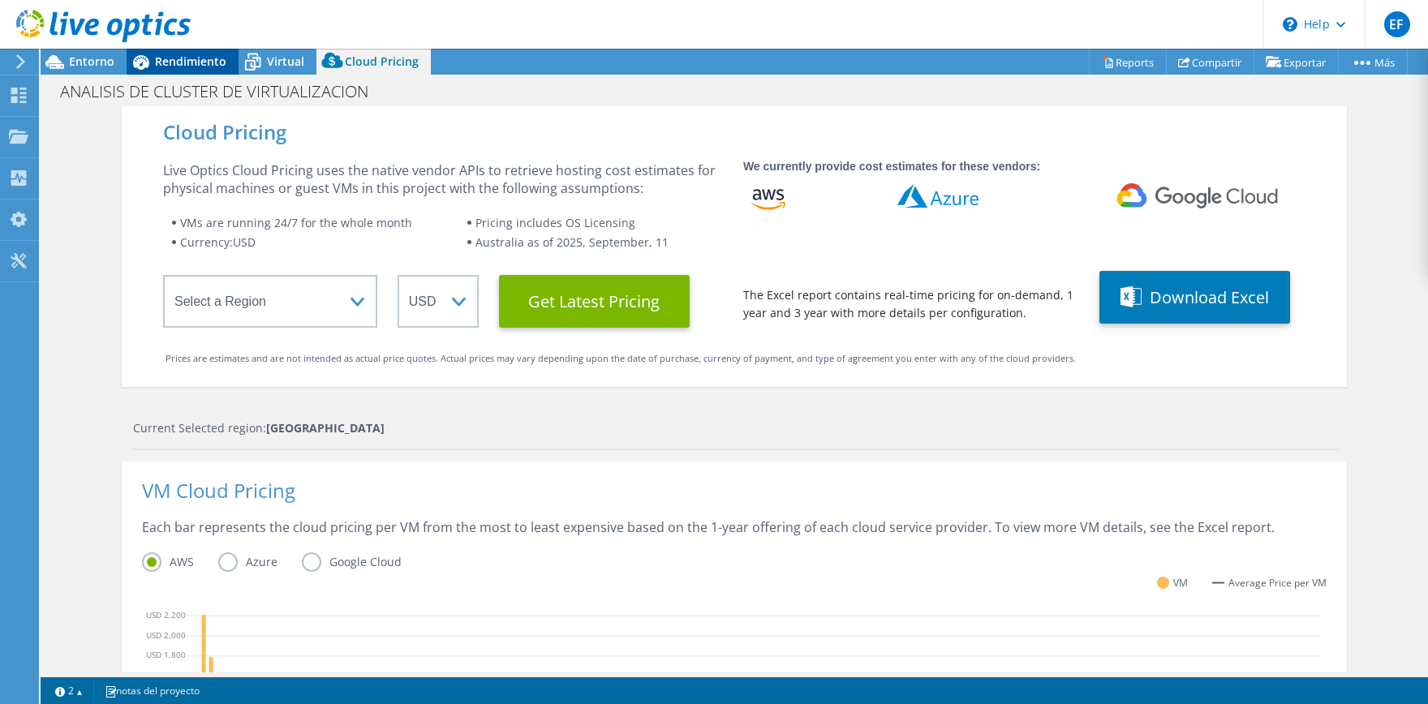
click at [179, 67] on span "Rendimiento" at bounding box center [190, 61] width 71 height 15
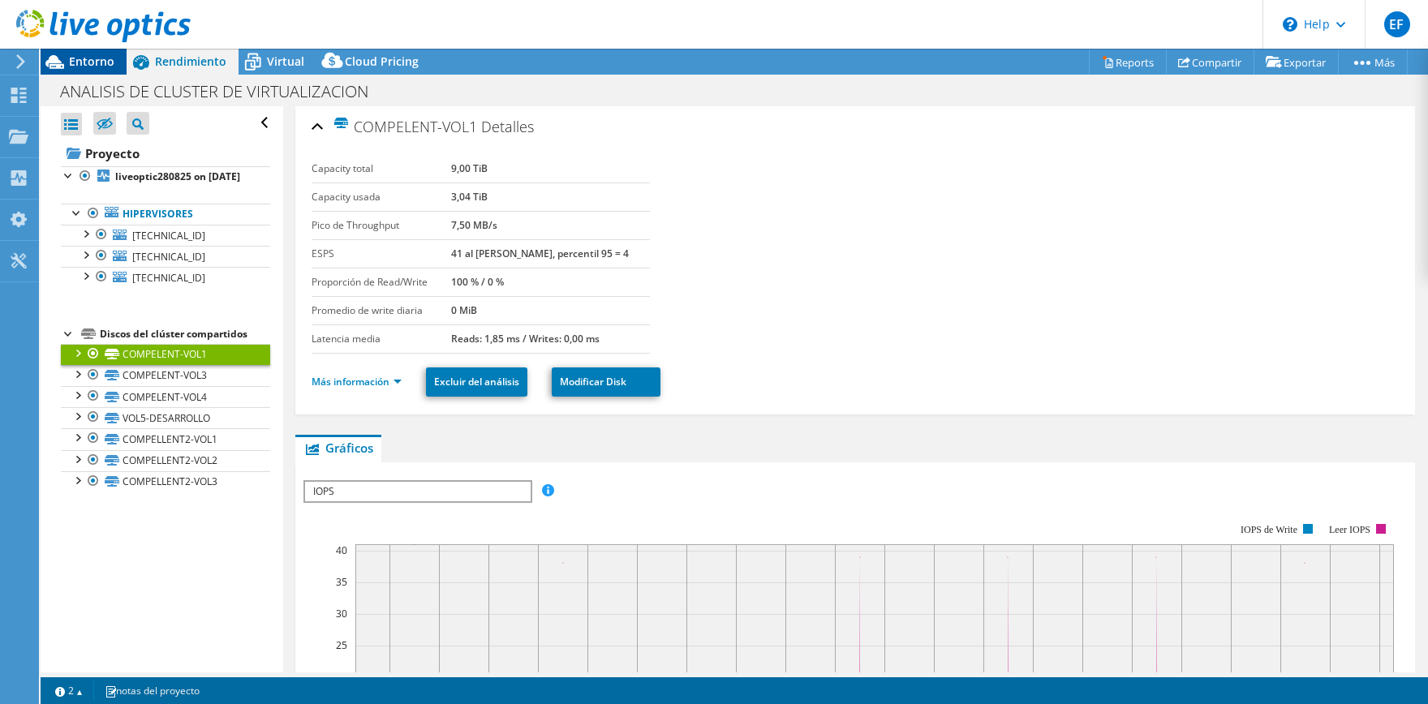
click at [99, 65] on span "Entorno" at bounding box center [91, 61] width 45 height 15
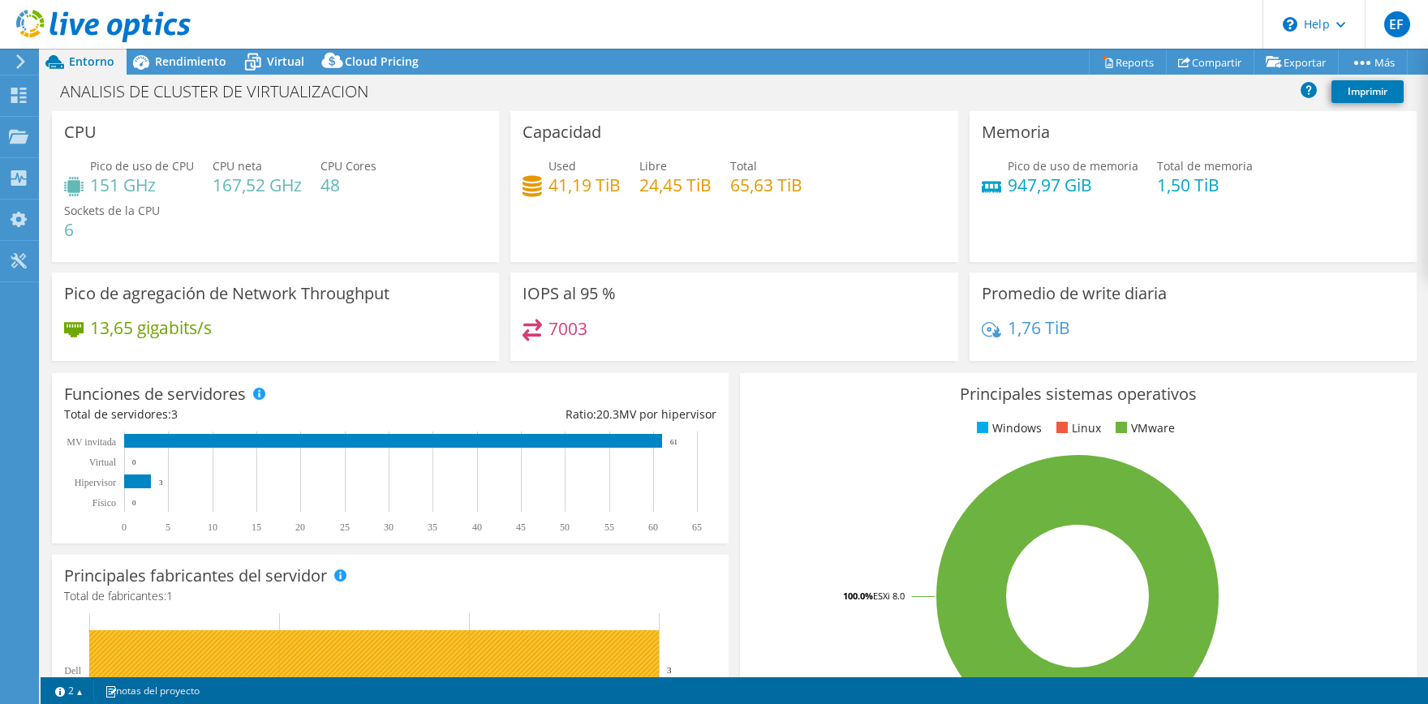
select select "Over Provisioning"
select select "[GEOGRAPHIC_DATA]"
select select "USD"
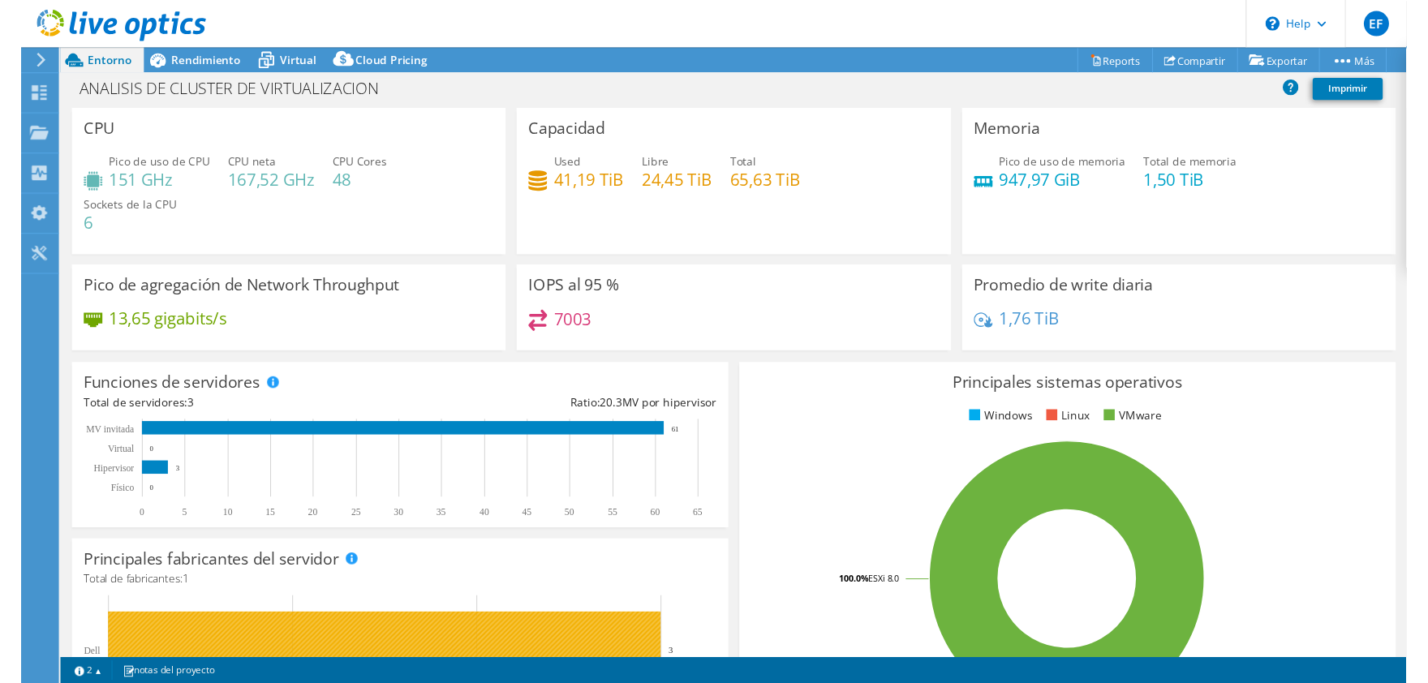
scroll to position [58, 0]
